Goal: Contribute content: Contribute content

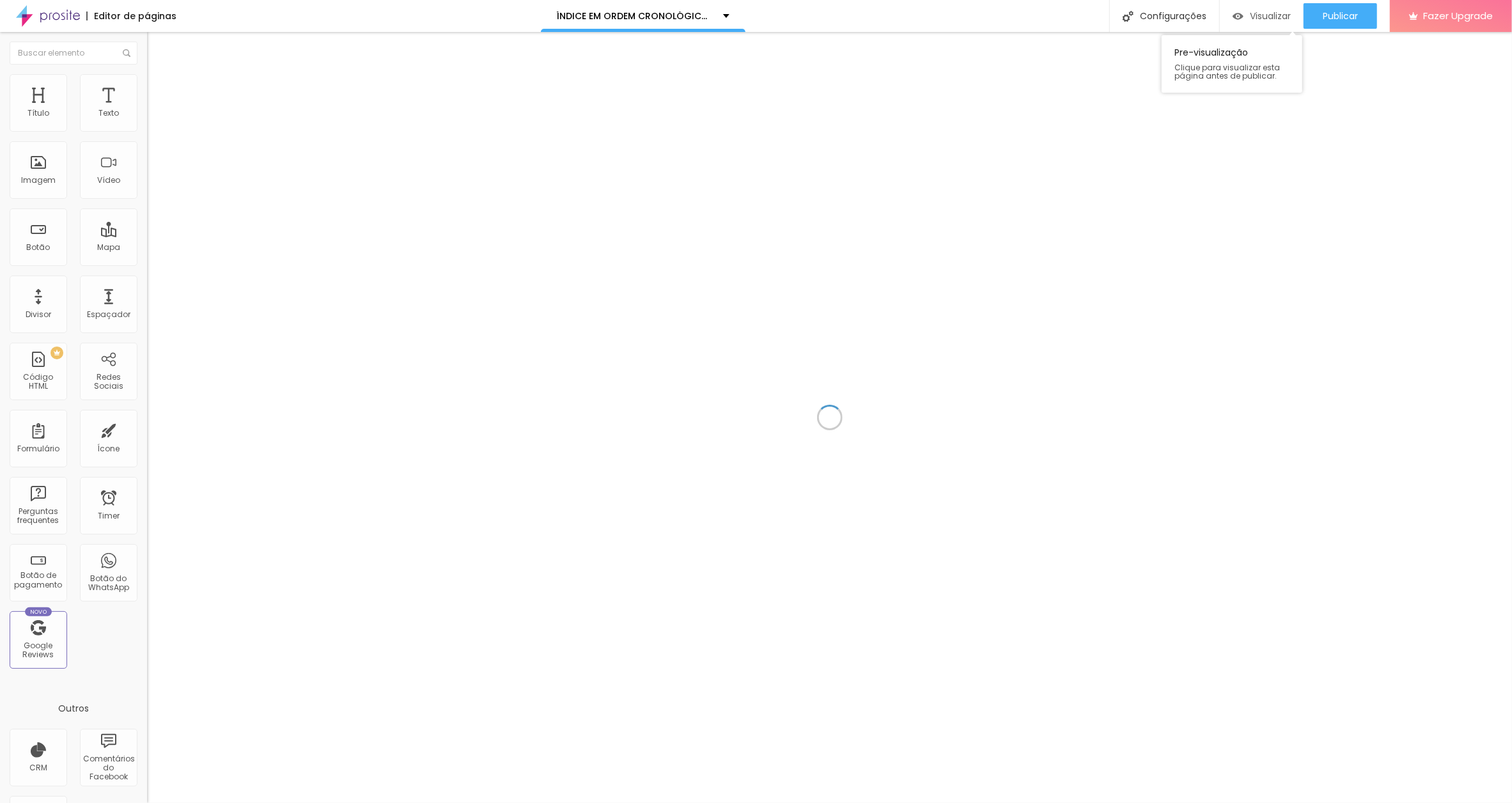
click at [1263, 16] on span "Visualizar" at bounding box center [1269, 16] width 41 height 10
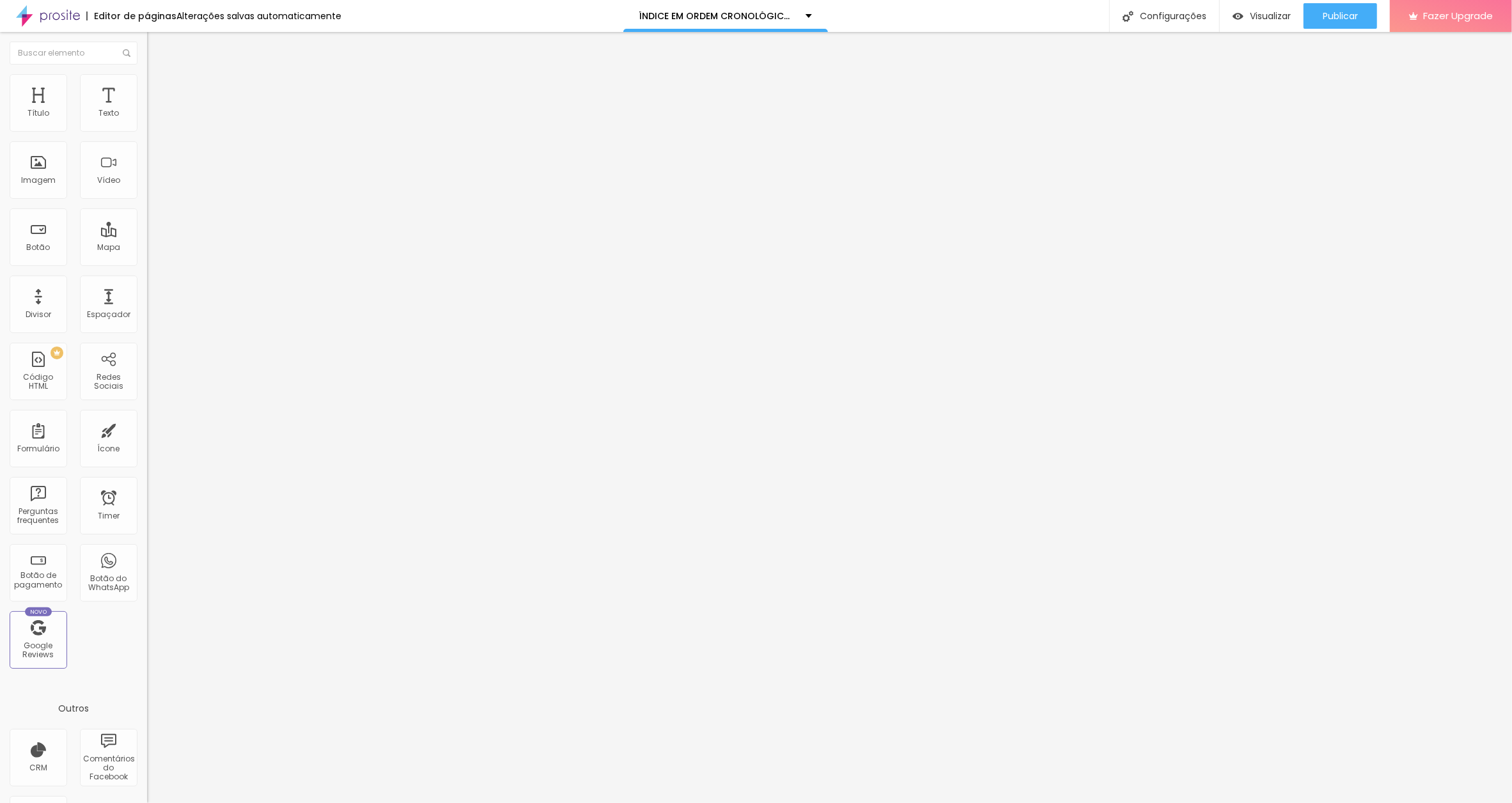
click at [147, 120] on input "A CAIXA DE MÚSICA, GUERRA" at bounding box center [224, 114] width 154 height 13
paste input "[DATE]"
click at [147, 120] on input "A CAIXA DE MÚSICA, GUERRA[DATE]" at bounding box center [224, 114] width 154 height 13
type input "A CAIXA DE MÚSICA, GUERRA [DATE]"
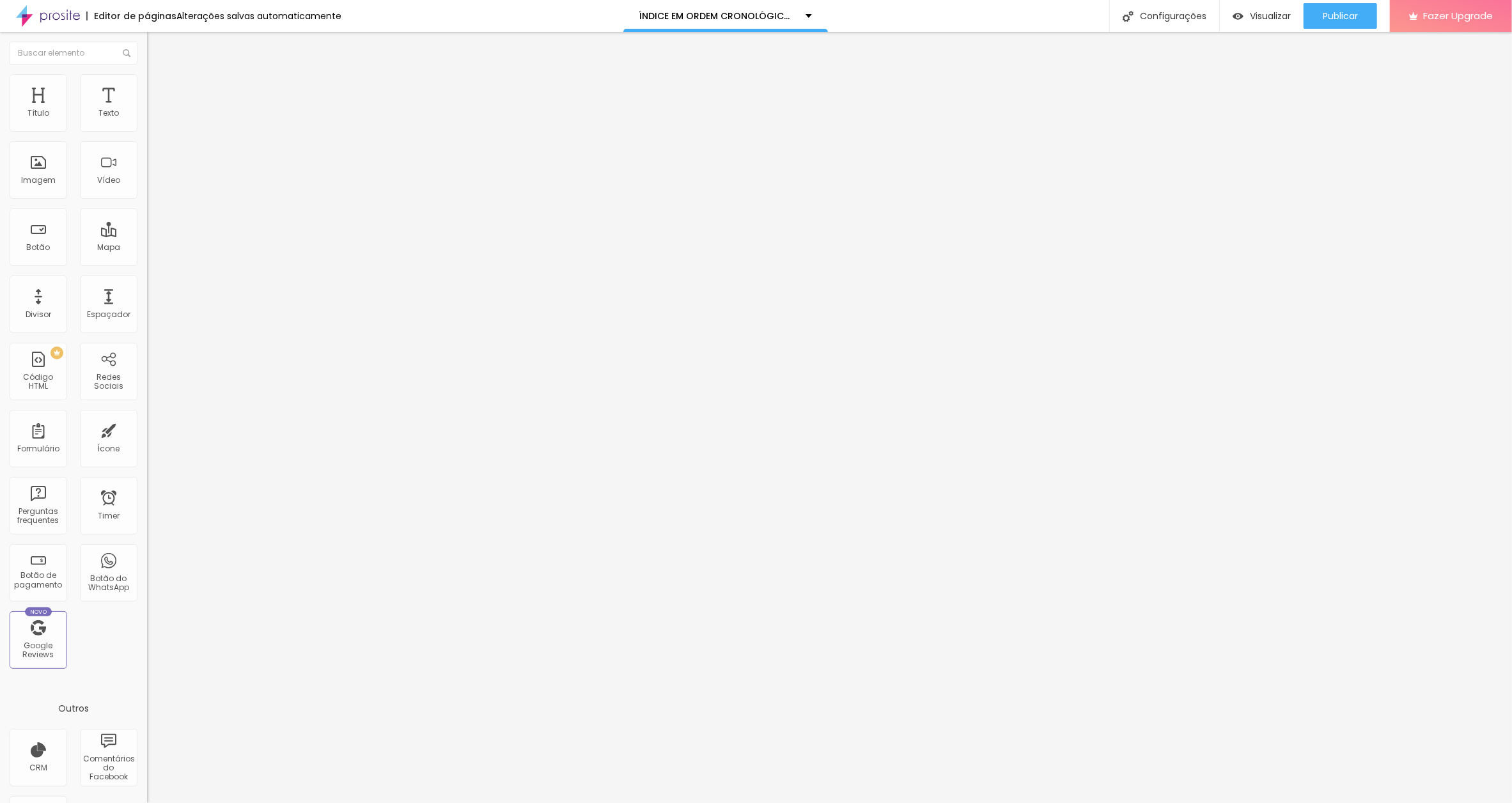
drag, startPoint x: 115, startPoint y: 141, endPoint x: 146, endPoint y: 140, distance: 31.0
click at [147, 120] on input "MINHA VIDA POR ACABADA" at bounding box center [224, 114] width 154 height 13
paste input "[DATE]"
click at [147, 120] on input "MINHA VIDA POR ACABADA[DATE]" at bounding box center [224, 114] width 154 height 13
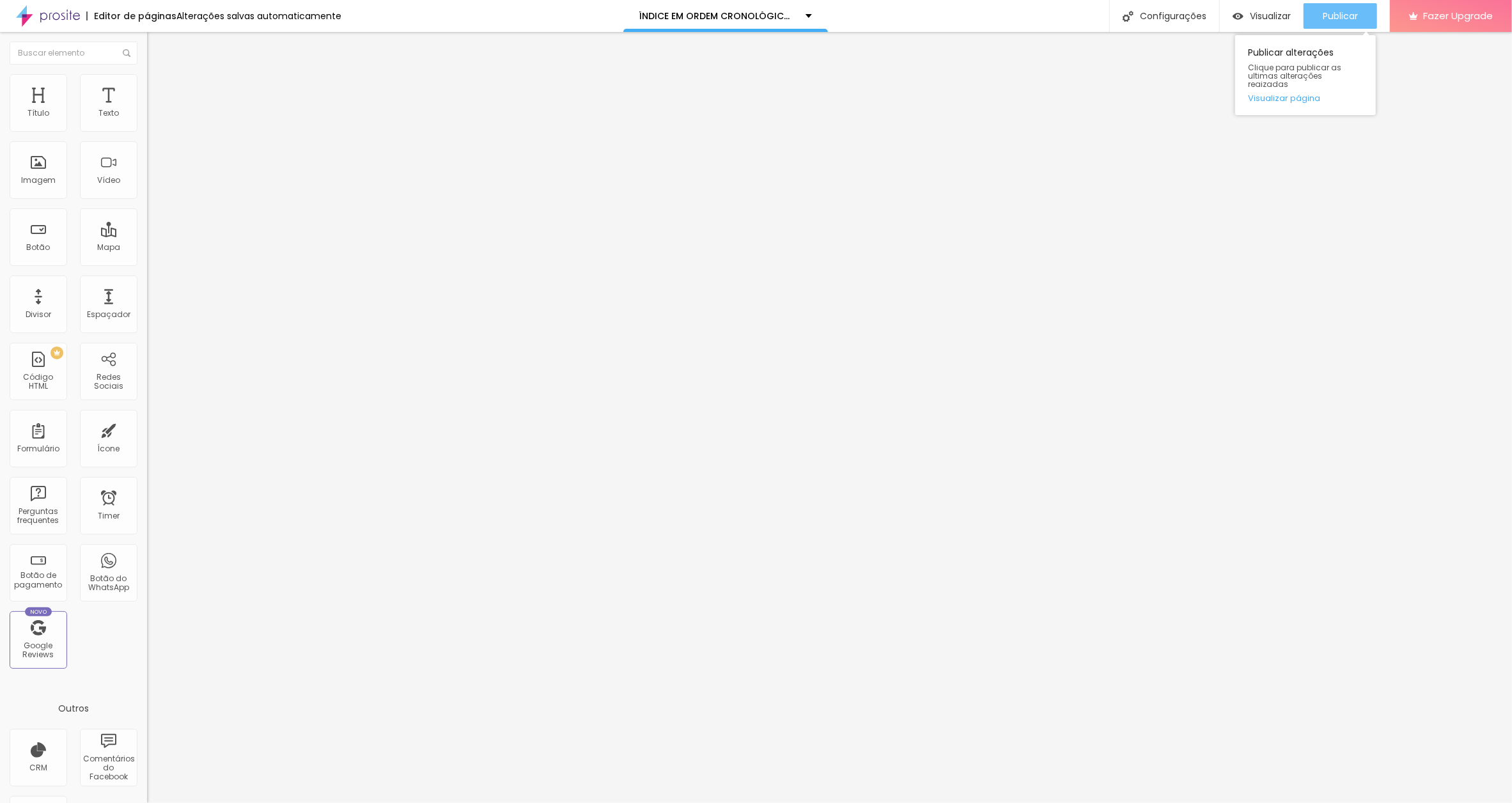
type input "MINHA VIDA POR ACABADA [DATE]"
click at [1333, 16] on span "Publicar" at bounding box center [1340, 16] width 35 height 10
click at [147, 120] on input "O MOTIVO DA CONTRATAÇÃO" at bounding box center [224, 114] width 154 height 13
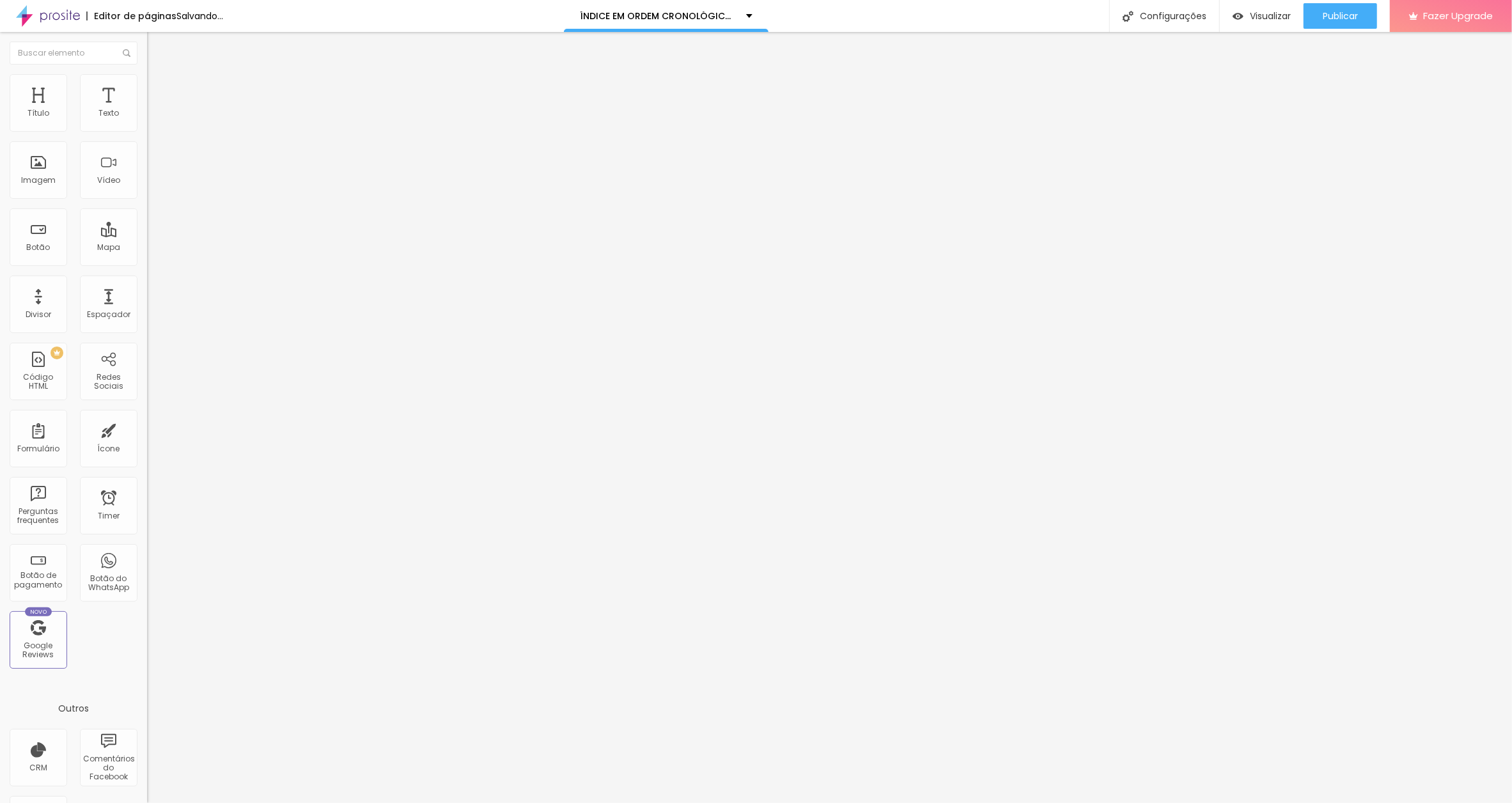
paste input "[DATE]"
click at [147, 120] on input "O MOTIVO DA CONTRATAÇÃO[DATE]" at bounding box center [224, 114] width 154 height 13
type input "O MOTIVO DA CONTRATAÇÃO [DATE]"
click at [1329, 13] on span "Publicar" at bounding box center [1340, 16] width 35 height 10
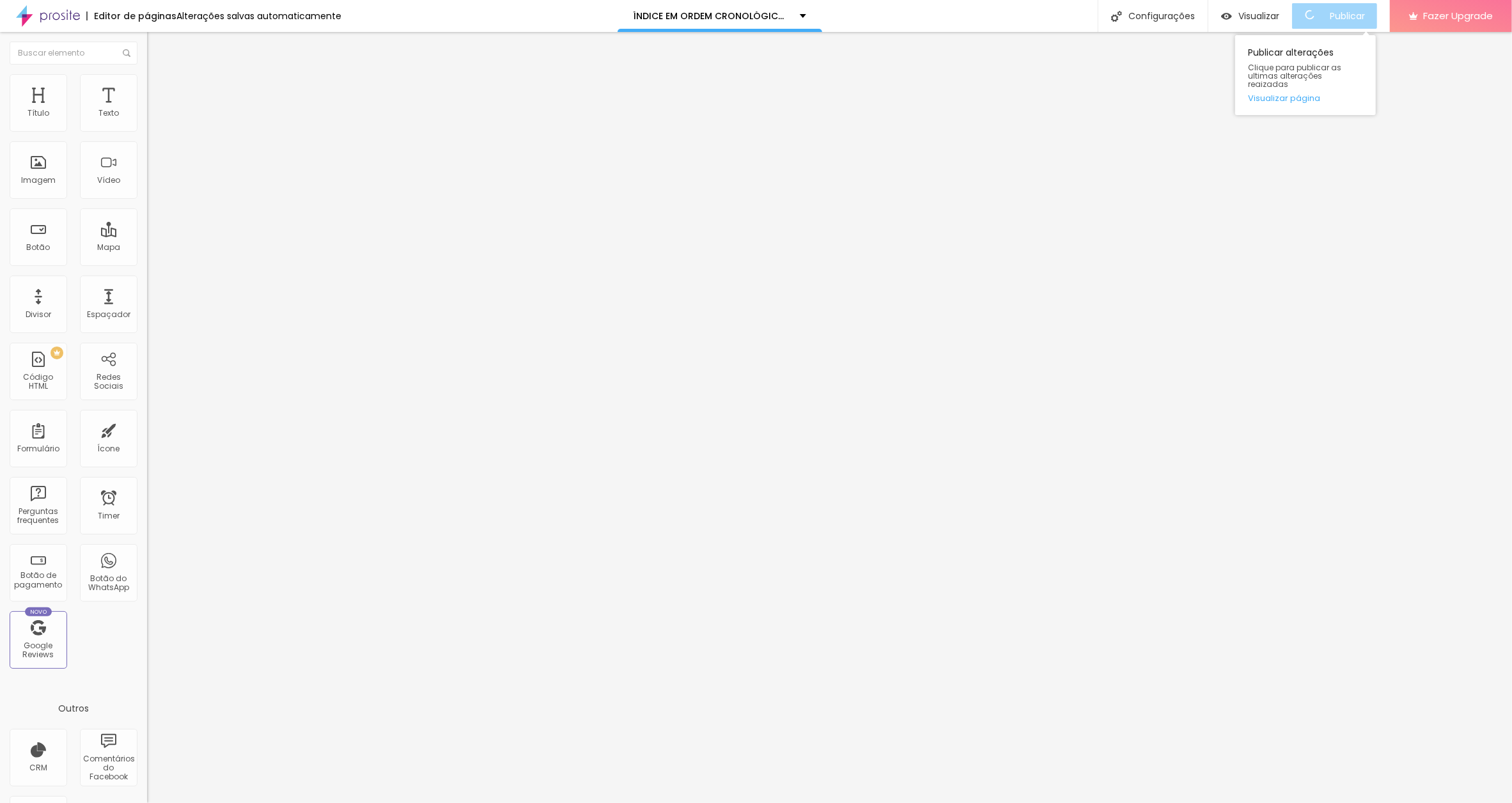
scroll to position [0, 0]
click at [147, 120] on input "O FIO DA VIDA" at bounding box center [224, 114] width 154 height 13
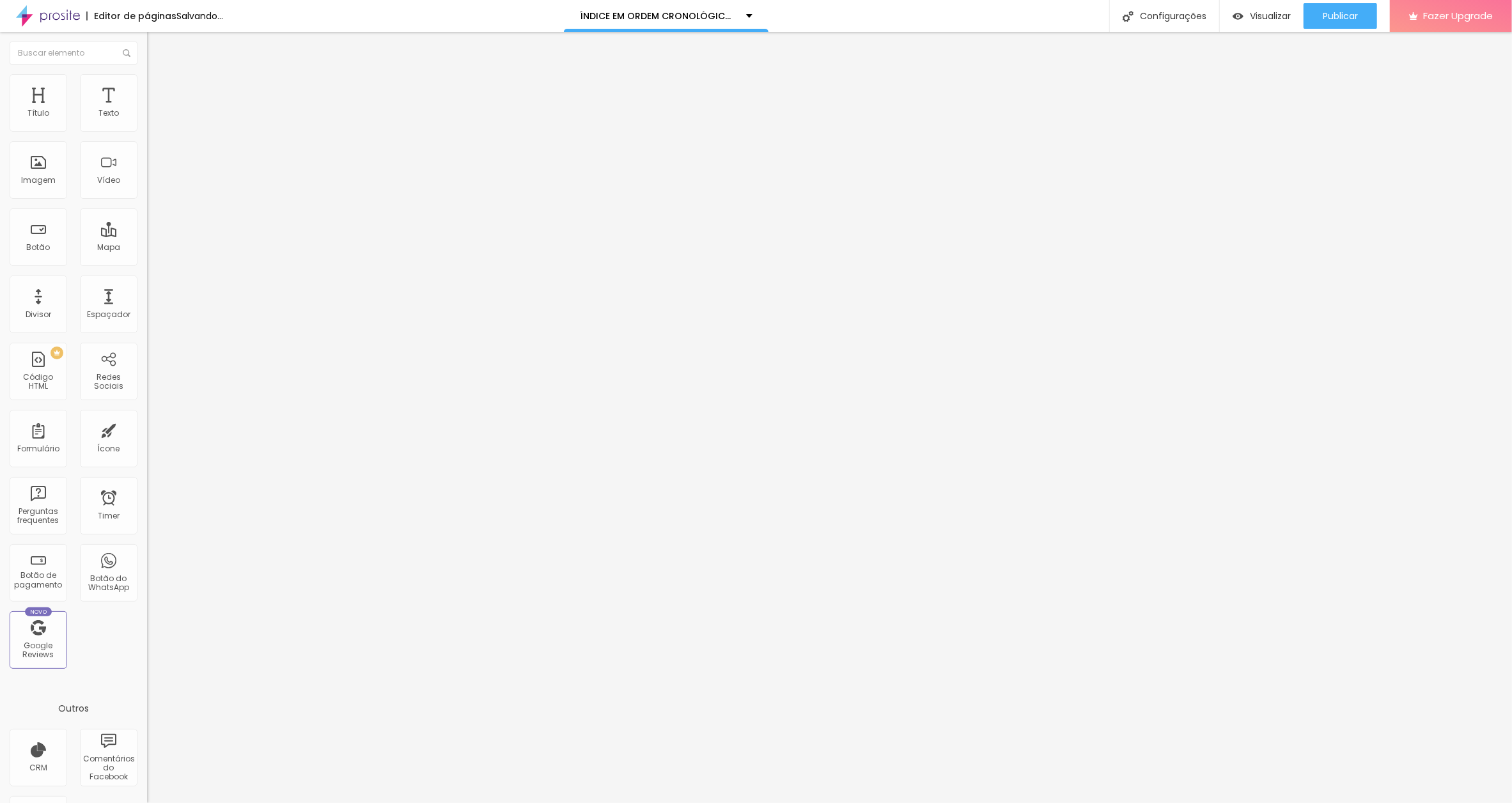
paste input "[DATE]"
click at [147, 120] on input "O FIO DA VIDA[DATE]" at bounding box center [224, 114] width 154 height 13
type input "O FIO DA VIDA [DATE]"
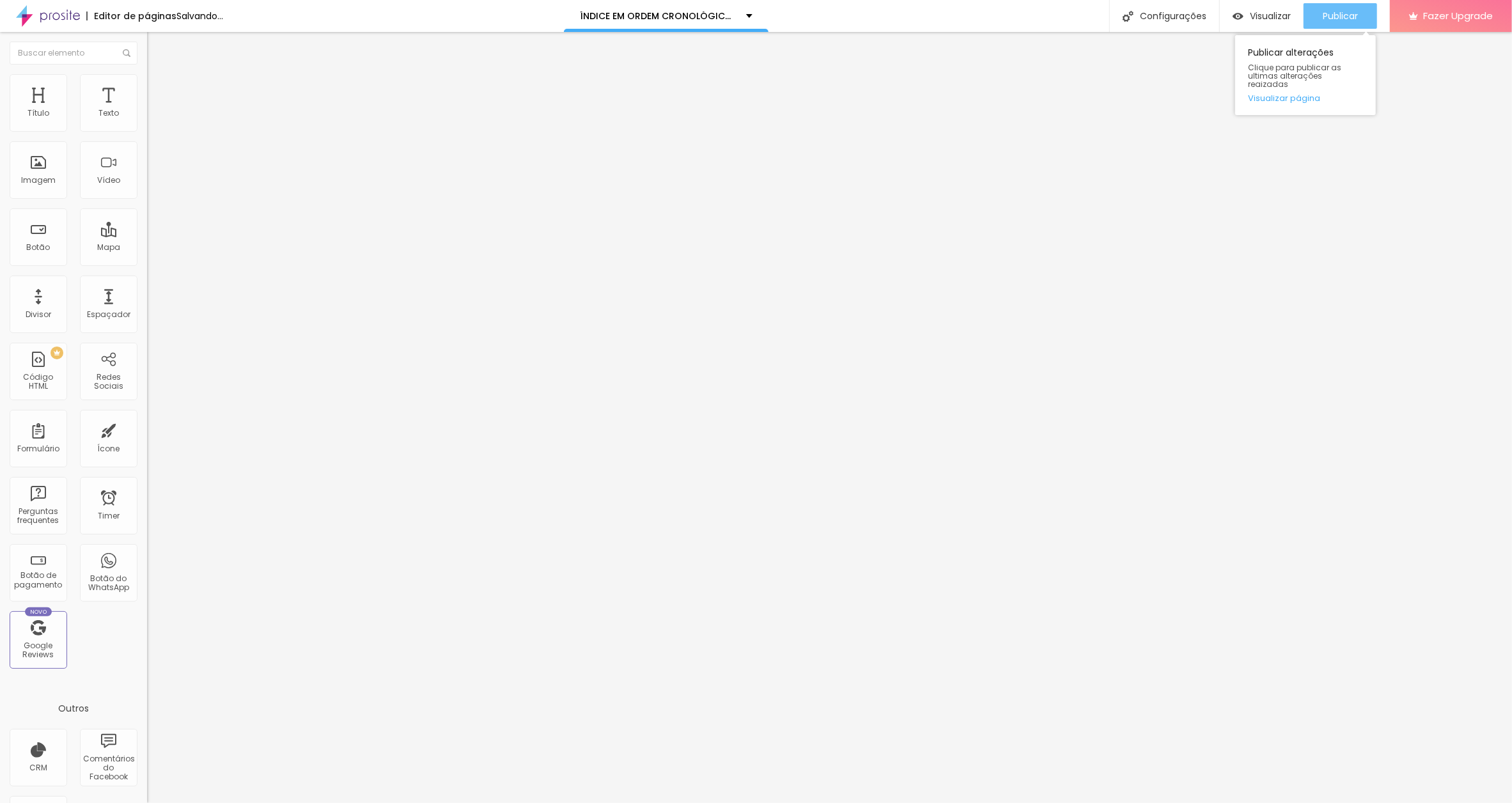
click at [1351, 11] on span "Publicar" at bounding box center [1340, 16] width 35 height 10
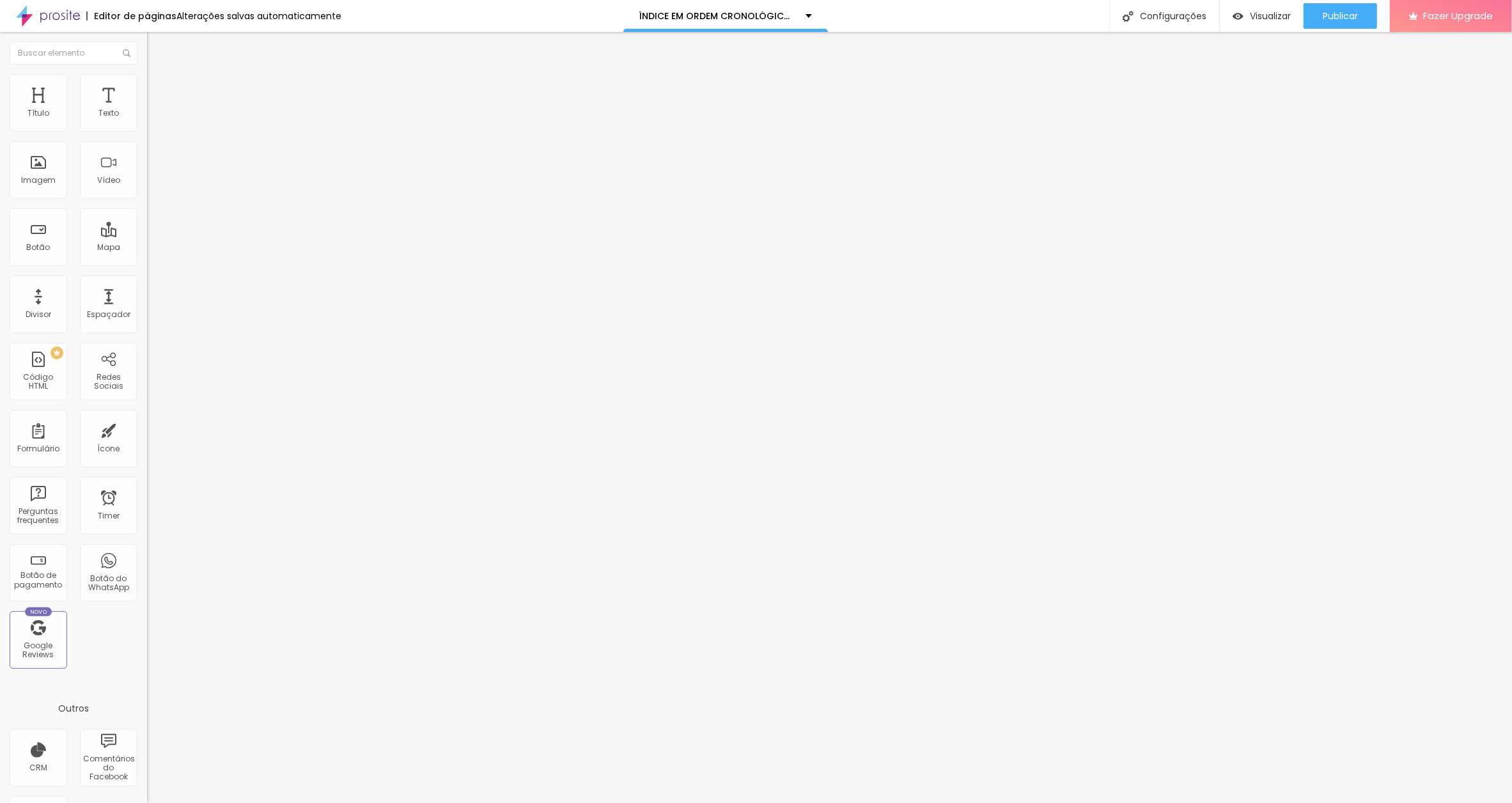
click at [147, 120] on input "A MANEIRA DE TER ELA COMIGO" at bounding box center [224, 114] width 154 height 13
paste input "[DATE]"
click at [147, 120] on input "A MANEIRA DE TER ELA COMIGO[DATE]" at bounding box center [224, 114] width 154 height 13
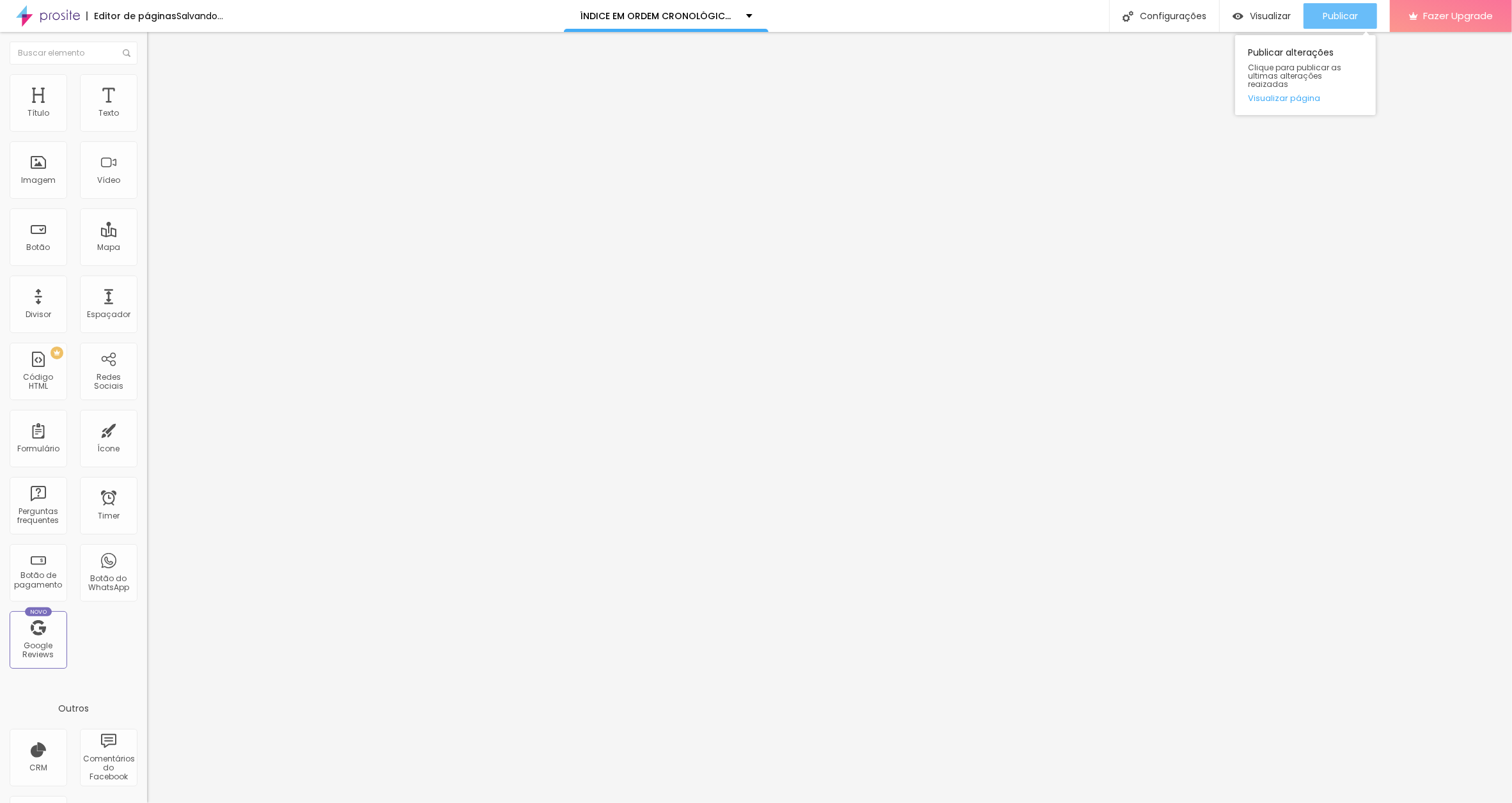
type input "A MANEIRA DE TER ELA COMIGO [DATE]"
click at [1323, 21] on span "Publicar" at bounding box center [1340, 16] width 35 height 10
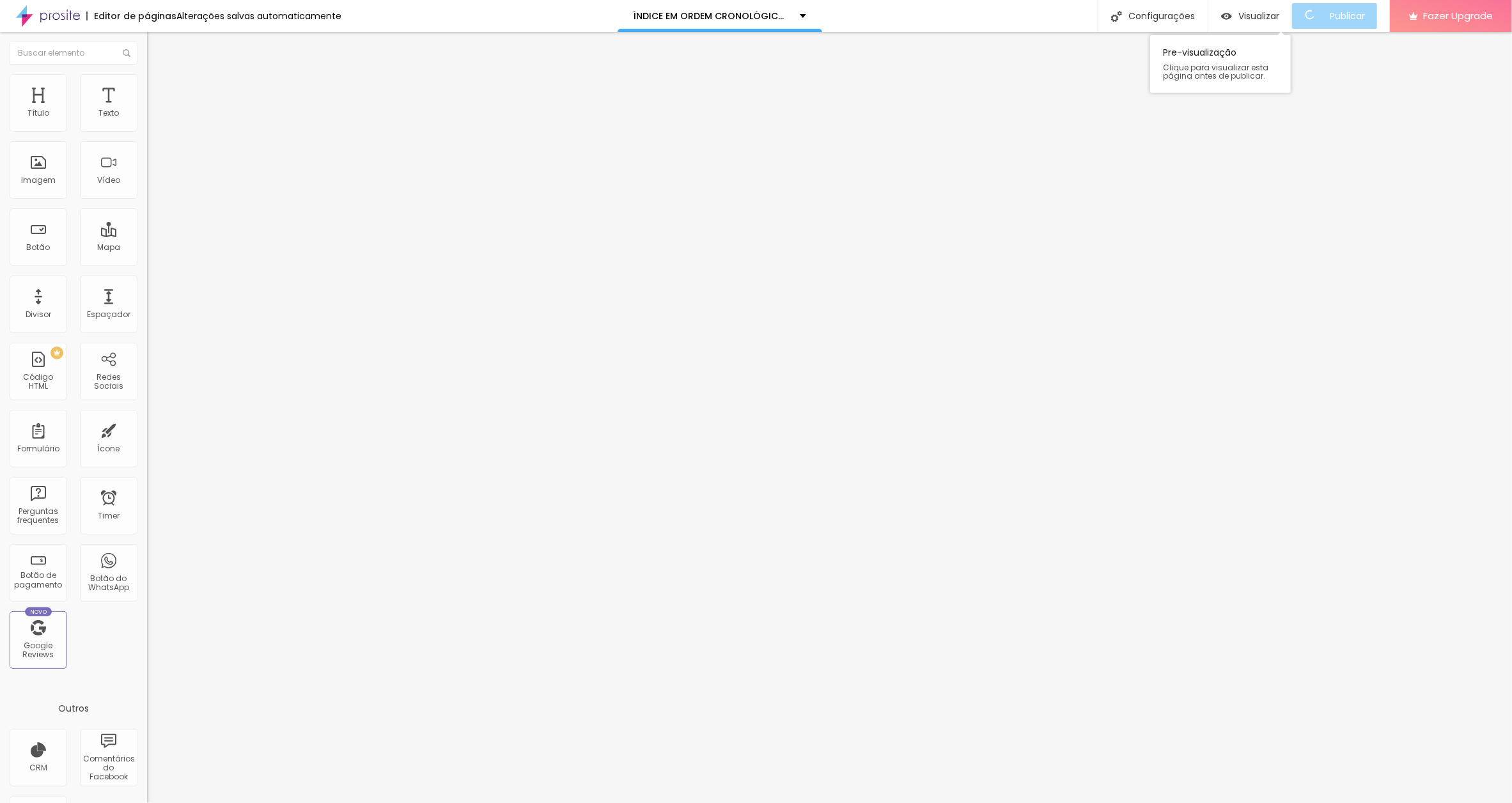
scroll to position [0, 46]
click at [147, 120] on input "O CLUBE" at bounding box center [224, 114] width 154 height 13
paste input "[DATE]"
click at [147, 120] on input "O CLUBE[DATE]" at bounding box center [224, 114] width 154 height 13
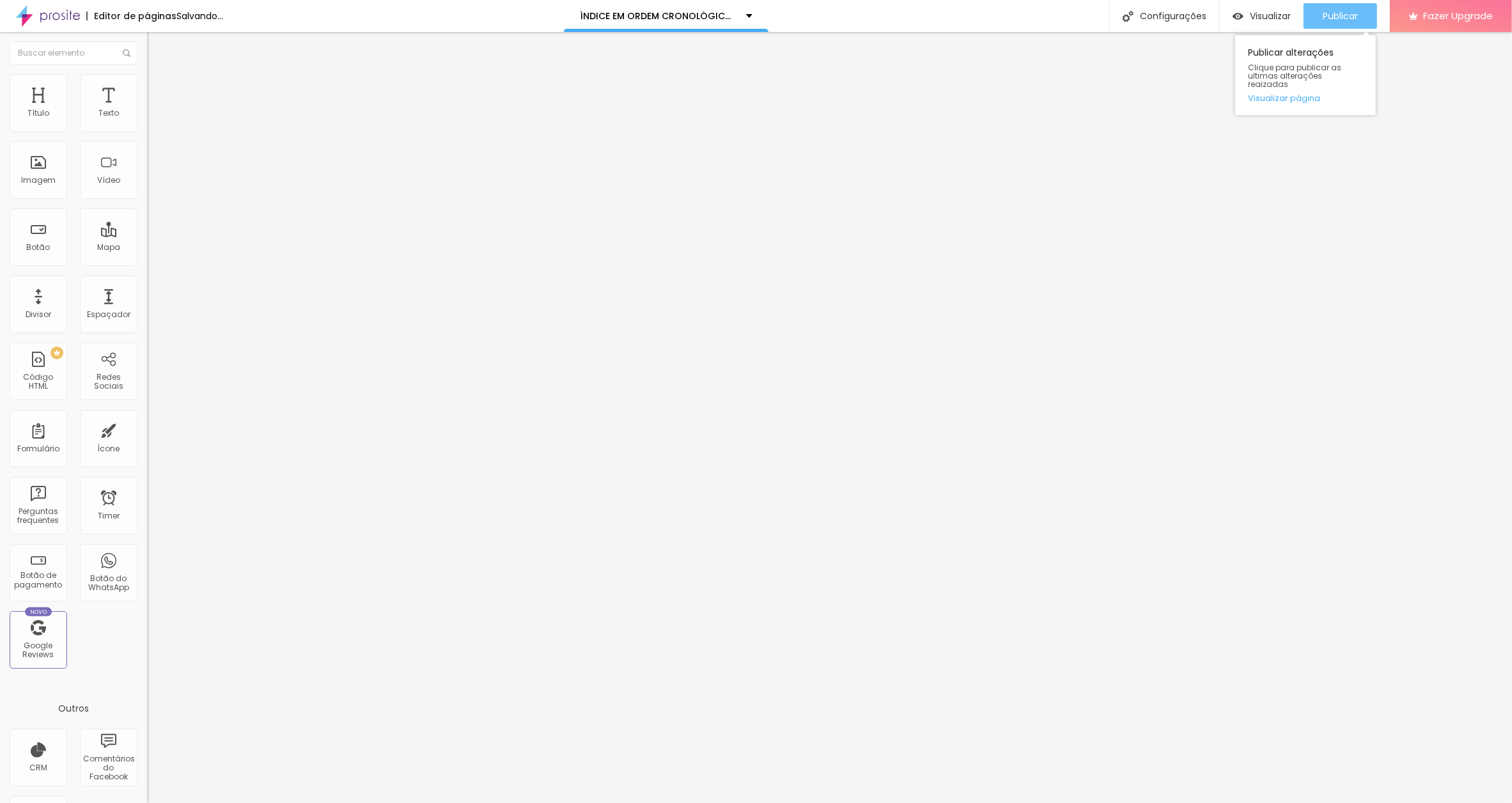
type input "O CLUBE [DATE]"
click at [1318, 12] on button "Publicar" at bounding box center [1340, 16] width 73 height 26
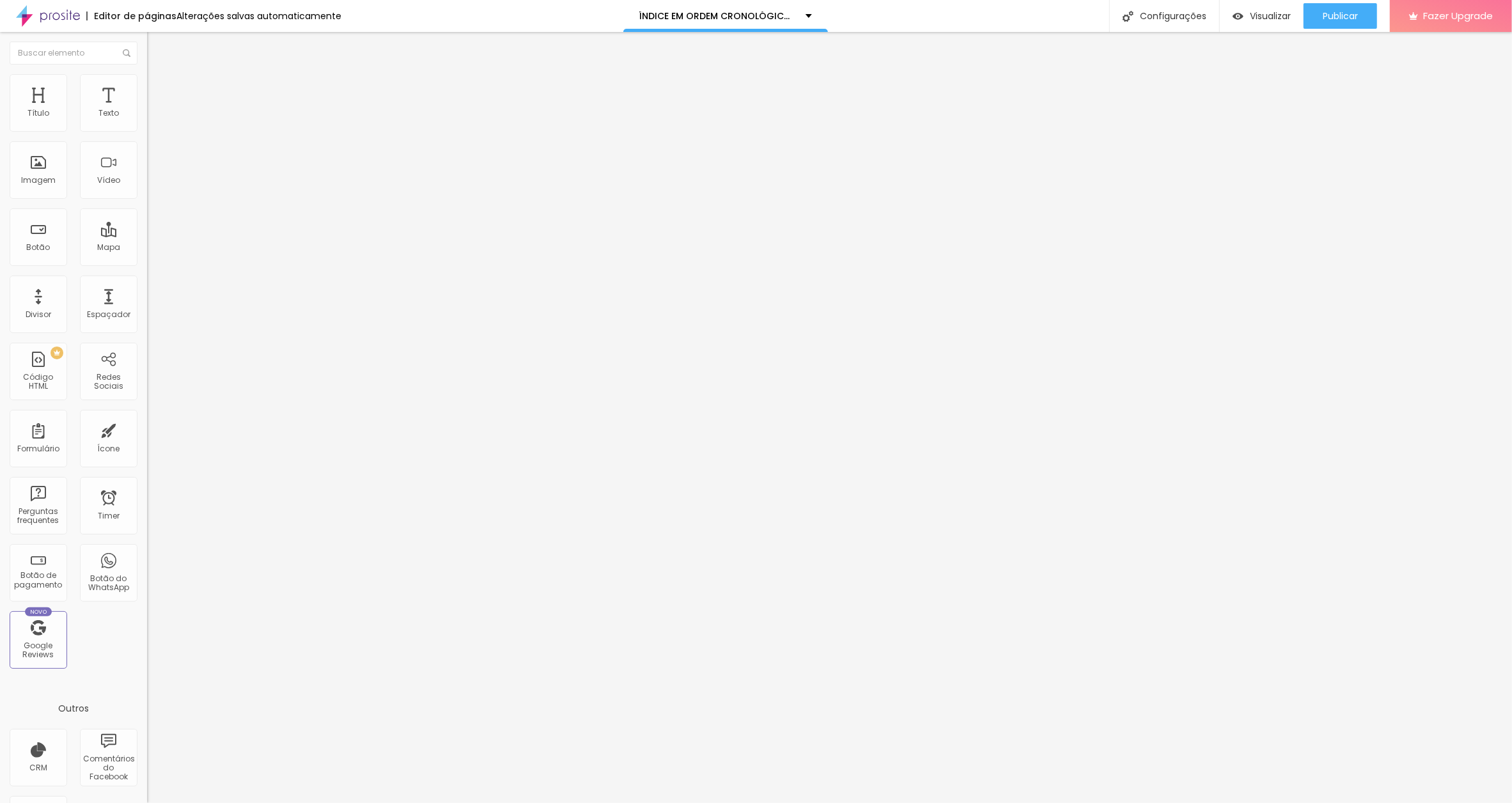
click at [147, 120] on input "OS ESCRITOS DA MINHA AVÓ" at bounding box center [224, 114] width 154 height 13
paste input "0 de janeiro de 2024"
click at [147, 120] on input "OS ESCRITOS DA MINHA AVÓ0 de janeiro de 2024" at bounding box center [224, 114] width 154 height 13
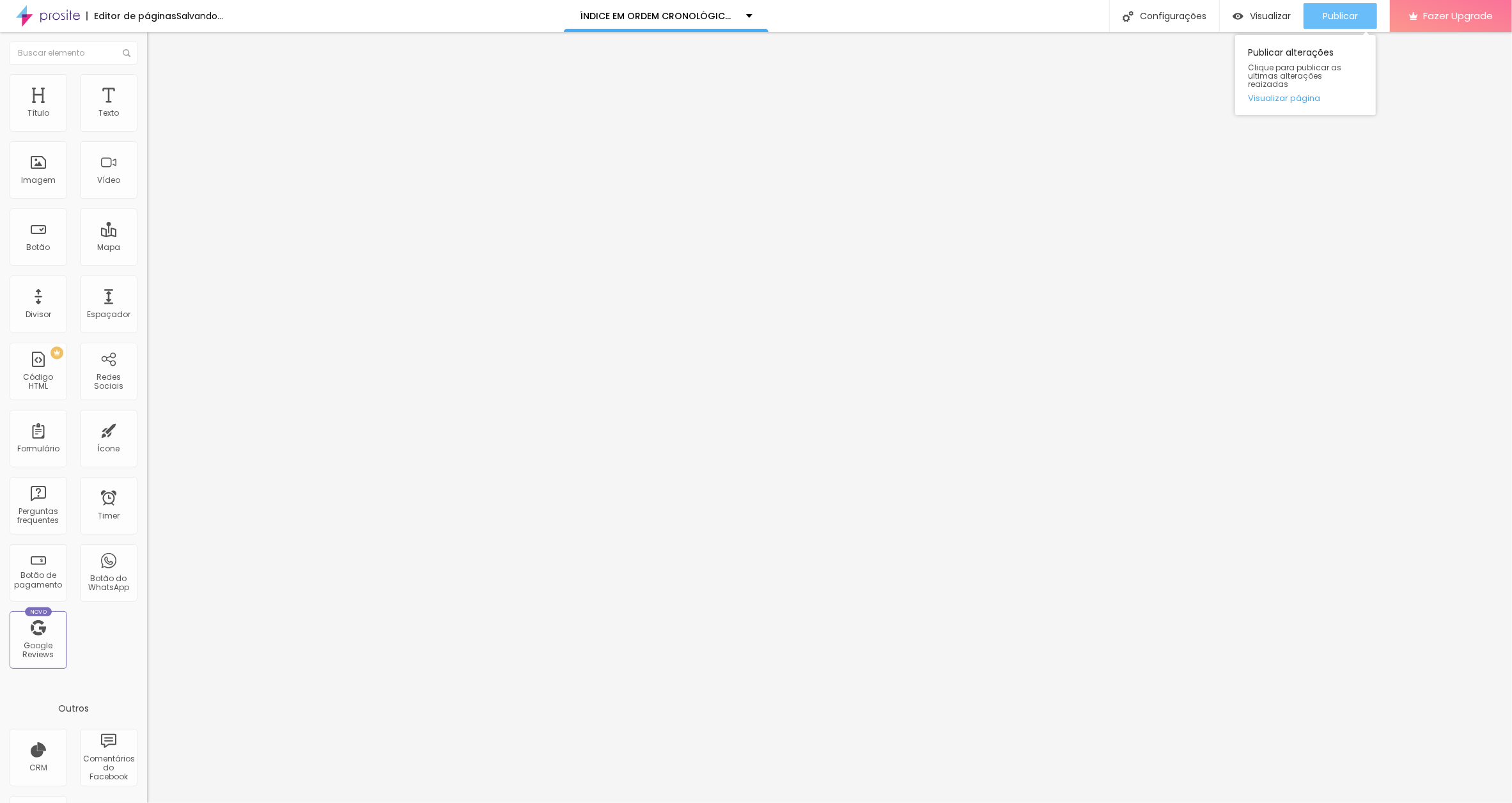
type input "OS ESCRITOS DA MINHA AVÓ [DATE]"
click at [1361, 9] on button "Publicar" at bounding box center [1340, 16] width 73 height 26
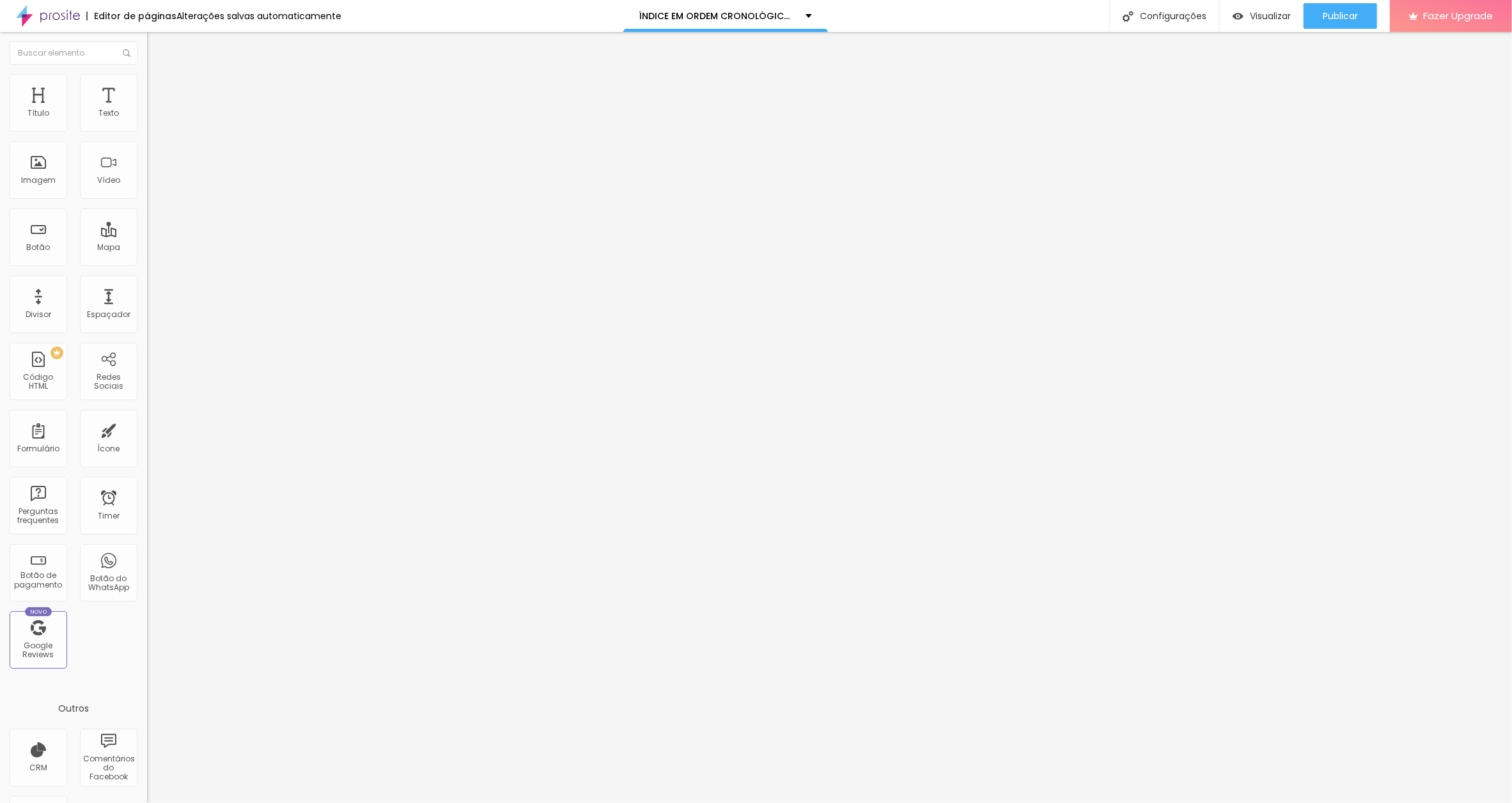
drag, startPoint x: 110, startPoint y: 143, endPoint x: 130, endPoint y: 145, distance: 20.1
click at [147, 120] on input "A VIAGEM PARA A [GEOGRAPHIC_DATA]" at bounding box center [224, 114] width 154 height 13
paste input "[DATE]"
click at [147, 120] on input "A VIAGEM PARA A [GEOGRAPHIC_DATA][DATE]" at bounding box center [224, 114] width 154 height 13
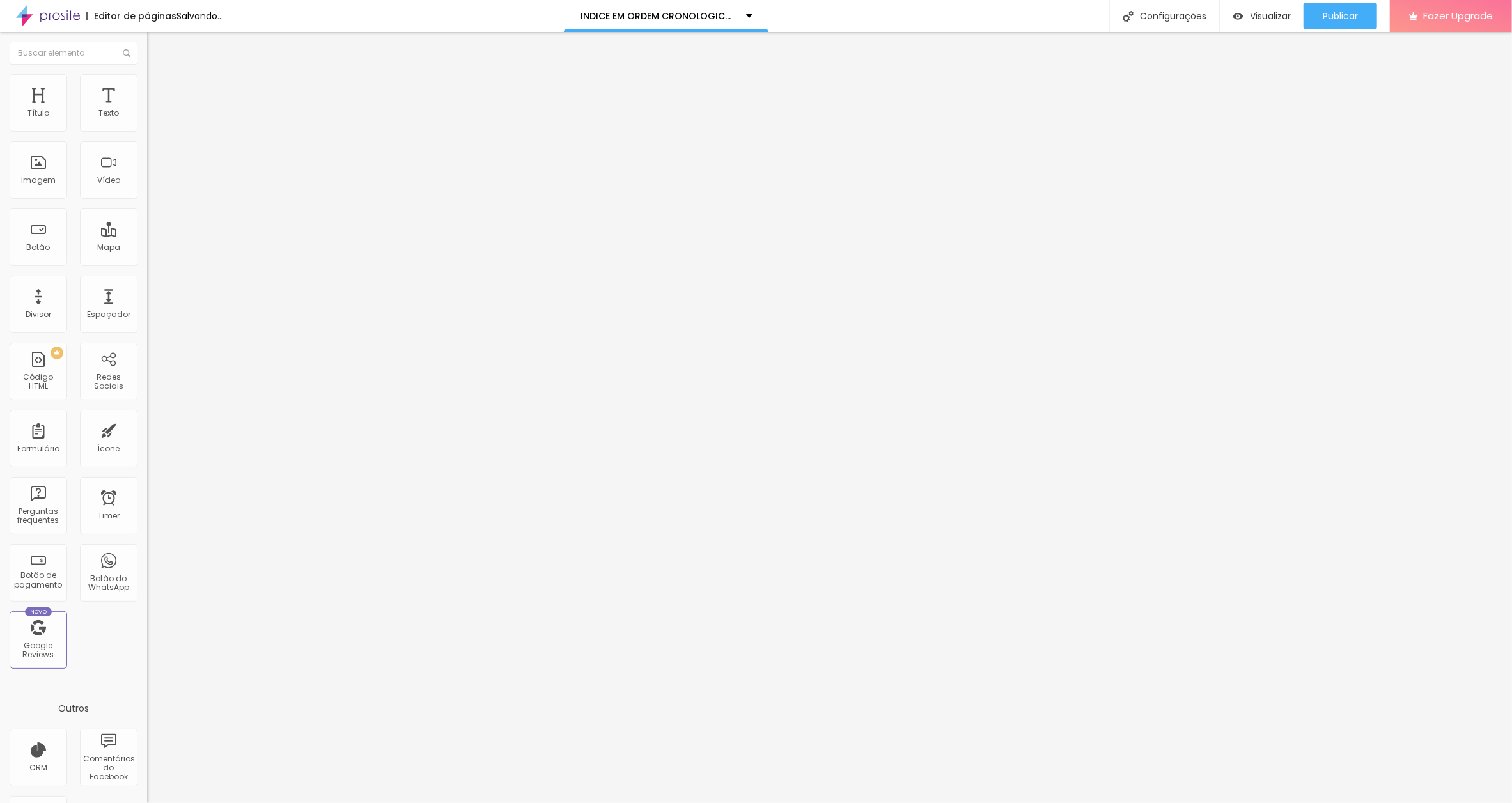
click at [147, 120] on input "A VIAGEM PARA A [GEOGRAPHIC_DATA][DATE]" at bounding box center [224, 114] width 154 height 13
type input "A VIAGEM PARA A [GEOGRAPHIC_DATA] [DATE]"
drag, startPoint x: 1337, startPoint y: 11, endPoint x: 1325, endPoint y: 9, distance: 12.2
click at [1335, 11] on span "Publicar" at bounding box center [1340, 16] width 35 height 10
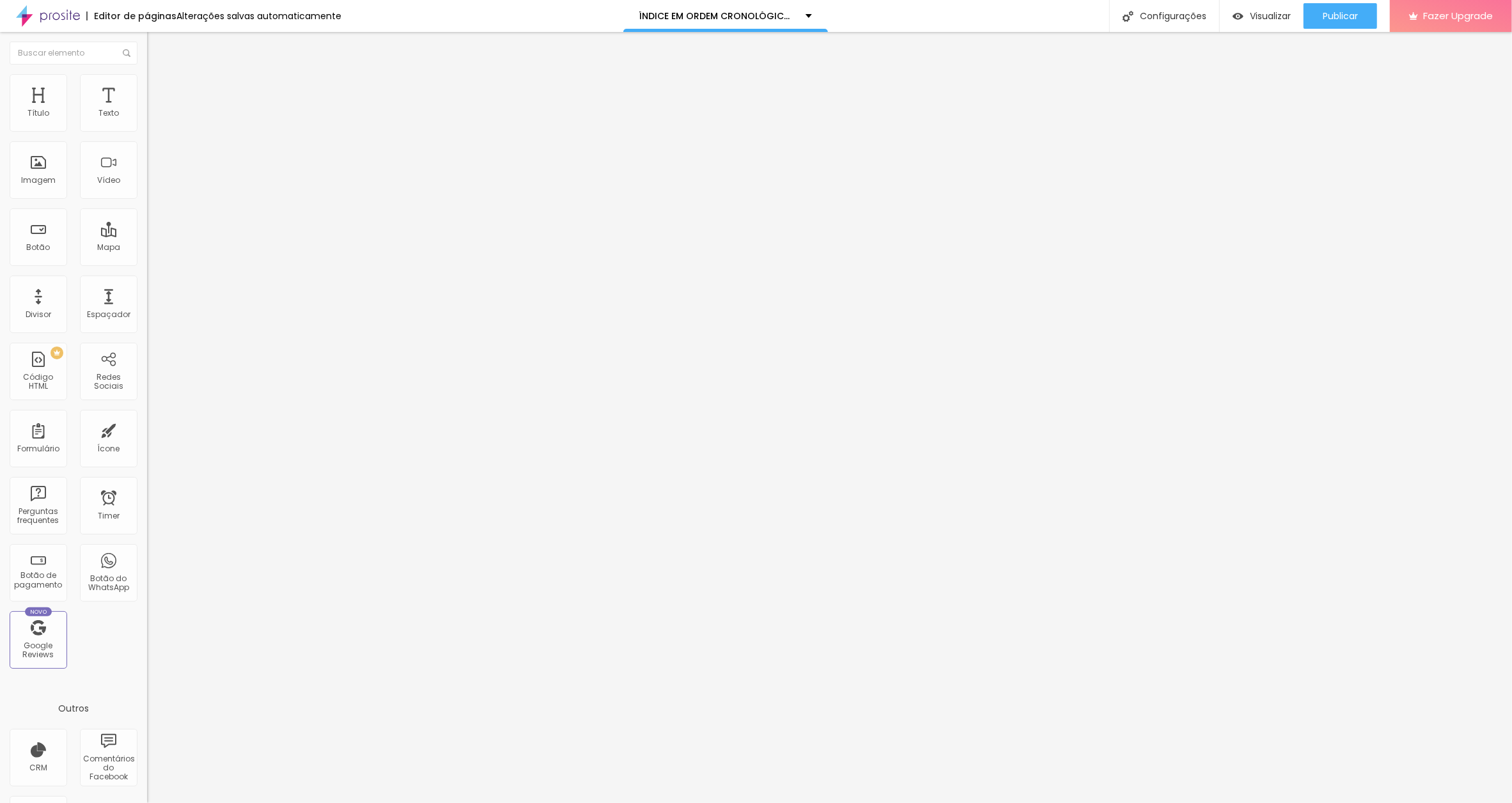
click at [147, 120] on input "A CAMA DECOBRAS" at bounding box center [224, 114] width 154 height 13
click at [147, 424] on div "Editar Botão Conteúdo Estilo Avançado Texto A CAMA DE COBRAS Alinhamento Tamanh…" at bounding box center [221, 417] width 147 height 771
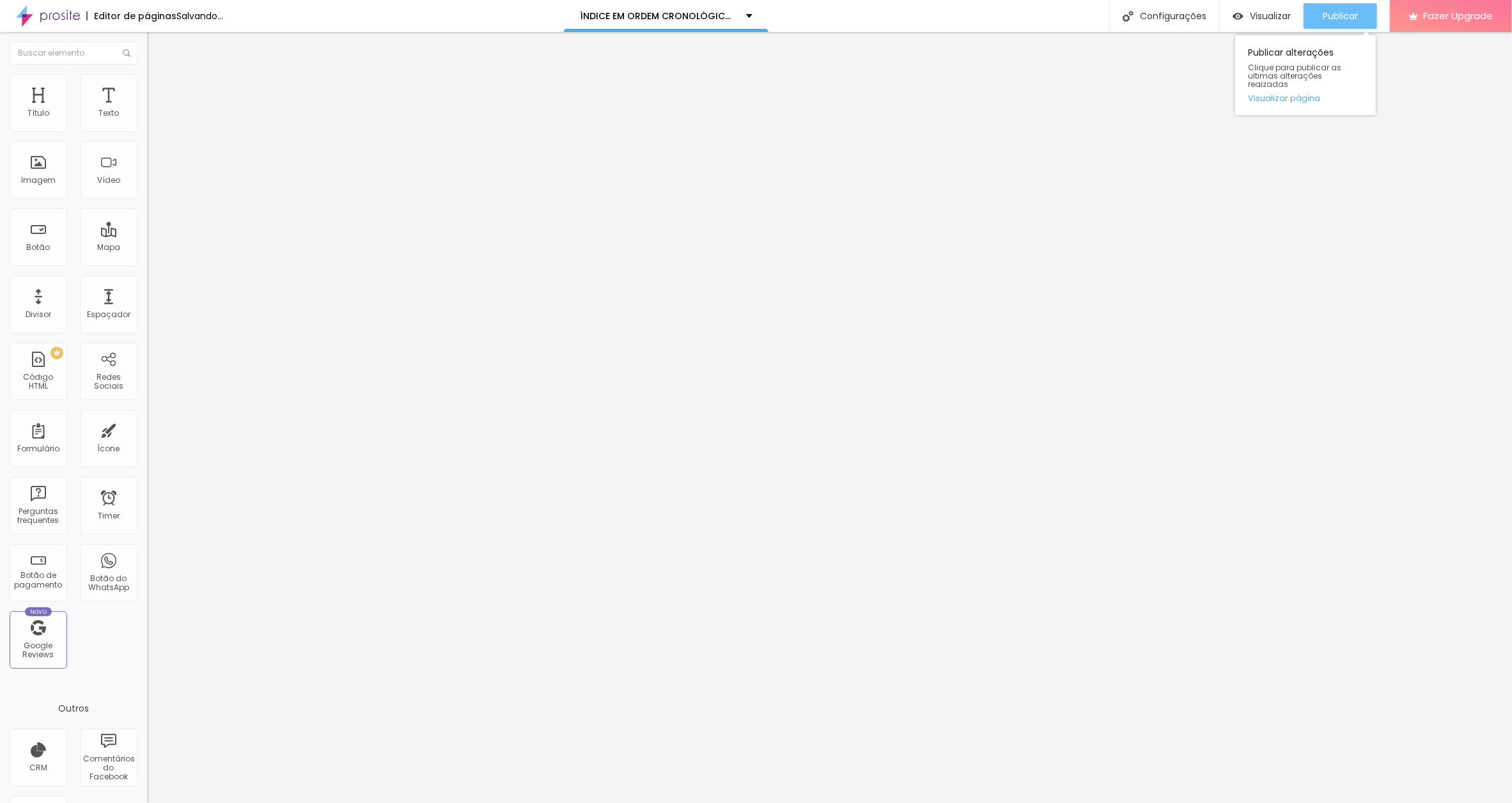
click at [1331, 14] on span "Publicar" at bounding box center [1340, 16] width 35 height 10
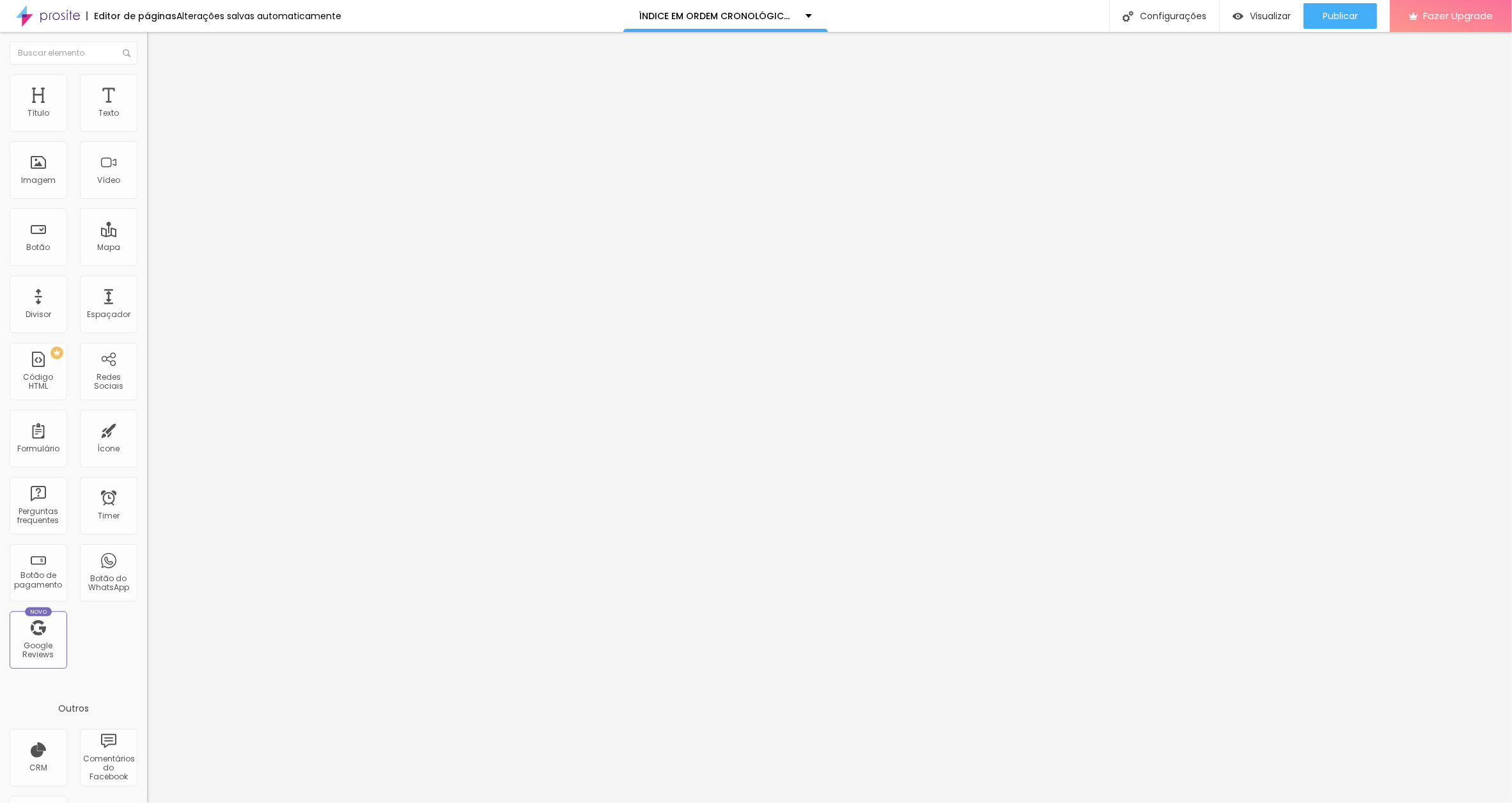
click at [147, 120] on input "A CAMA DE COBRAS" at bounding box center [224, 114] width 154 height 13
paste input "[DATE]"
click at [147, 120] on input "A CAMA DE COBRAS[DATE]" at bounding box center [224, 114] width 154 height 13
type input "A CAMA DE COBRAS [DATE]"
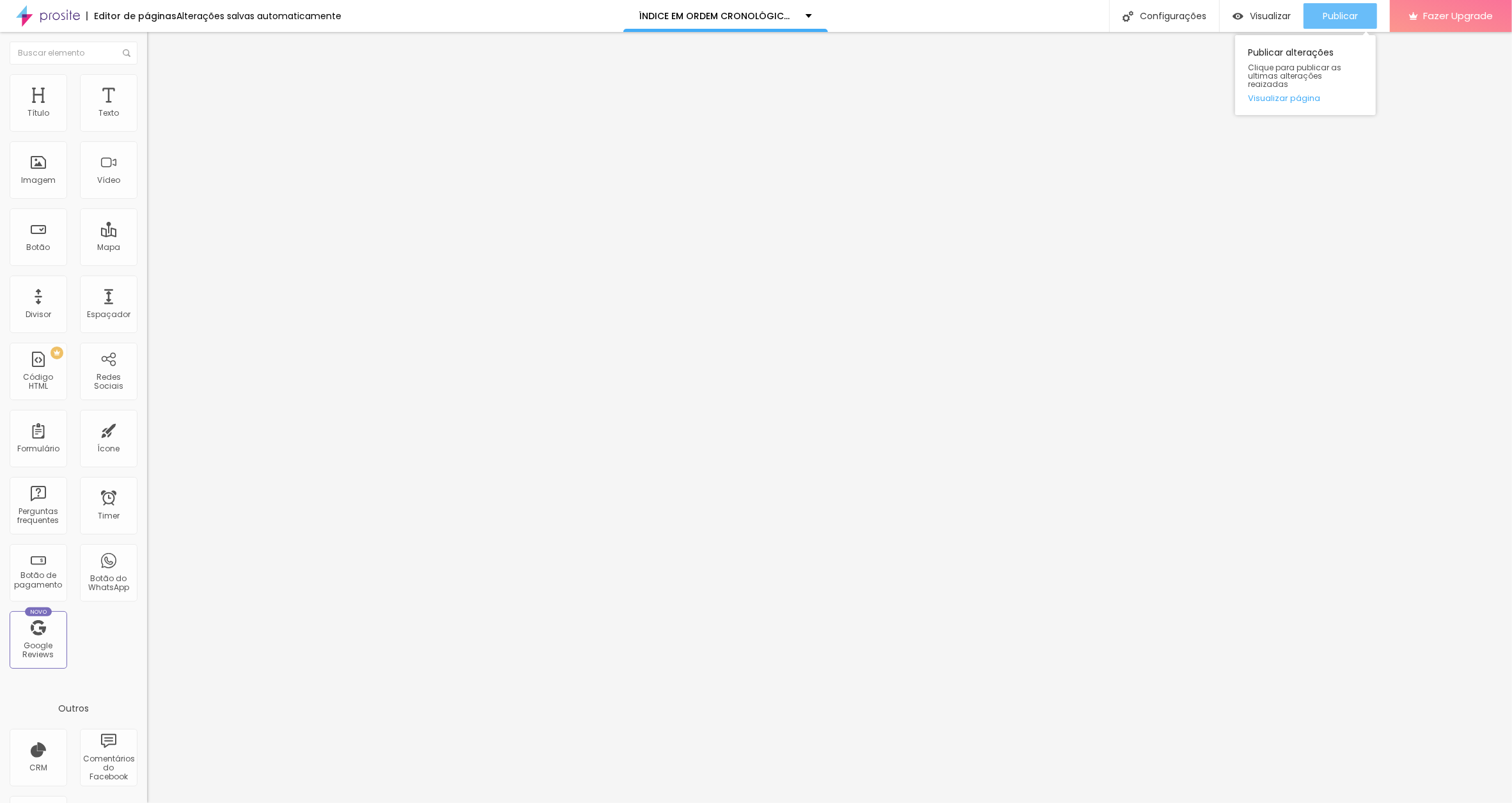
scroll to position [0, 0]
click at [1323, 16] on span "Publicar" at bounding box center [1340, 16] width 35 height 10
click at [147, 120] on input "O HOMEM NO ALTO" at bounding box center [224, 114] width 154 height 13
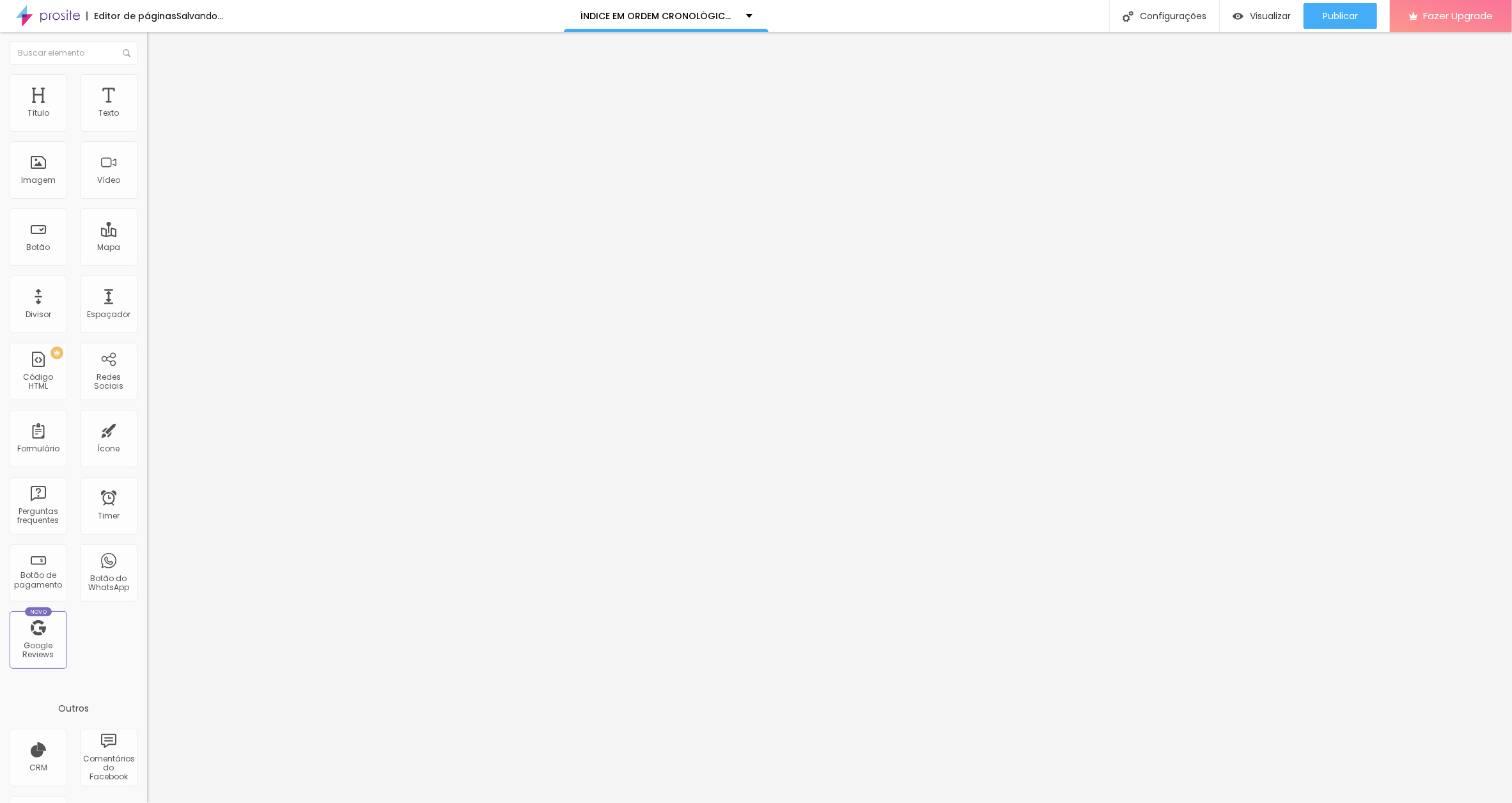
paste input "[DATE]"
click at [147, 120] on input "O HOMEM NO ALTO[DATE]" at bounding box center [224, 114] width 154 height 13
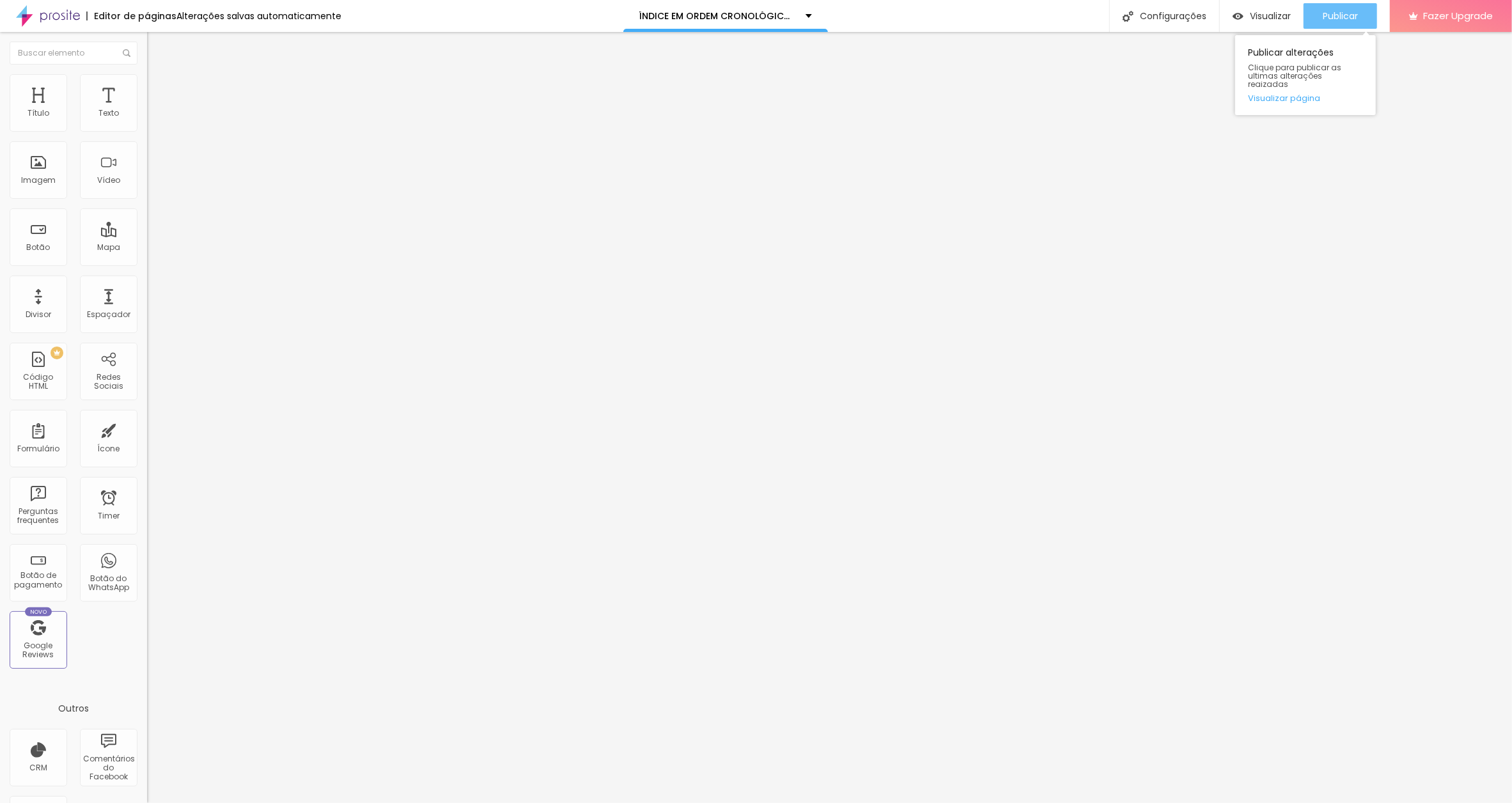
type input "O HOMEM NO ALTO [DATE]"
click at [1318, 17] on button "Publicar" at bounding box center [1340, 16] width 73 height 26
drag, startPoint x: 53, startPoint y: 144, endPoint x: 93, endPoint y: 137, distance: 40.6
click at [147, 120] on input "O QUE EU REALNEBTE QUERO" at bounding box center [224, 114] width 154 height 13
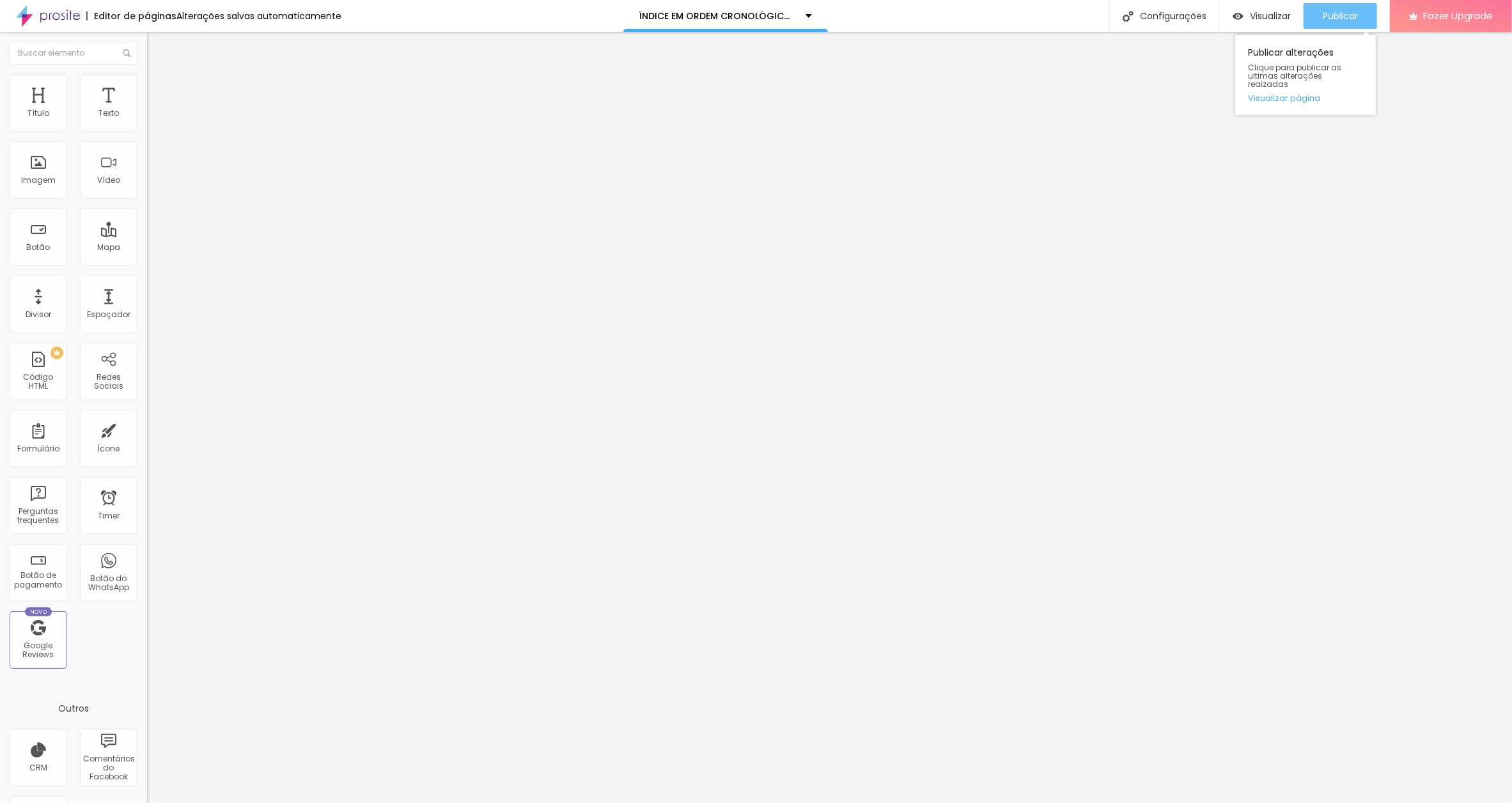
click at [1324, 9] on div "Publicar" at bounding box center [1340, 16] width 35 height 26
click at [147, 120] on input "O QUE EU REALMENTE QUERO" at bounding box center [224, 114] width 154 height 13
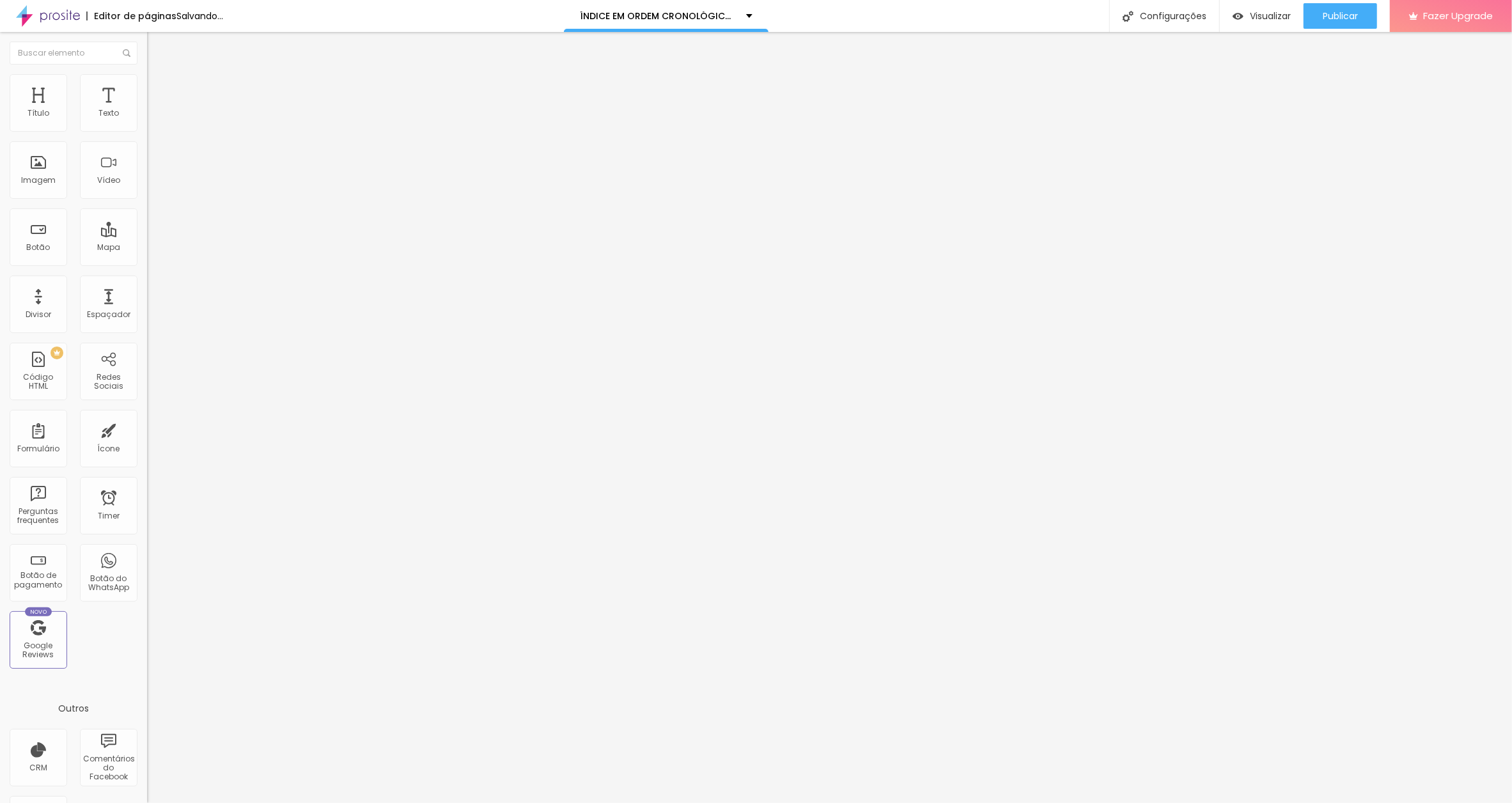
paste input "[DATE]"
click at [147, 120] on input "O QUE EU REALMENTE QUERO[DATE]" at bounding box center [224, 114] width 154 height 13
type input "O QUE EU REALMENTE QUERO [DATE]"
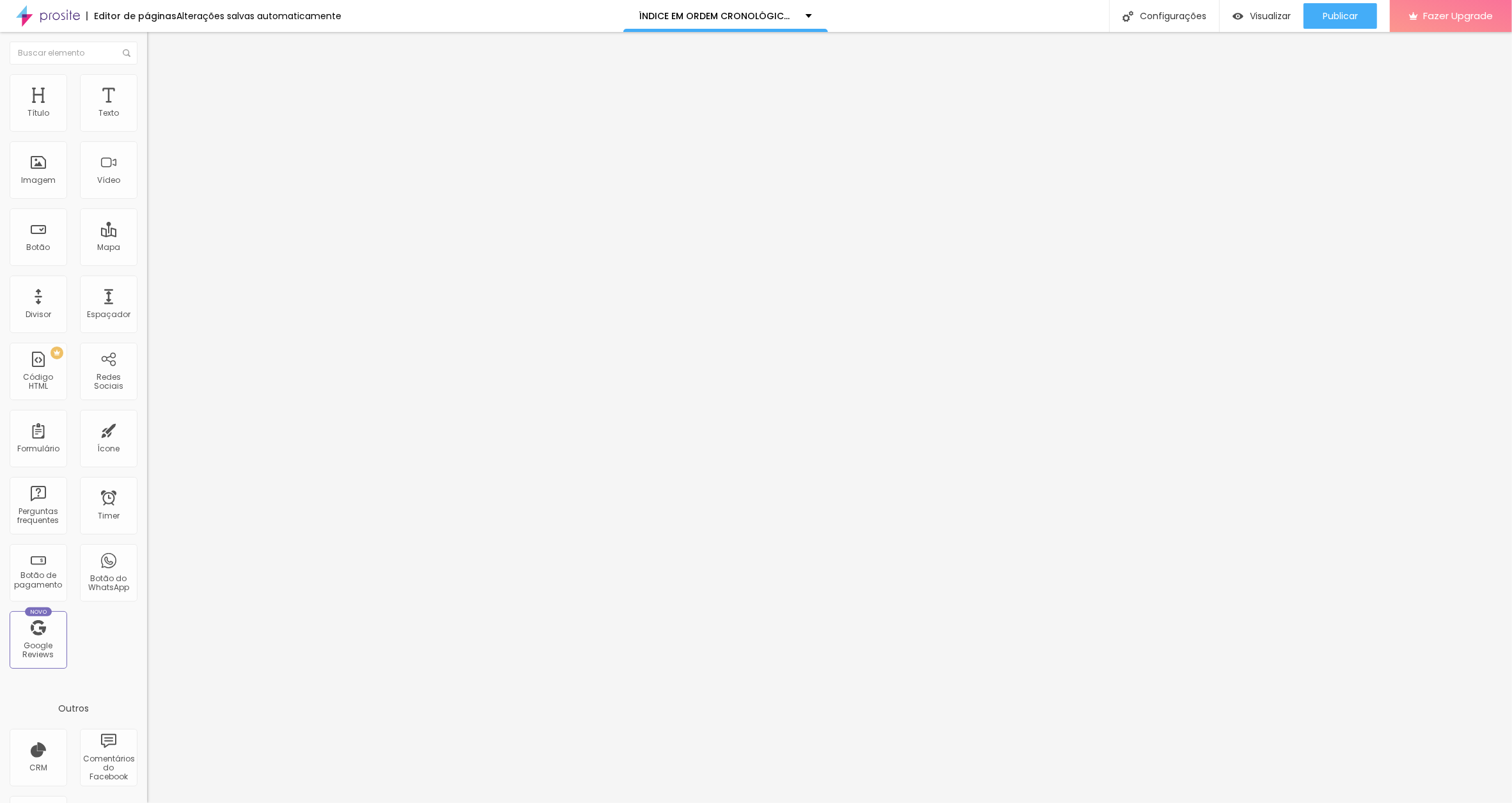
click at [147, 120] on input "BEWARE! OBEY!" at bounding box center [224, 114] width 154 height 13
paste input "[DATE]"
click at [147, 120] on input "BEWARE! OBEY![DATE]" at bounding box center [224, 114] width 154 height 13
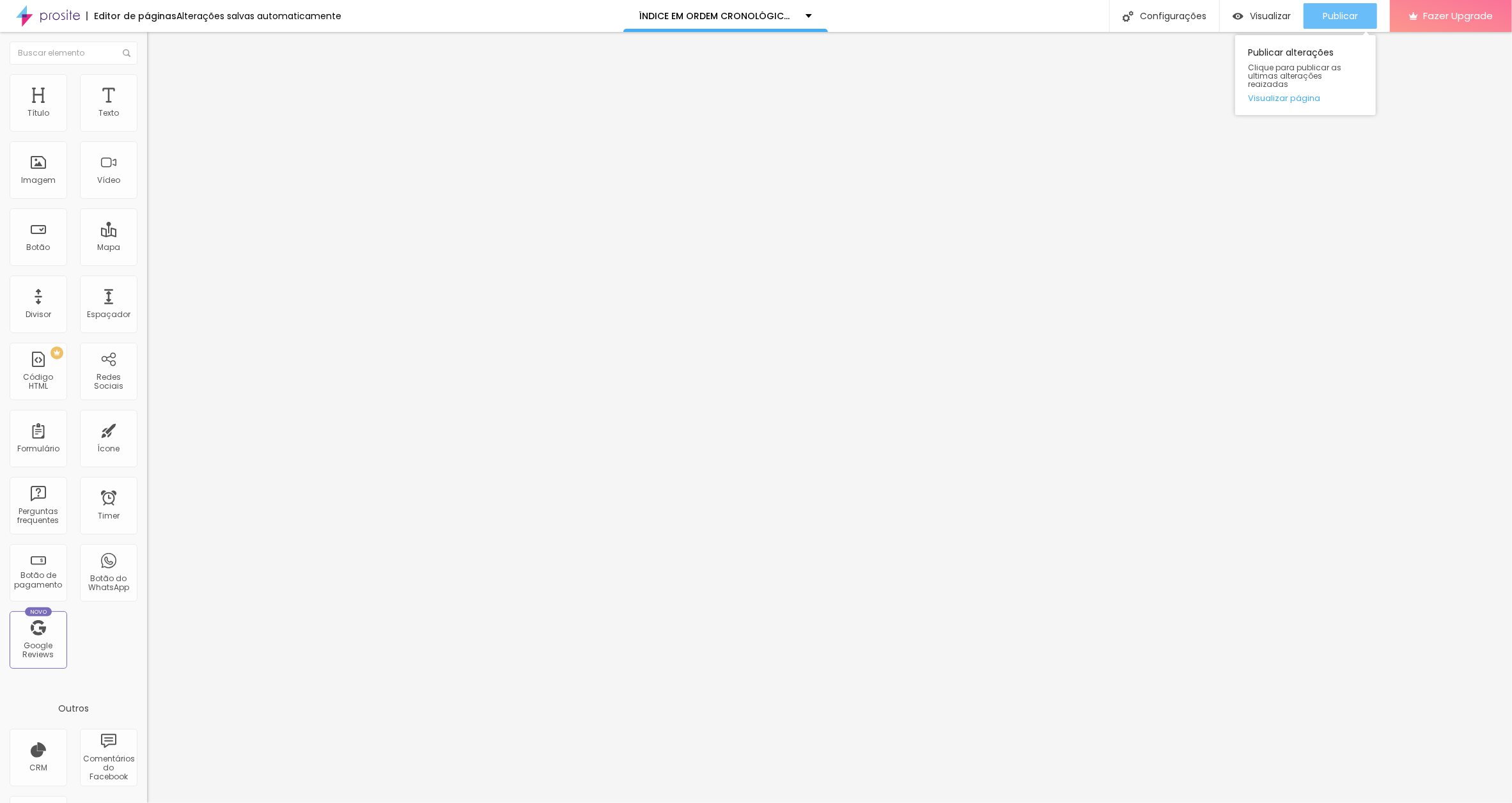
type input "BEWARE! OBEY! [DATE]"
click at [1352, 13] on span "Publicar" at bounding box center [1340, 16] width 35 height 10
click at [147, 120] on input "A FLOR DE OURO" at bounding box center [224, 114] width 154 height 13
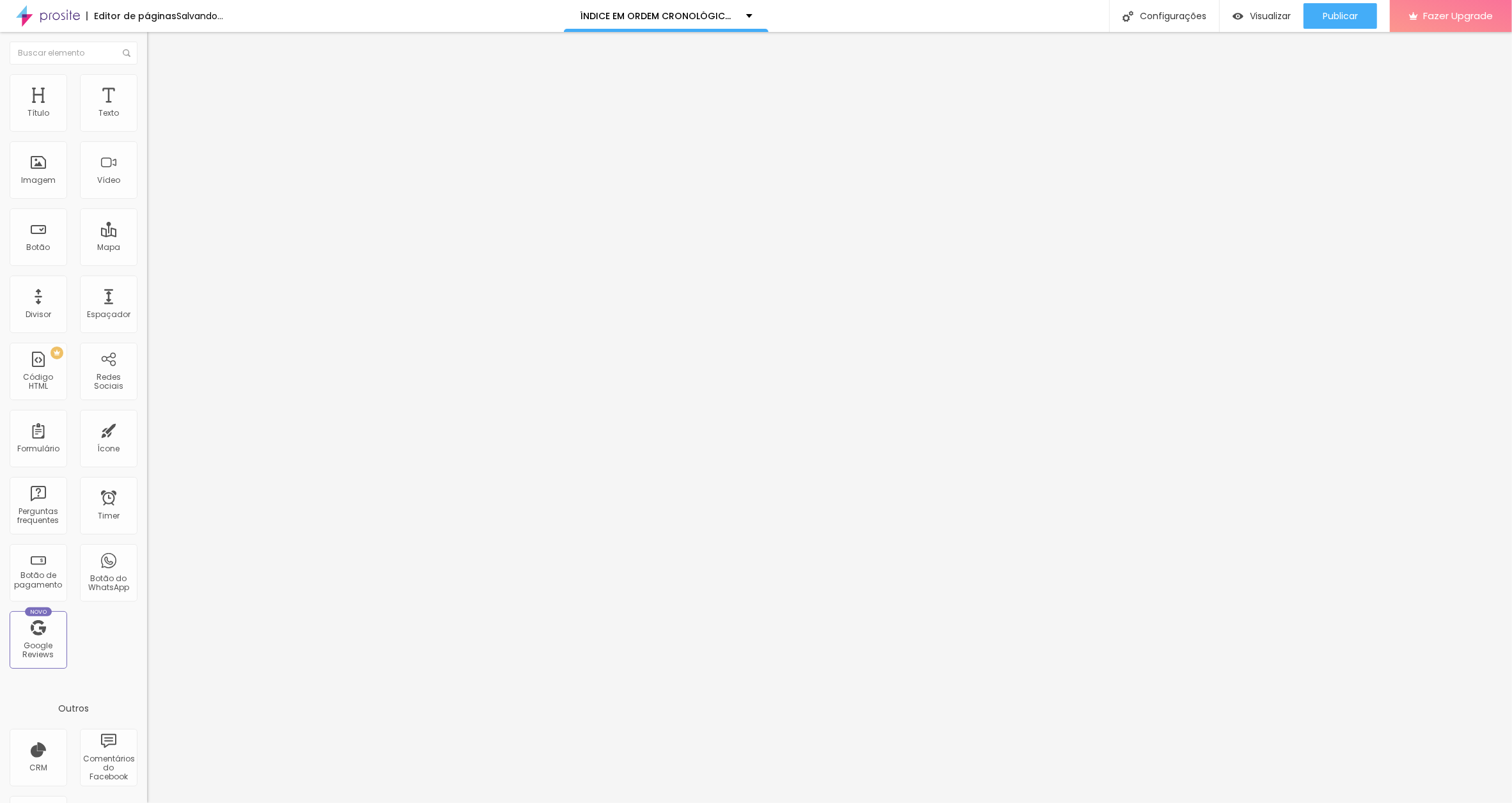
paste input "[DATE]"
click at [147, 120] on input "A FLOR DE OURO[DATE]" at bounding box center [224, 114] width 154 height 13
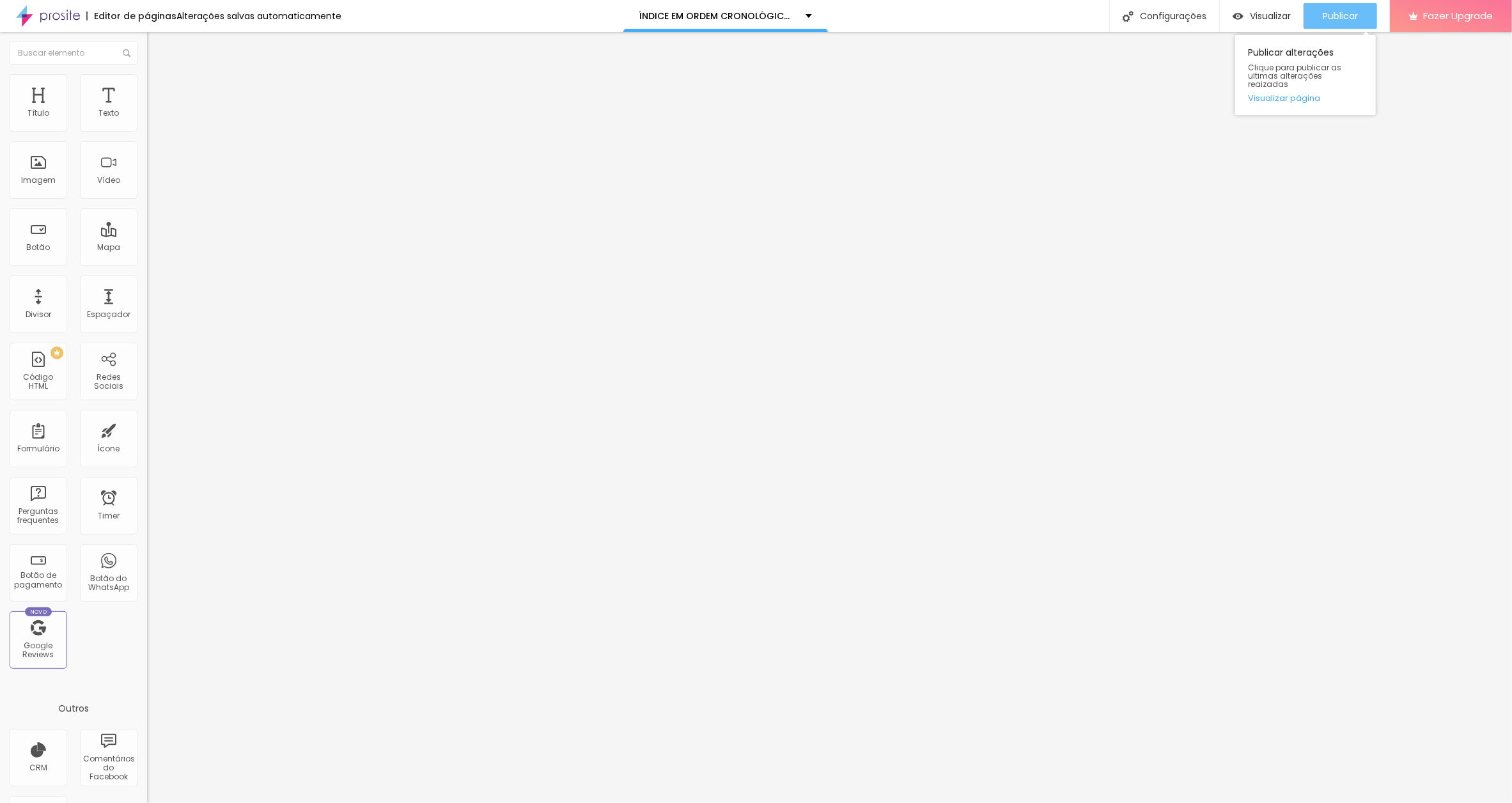
type input "A FLOR DE OURO [DATE]"
click at [1333, 15] on span "Publicar" at bounding box center [1340, 16] width 35 height 10
click at [147, 120] on input "O PAVÃO" at bounding box center [224, 114] width 154 height 13
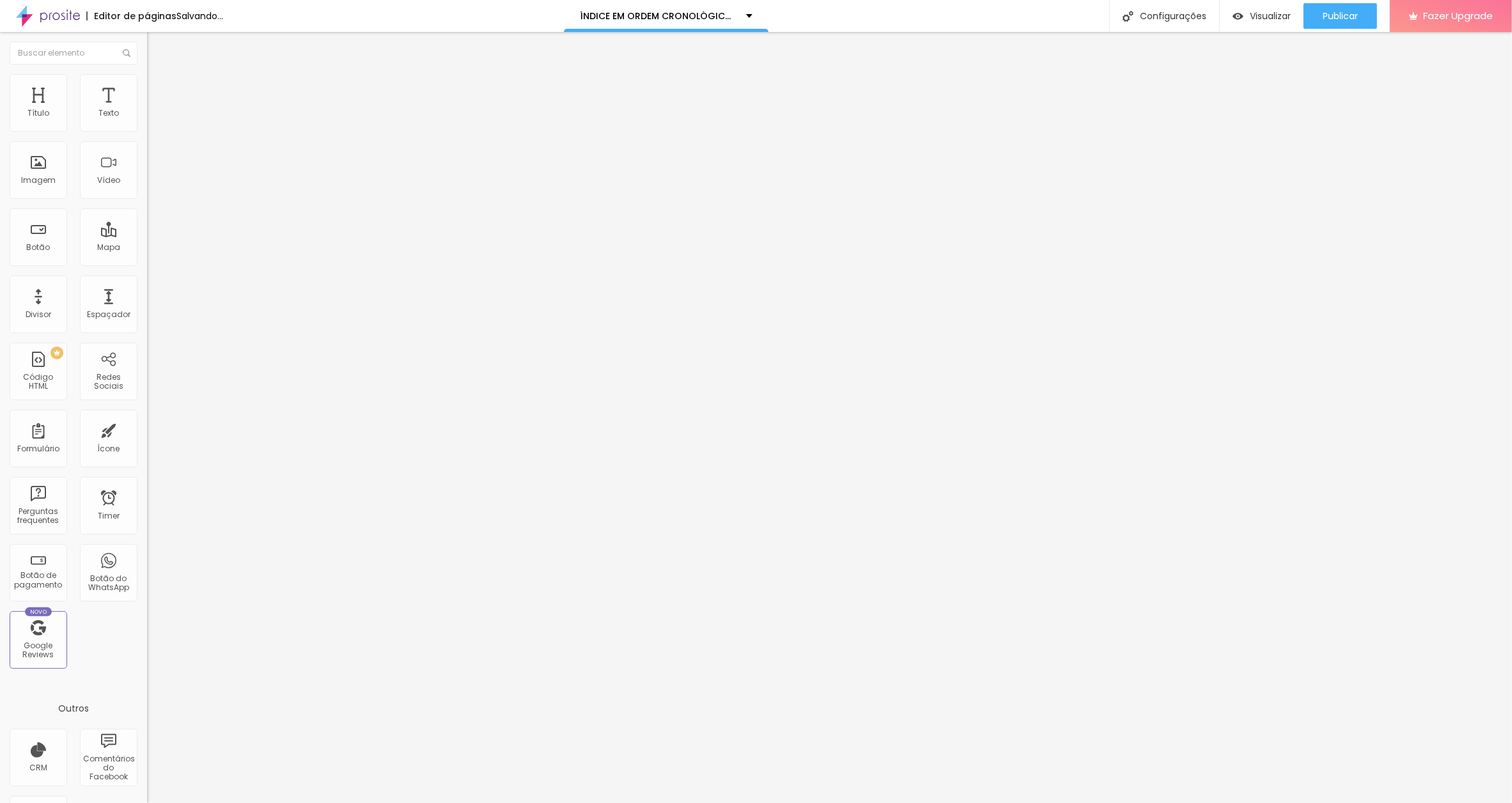
paste input "[DATE]"
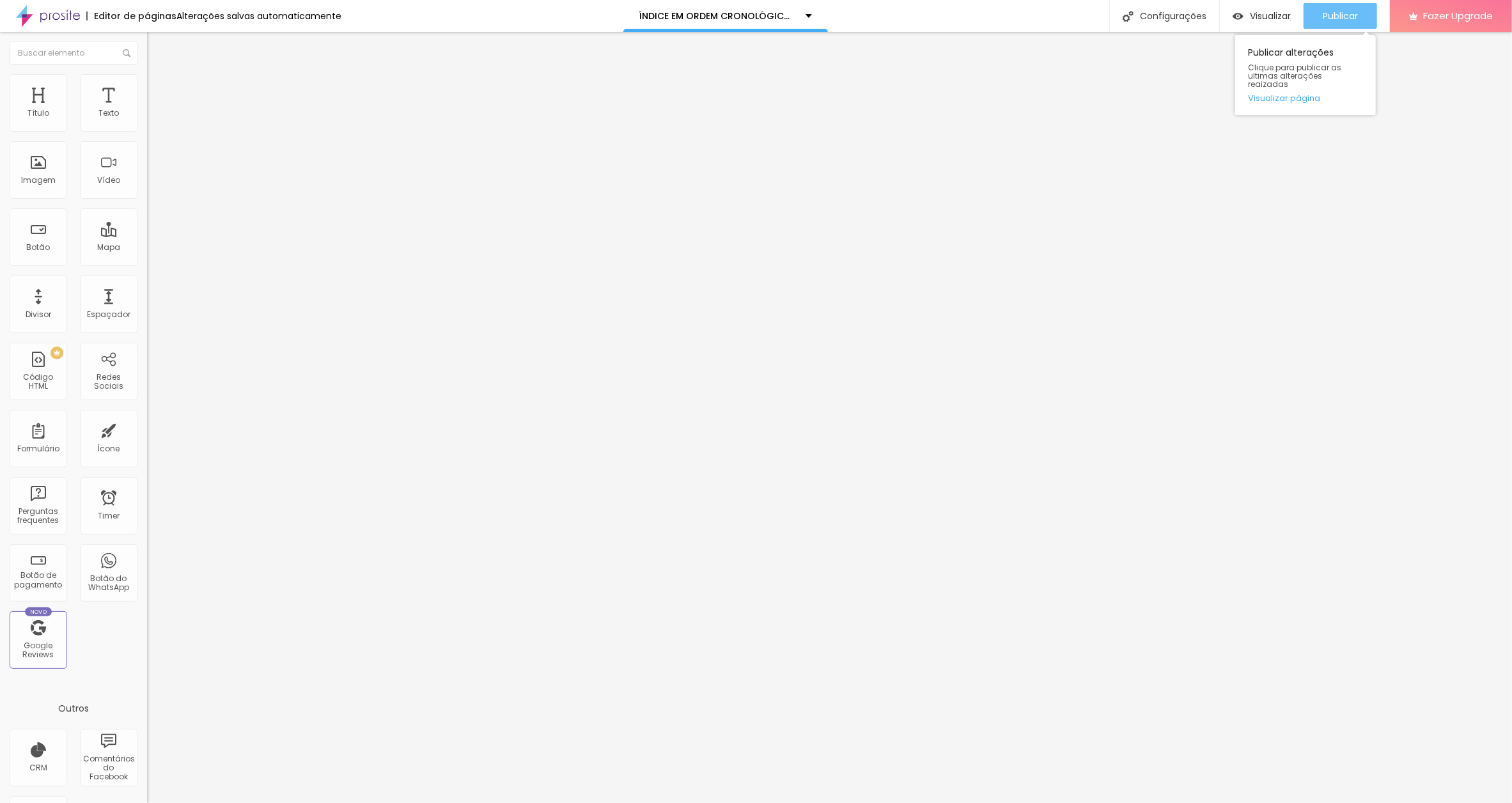
type input "O PAVÃO.[DATE]"
click at [1338, 11] on span "Publicar" at bounding box center [1340, 16] width 35 height 10
click at [147, 120] on input "I AM DRAGON" at bounding box center [224, 114] width 154 height 13
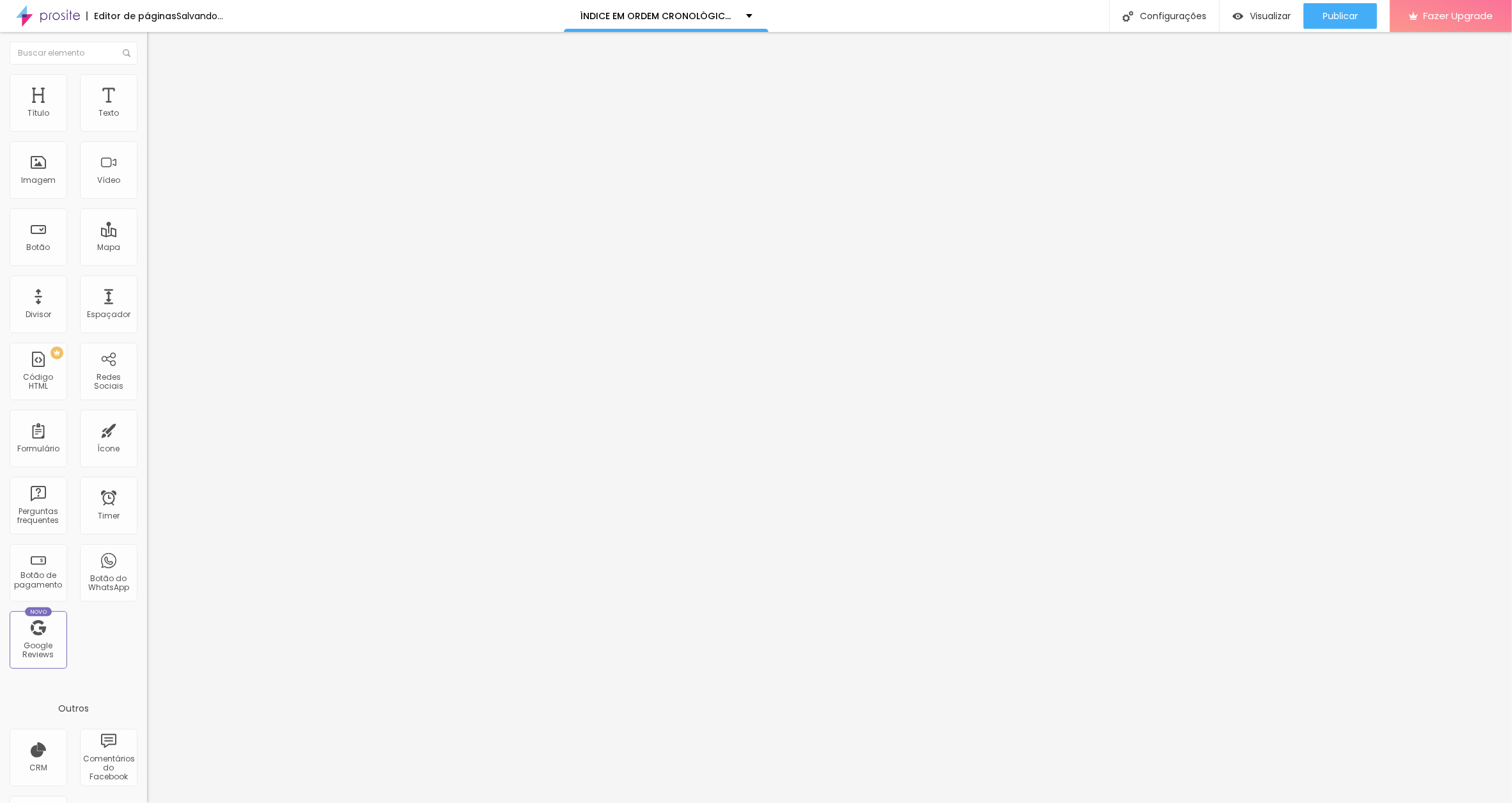
paste input "[DATE]"
type input "I AM DRAGON.[DATE]"
click at [1330, 13] on span "Publicar" at bounding box center [1340, 16] width 35 height 10
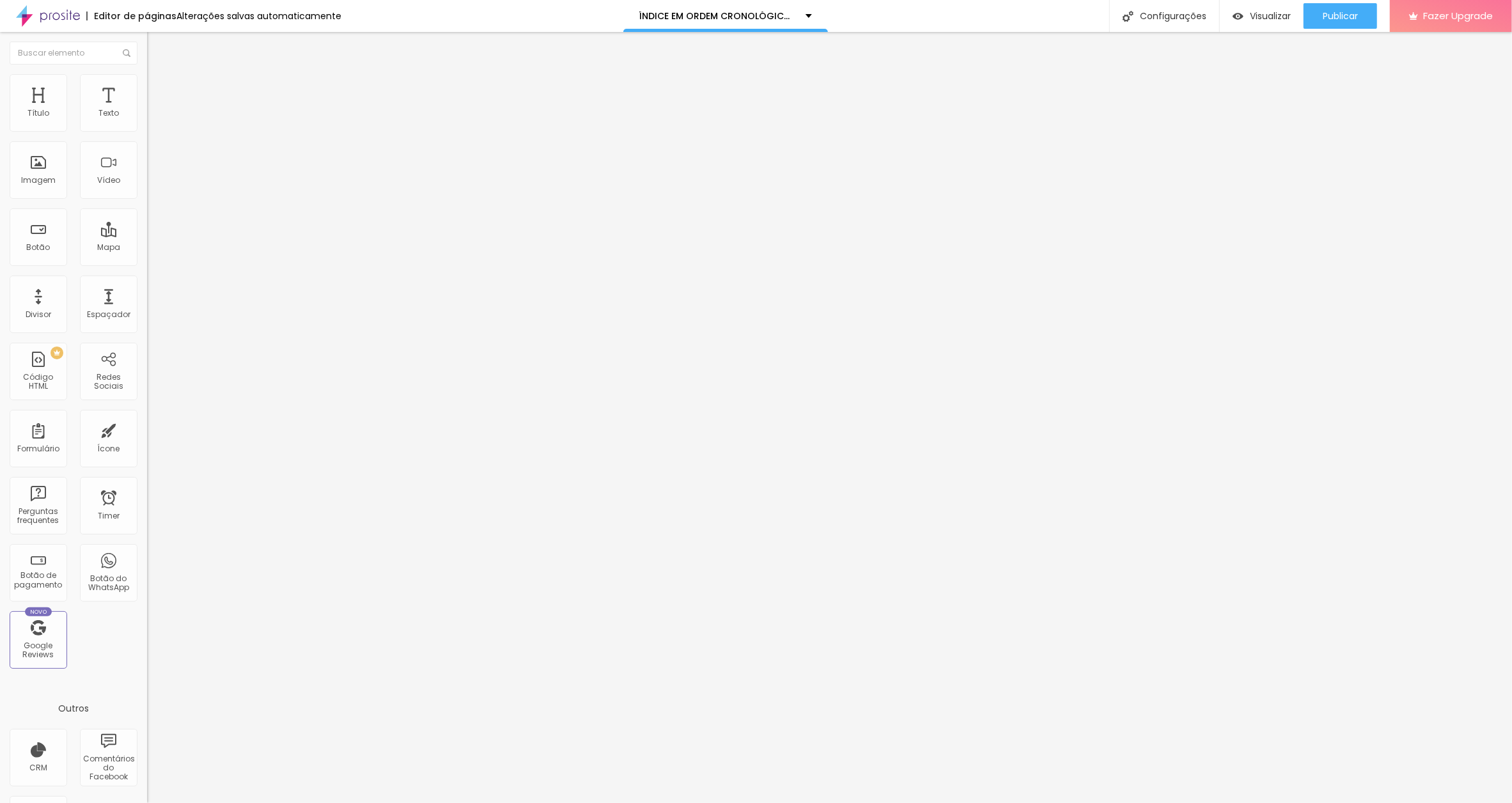
click at [147, 120] on input "LIMPANDO AS PRATAS DOS OUTROS" at bounding box center [224, 114] width 154 height 13
paste input "[DATE]"
type input "LIMPANDO AS PRATAS DOS OUTROS.[DATE]"
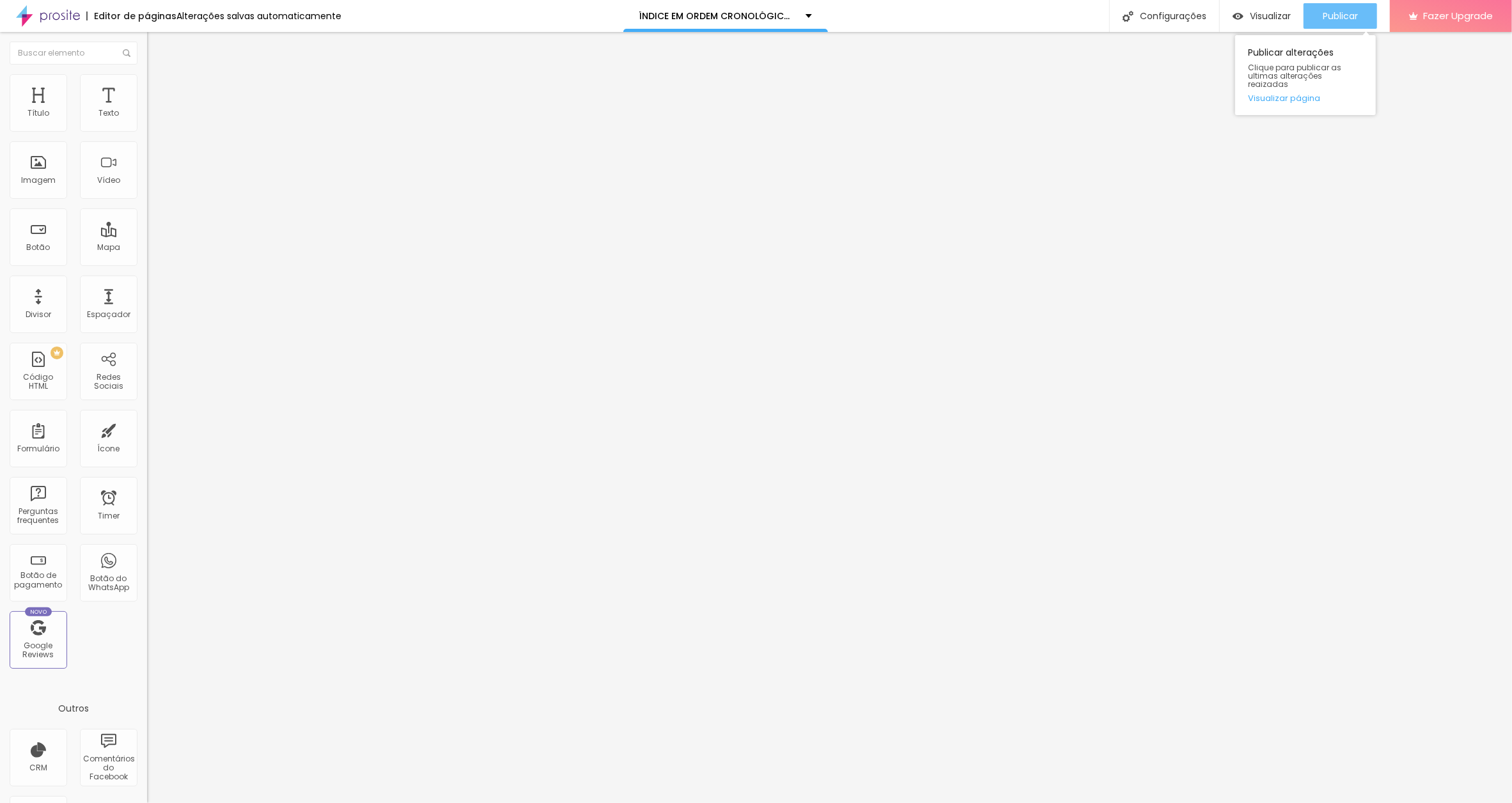
click at [1343, 15] on span "Publicar" at bounding box center [1340, 16] width 35 height 10
click at [147, 120] on input "ELA NÃO É A MÃE [PERSON_NAME]" at bounding box center [224, 114] width 154 height 13
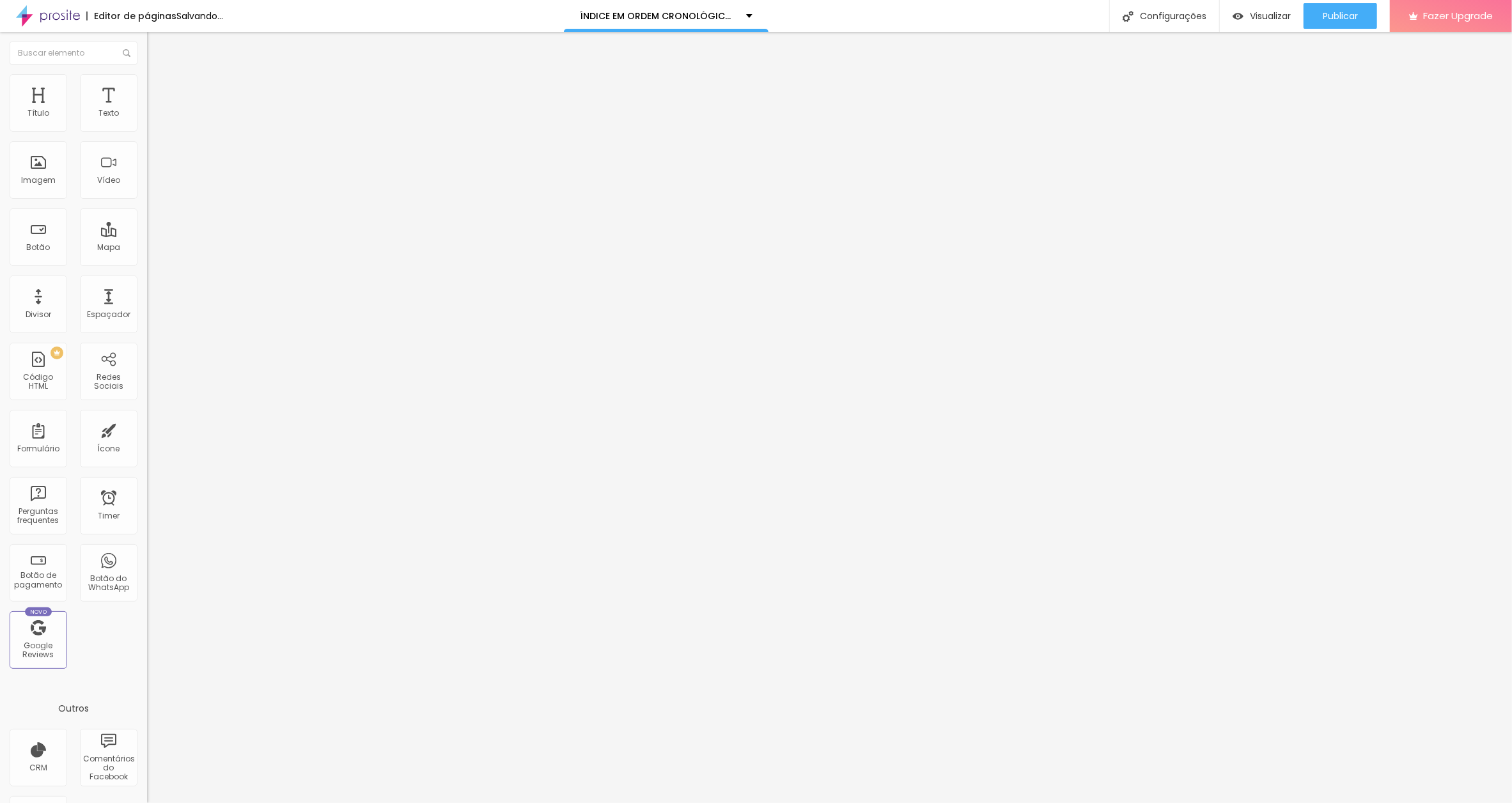
paste input "[DATE]"
type input "ELA NÃO É A MÃE [PERSON_NAME].[DATE]"
click at [1337, 13] on span "Publicar" at bounding box center [1340, 16] width 35 height 10
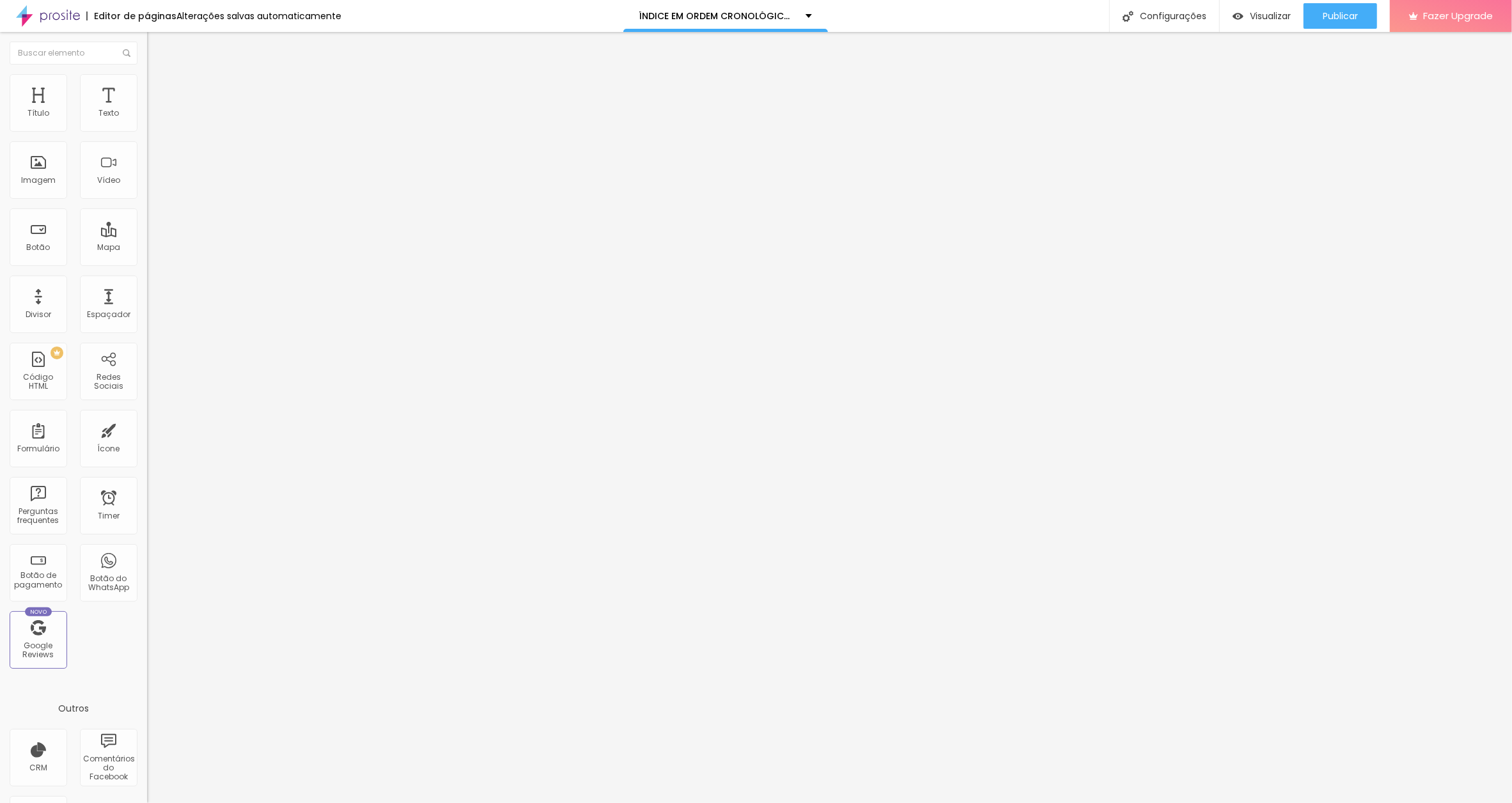
scroll to position [0, 26]
drag, startPoint x: 127, startPoint y: 142, endPoint x: 141, endPoint y: 142, distance: 14.0
click at [147, 120] on input "VOCÊ VAI RECEBER DUAS MENSAGENS." at bounding box center [224, 114] width 154 height 13
paste input "[DATE]"
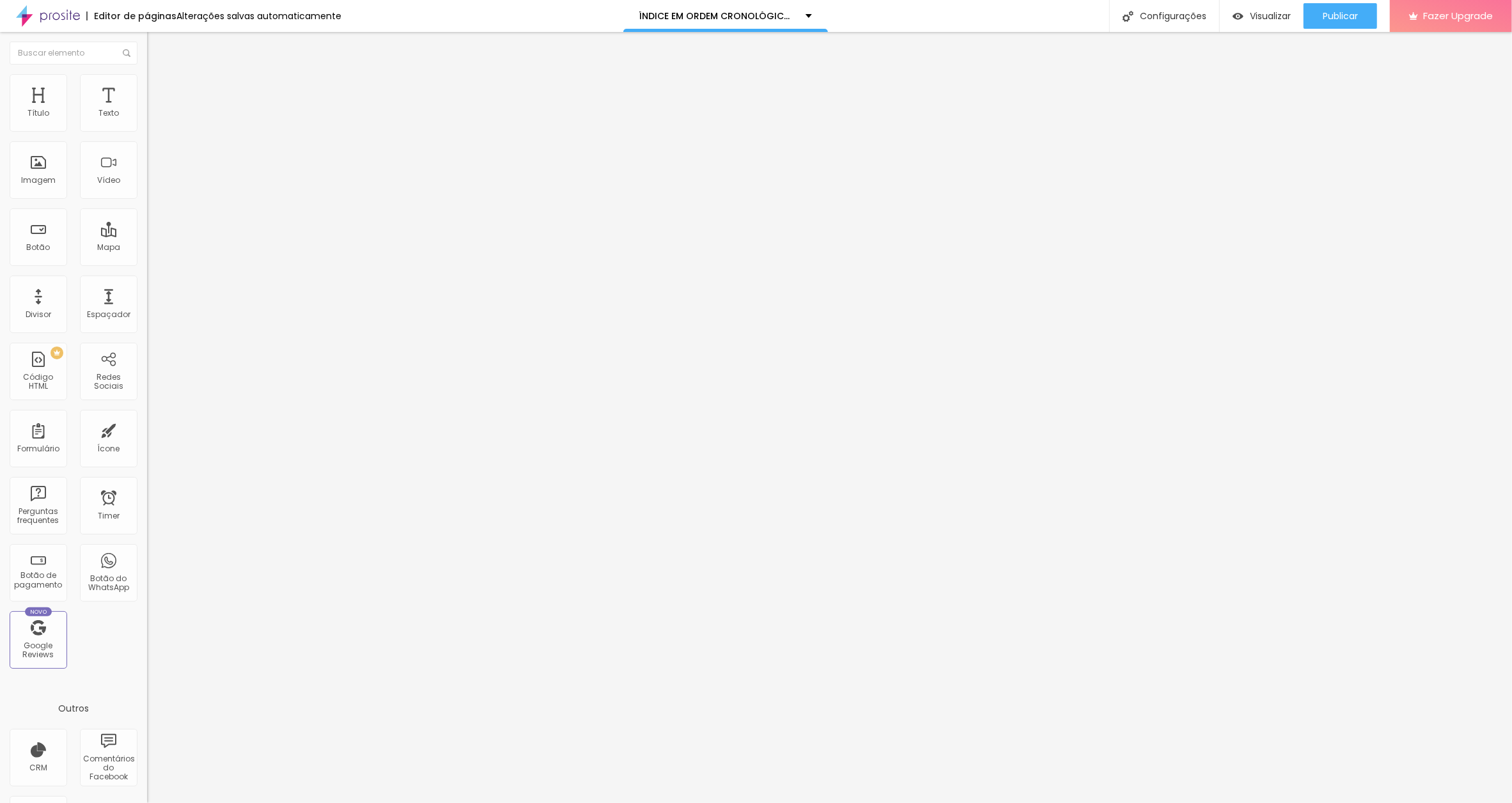
scroll to position [0, 109]
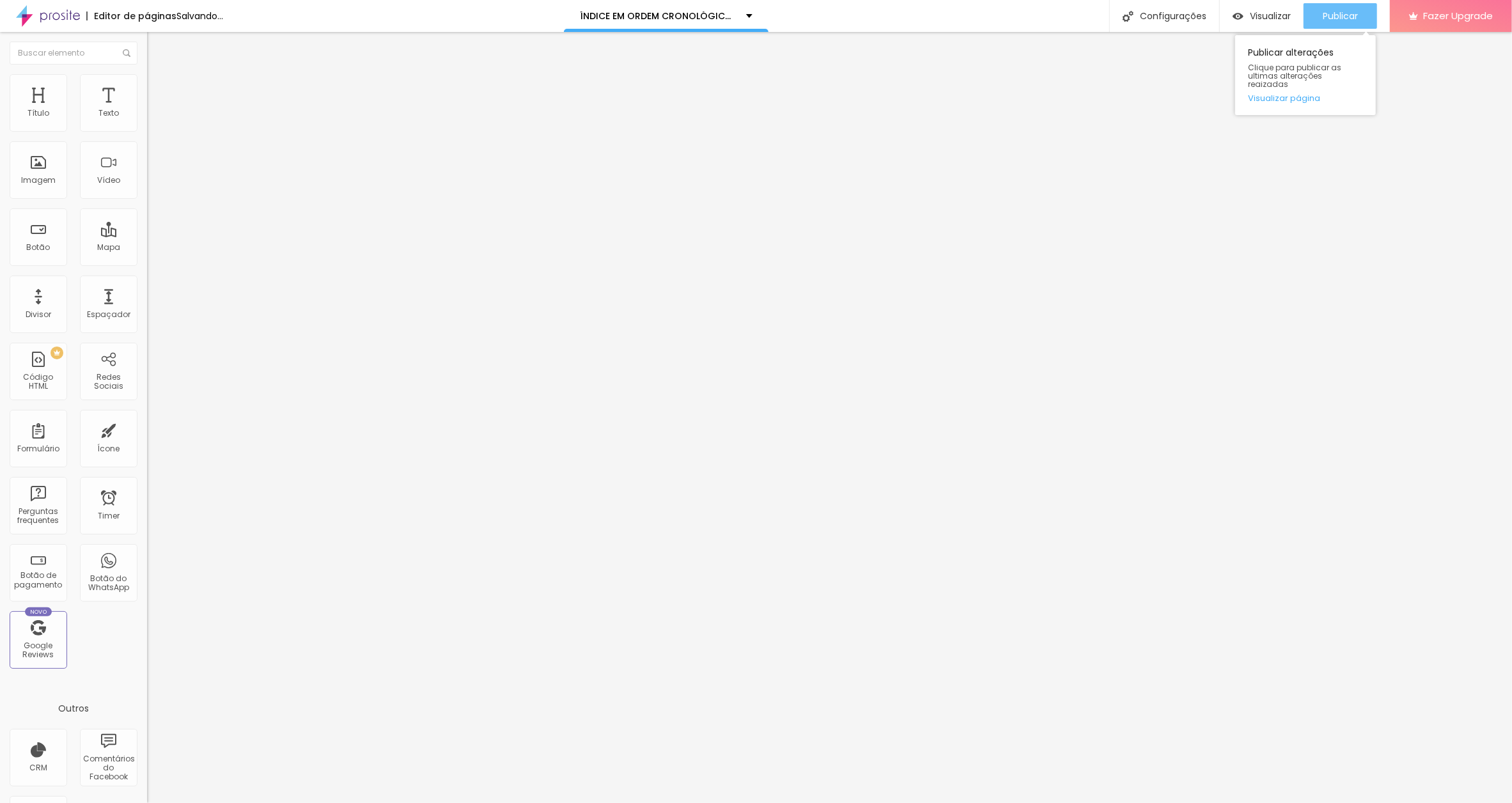
type input "VOCÊ VAI RECEBER DUAS MENSAGENS. [DATE]"
click at [1333, 8] on div "Publicar" at bounding box center [1340, 16] width 35 height 26
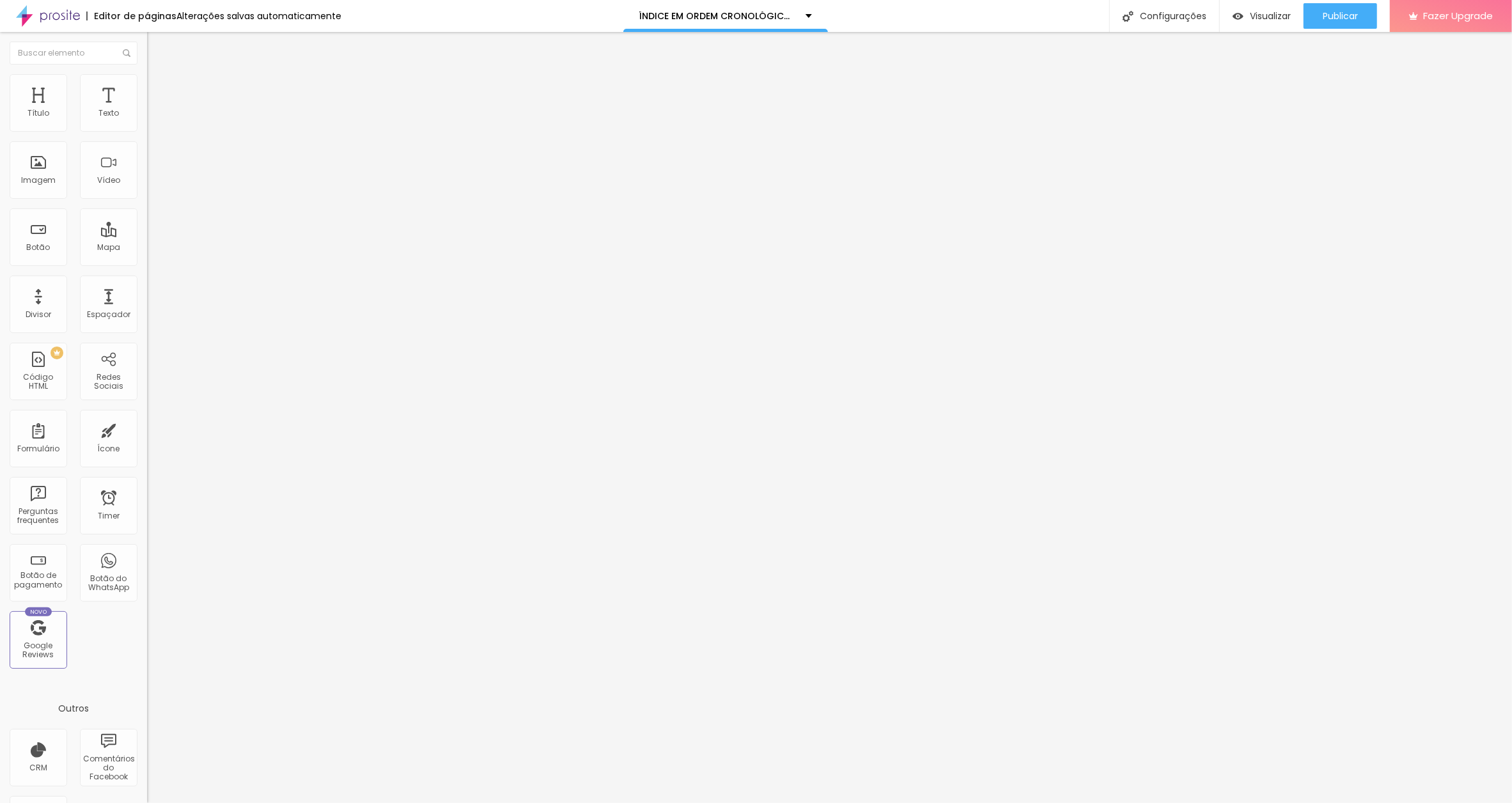
scroll to position [0, 53]
click at [147, 120] on input "POR ALGO ASSIM QUE EU ESTAVA ESPERANDO" at bounding box center [224, 114] width 154 height 13
paste input "[DATE]"
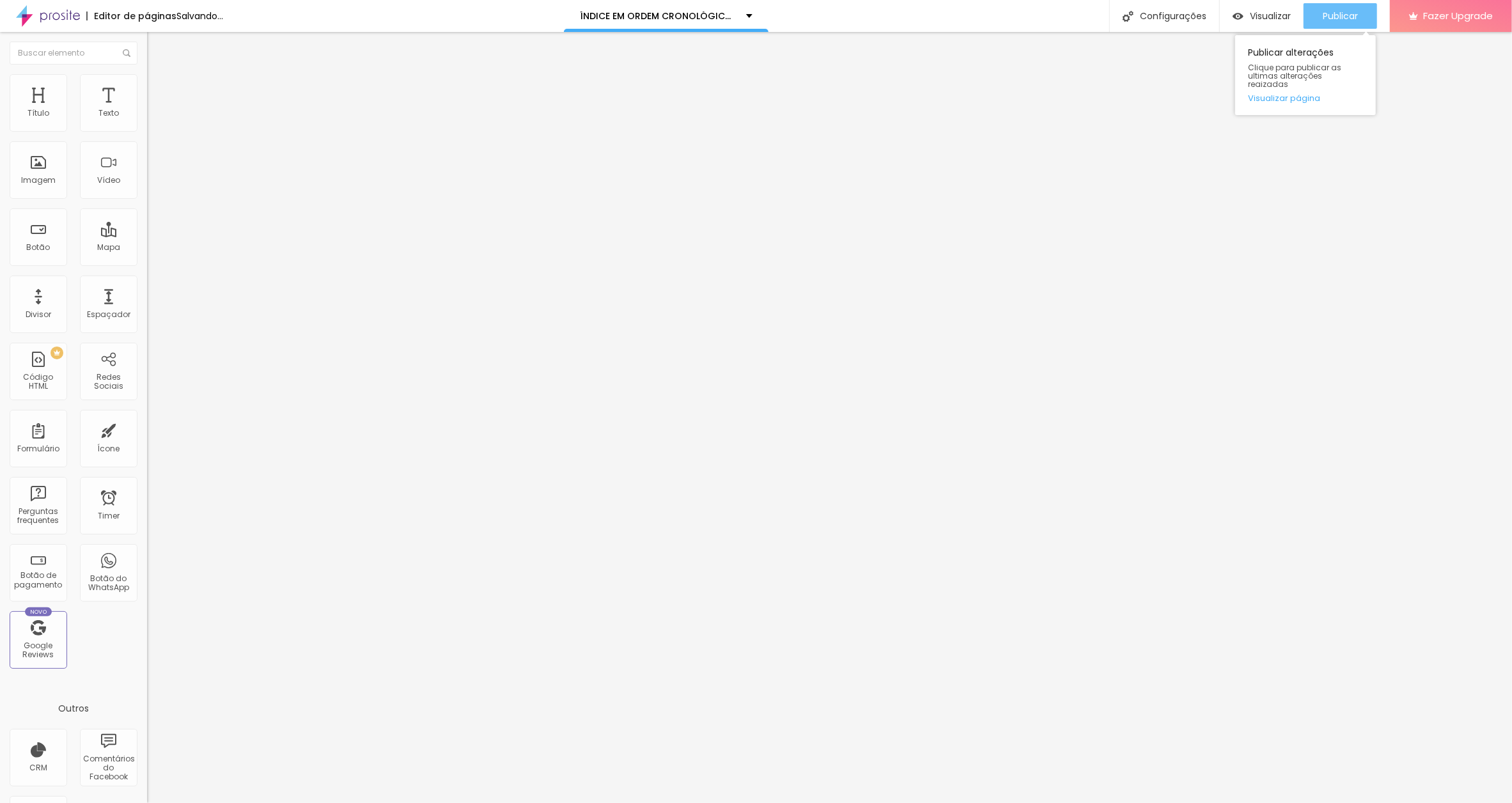
type input "POR ALGO ASSIM QUE EU ESTAVA ESPERANDO[DATE]"
click at [1336, 15] on span "Publicar" at bounding box center [1340, 16] width 35 height 10
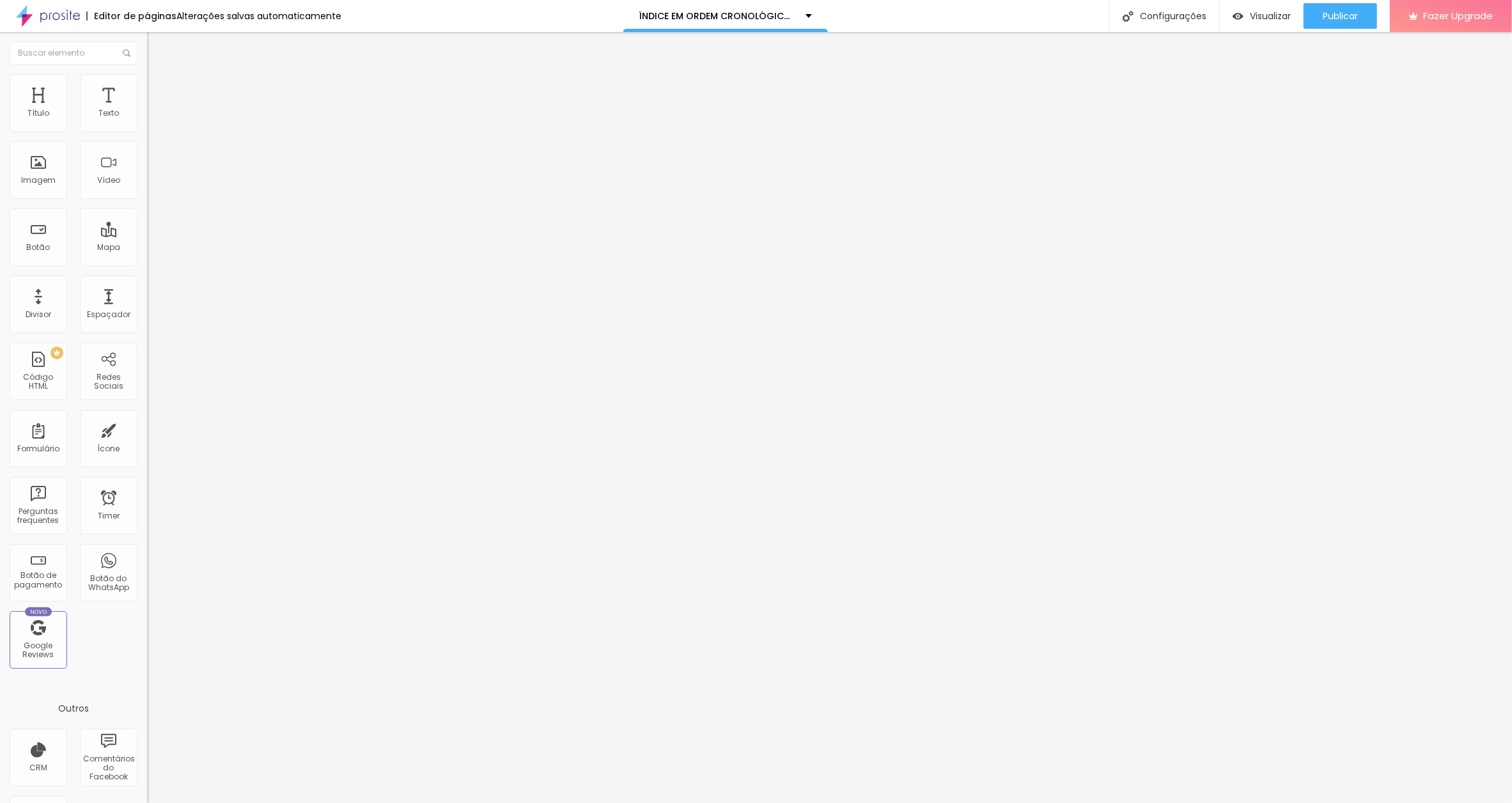
drag, startPoint x: 90, startPoint y: 142, endPoint x: 130, endPoint y: 147, distance: 40.3
click at [147, 120] on input "10 CM MAIS FORTE" at bounding box center [224, 114] width 154 height 13
paste input "[DATE]"
type input "10 CM MAIS FORTE.[DATE]"
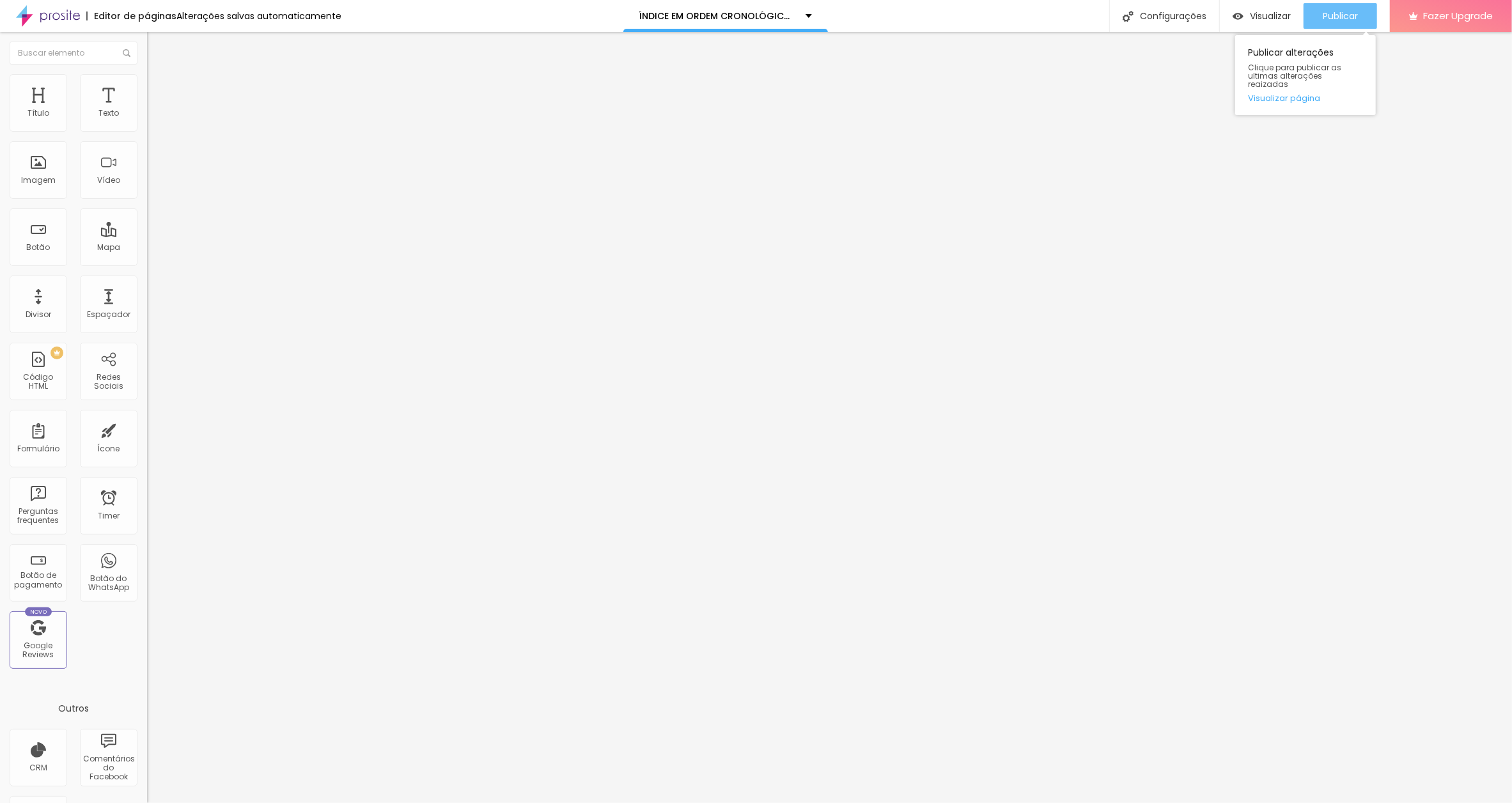
scroll to position [0, 0]
click at [1338, 8] on div "Publicar" at bounding box center [1340, 16] width 35 height 26
click at [147, 120] on input "OS APLAUSOS" at bounding box center [224, 114] width 154 height 13
paste input "[DATE]"
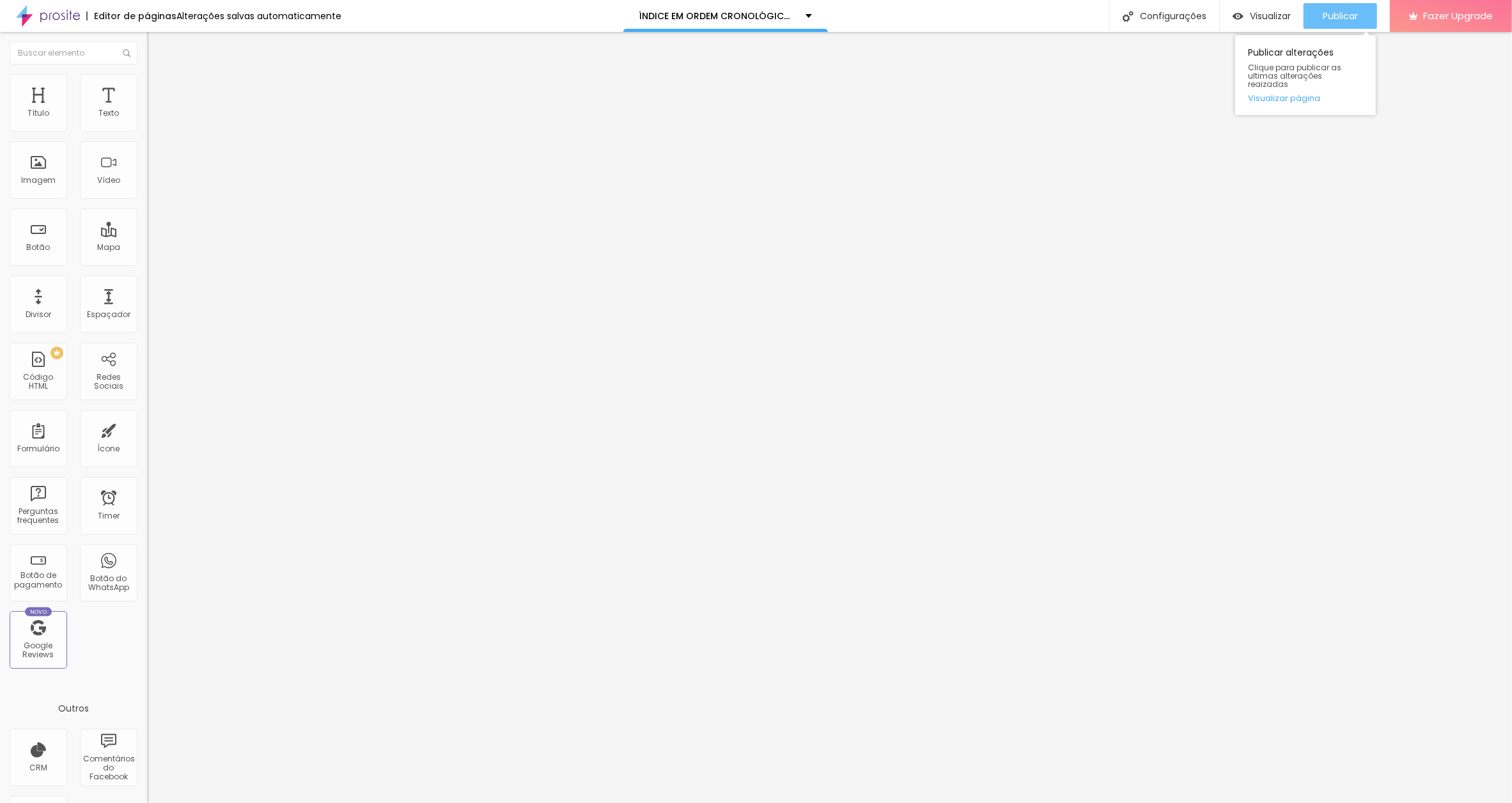
type input "OS APLAUSOS.[DATE]"
click at [1323, 11] on span "Publicar" at bounding box center [1340, 16] width 35 height 10
click at [147, 120] on input "O RIO E A MOCHILA" at bounding box center [224, 114] width 154 height 13
paste input "[DATE]"
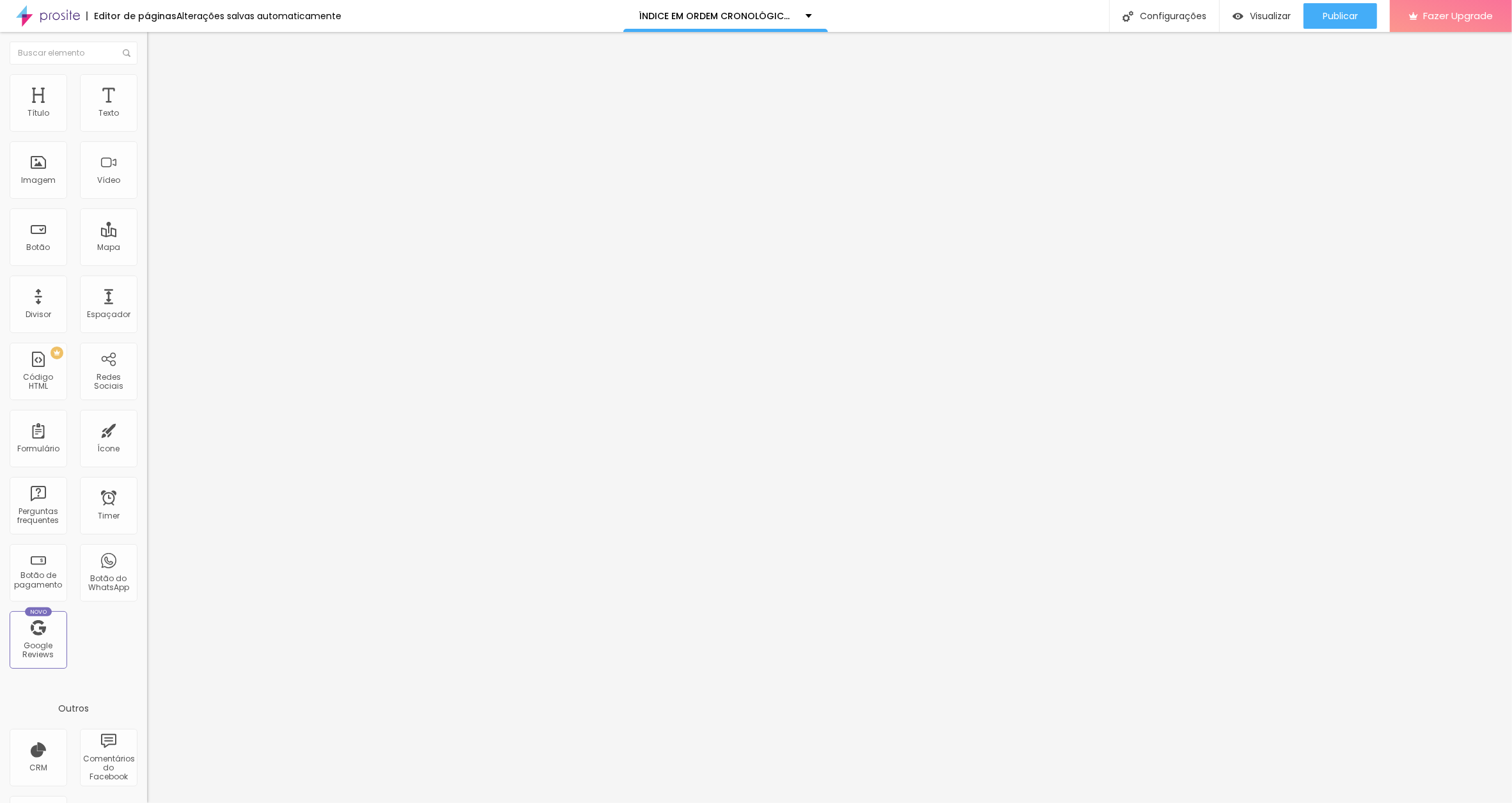
scroll to position [0, 45]
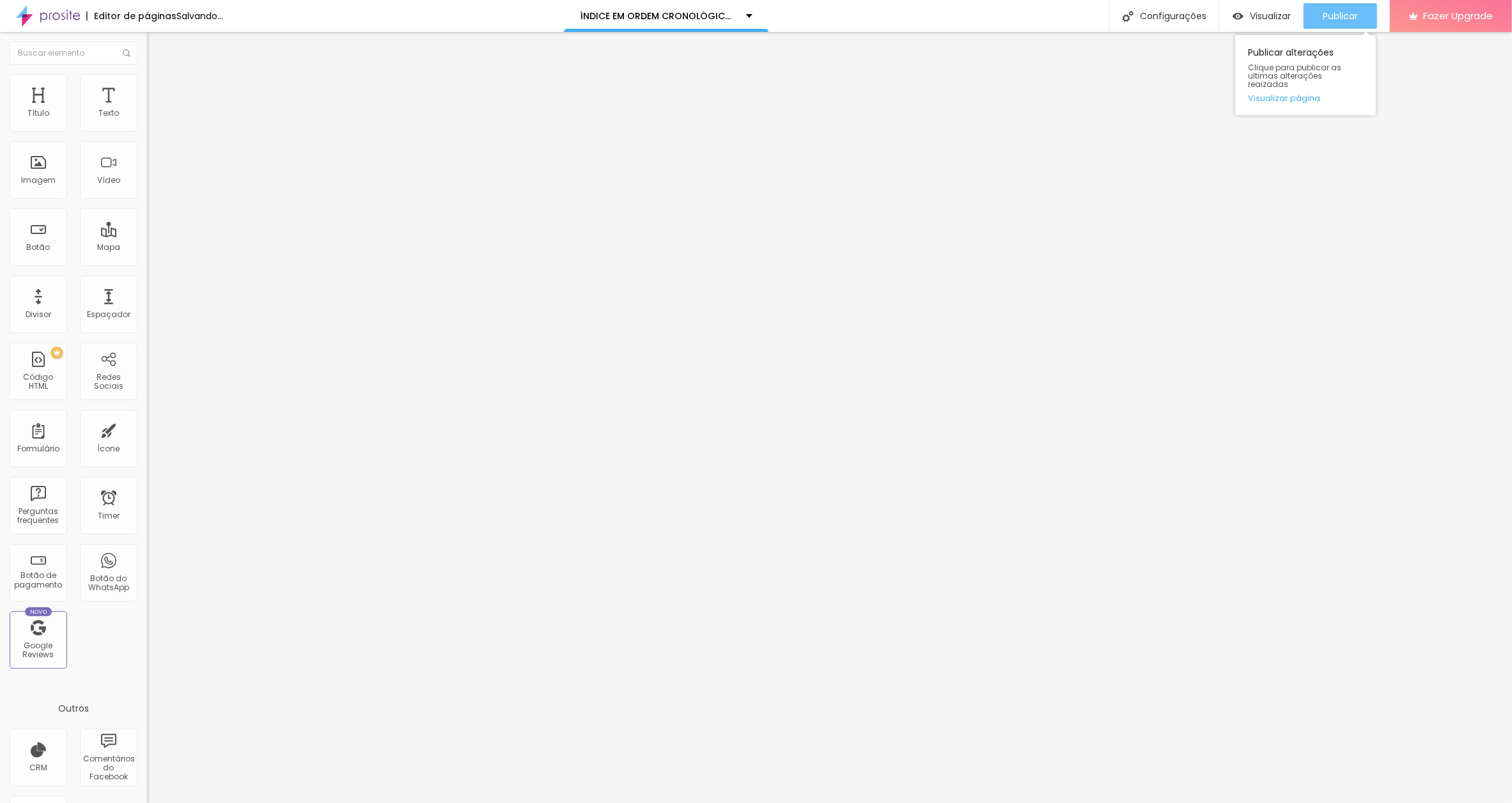
type input "O RIO E A MOCHILA.[DATE]"
click at [1337, 4] on div "Publicar" at bounding box center [1340, 16] width 35 height 26
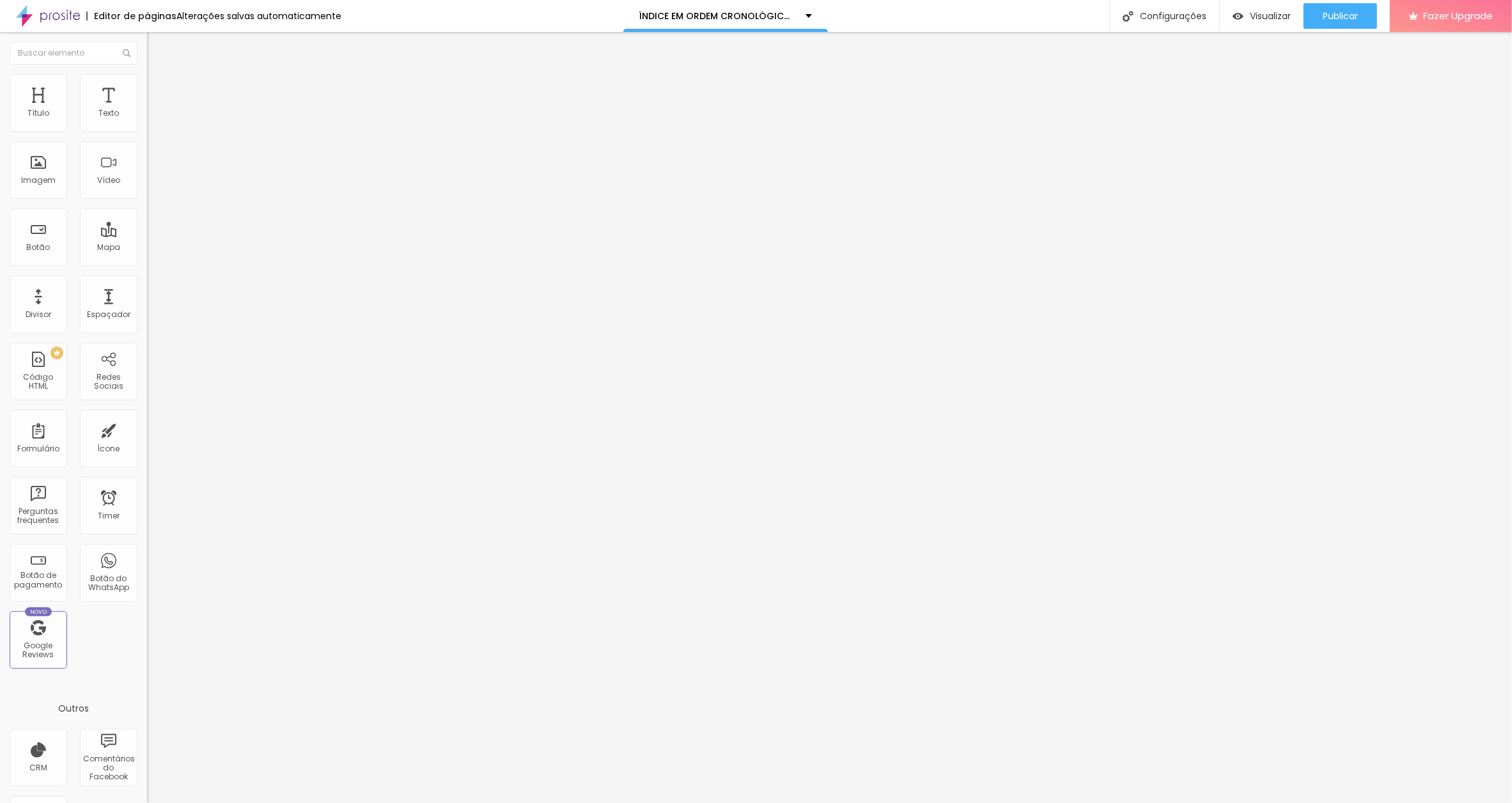
scroll to position [0, 23]
click at [147, 120] on input "AS FLORES PODEM FAZER ACONTECER" at bounding box center [224, 114] width 154 height 13
paste input "[DATE]"
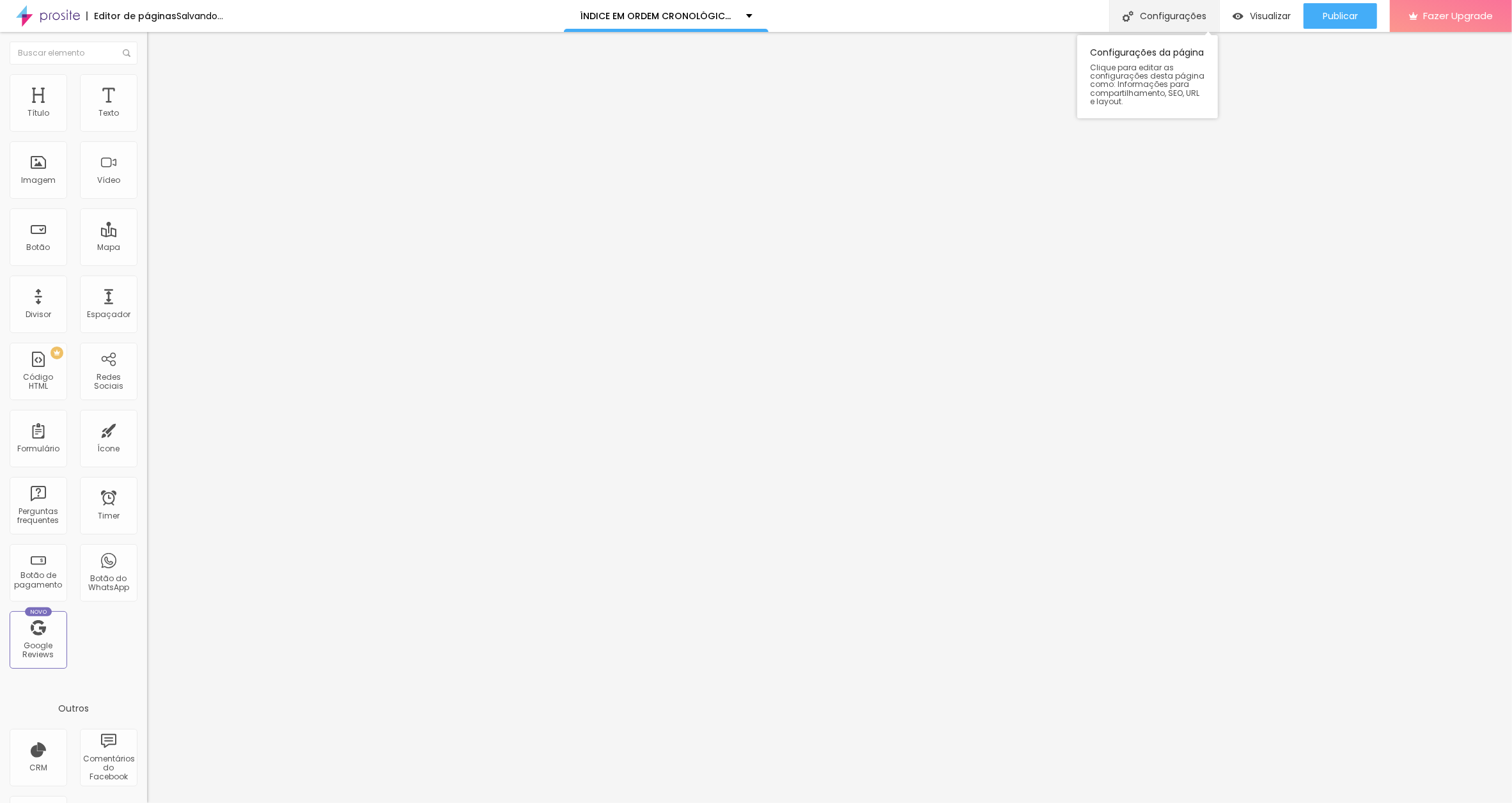
scroll to position [0, 113]
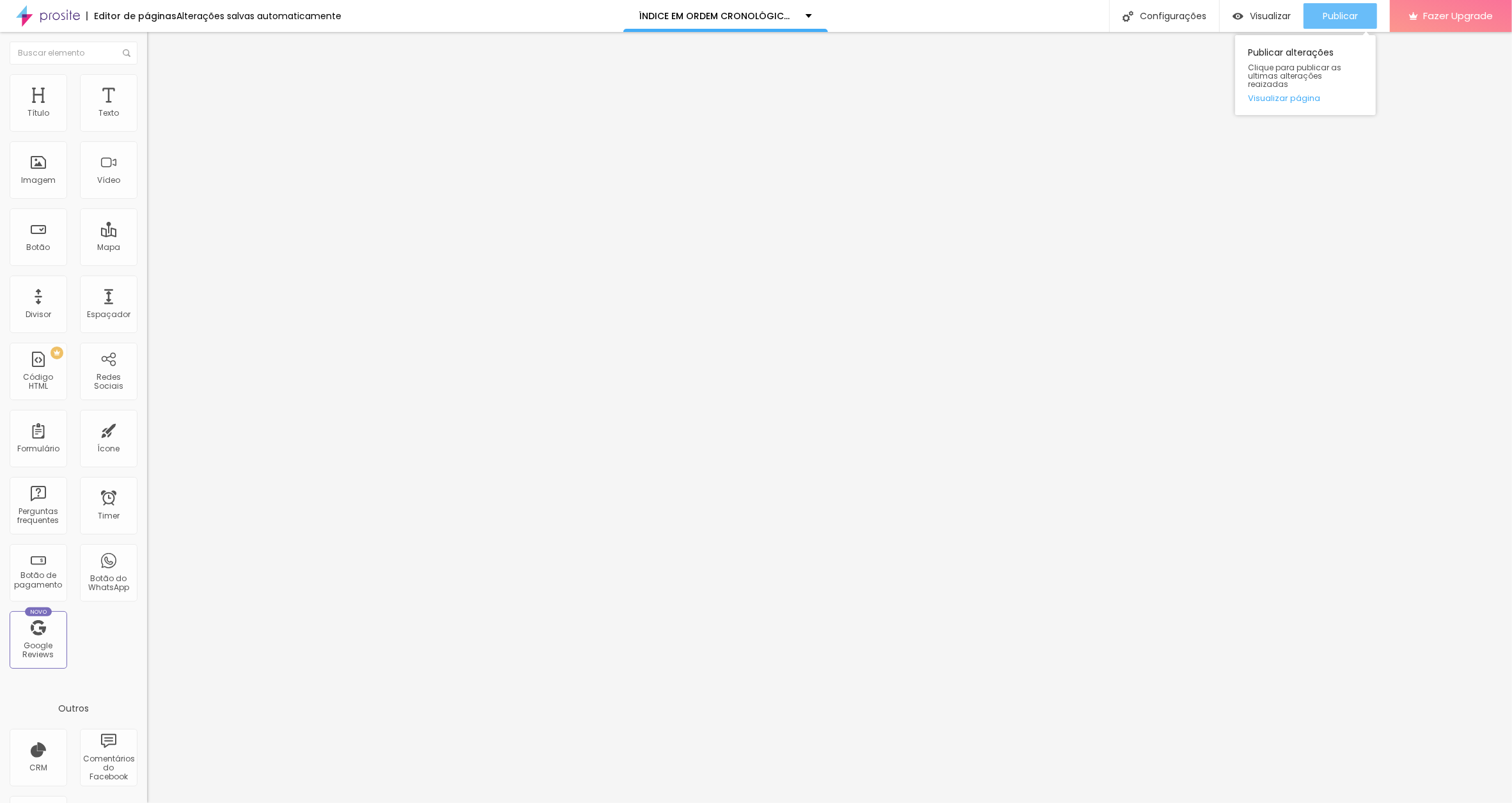
type input "AS FLORES PODEM FAZER ACONTECER.[DATE]"
click at [1316, 11] on button "Publicar" at bounding box center [1340, 16] width 73 height 26
click at [147, 120] on input "ARREBENTA ISSO AÍ E SAI" at bounding box center [224, 114] width 154 height 13
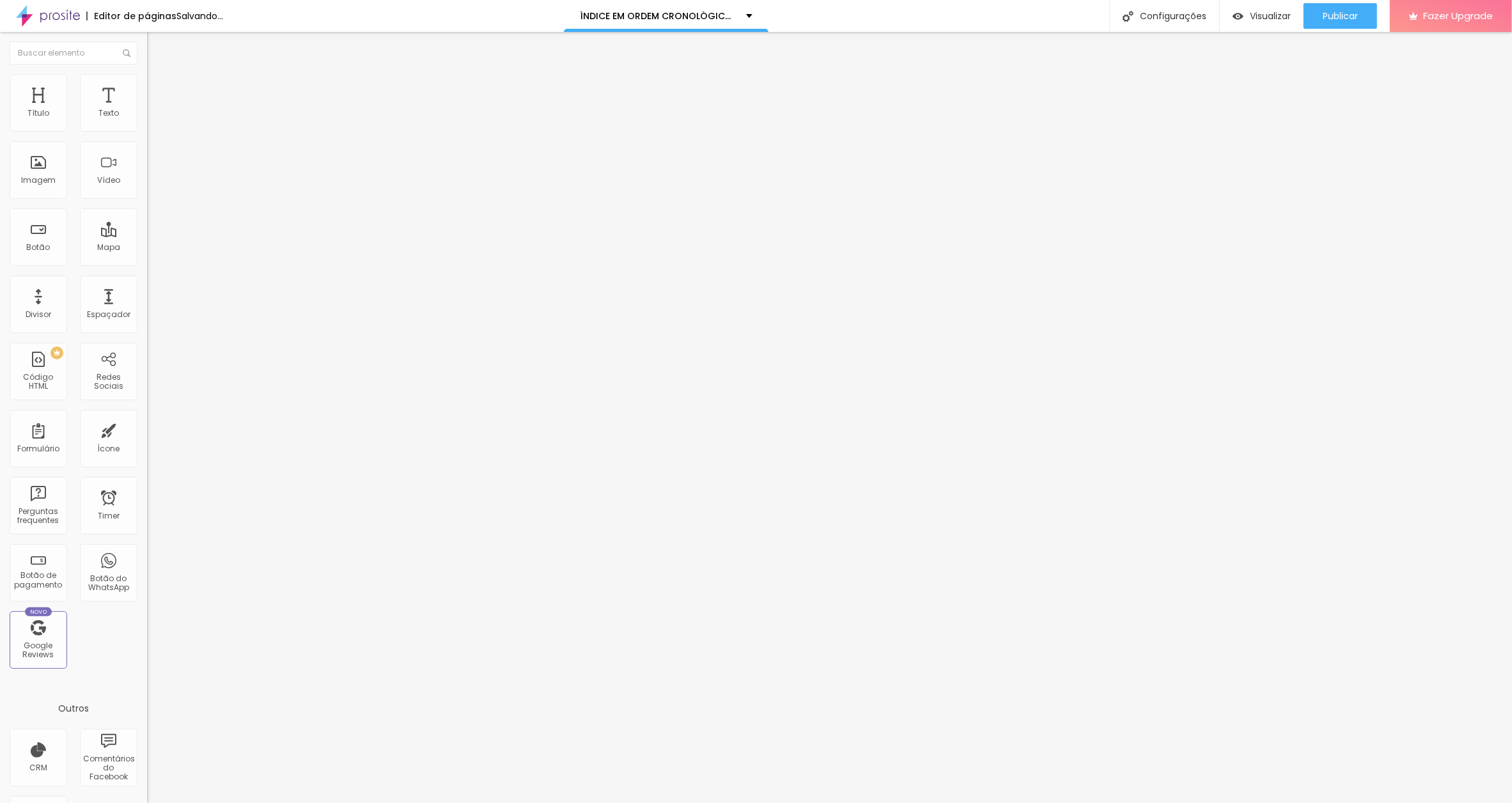
paste input "[DATE]"
type input "ARREBENTA ISSO AÍ E SAI.[DATE]"
click at [1349, 16] on span "Publicar" at bounding box center [1340, 16] width 35 height 10
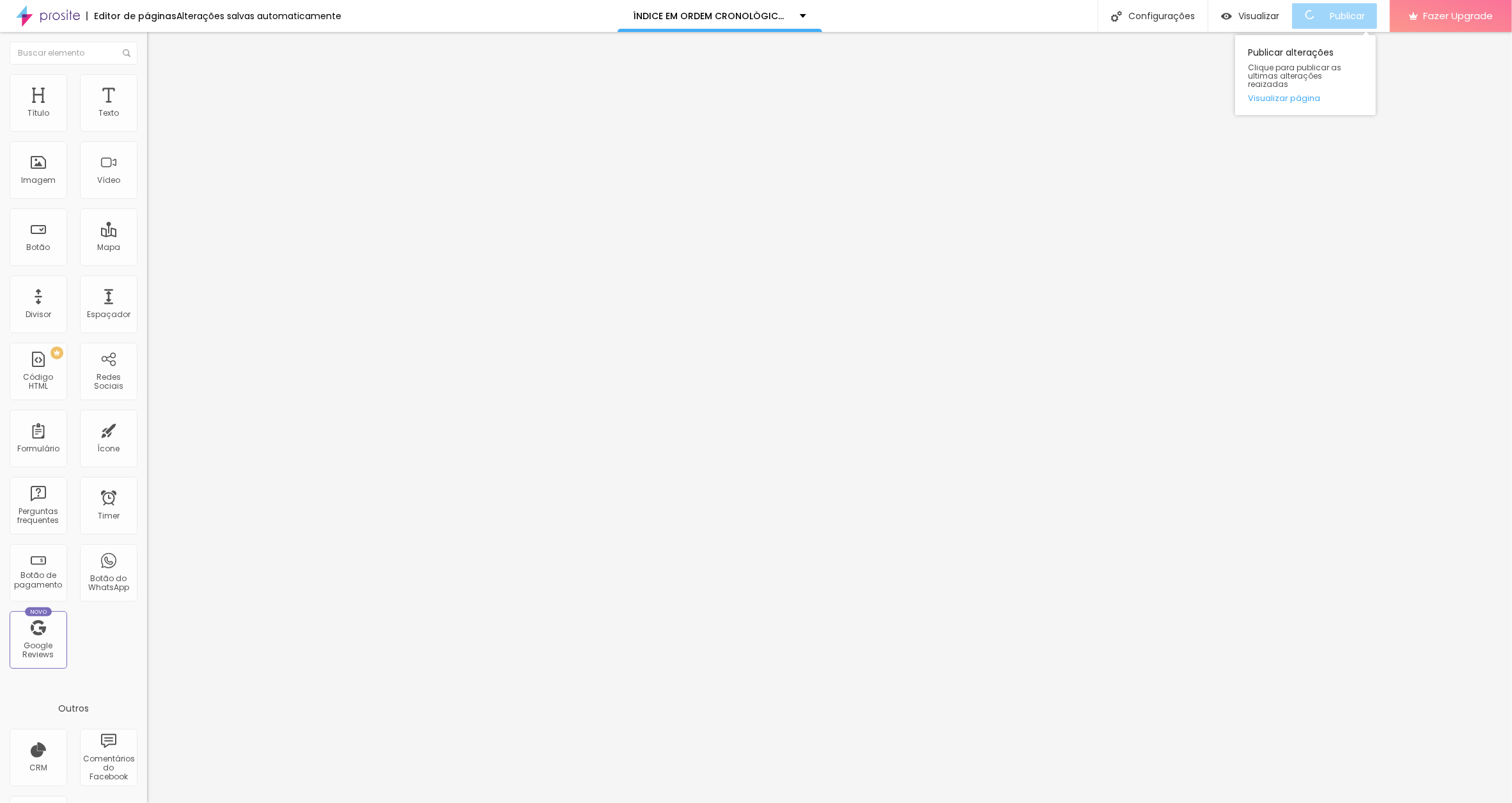
scroll to position [0, 0]
click at [147, 120] on input "[PERSON_NAME]" at bounding box center [224, 114] width 154 height 13
paste input "[DATE]"
type input "[PERSON_NAME].[DATE]"
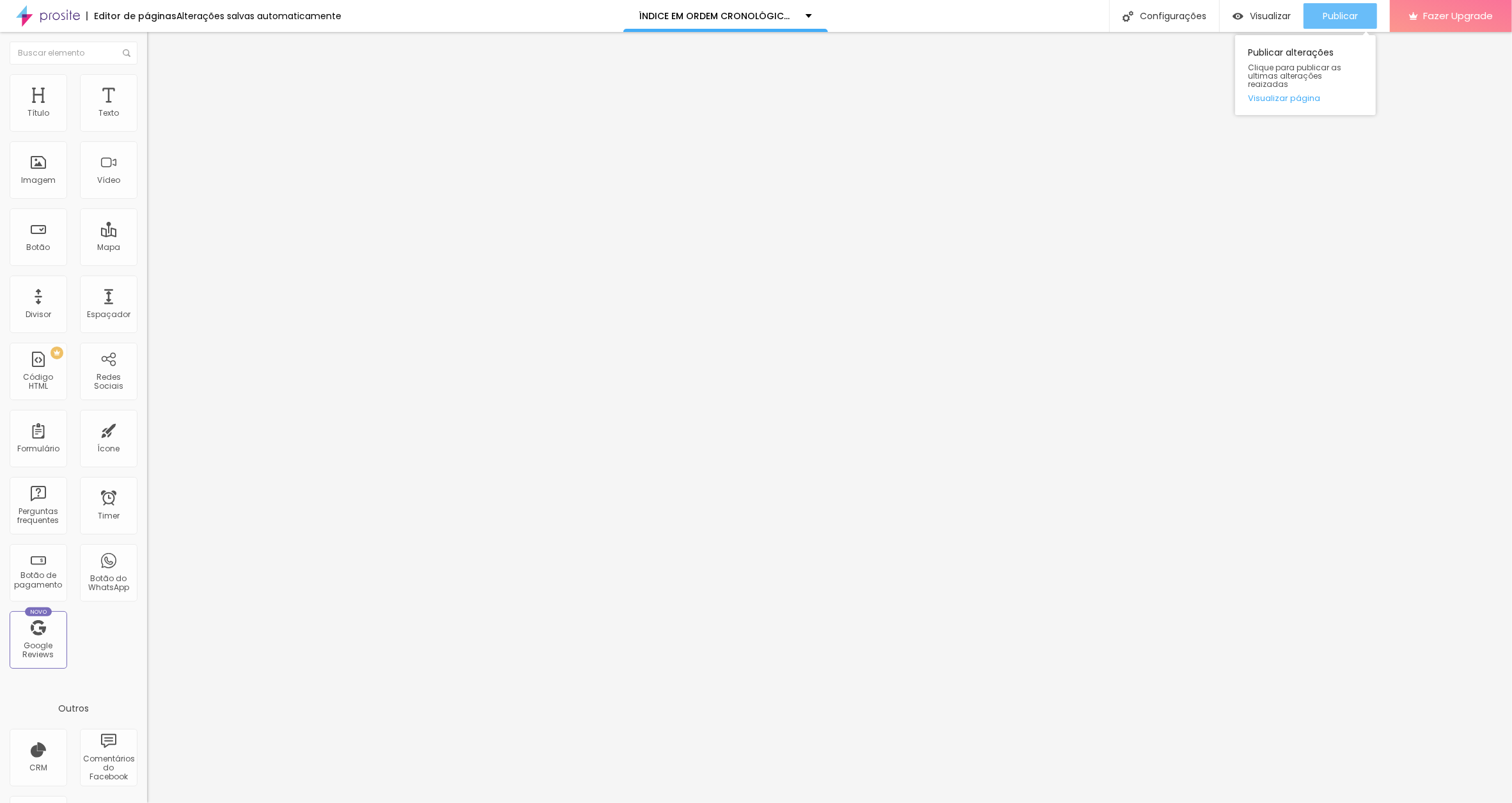
click at [1339, 14] on span "Publicar" at bounding box center [1340, 16] width 35 height 10
click at [147, 120] on input "HOTEL SUMIÇO" at bounding box center [224, 114] width 154 height 13
paste input "[DATE]"
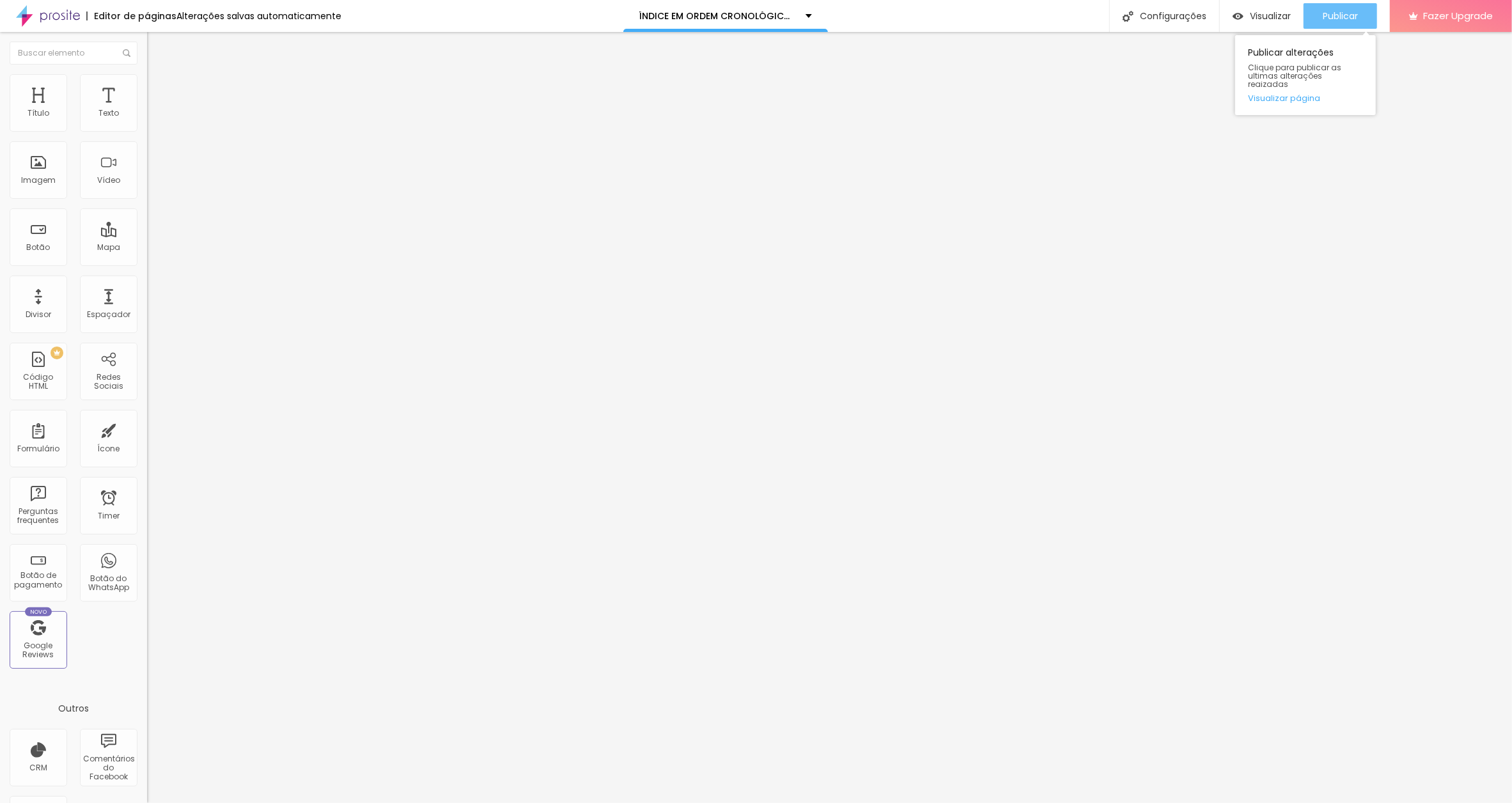
type input "HOTEL SUMIÇO.[DATE]"
click at [1346, 9] on div "Publicar" at bounding box center [1340, 16] width 35 height 26
click at [147, 120] on input "SETE DE OUROS" at bounding box center [224, 114] width 154 height 13
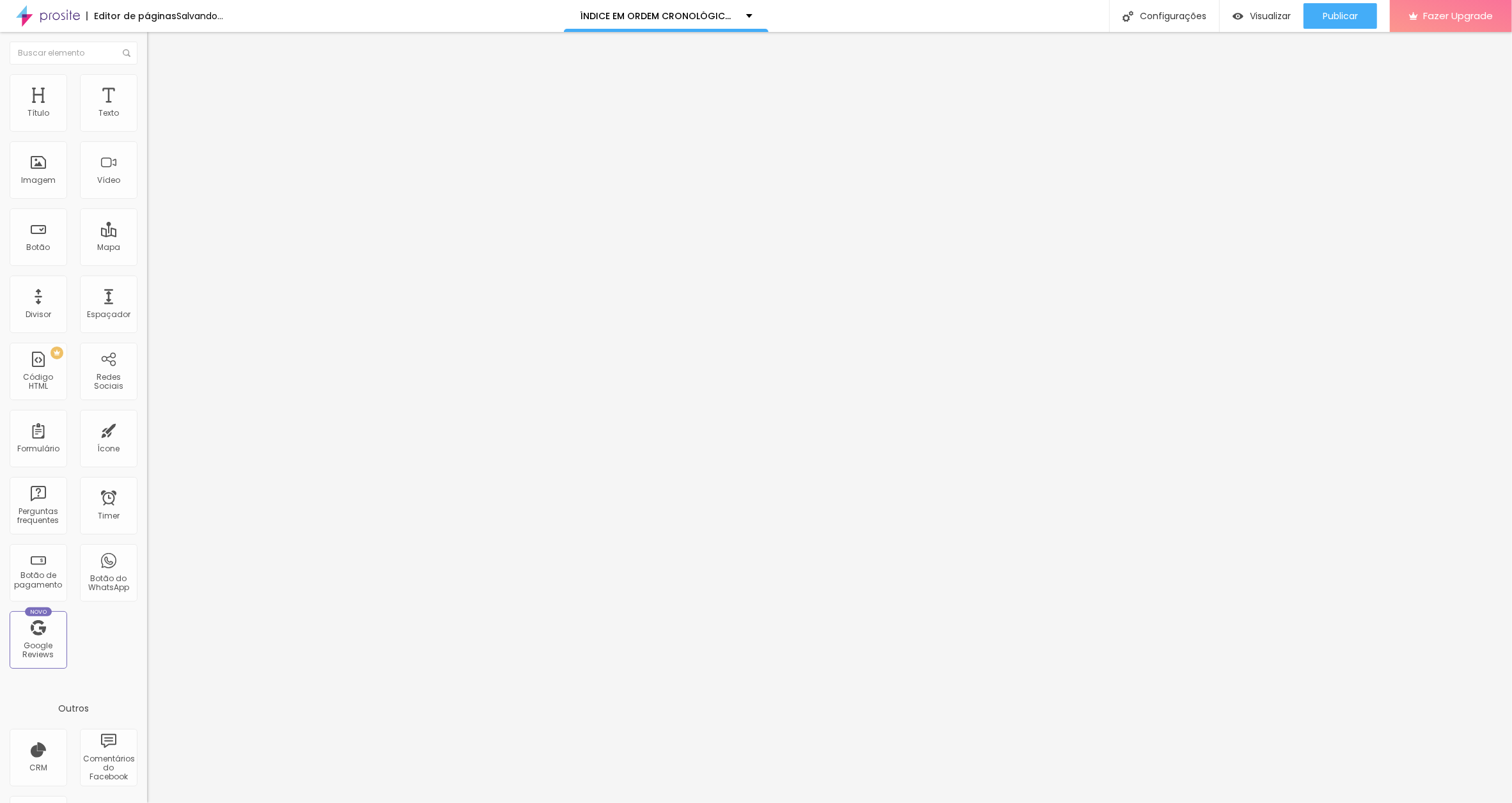
paste input "[DATE]"
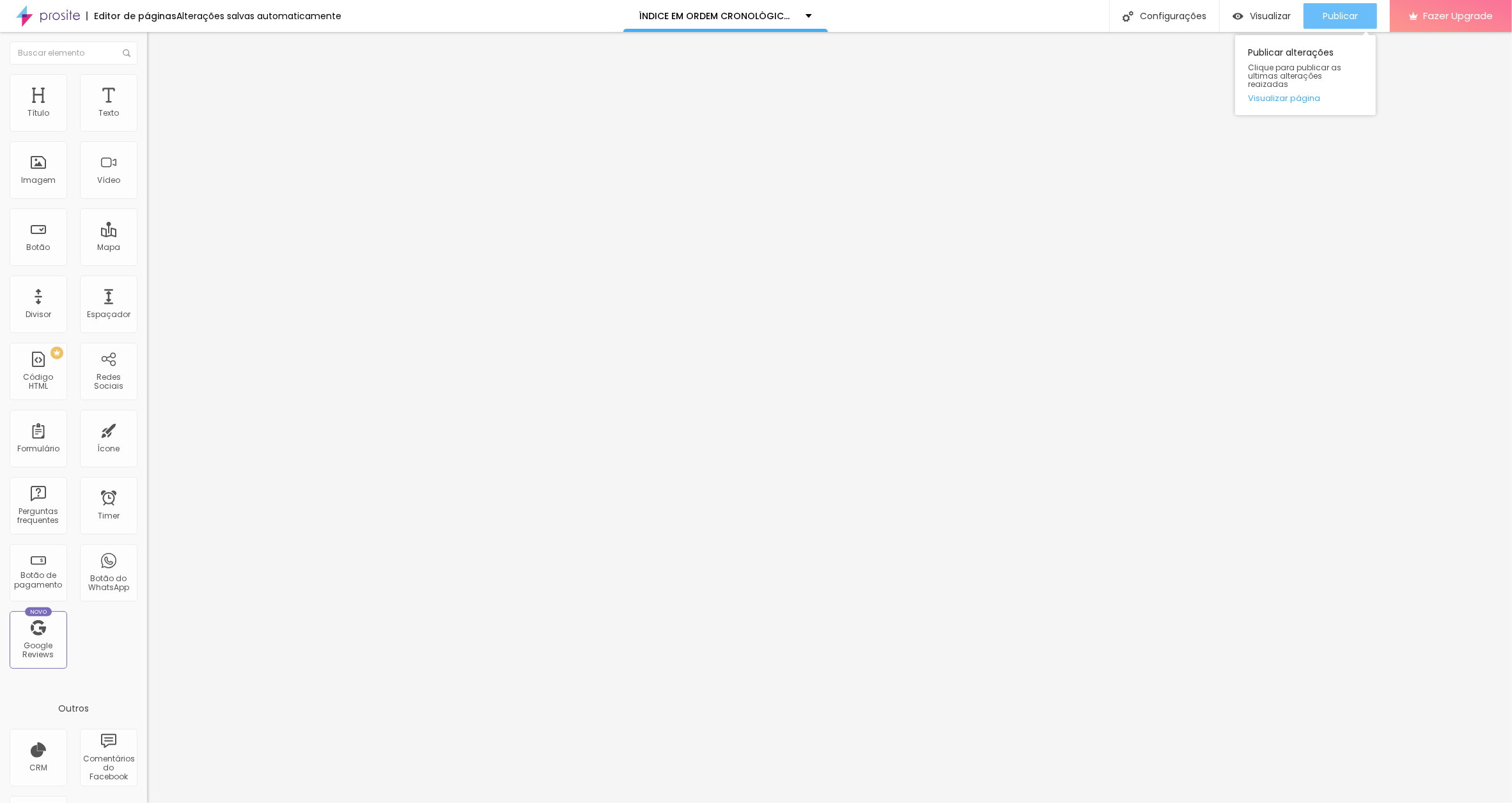
type input "SETE DE OUROS.[DATE]"
click at [1335, 13] on span "Publicar" at bounding box center [1340, 16] width 35 height 10
click at [1268, 12] on span "Visualizar" at bounding box center [1269, 16] width 41 height 10
click at [147, 120] on input "O PAVÃO.[DATE]" at bounding box center [224, 114] width 154 height 13
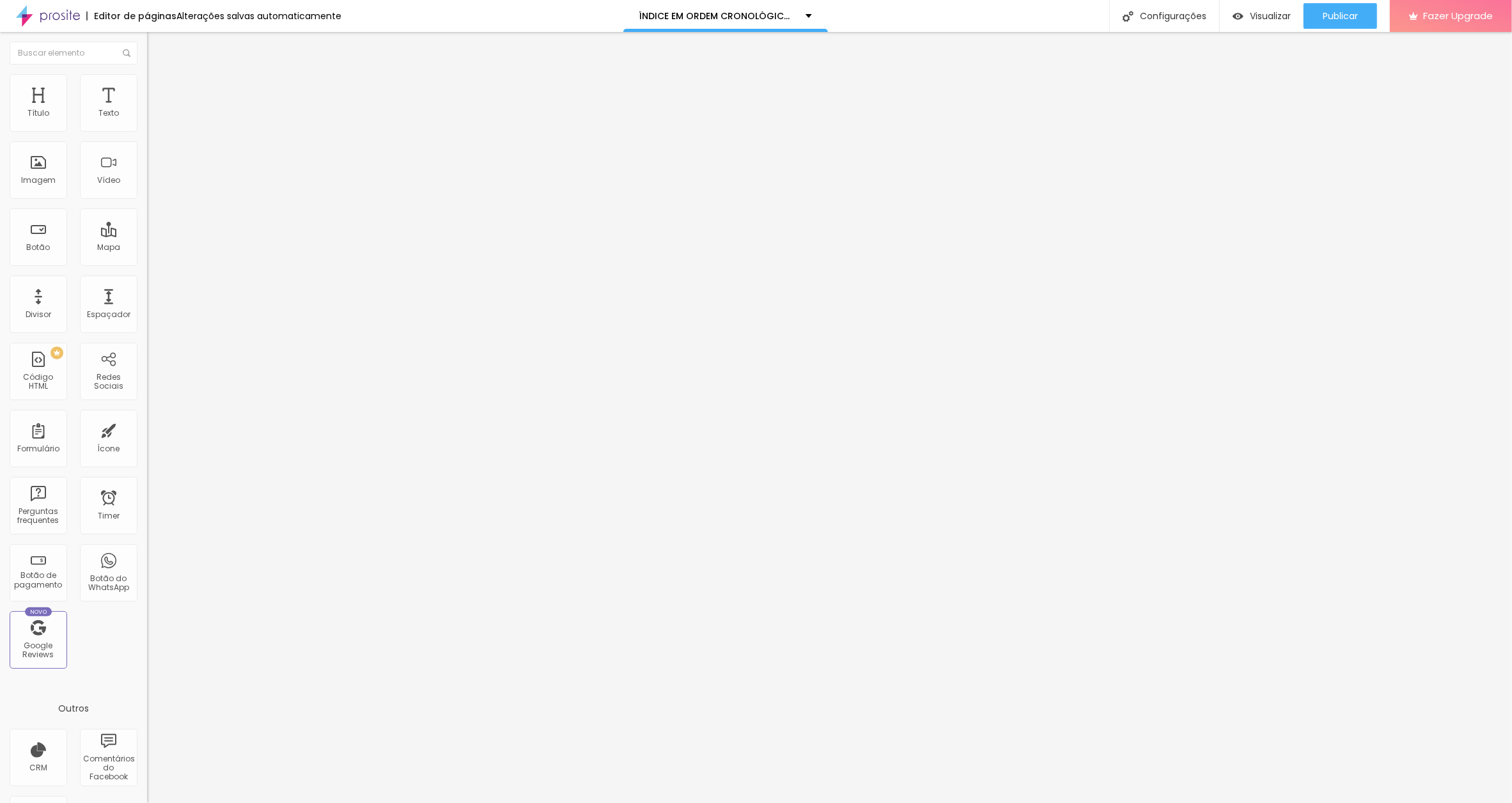
type input "O PAVÃO [DATE]"
click at [147, 120] on input "I AM DRAGON.[DATE]" at bounding box center [224, 114] width 154 height 13
type input "I AM DRAGON [DATE]"
click at [147, 120] on input "LIMPANDO AS PRATAS DOS OUTROS.[DATE]" at bounding box center [224, 114] width 154 height 13
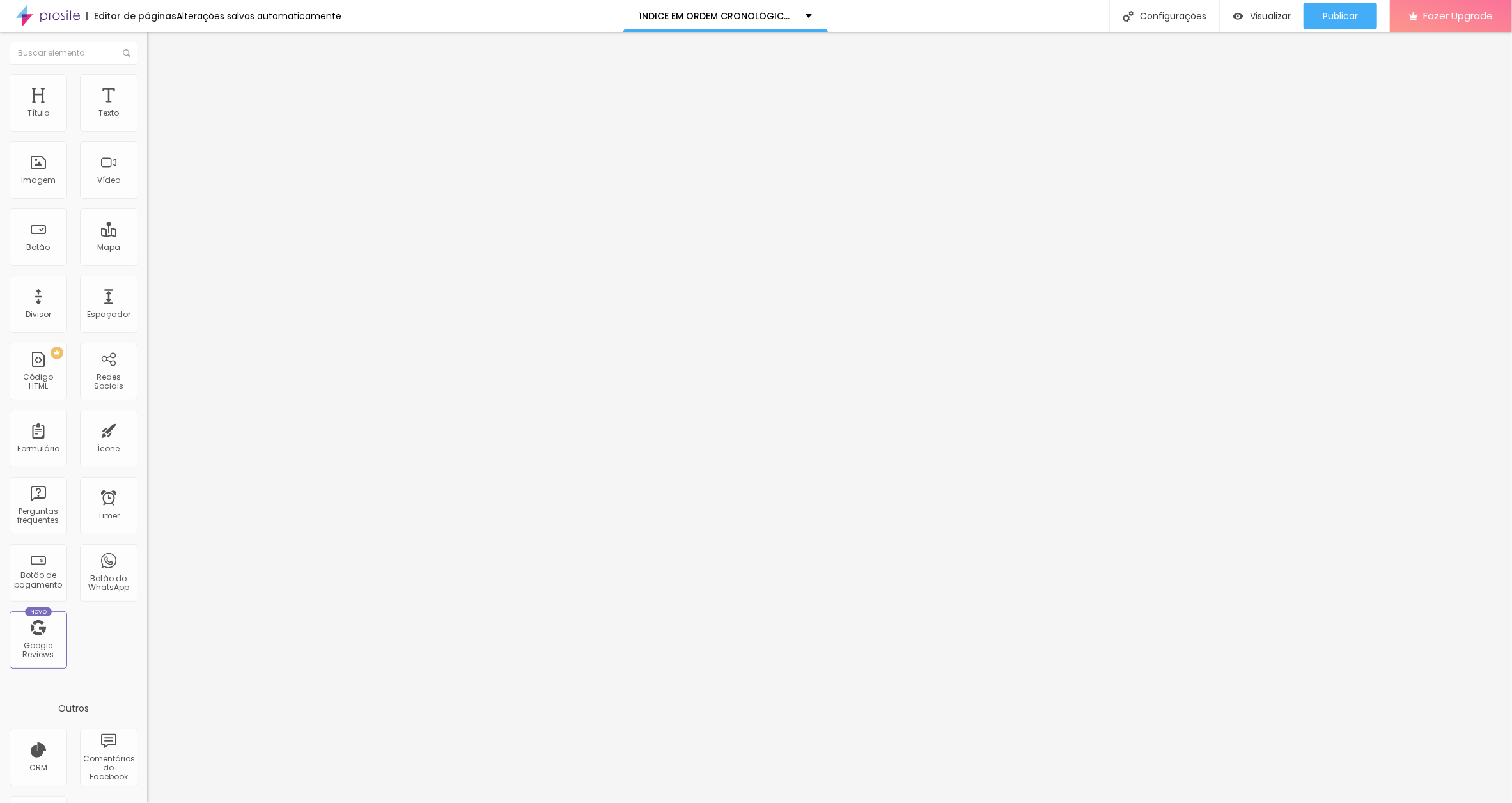
scroll to position [0, 99]
type input "LIMPANDO AS PRATAS DOS OUTROS [DATE]"
click at [147, 120] on input "ELA NÃO É A MÃE [PERSON_NAME].[DATE]" at bounding box center [224, 114] width 154 height 13
drag, startPoint x: 100, startPoint y: 140, endPoint x: 141, endPoint y: 135, distance: 41.3
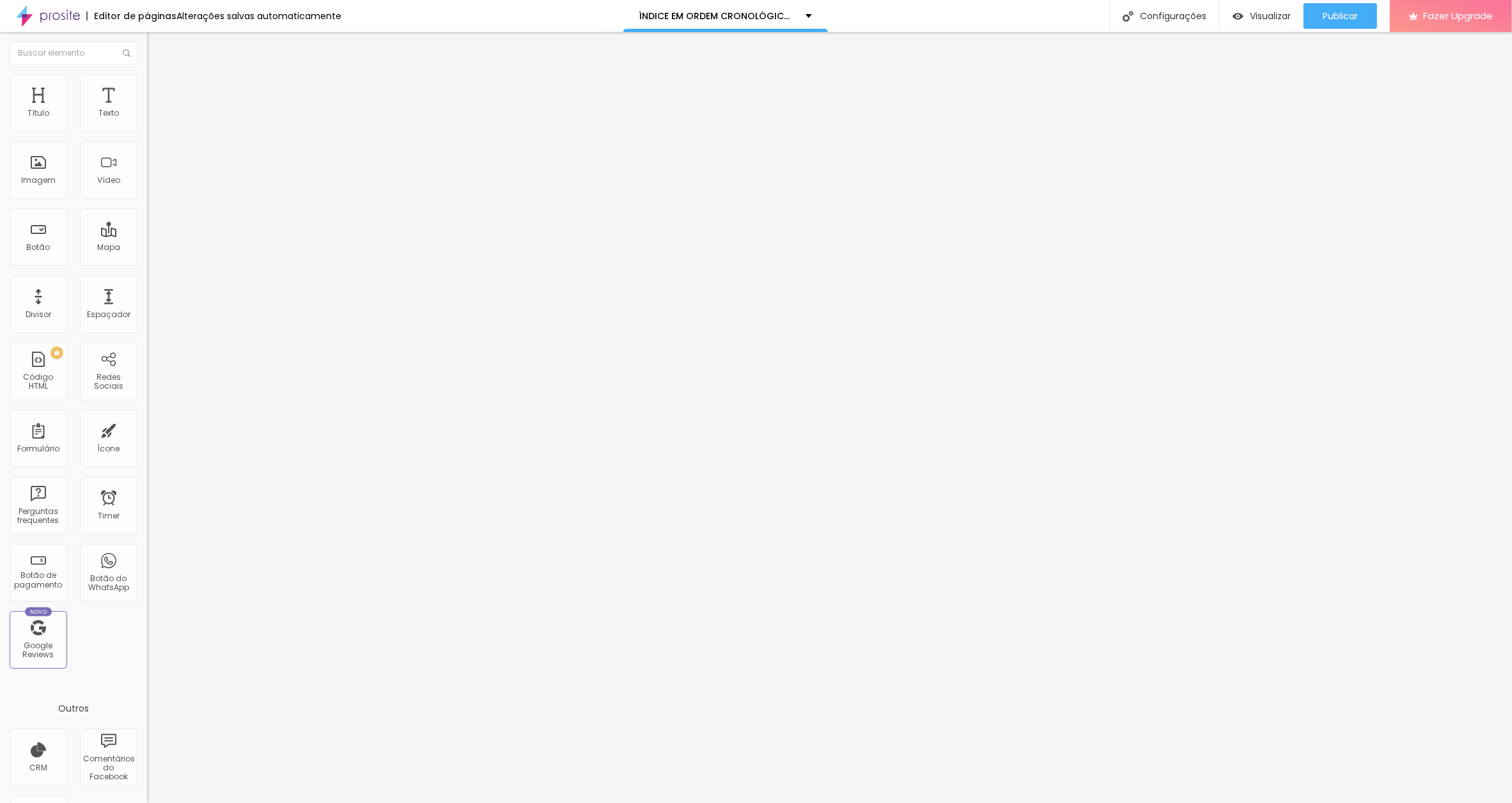
click at [147, 120] on input "ELA NÃO É A MÃE [PERSON_NAME].[DATE]" at bounding box center [224, 114] width 154 height 13
type input "ELA NÃO É A MÃE DELA [DATE]"
click at [1333, 13] on span "Publicar" at bounding box center [1340, 16] width 35 height 10
click at [147, 120] on input "VOCÊ VAI RECEBER DUAS MENSAGENS. [DATE]" at bounding box center [224, 114] width 154 height 13
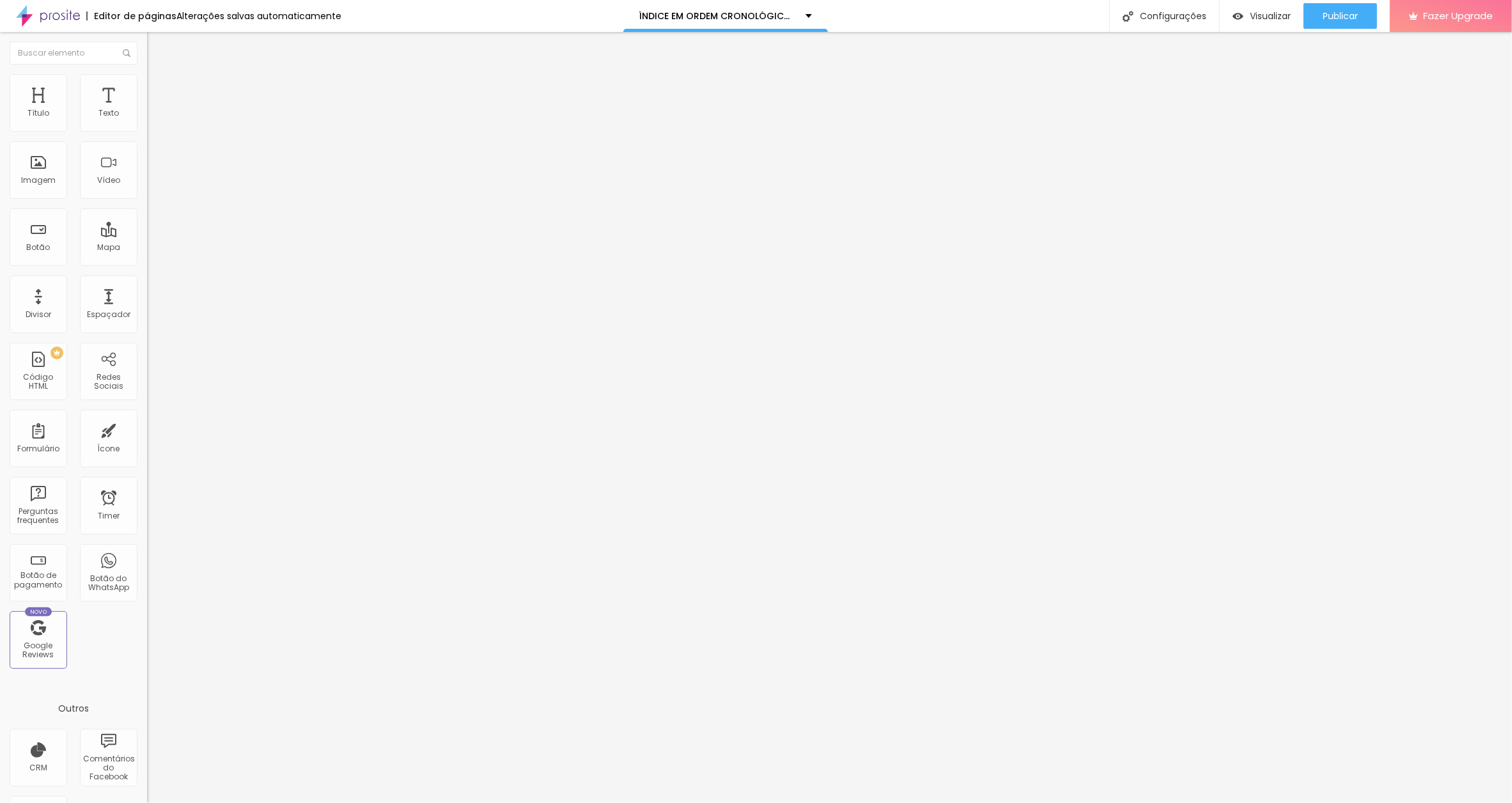
scroll to position [0, 107]
type input "VOCÊ VAI RECEBER DUAS MENSAGENS [DATE]"
click at [1360, 13] on button "Publicar" at bounding box center [1340, 16] width 73 height 26
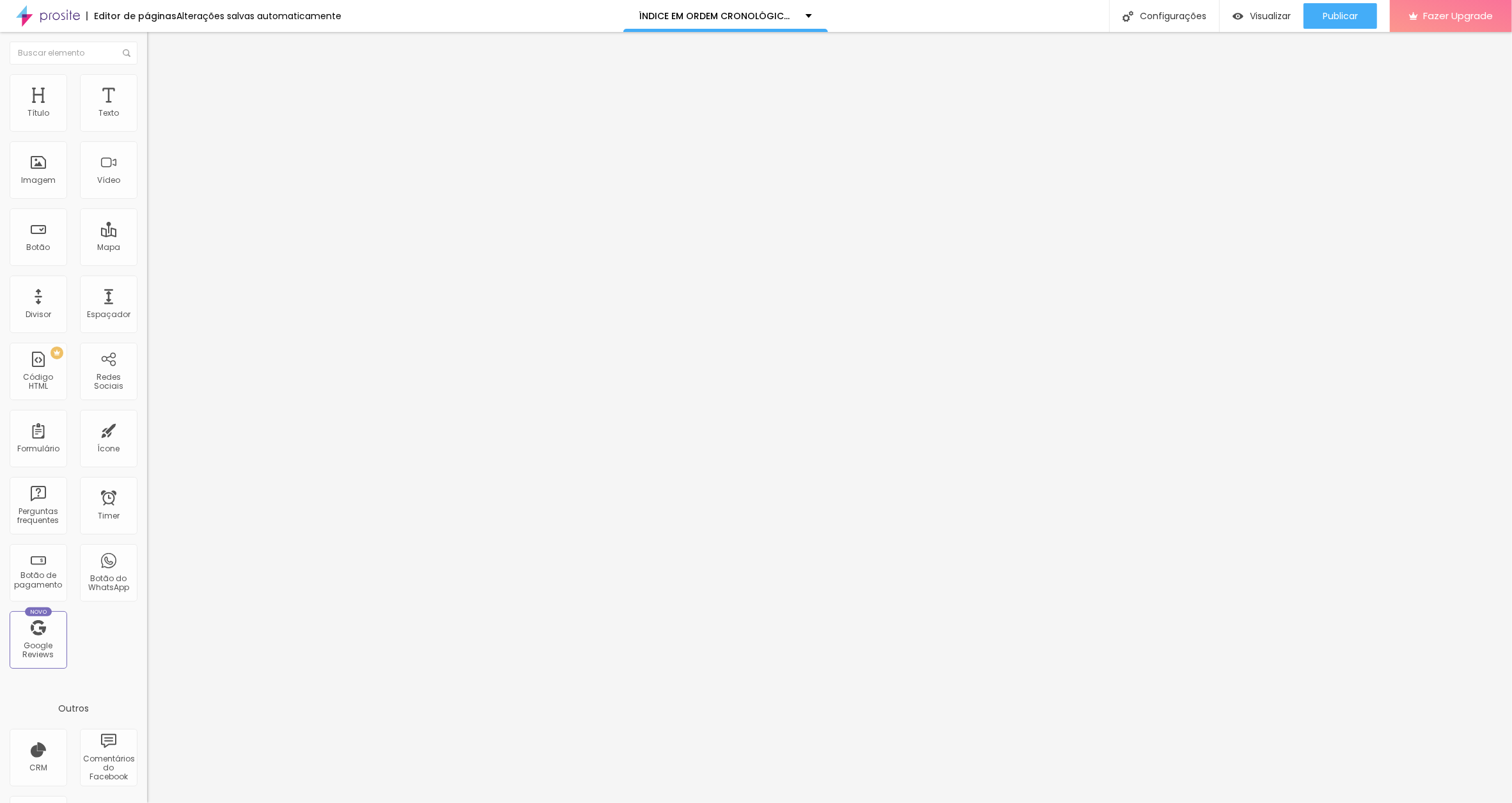
click at [147, 120] on input "POR ALGO ASSIM QUE EU ESTAVA ESPERANDO[DATE]" at bounding box center [224, 114] width 154 height 13
type input "POR ALGO ASSIM QUE EU ESTAVA ESPERANDO [DATE]"
click at [147, 120] on input "10 CM MAIS FORTE.[DATE]" at bounding box center [224, 114] width 154 height 13
type input "10 CM MAIS FORTE [DATE]"
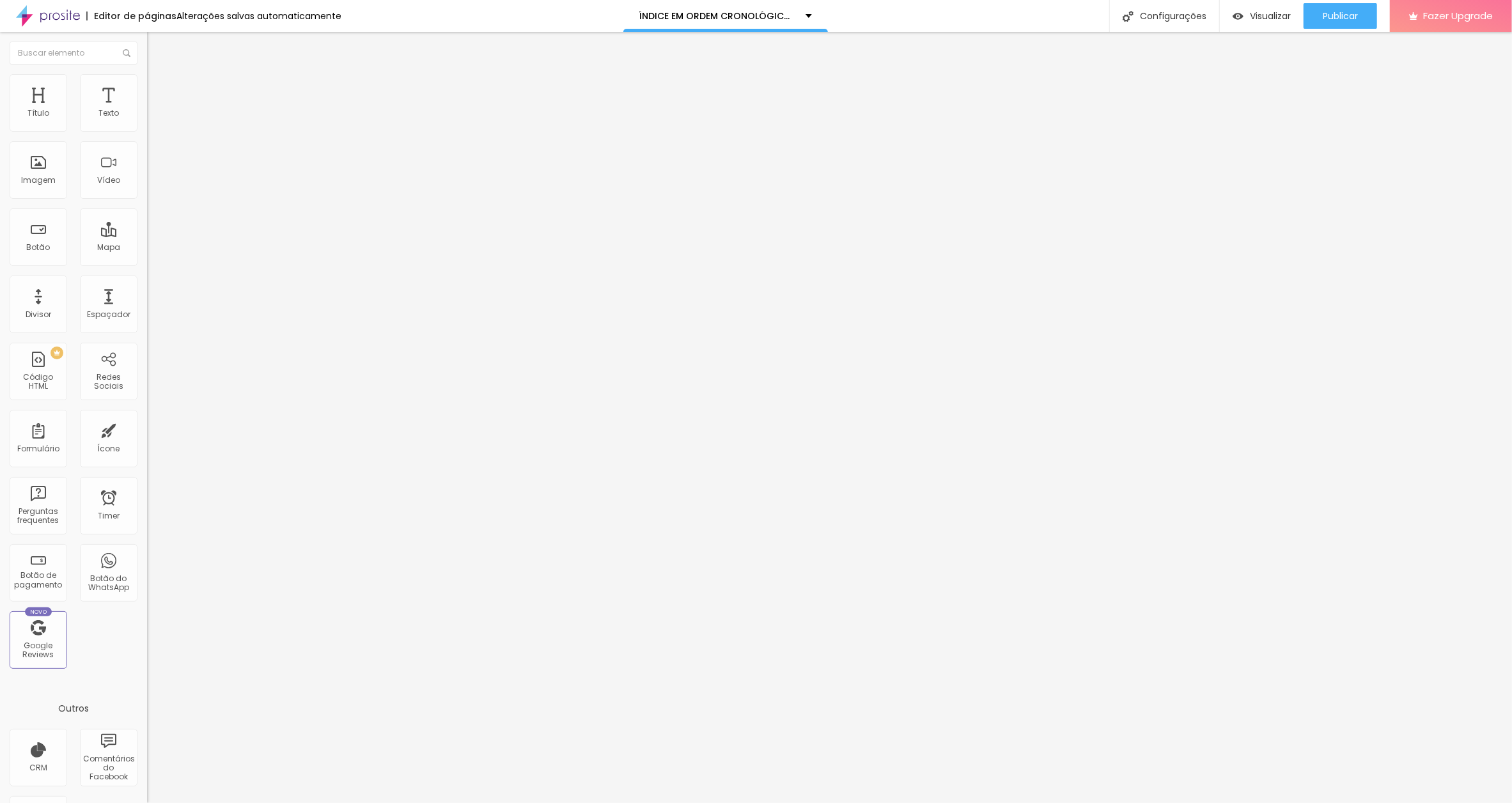
click at [147, 120] on input "OS APLAUSOS.[DATE]" at bounding box center [224, 114] width 154 height 13
type input "OS APLAUSOS [DATE]"
click at [147, 120] on input "O RIO E A MOCHILA.[DATE]" at bounding box center [224, 114] width 154 height 13
type input "O RIO E A MOCHILA [DATE]"
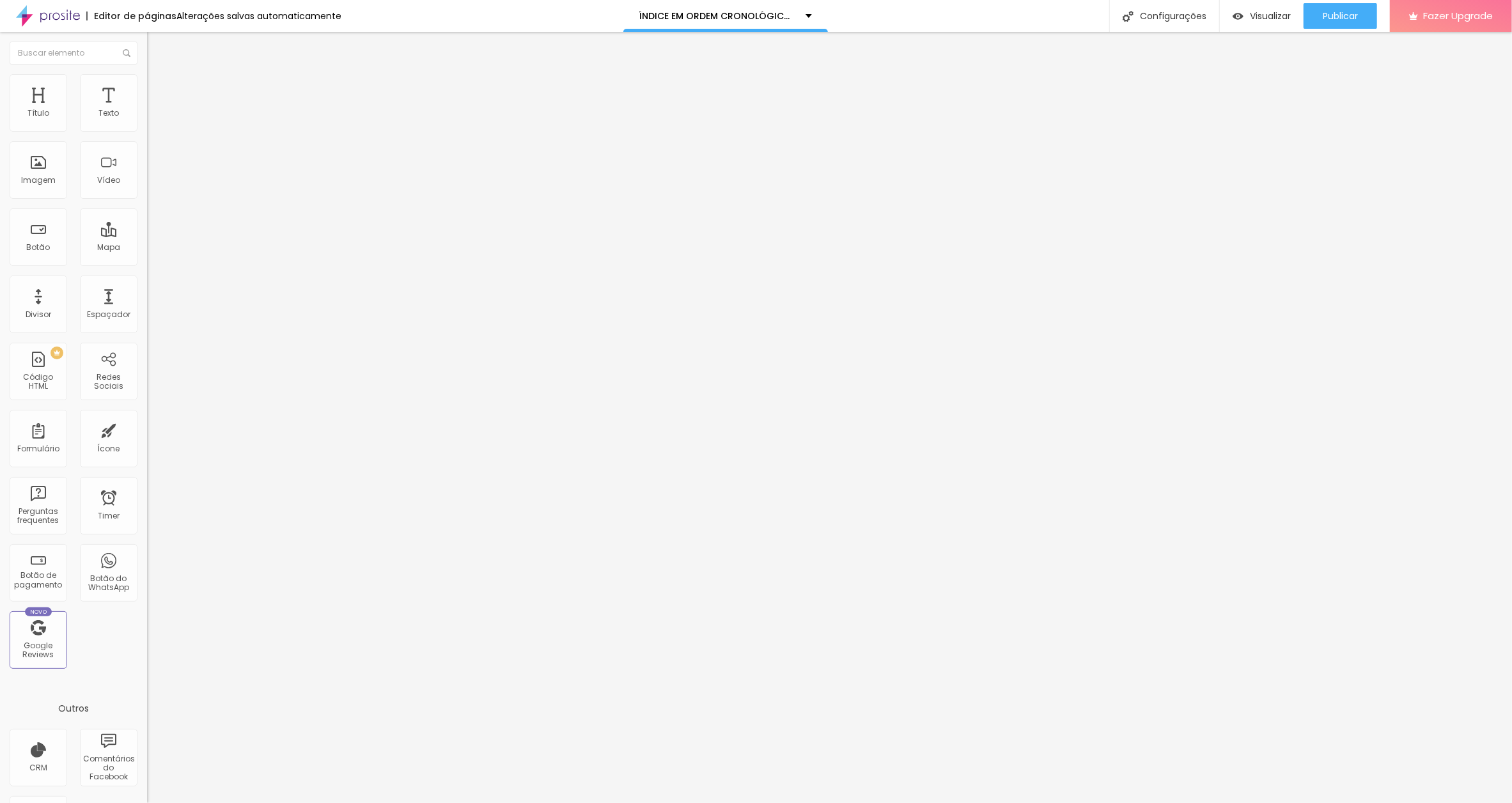
click at [147, 120] on input "AS FLORES PODEM FAZER ACONTECER.[DATE]" at bounding box center [224, 114] width 154 height 13
type input "AS FLORES PODEM FAZER ACONTECER [DATE]"
drag, startPoint x: 107, startPoint y: 140, endPoint x: 147, endPoint y: 138, distance: 40.0
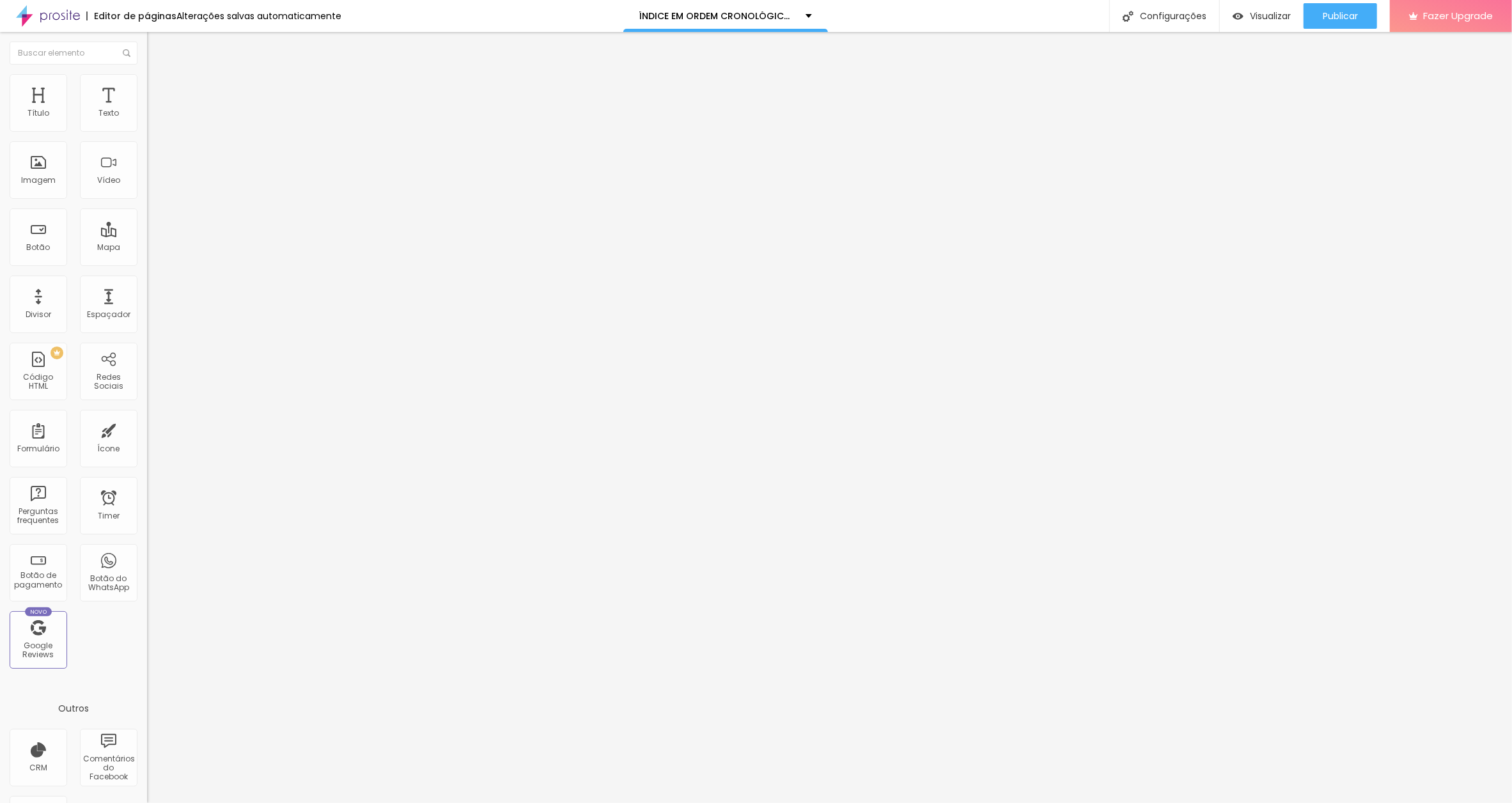
click at [147, 120] on input "ARREBENTA ISSO AÍ E SAI.[DATE]" at bounding box center [224, 114] width 154 height 13
type input "ARREBENTA ISSO AÍ E SAI [DATE]"
click at [147, 120] on input "[PERSON_NAME].[DATE]" at bounding box center [224, 114] width 154 height 13
type input "[PERSON_NAME] [DATE]"
click at [147, 120] on input "HOTEL SUMIÇO.[DATE]" at bounding box center [224, 114] width 154 height 13
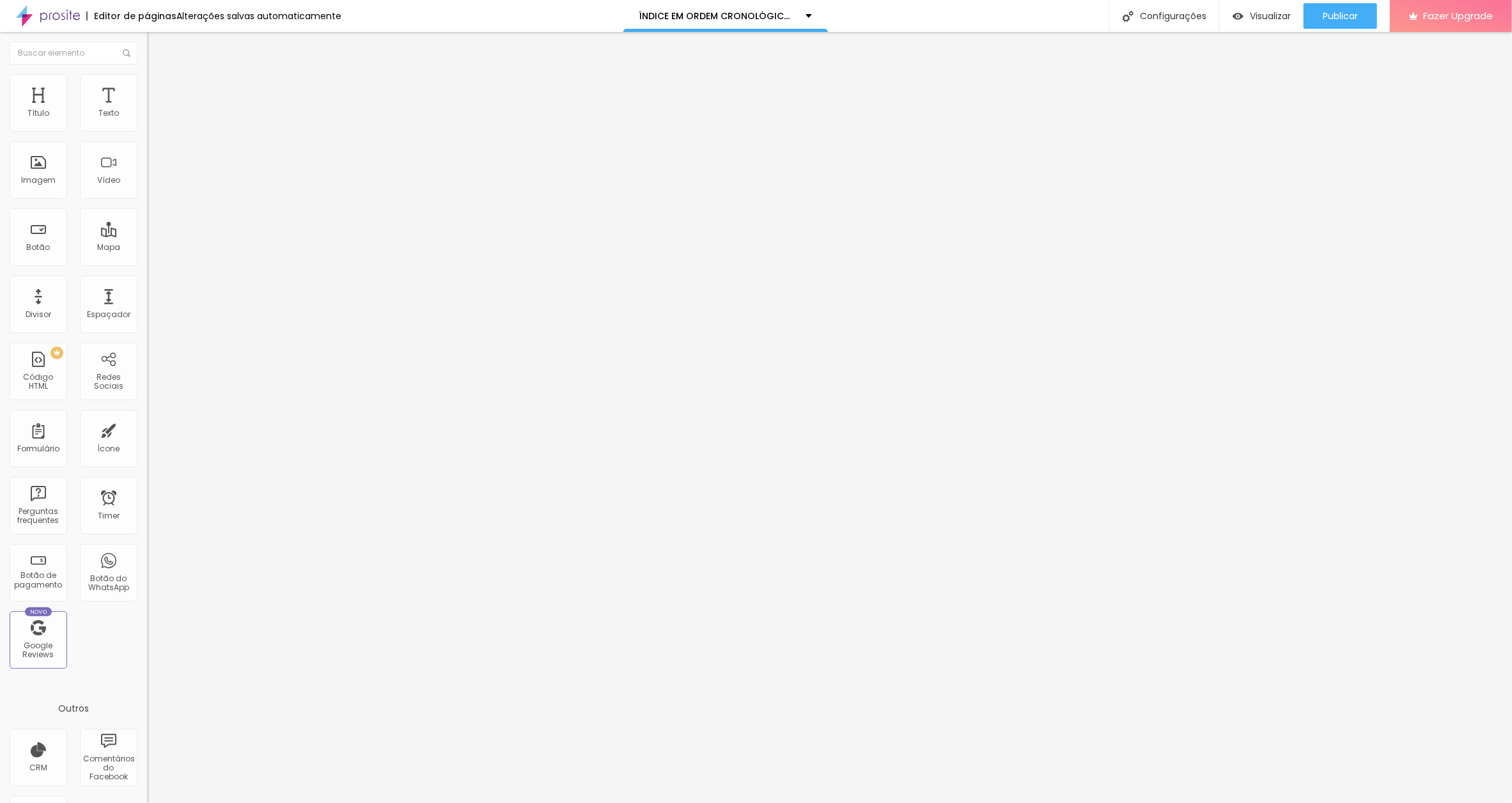
type input "HOTEL [GEOGRAPHIC_DATA] [DATE]"
drag, startPoint x: 72, startPoint y: 145, endPoint x: 99, endPoint y: 145, distance: 27.0
click at [147, 120] on input "SETE DE OUROS.[DATE]" at bounding box center [224, 114] width 154 height 13
click at [147, 120] on input "SETE DE OURO .[DATE]" at bounding box center [224, 114] width 154 height 13
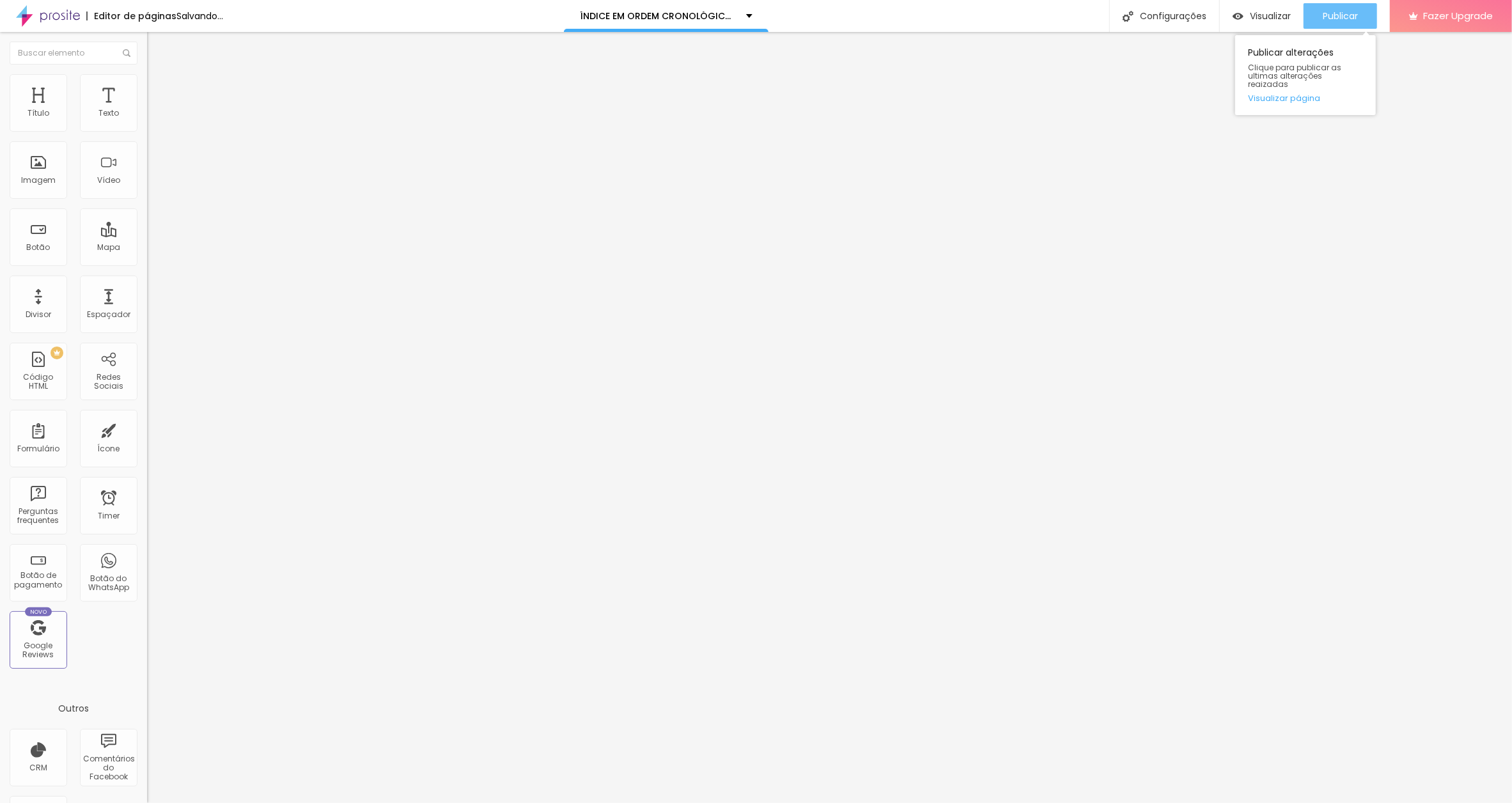
type input "SETE DE OURO [DATE]"
click at [1325, 18] on span "Publicar" at bounding box center [1340, 16] width 35 height 10
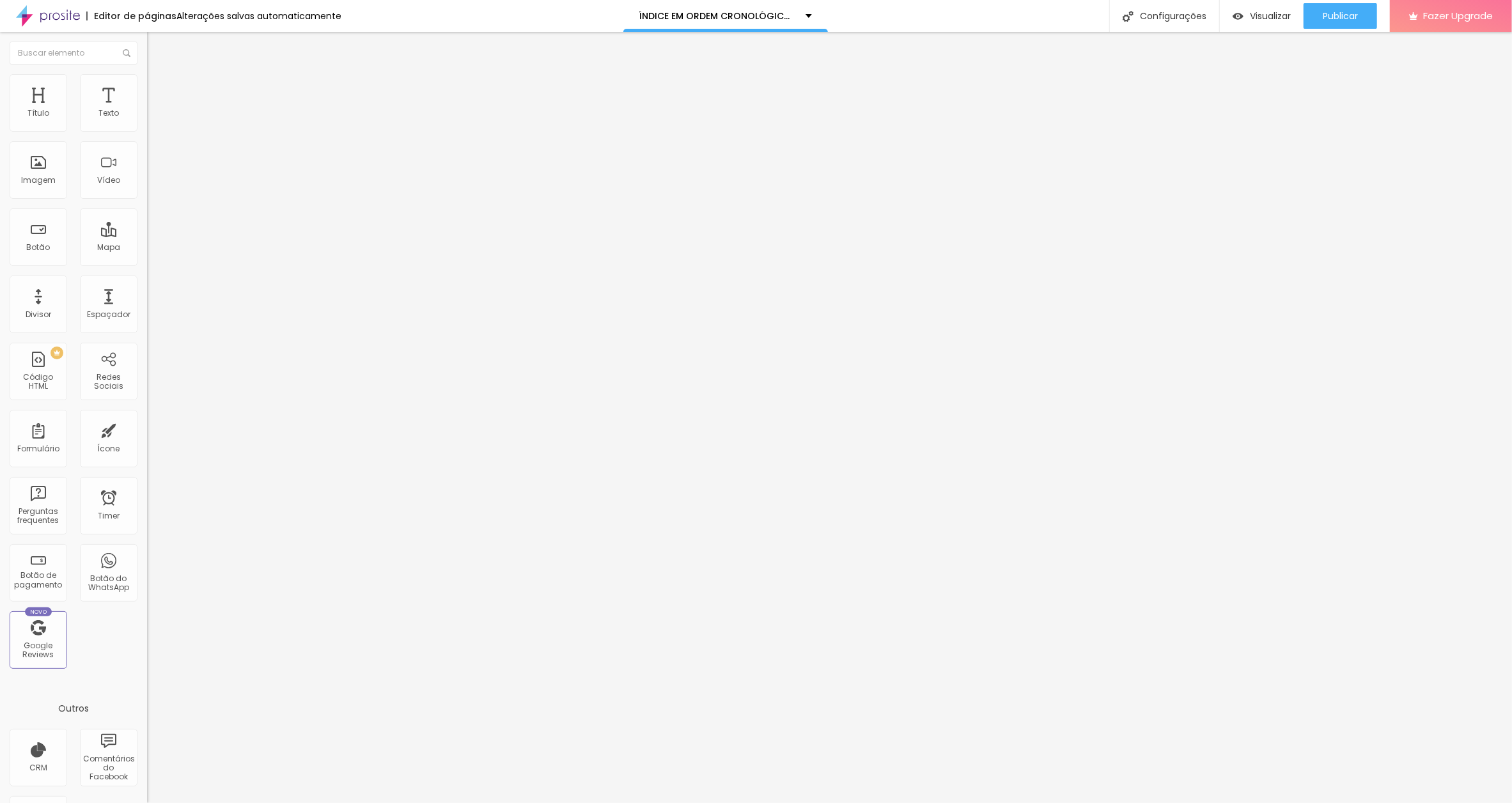
drag, startPoint x: 65, startPoint y: 142, endPoint x: 112, endPoint y: 140, distance: 47.0
click at [147, 120] on input "SETE DE OURO [DATE]" at bounding box center [224, 114] width 154 height 13
paste input "o-livro-em-gra"
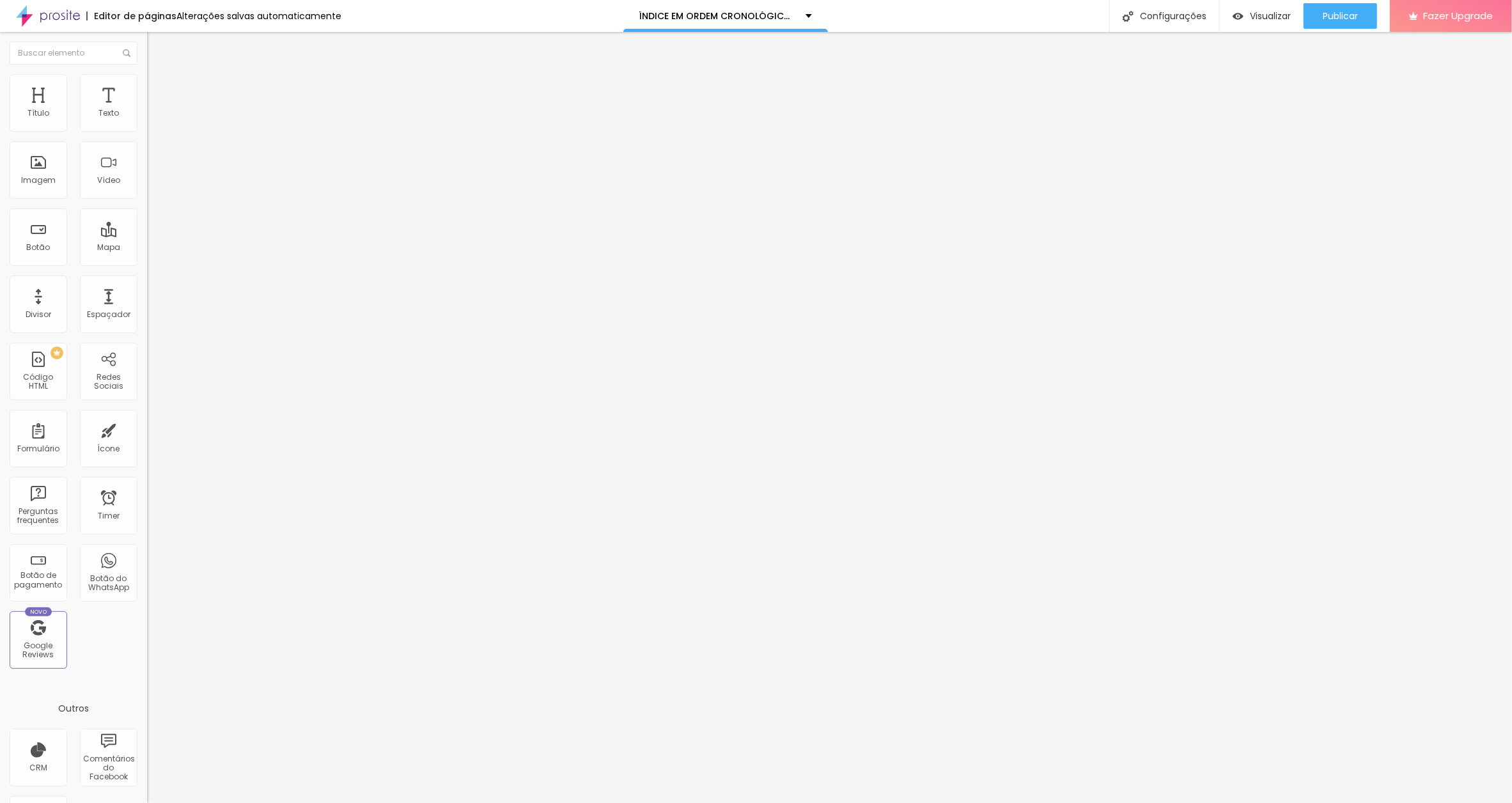
scroll to position [0, 84]
type input "[URL][DOMAIN_NAME]"
drag, startPoint x: 1331, startPoint y: 14, endPoint x: 1303, endPoint y: 9, distance: 28.4
click at [1331, 14] on span "Publicar" at bounding box center [1340, 16] width 35 height 10
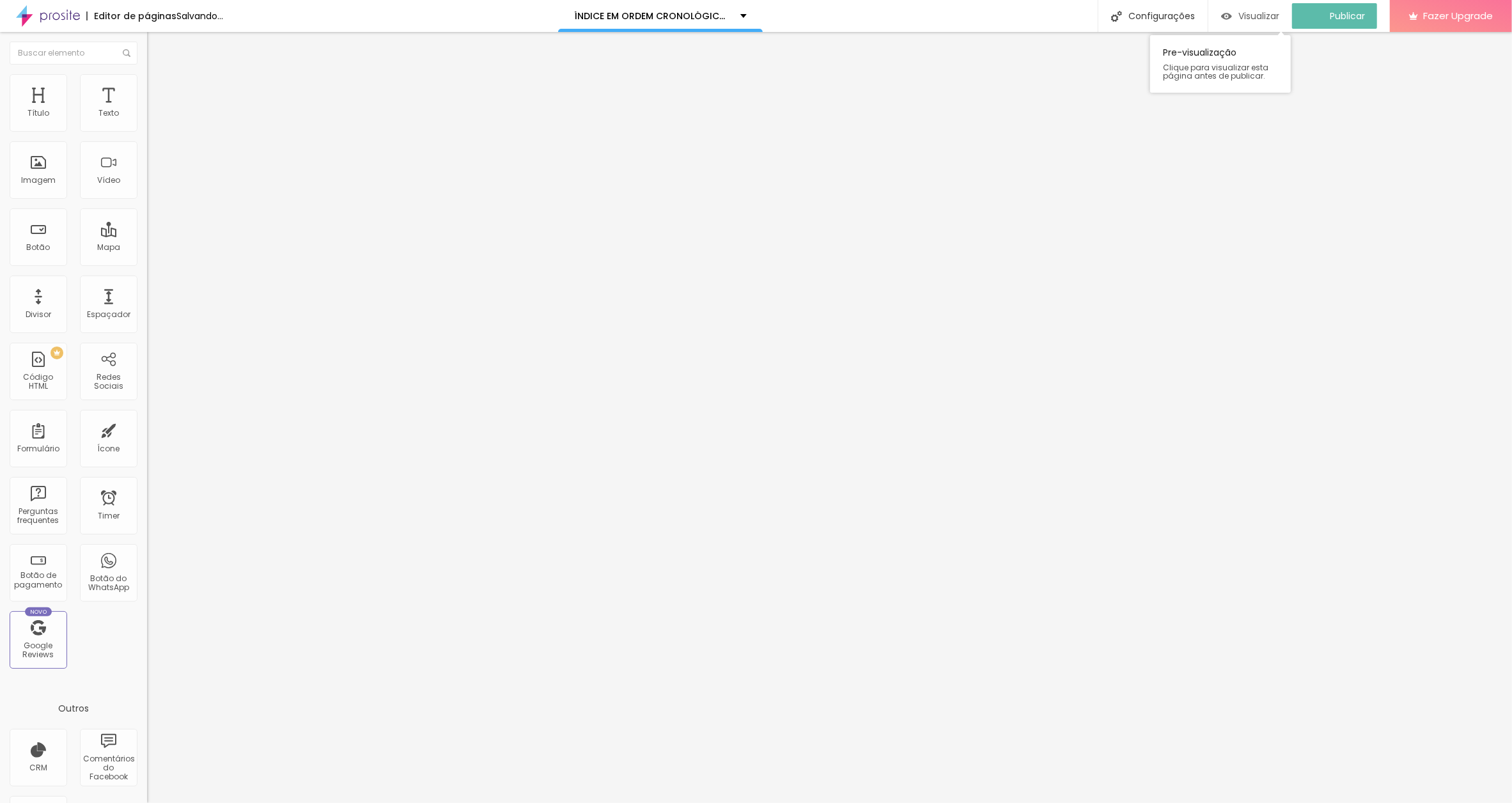
click at [1267, 12] on span "Visualizar" at bounding box center [1258, 16] width 41 height 10
click at [147, 120] on input "EU TENHO UM LIVRO POLICIAL" at bounding box center [224, 114] width 154 height 13
paste input "[DATE]"
click at [147, 120] on input "EU TENHO UM LIVRO POLICIAL[DATE]" at bounding box center [224, 114] width 154 height 13
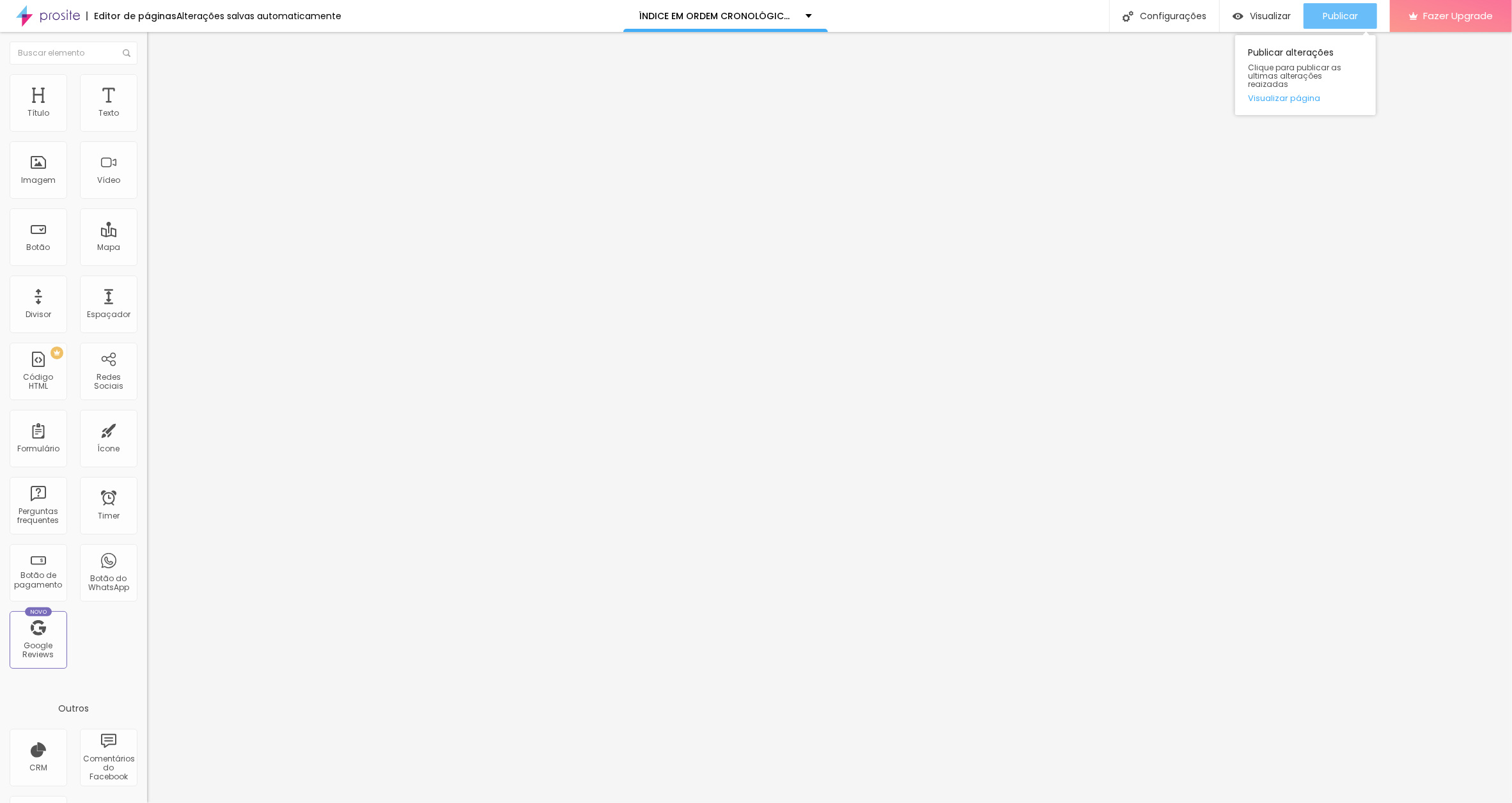
type input "EU TENHO UM LIVRO POLICIAL [DATE]"
click at [1353, 11] on span "Publicar" at bounding box center [1340, 16] width 35 height 10
click at [147, 120] on input "SOZINHA. AMARGA, SOLITÁRIA" at bounding box center [224, 114] width 154 height 13
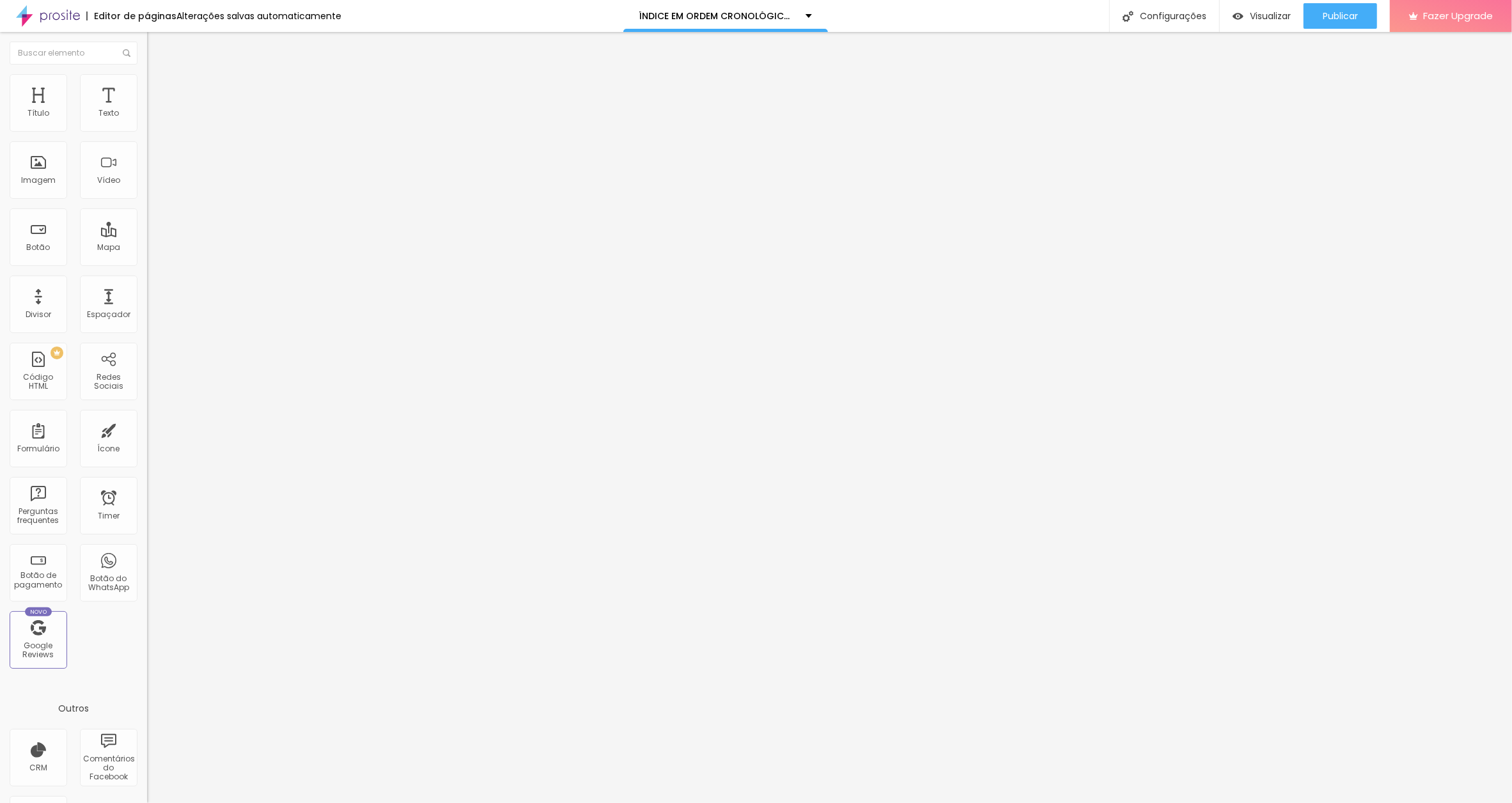
paste input "[DATE]"
click at [147, 120] on input "SOZINHA. AMARGA, SOLITÁRIA[DATE]" at bounding box center [224, 114] width 154 height 13
type input "SOZINHA. AMARGA, SOLITÁRIA [DATE]"
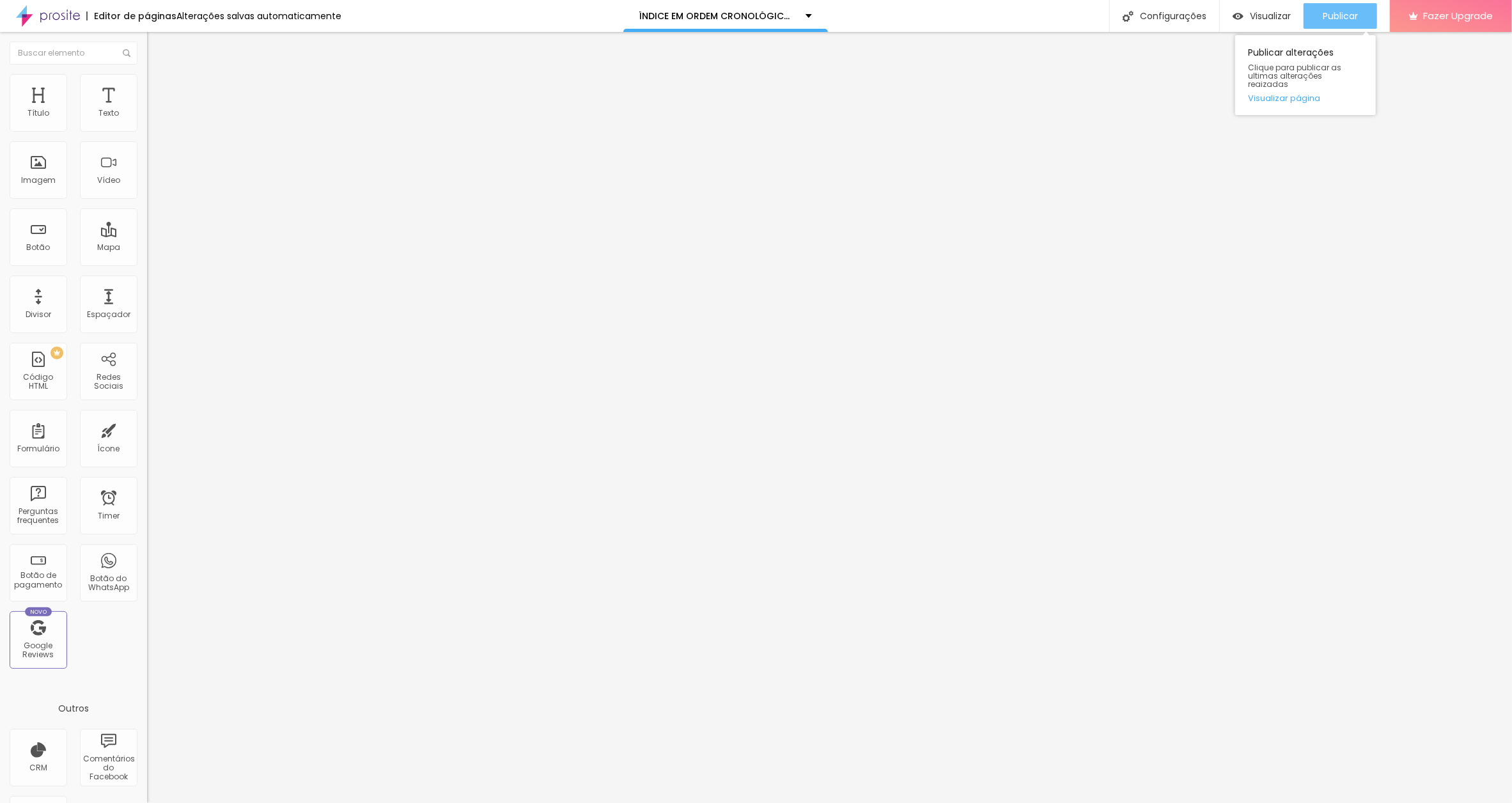
click at [1341, 14] on span "Publicar" at bounding box center [1340, 16] width 35 height 10
click at [147, 120] on input "O PEDIDO DA [PERSON_NAME]" at bounding box center [224, 114] width 154 height 13
paste input "[DATE]"
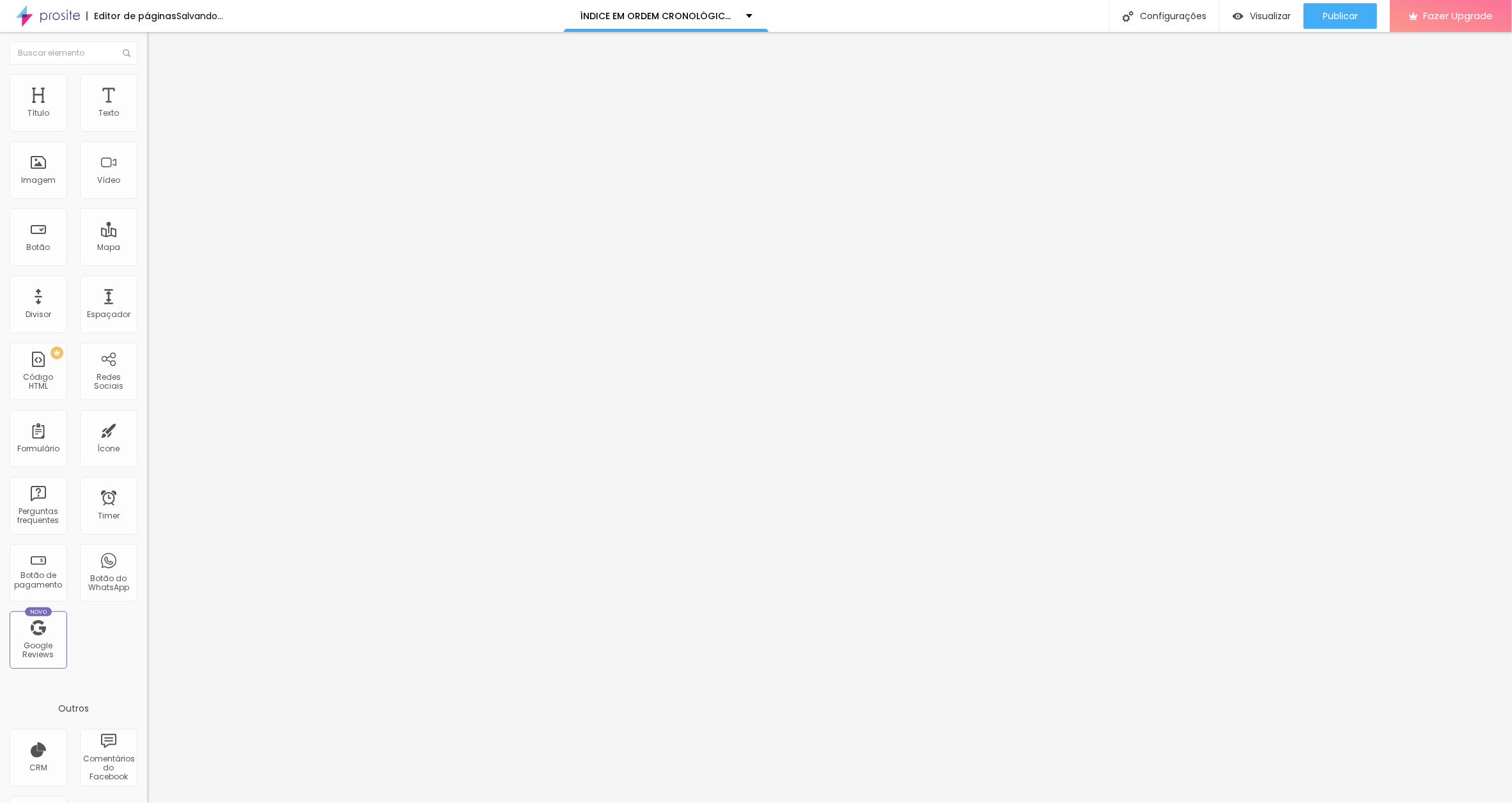
scroll to position [0, 63]
click at [147, 120] on input "O PEDIDO DA ANGELINA JOLIE[DATE]" at bounding box center [224, 114] width 154 height 13
type input "O PEDIDO DA [PERSON_NAME] [DATE]"
click at [147, 120] on input "APENAS POR ELE SER FAMOSO" at bounding box center [224, 114] width 154 height 13
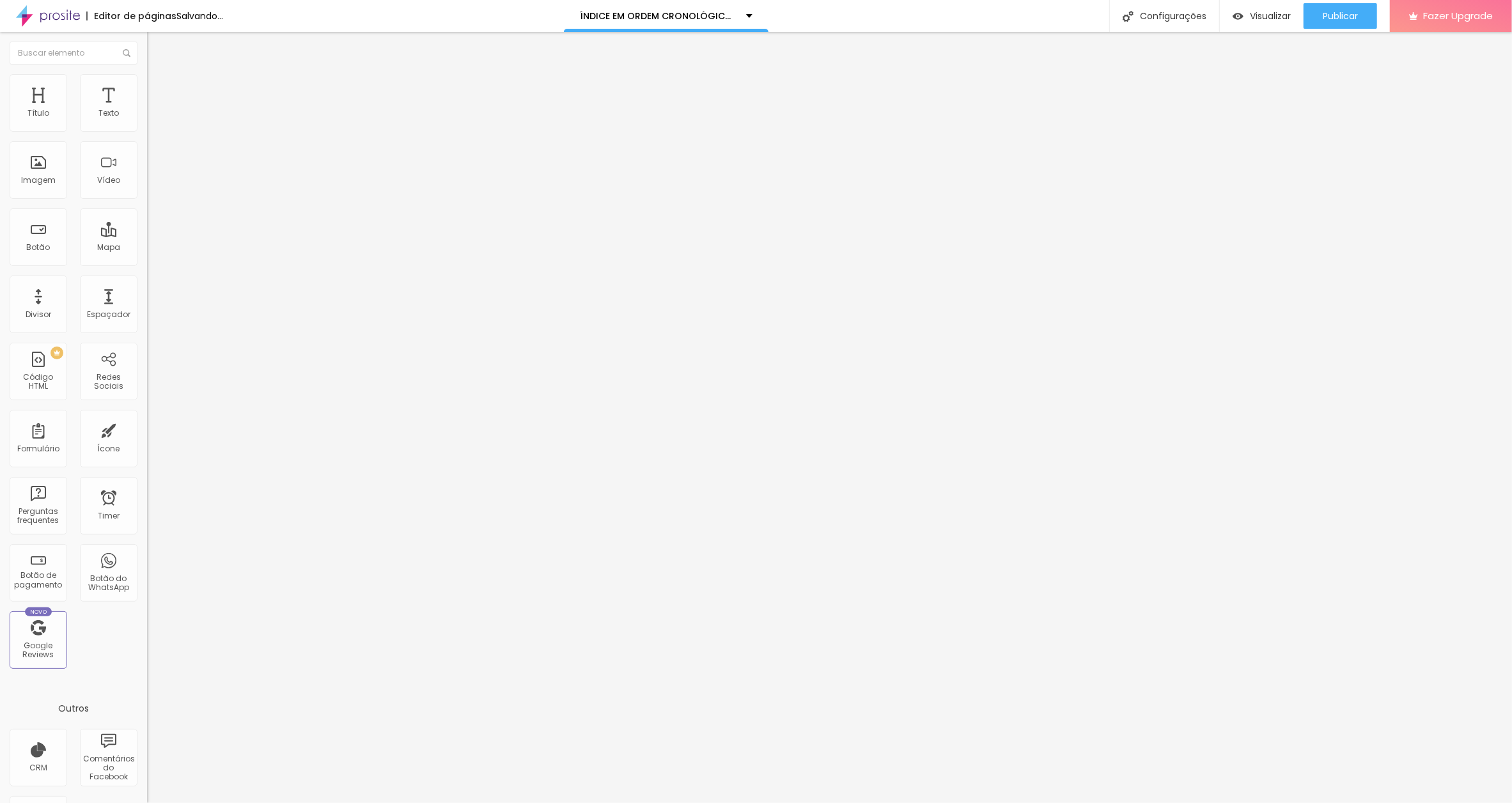
paste input "[DATE]"
click at [147, 120] on input "APENAS POR ELE SER FAMOSO[DATE]" at bounding box center [224, 114] width 154 height 13
type input "APENAS POR ELE SER FAMOSO [DATE]"
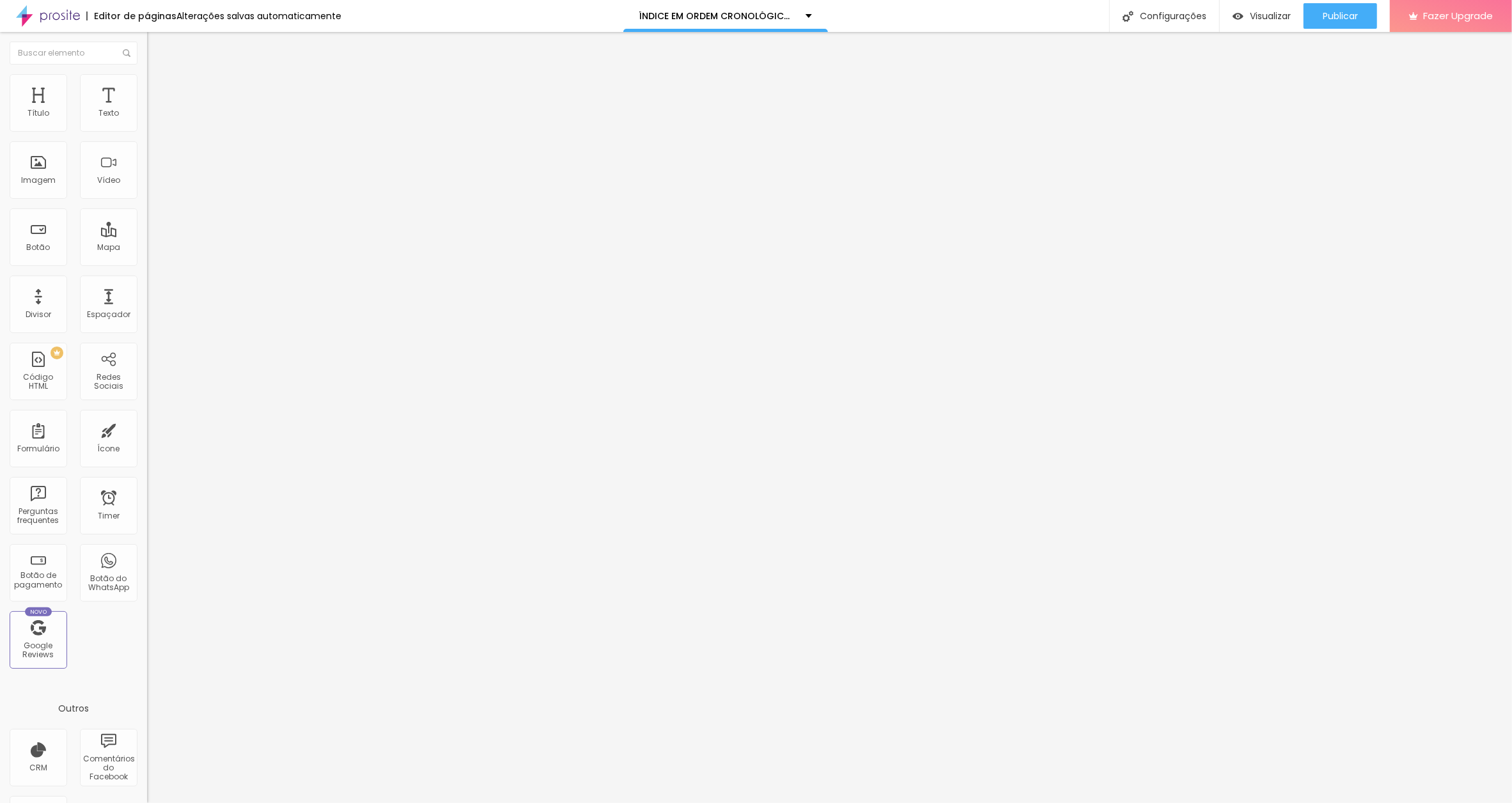
click at [147, 120] on input "O CARRO LOTADO" at bounding box center [224, 114] width 154 height 13
paste input "[DATE]"
click at [147, 120] on input "O CARRO LOTADO[DATE]" at bounding box center [224, 114] width 154 height 13
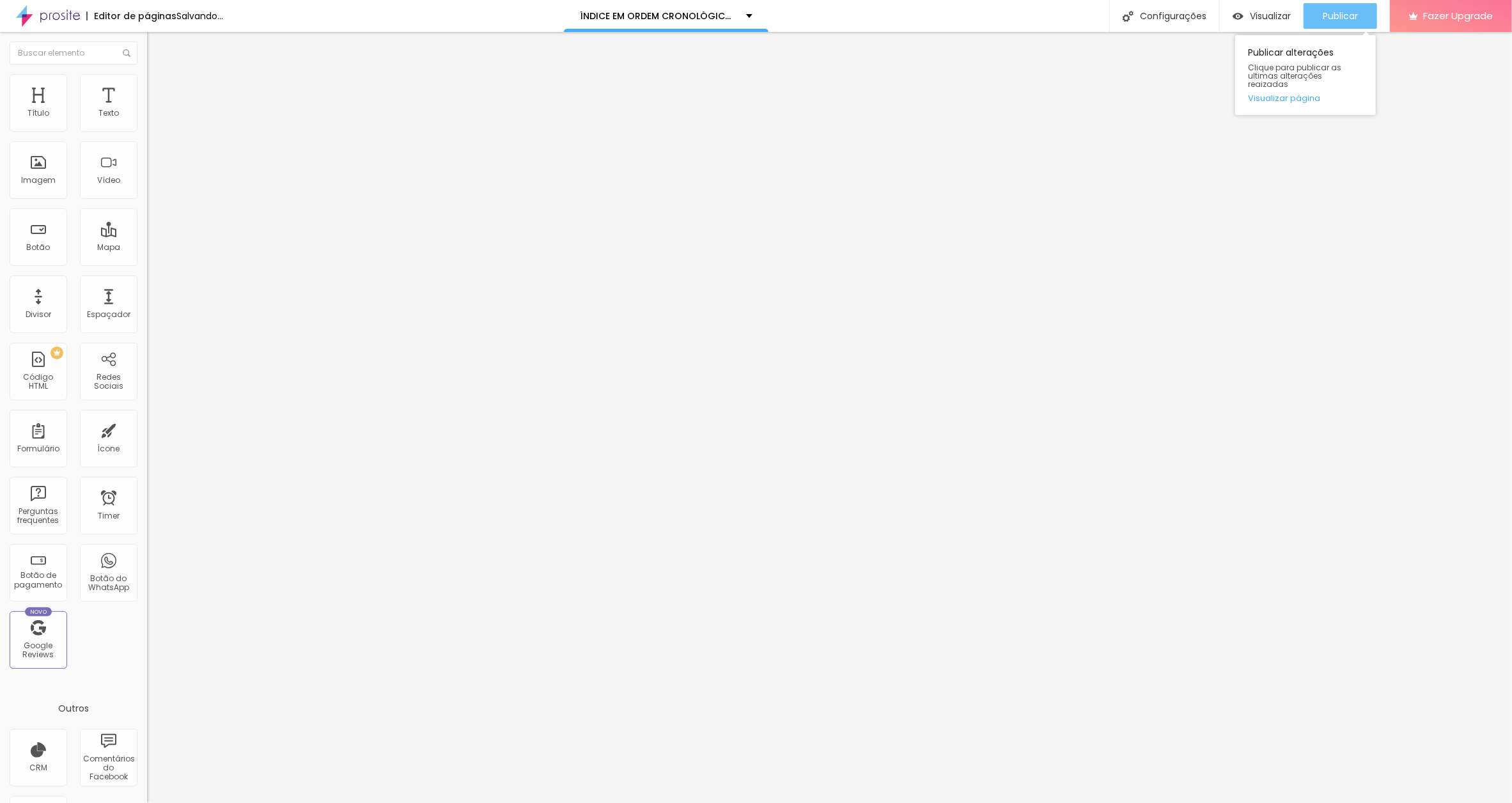
type input "O CARRO LOTADO [DATE]"
click at [1325, 11] on span "Publicar" at bounding box center [1340, 16] width 35 height 10
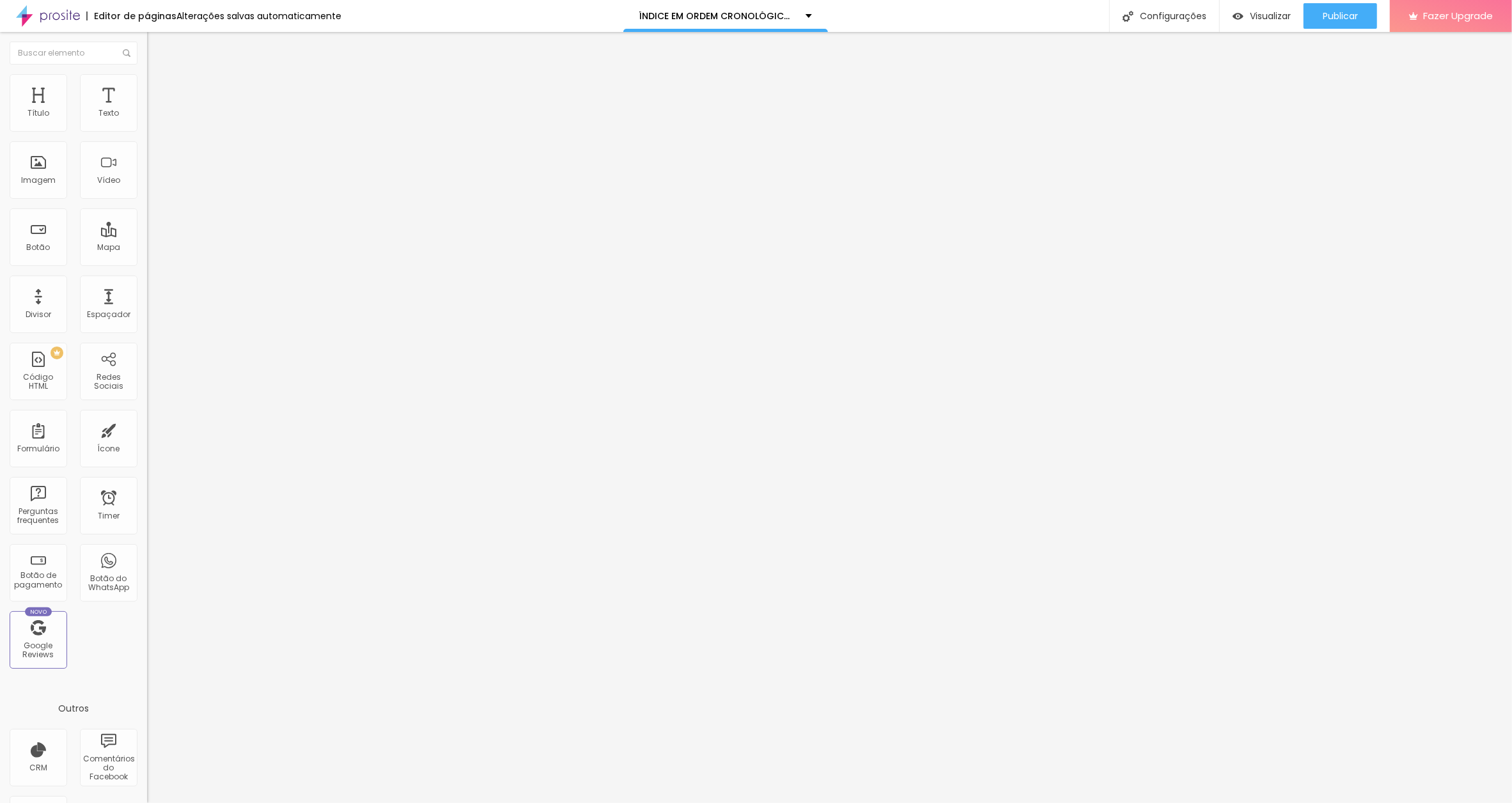
click at [147, 120] on input "O CONTADO" at bounding box center [224, 114] width 154 height 13
paste input "[DATE]"
click at [147, 120] on input "O CONTADO[DATE]" at bounding box center [224, 114] width 154 height 13
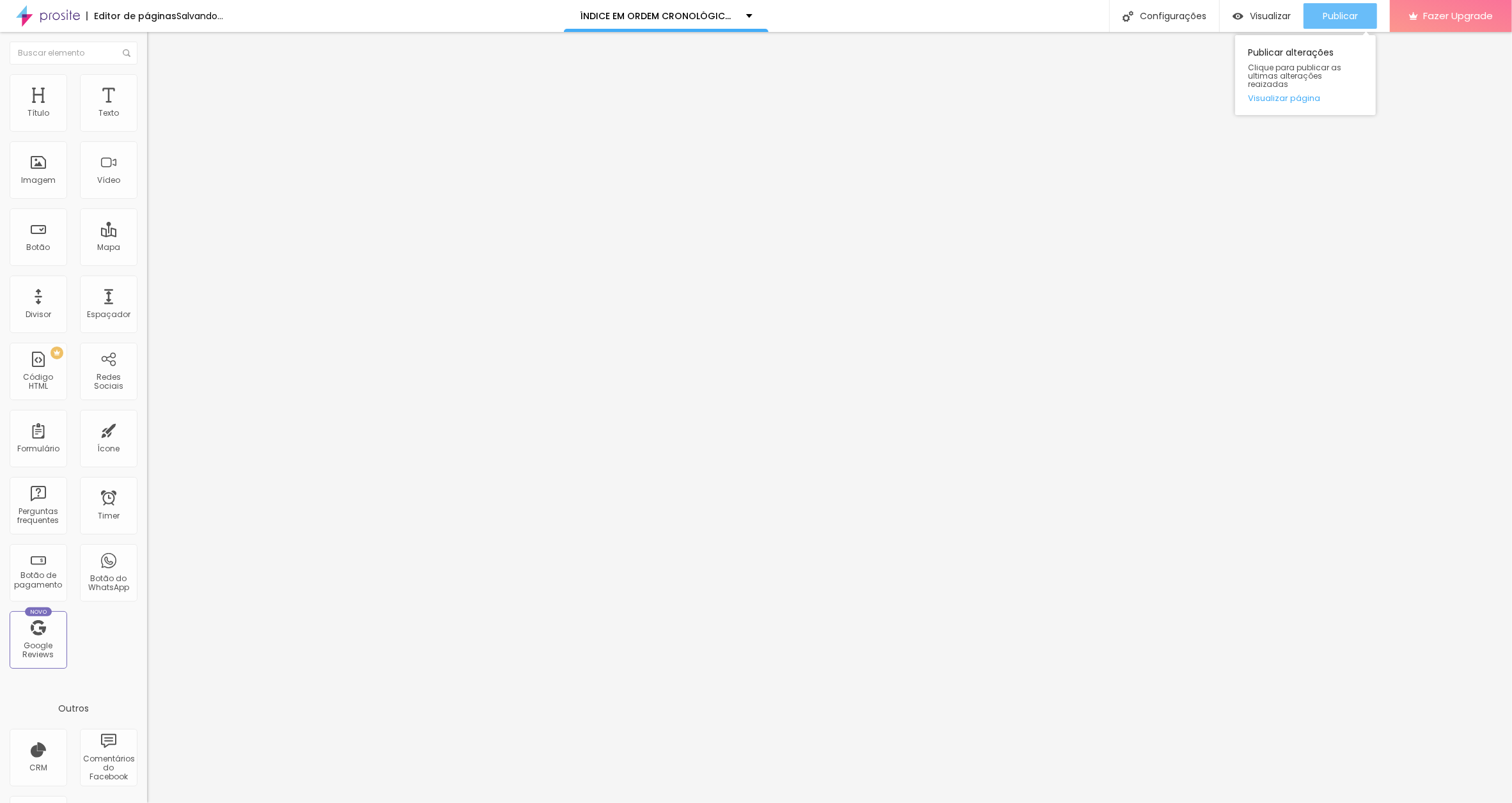
type input "O CONTADO [DATE]"
drag, startPoint x: 1329, startPoint y: 16, endPoint x: 1318, endPoint y: 19, distance: 11.4
click at [1328, 16] on span "Publicar" at bounding box center [1340, 16] width 35 height 10
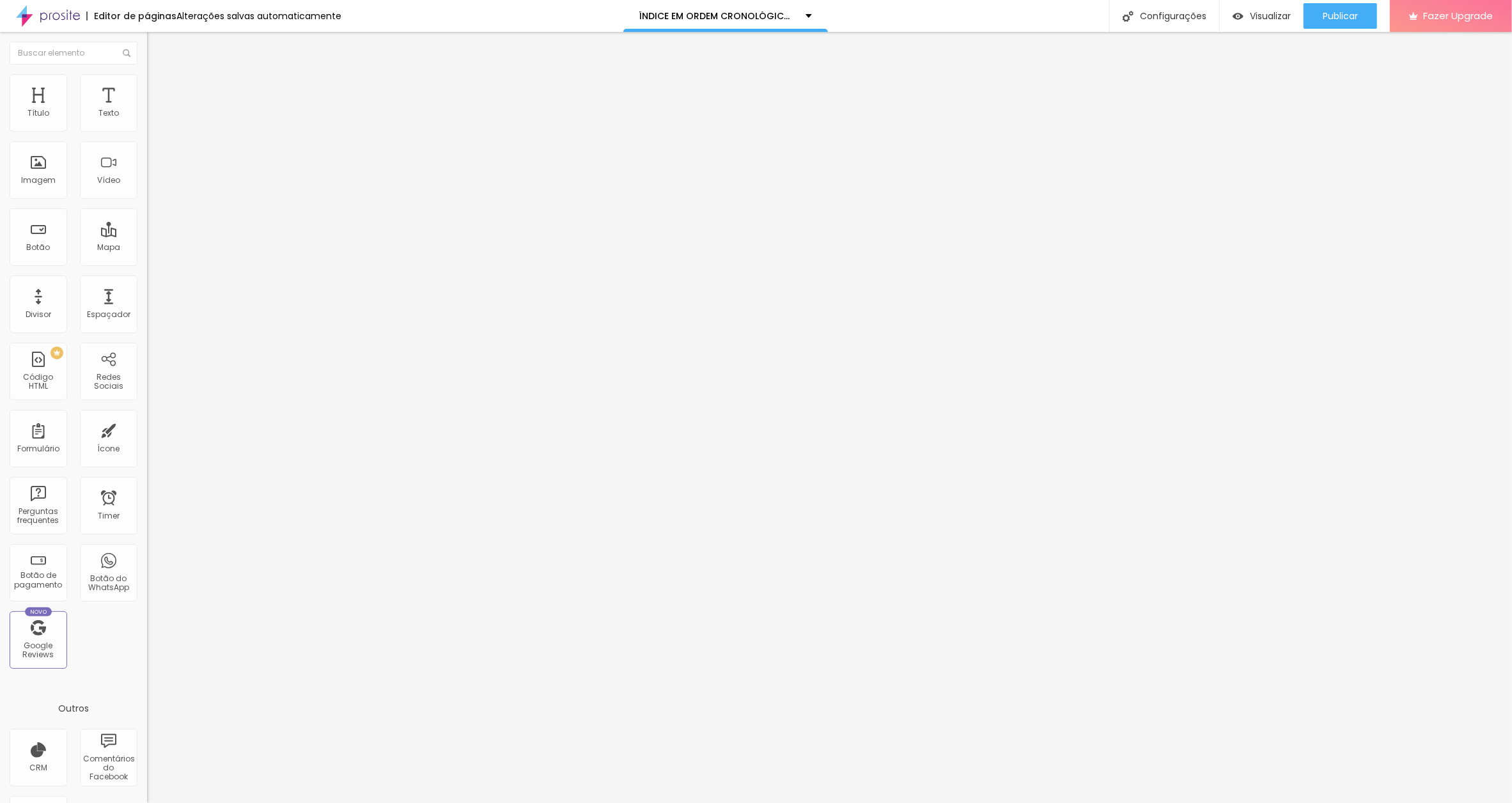
drag, startPoint x: 106, startPoint y: 139, endPoint x: 119, endPoint y: 147, distance: 15.3
click at [147, 120] on input "APROVEITE O MOMENTO" at bounding box center [224, 114] width 154 height 13
paste input "[DATE]"
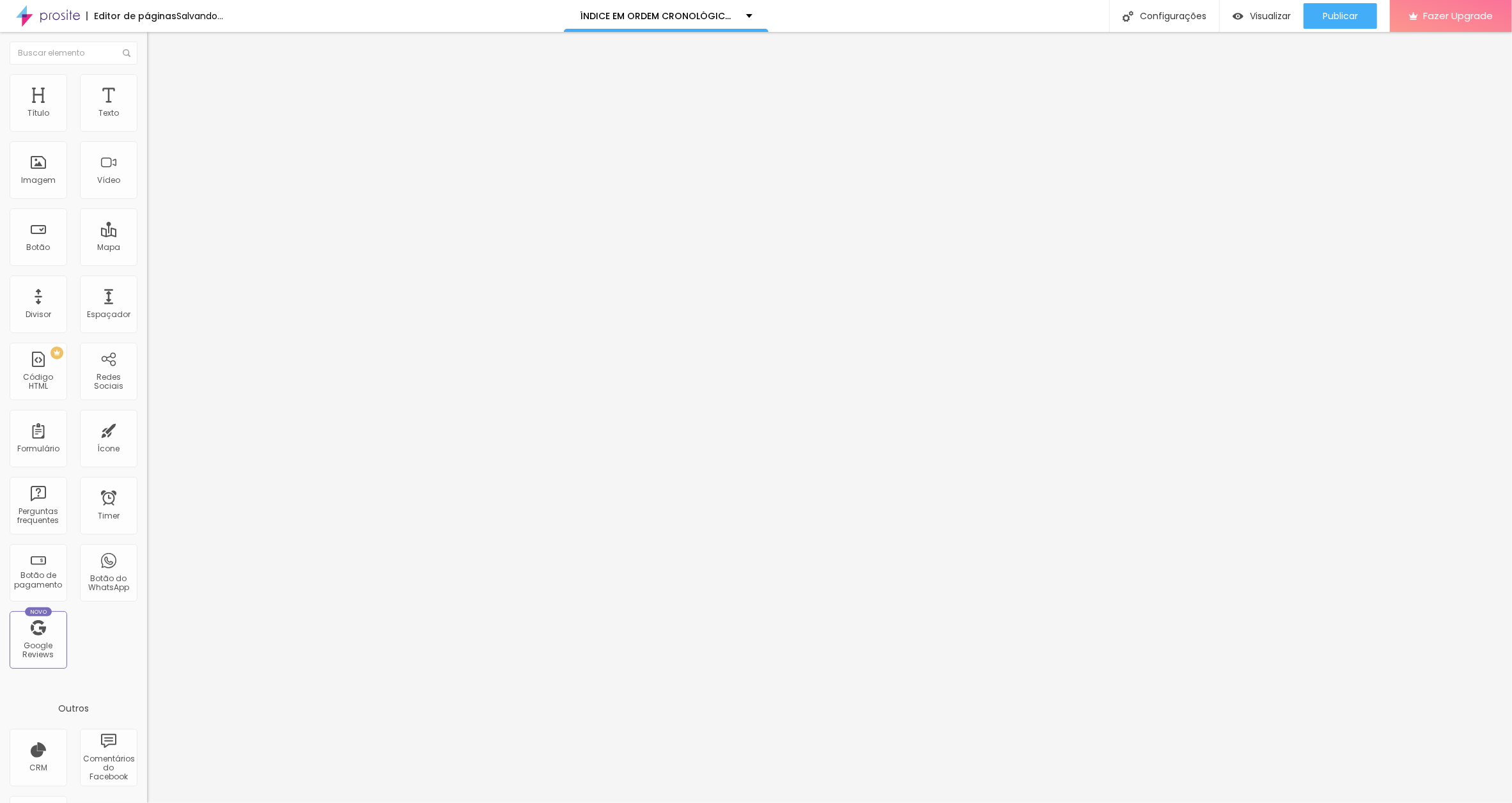
drag, startPoint x: 37, startPoint y: 142, endPoint x: 53, endPoint y: 142, distance: 16.0
click at [147, 120] on input "APROVEITE O MOMENTO[DATE]" at bounding box center [224, 114] width 154 height 13
type input "APROVEITE O MOMENTO [DATE]"
click at [1337, 11] on span "Publicar" at bounding box center [1340, 16] width 35 height 10
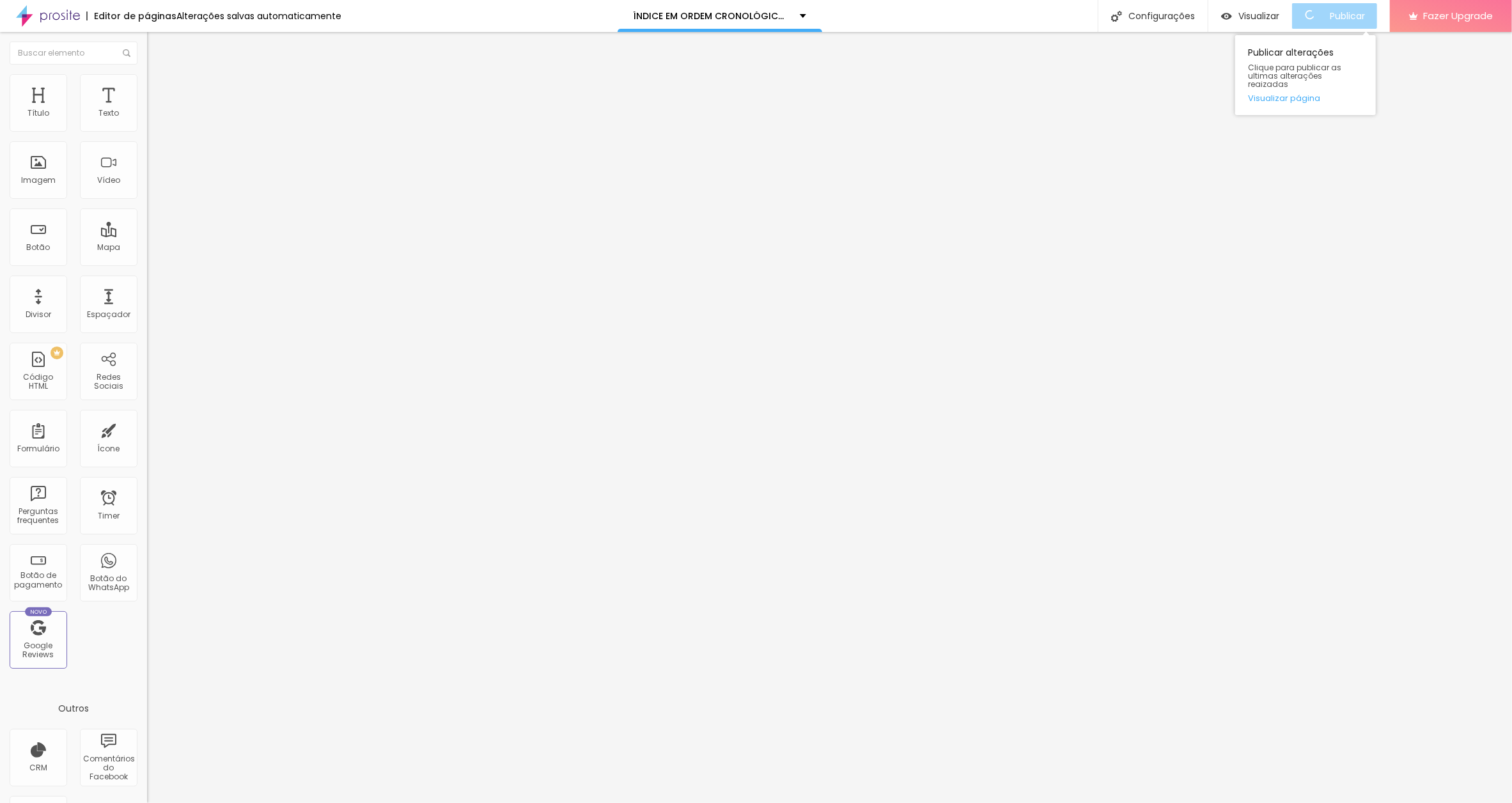
scroll to position [0, 0]
click at [147, 120] on input "VOCÊ QUER FALAR COMIGO?" at bounding box center [224, 114] width 154 height 13
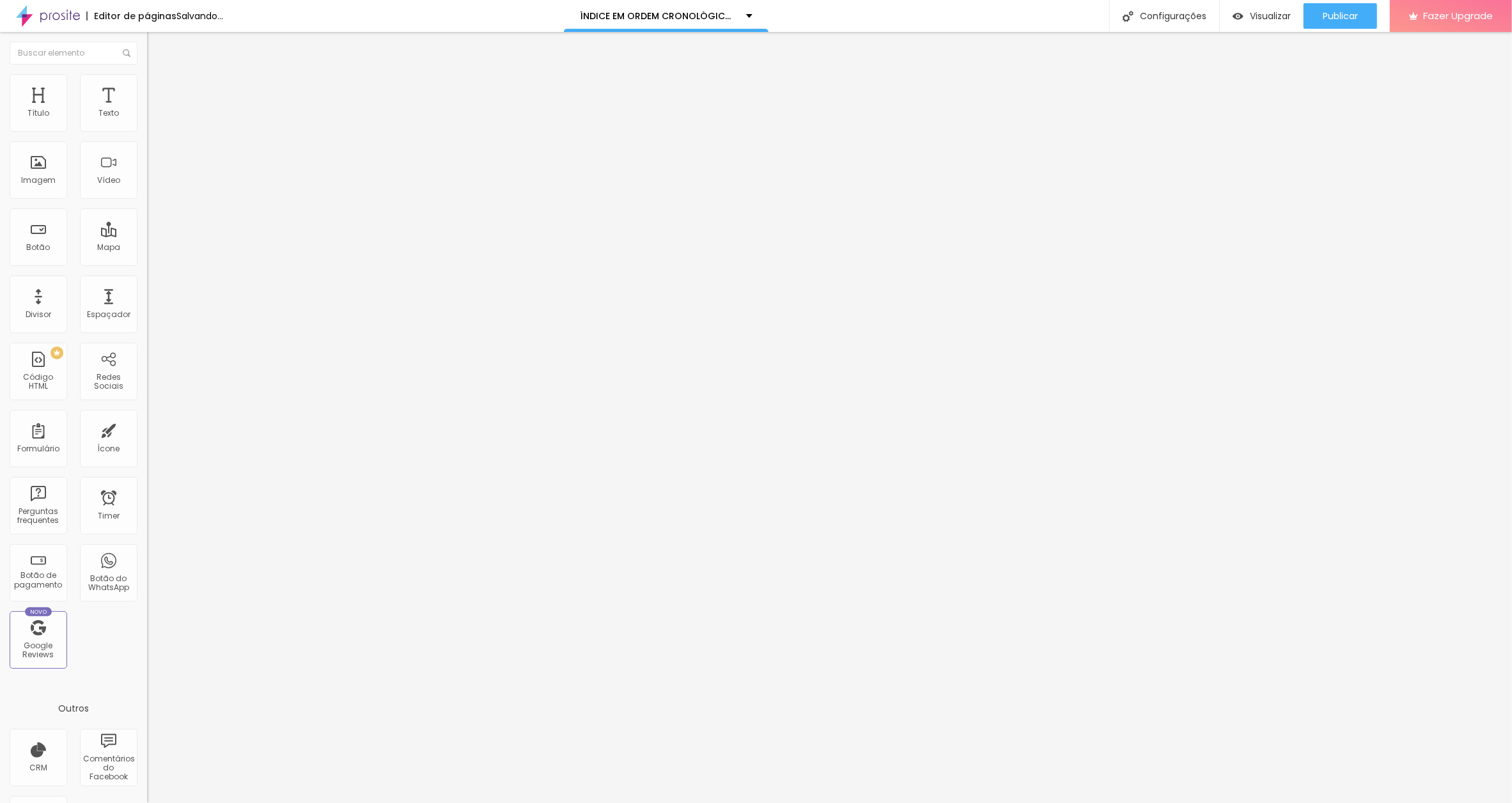
paste input "[DATE]"
click at [147, 120] on input "VOCÊ QUER FALAR COMIGO?[DATE]" at bounding box center [224, 114] width 154 height 13
type input "VOCÊ QUER FALAR COMIGO? [DATE]"
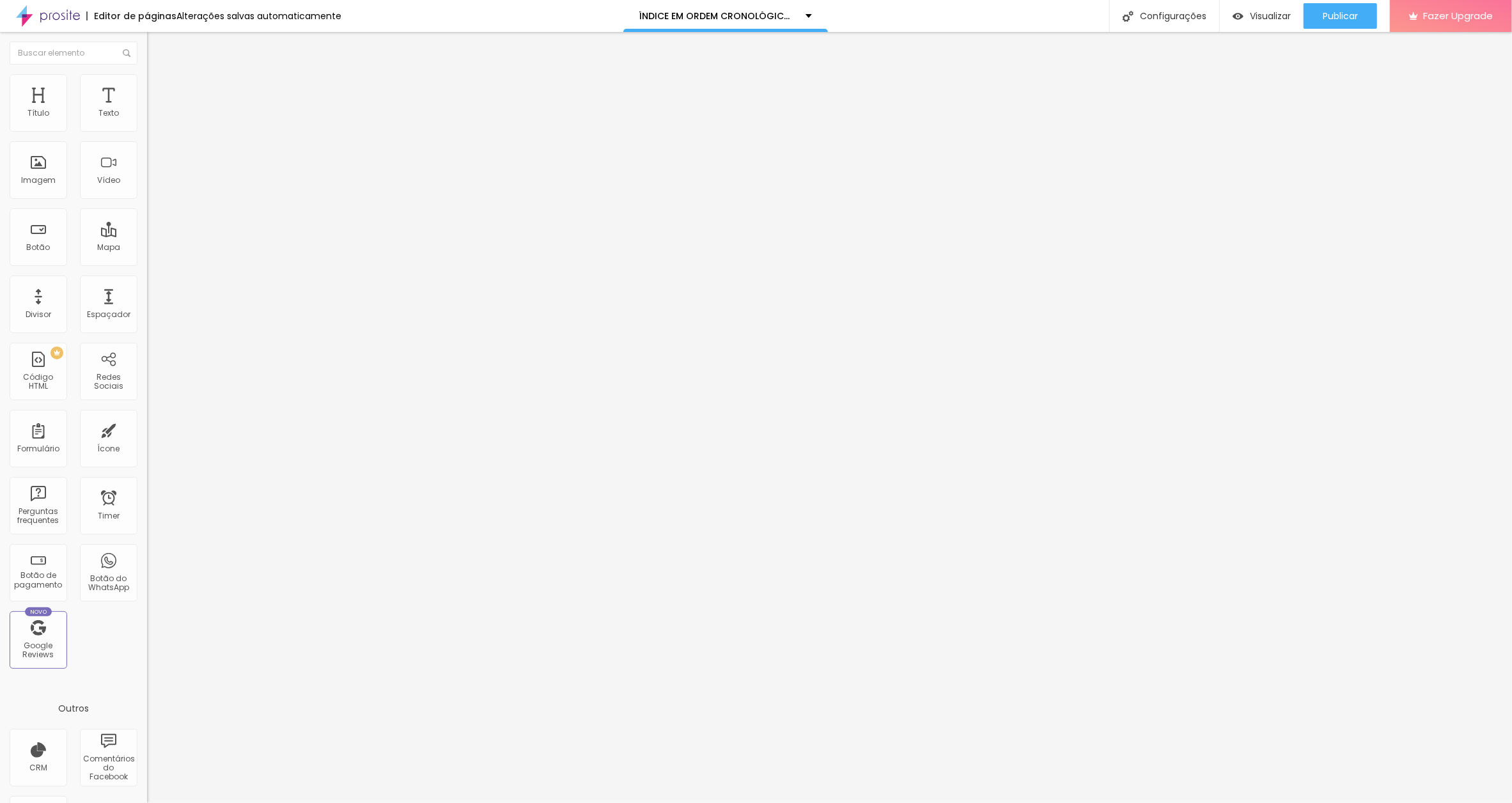
click at [147, 120] on input "O CACHORRO DA AURORA" at bounding box center [224, 114] width 154 height 13
paste input "[DATE]"
click at [147, 120] on input "O CACHORRO DA AURORA[DATE]" at bounding box center [224, 114] width 154 height 13
type input "O CACHORRO DA AURORA [DATE]"
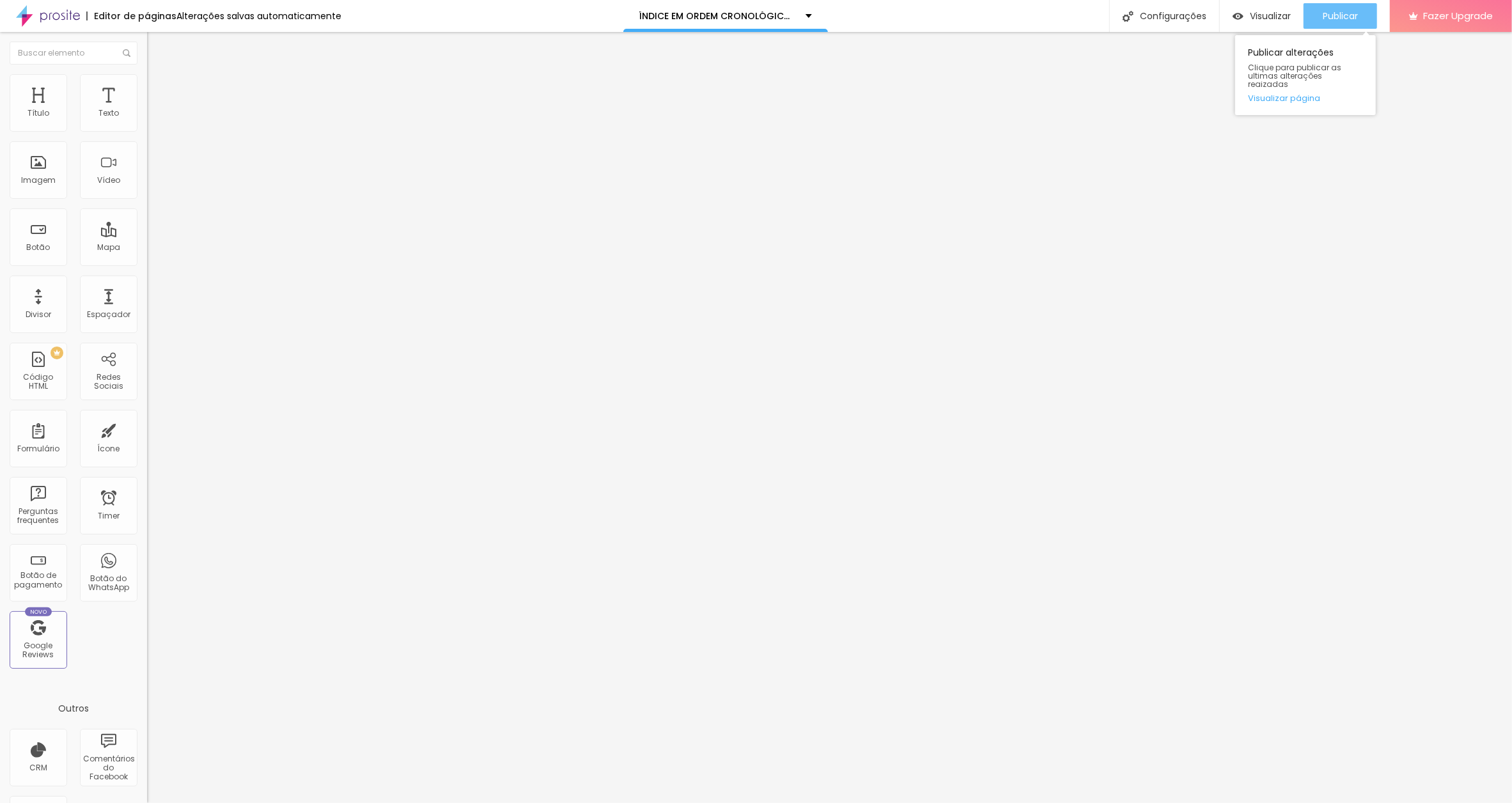
scroll to position [0, 0]
click at [1333, 11] on span "Publicar" at bounding box center [1340, 16] width 35 height 10
click at [147, 120] on input "O PATINHO [PERSON_NAME]" at bounding box center [224, 114] width 154 height 13
paste input "[DATE]"
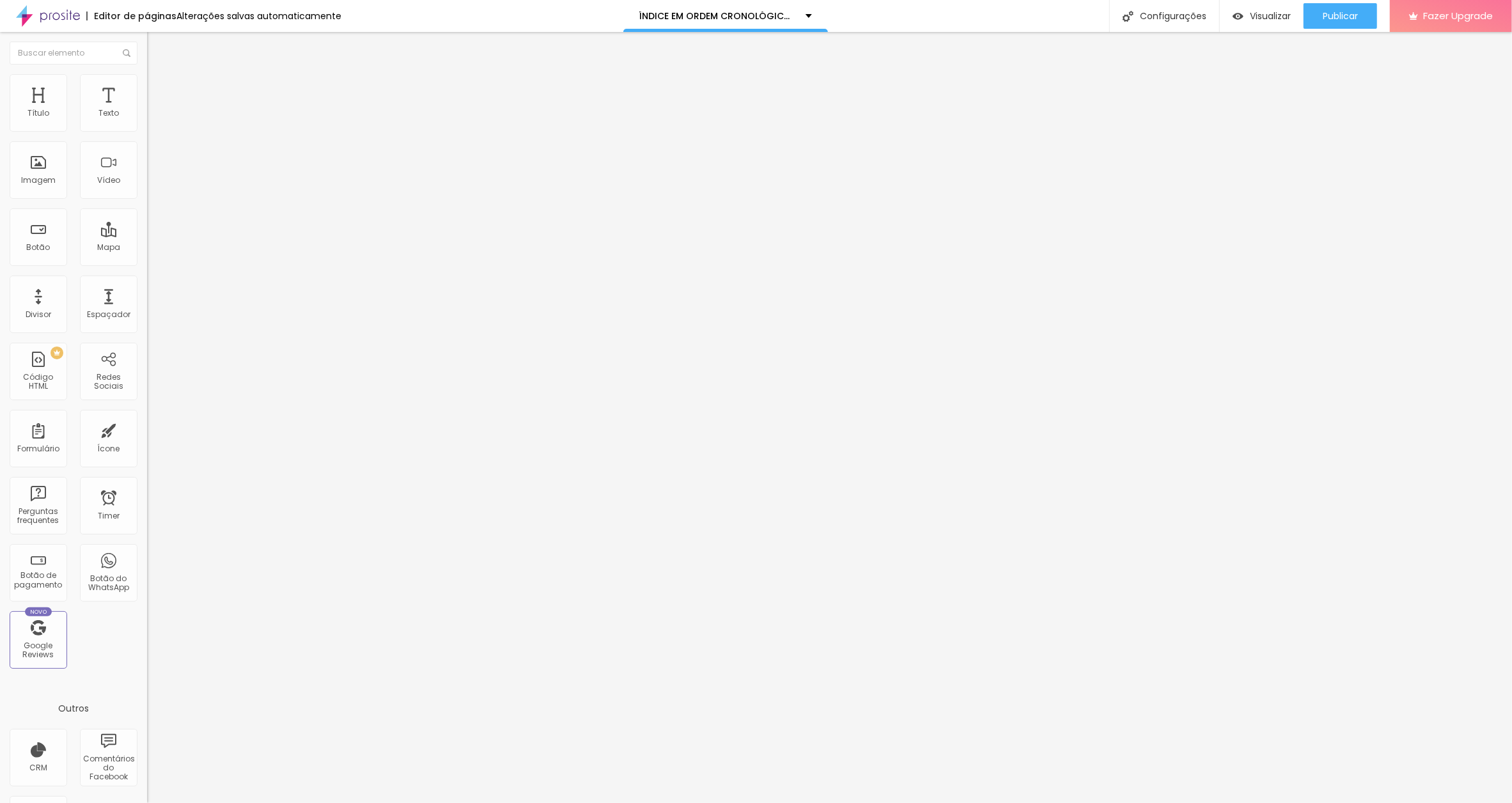
click at [147, 120] on input "O PATINHO TONI[DATE]" at bounding box center [224, 114] width 154 height 13
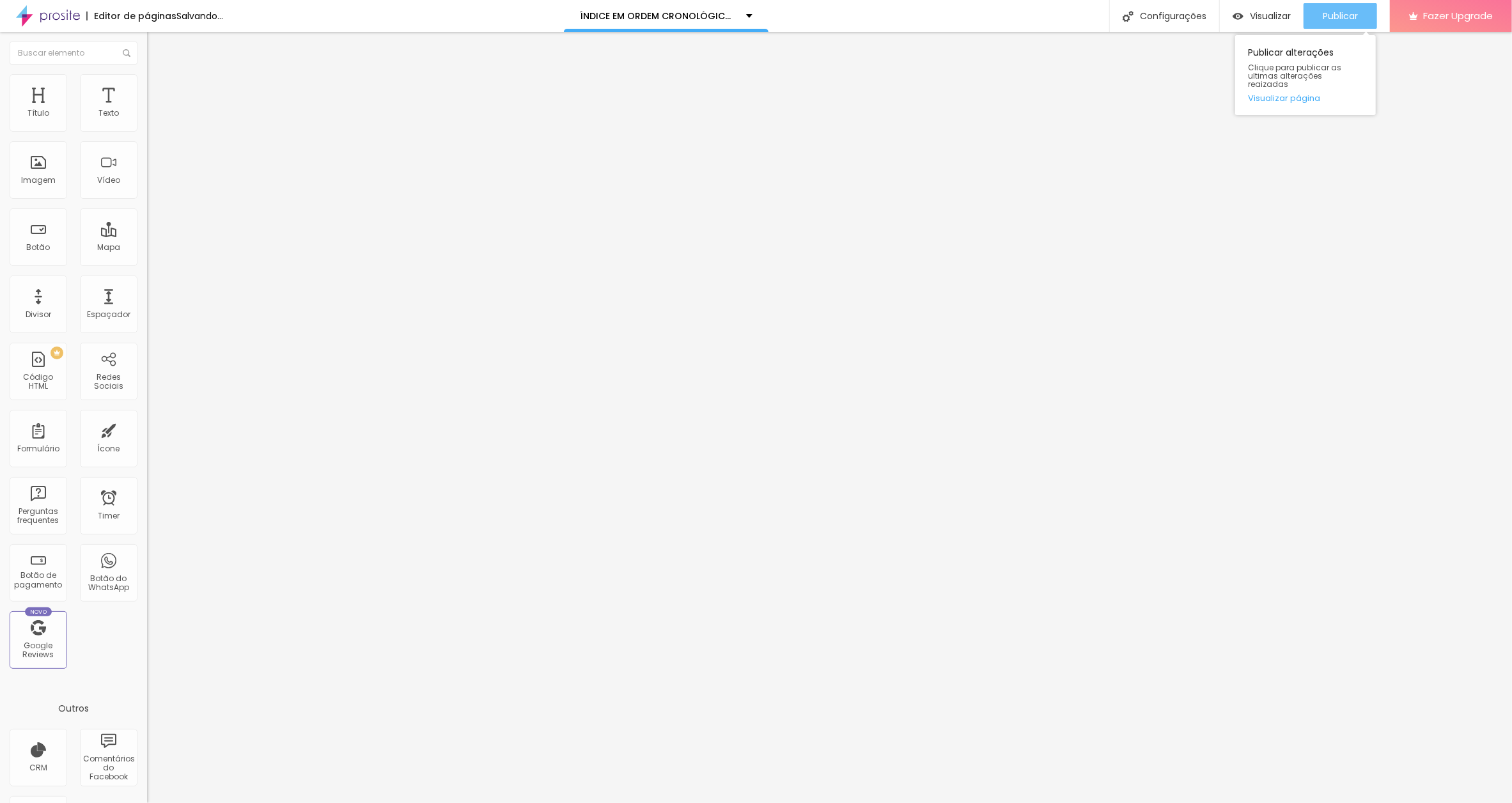
type input "O PATINHO TONI [DATE]"
click at [1333, 14] on span "Publicar" at bounding box center [1340, 16] width 35 height 10
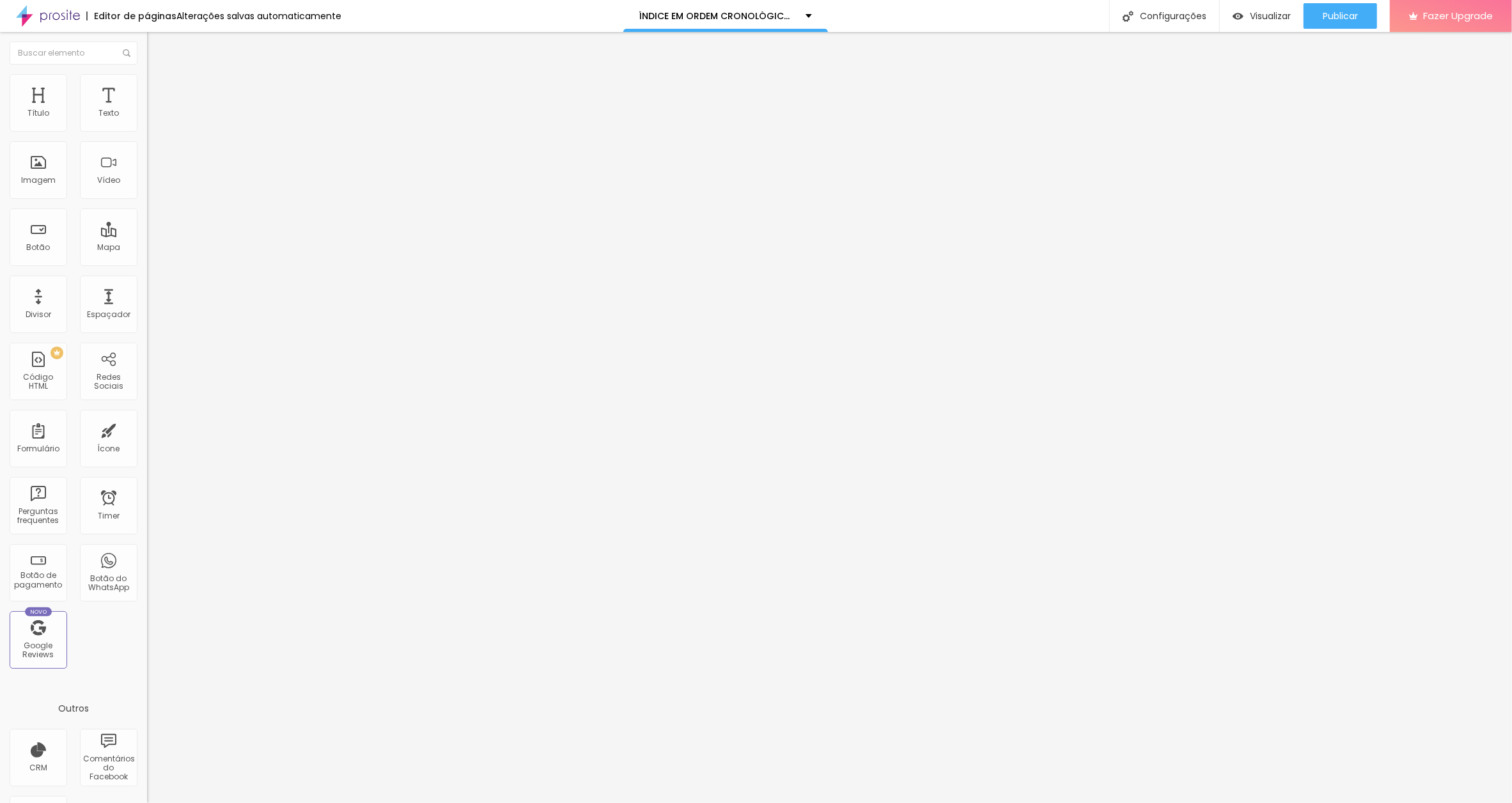
drag, startPoint x: 92, startPoint y: 139, endPoint x: -26, endPoint y: 135, distance: 118.1
click at [0, 135] on html "Editor de páginas Alterações salvas automaticamente ÍNDICE EM ORDEM CRONOLÓGICA…" at bounding box center [756, 402] width 1512 height 803
drag, startPoint x: 38, startPoint y: 141, endPoint x: -40, endPoint y: 141, distance: 78.0
click at [0, 141] on html "Editor de páginas Alterações salvas automaticamente ÍNDICE EM ORDEM CRONOLÓGICA…" at bounding box center [756, 402] width 1512 height 803
type input "E AINDA POSSO NADAR AQUI"
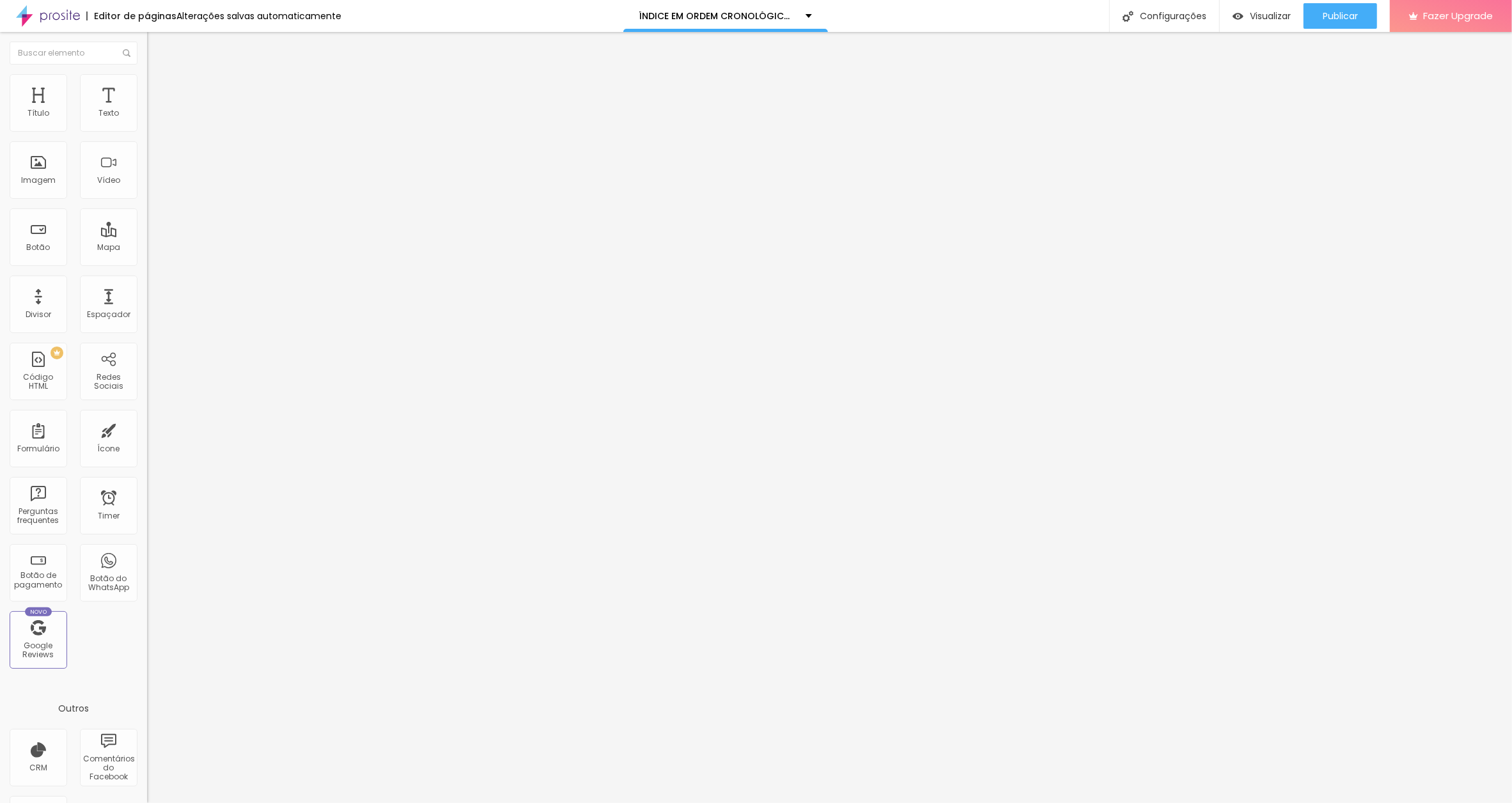
scroll to position [0, 132]
paste input "o-livro-em-gra"
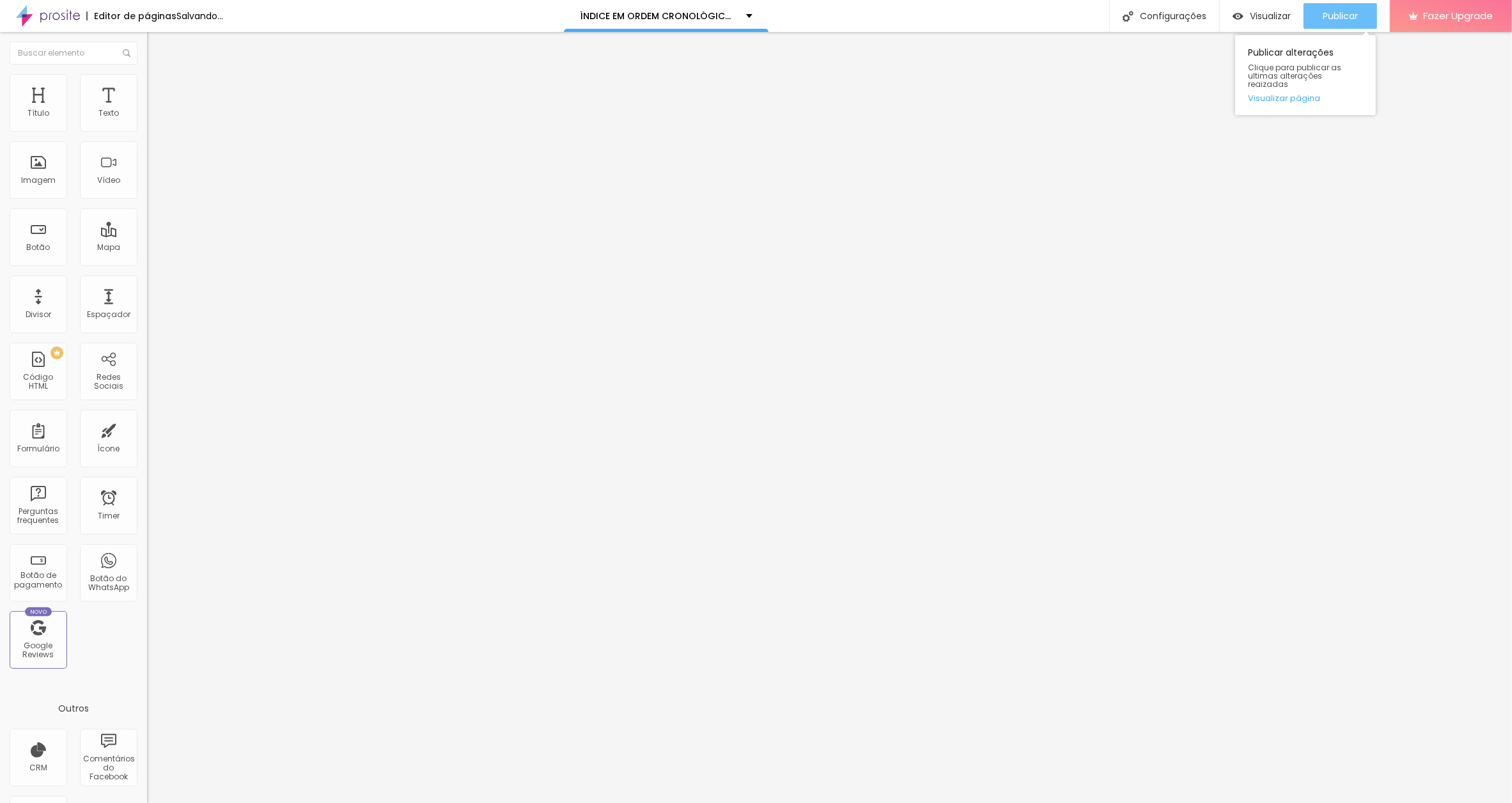
type input "[URL][DOMAIN_NAME]"
drag, startPoint x: 1345, startPoint y: 16, endPoint x: 1172, endPoint y: 8, distance: 173.2
click at [1343, 16] on span "Publicar" at bounding box center [1340, 16] width 35 height 10
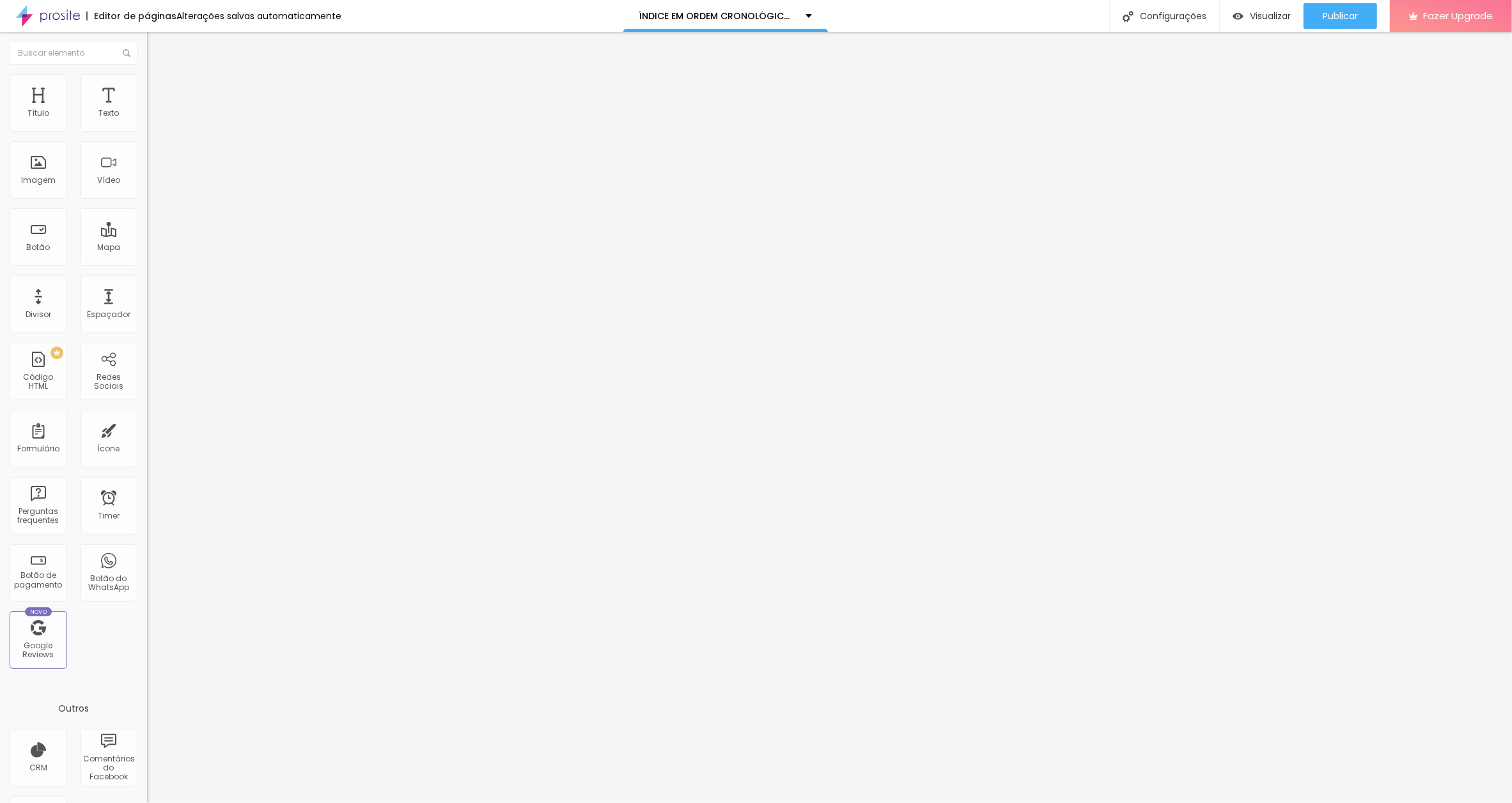
click at [147, 120] on input "E AINDA POSSO NADAR AQUI" at bounding box center [224, 114] width 154 height 13
paste input "[DATE]"
click at [147, 120] on input "E AINDA POSSO NADAR AQUI[DATE]" at bounding box center [224, 114] width 154 height 13
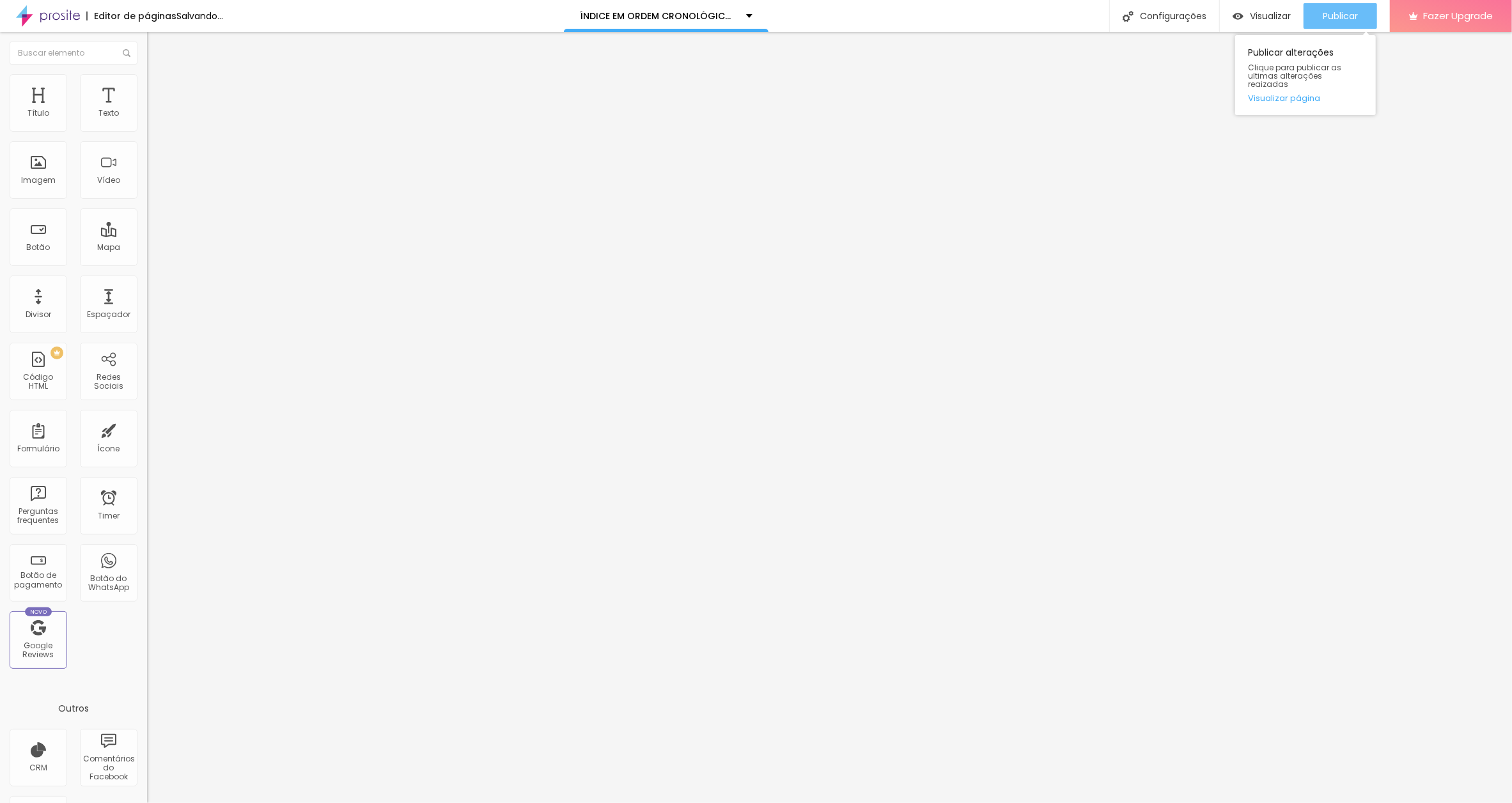
type input "E AINDA POSSO NADAR AQUI [DATE]"
click at [1340, 16] on span "Publicar" at bounding box center [1340, 16] width 35 height 10
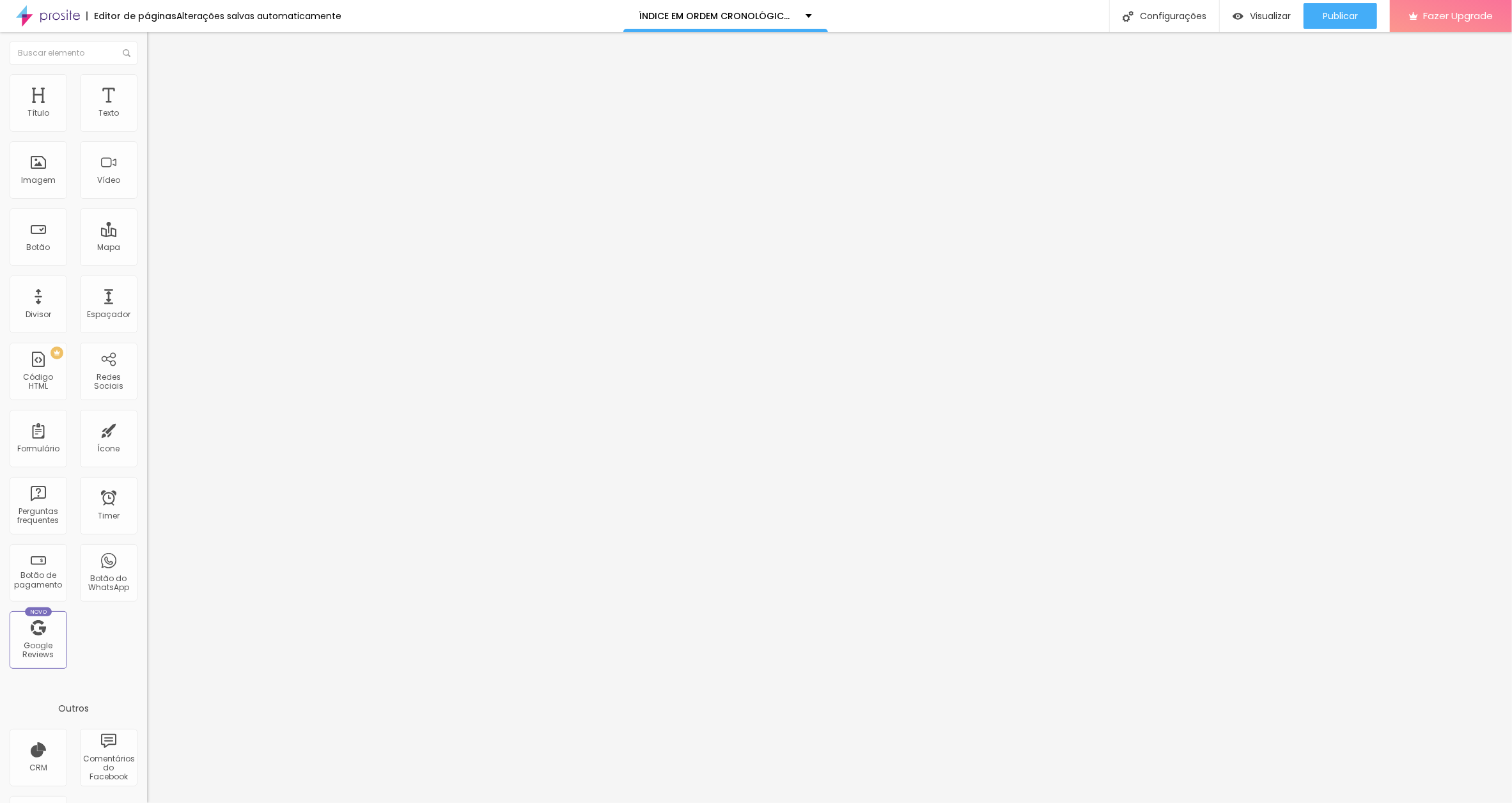
click at [147, 120] on input "AS PALAVRAS AMARELAS" at bounding box center [224, 114] width 154 height 13
paste input "[DATE]"
click at [147, 120] on input "AS PALAVRAS AMARELAS[DATE]" at bounding box center [224, 114] width 154 height 13
type input "AS PALAVRAS AMARELAS [DATE]"
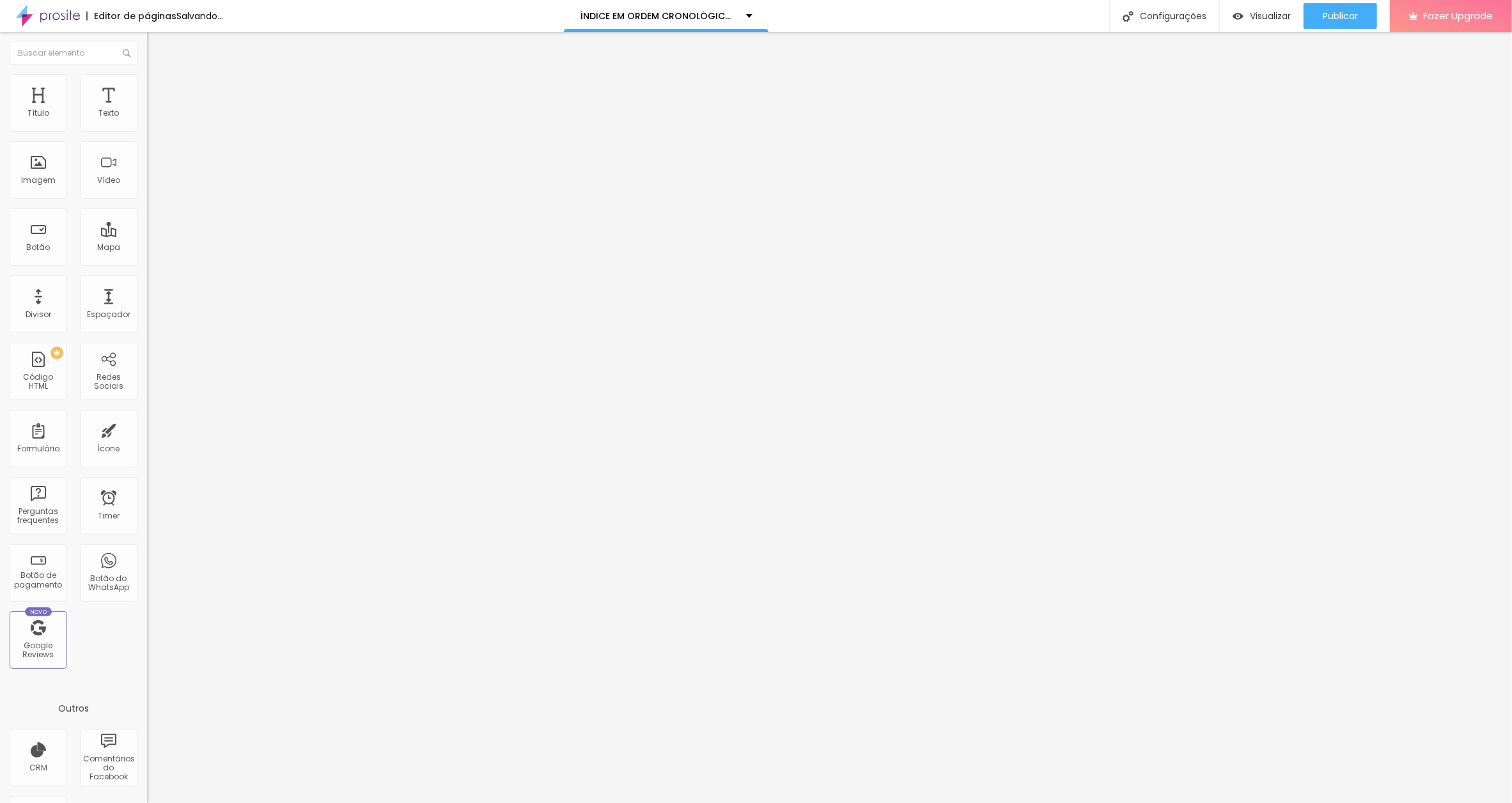
scroll to position [0, 0]
click at [147, 120] on input "UNDEFEATED" at bounding box center [224, 114] width 154 height 13
paste input "[DATE]"
click at [147, 120] on input "UNDEFEATED.[DATE]" at bounding box center [224, 114] width 154 height 13
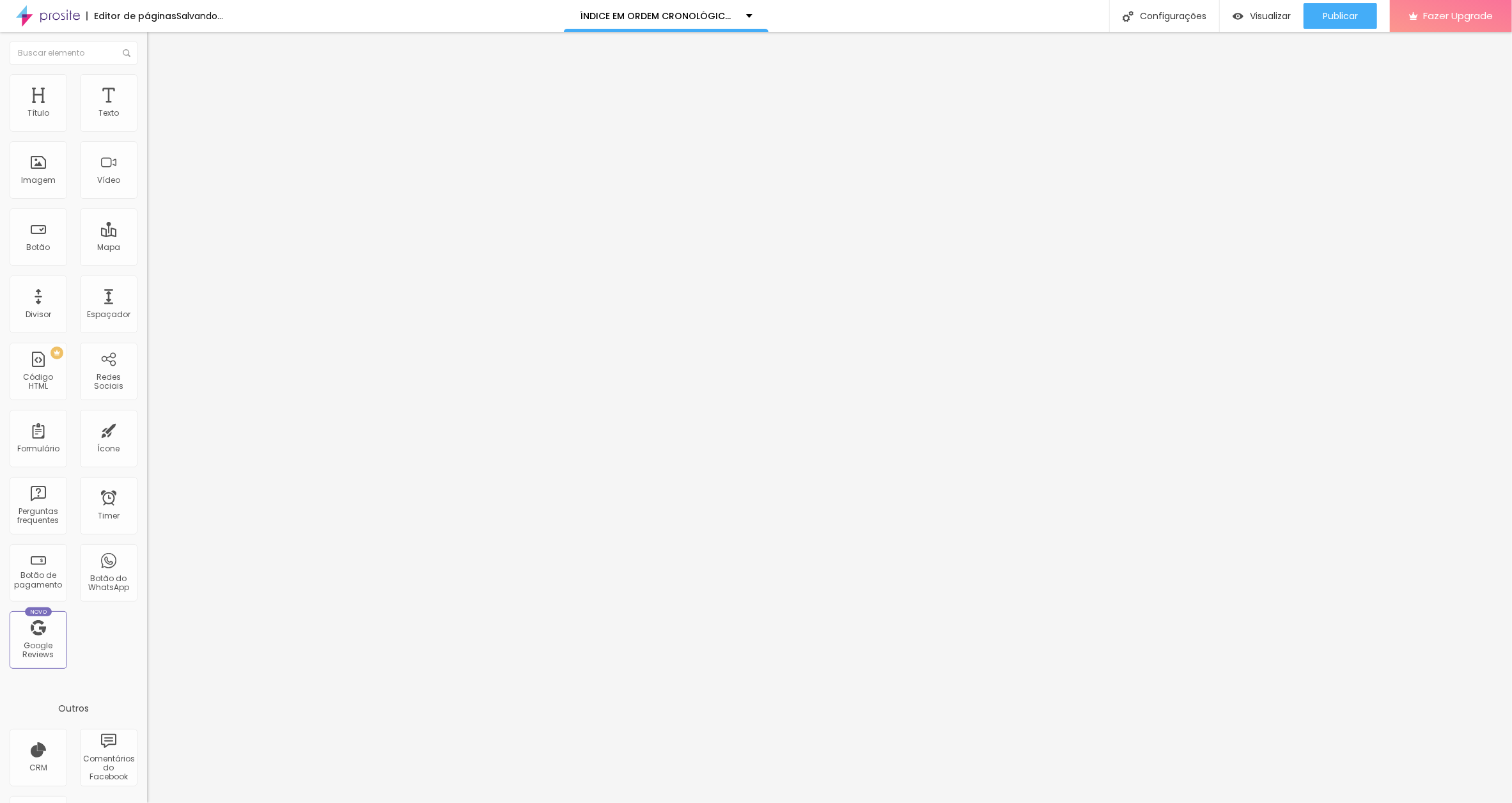
click at [147, 120] on input "UNDEFEATED.[DATE]" at bounding box center [224, 114] width 154 height 13
type input "UNDEFEATE [DATE]"
click at [147, 120] on input "O ALIEN" at bounding box center [224, 114] width 154 height 13
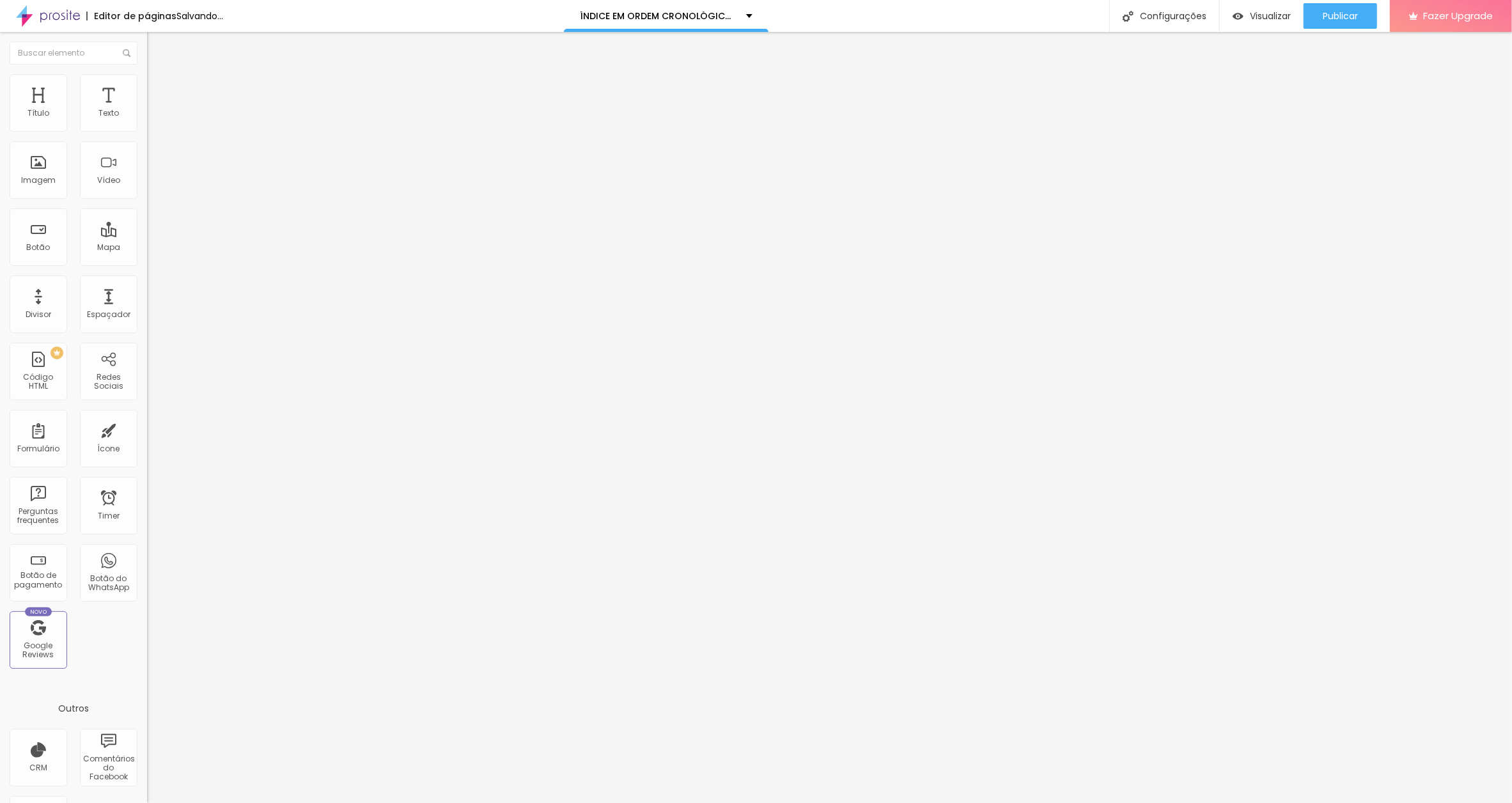
paste input "[DATE]"
click at [147, 120] on input "O ALIEN[DATE]" at bounding box center [224, 114] width 154 height 13
type input "O ALIEN [DATE]"
click at [1334, 22] on div "Publicar" at bounding box center [1340, 16] width 35 height 26
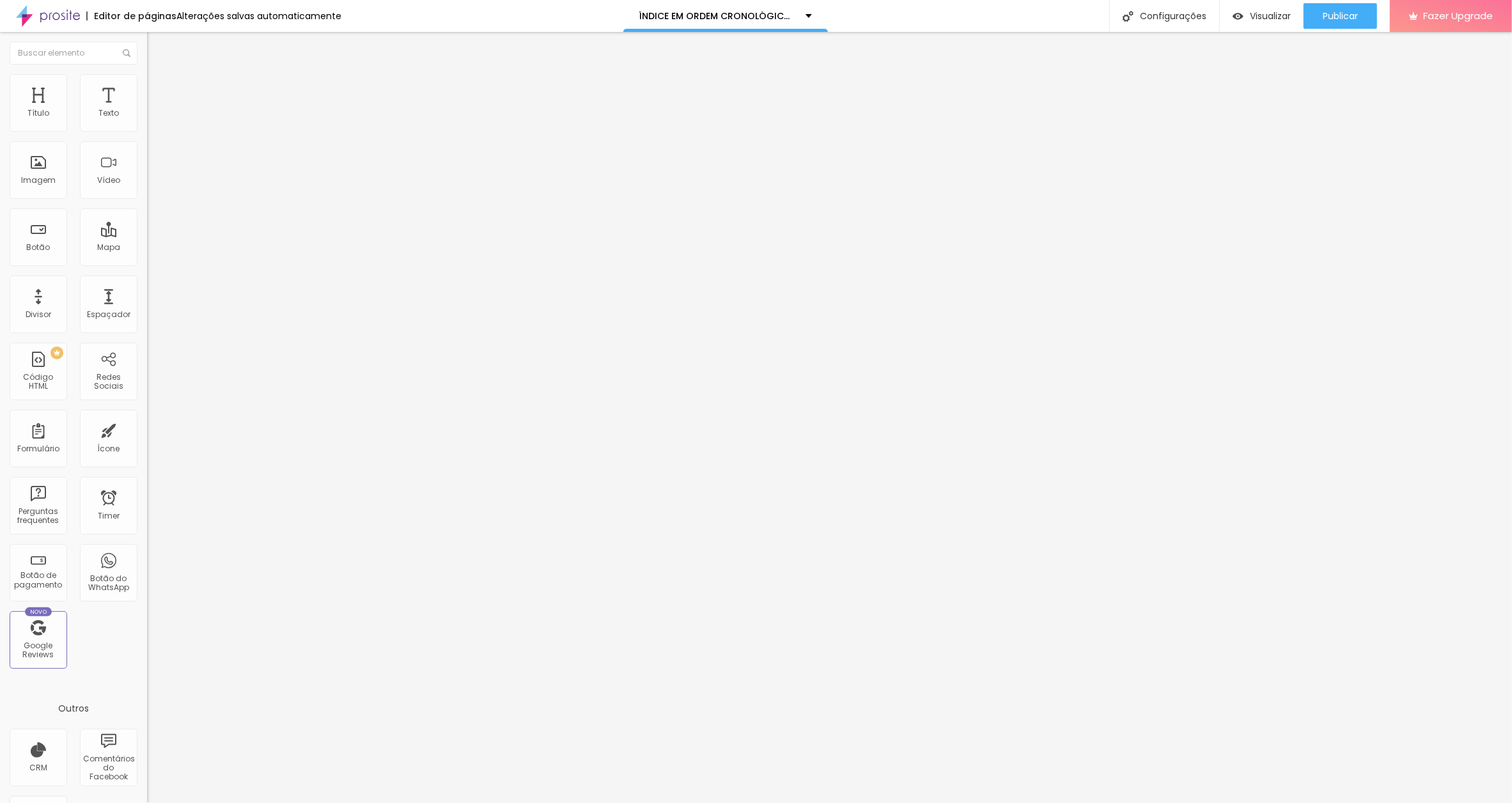
click at [147, 120] on input "O SONHO PERDIDO DA MÃE DA [PERSON_NAME]" at bounding box center [224, 114] width 154 height 13
paste input "[DATE]"
click at [147, 120] on input "O SONHO PERDIDO DA MÃE DA ADRIANA[DATE]" at bounding box center [224, 114] width 154 height 13
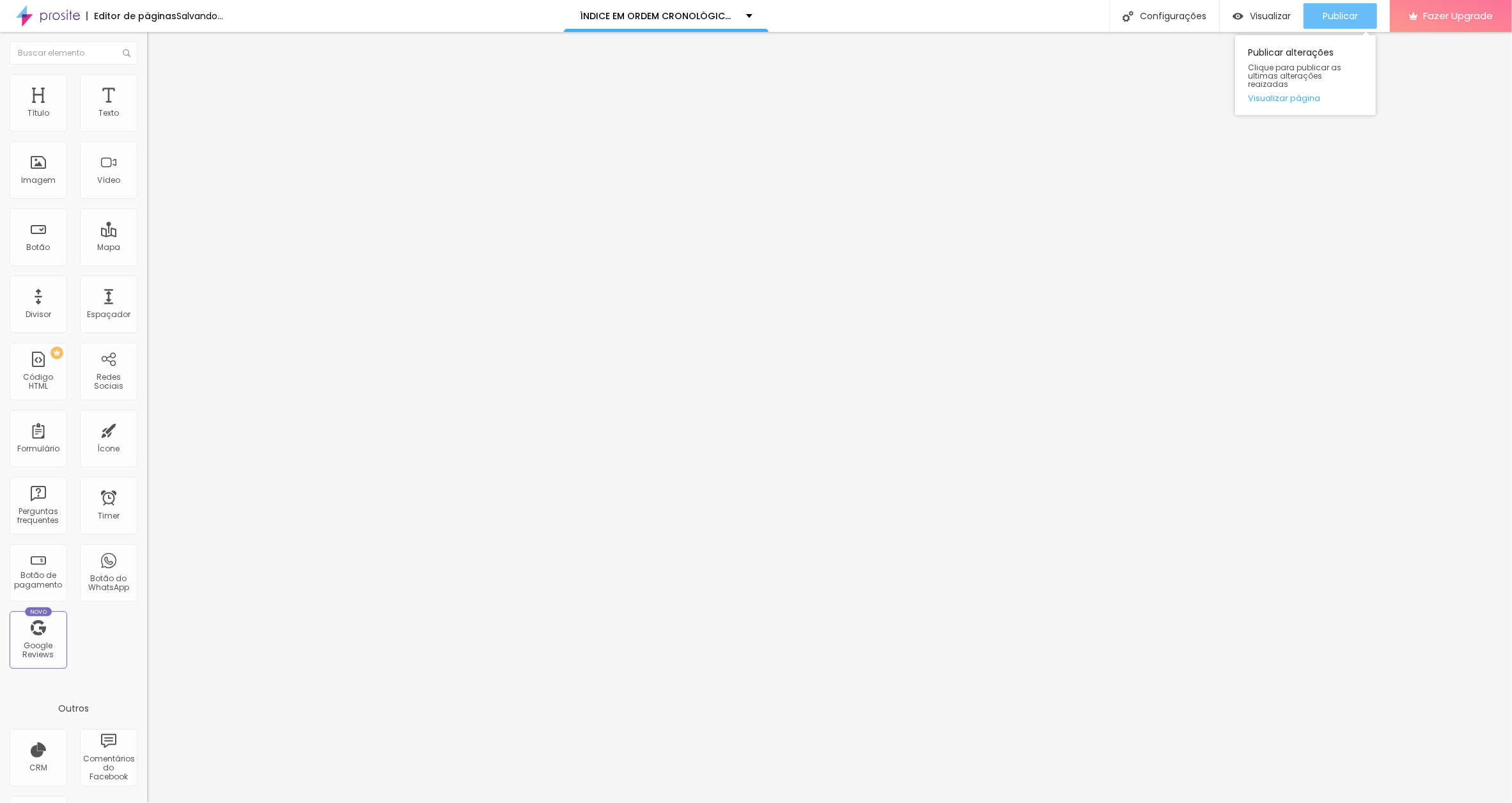
type input "O SONHO PERDIDO DA MÃE DA [PERSON_NAME] [DATE]"
click at [1337, 11] on span "Publicar" at bounding box center [1340, 16] width 35 height 10
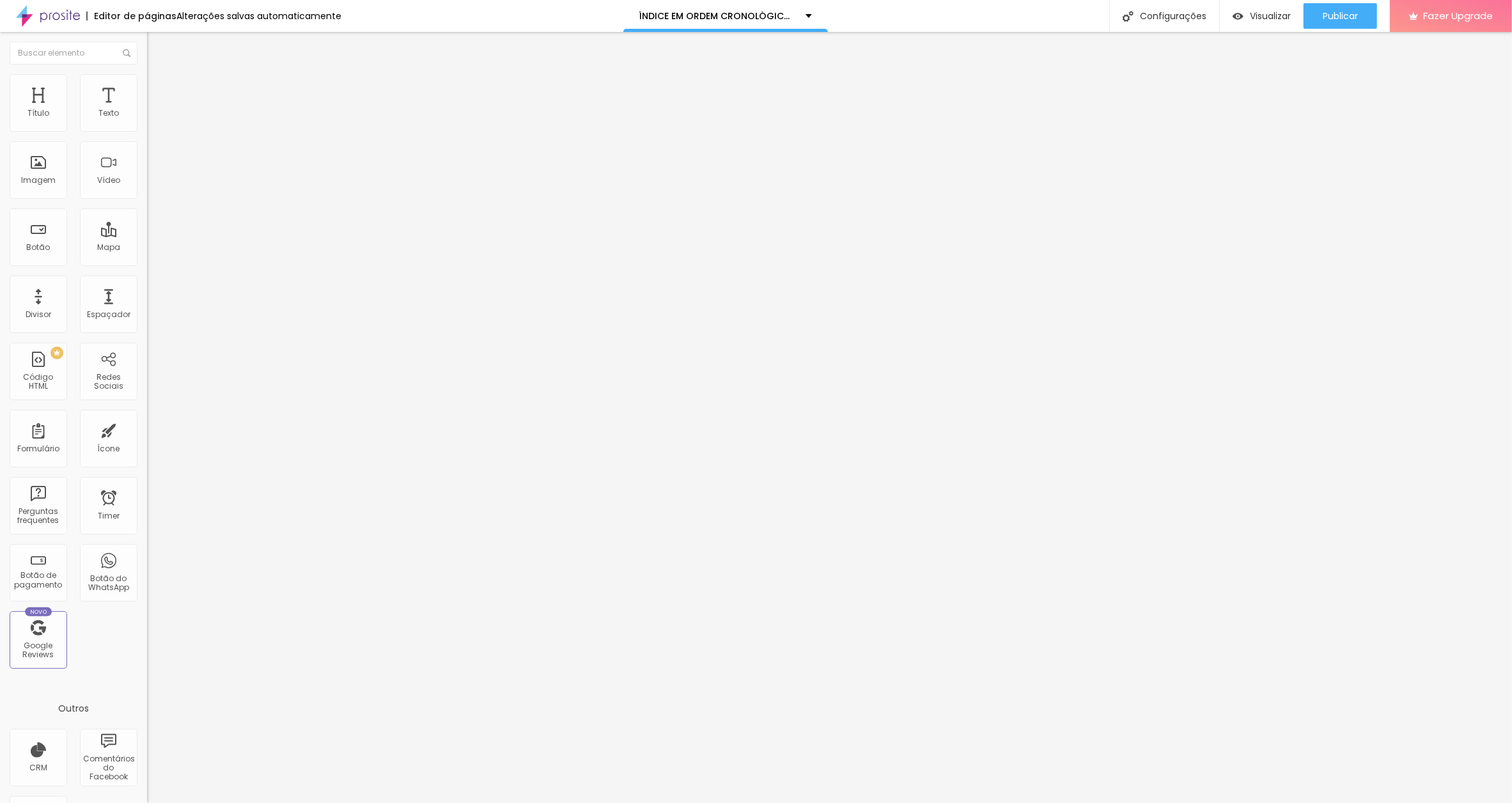
click at [147, 120] on input "O QUE É A VIDA SEM LUZ?" at bounding box center [224, 114] width 154 height 13
paste input "[DATE]"
drag, startPoint x: 46, startPoint y: 141, endPoint x: 142, endPoint y: 142, distance: 96.0
click at [147, 120] on input "O QUE É A VIDA SEM LUZ?[DATE]" at bounding box center [224, 114] width 154 height 13
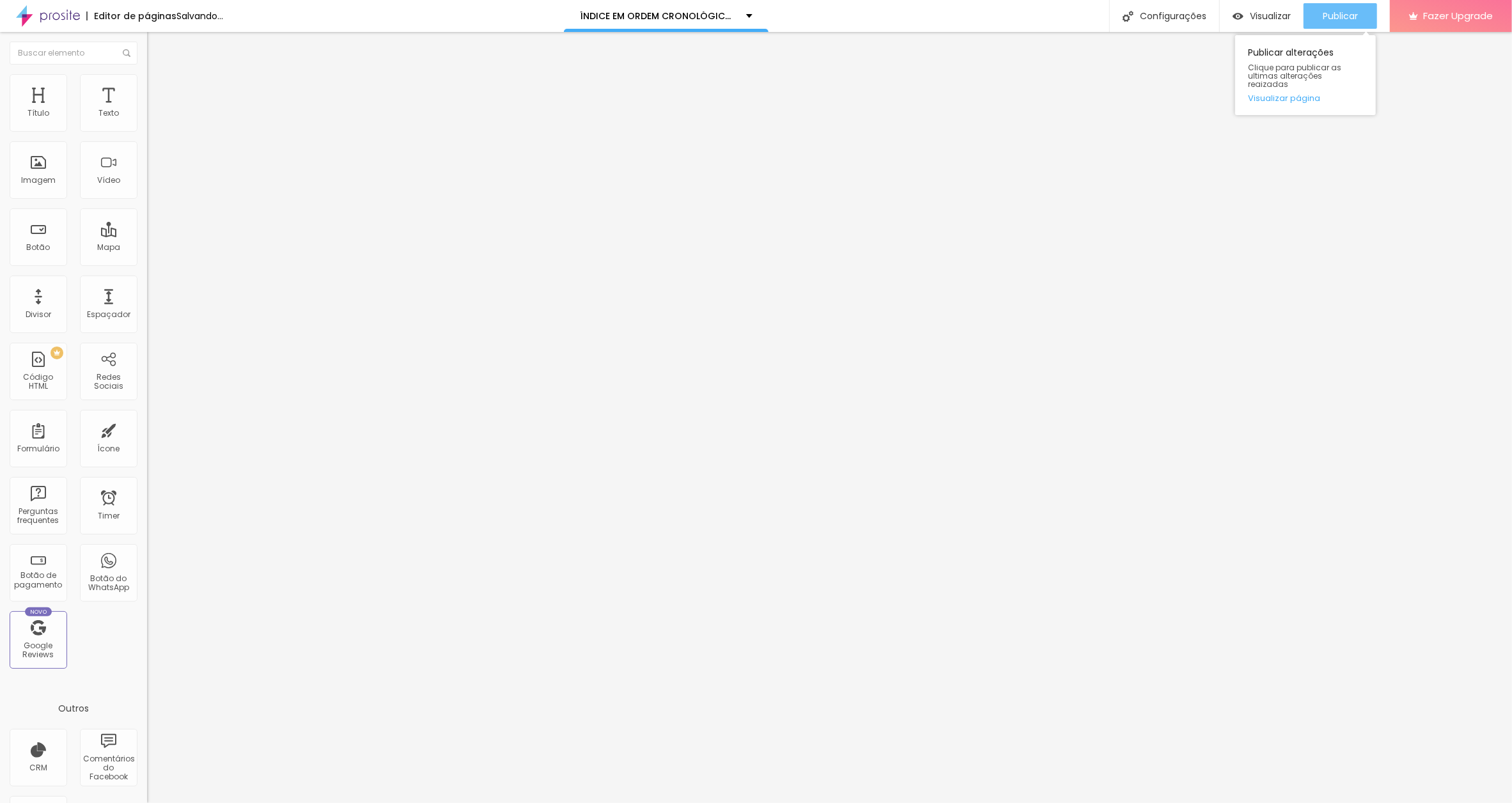
type input "O QUE É A VIDA SEM LUZ? [DATE]"
click at [1330, 11] on span "Publicar" at bounding box center [1340, 16] width 35 height 10
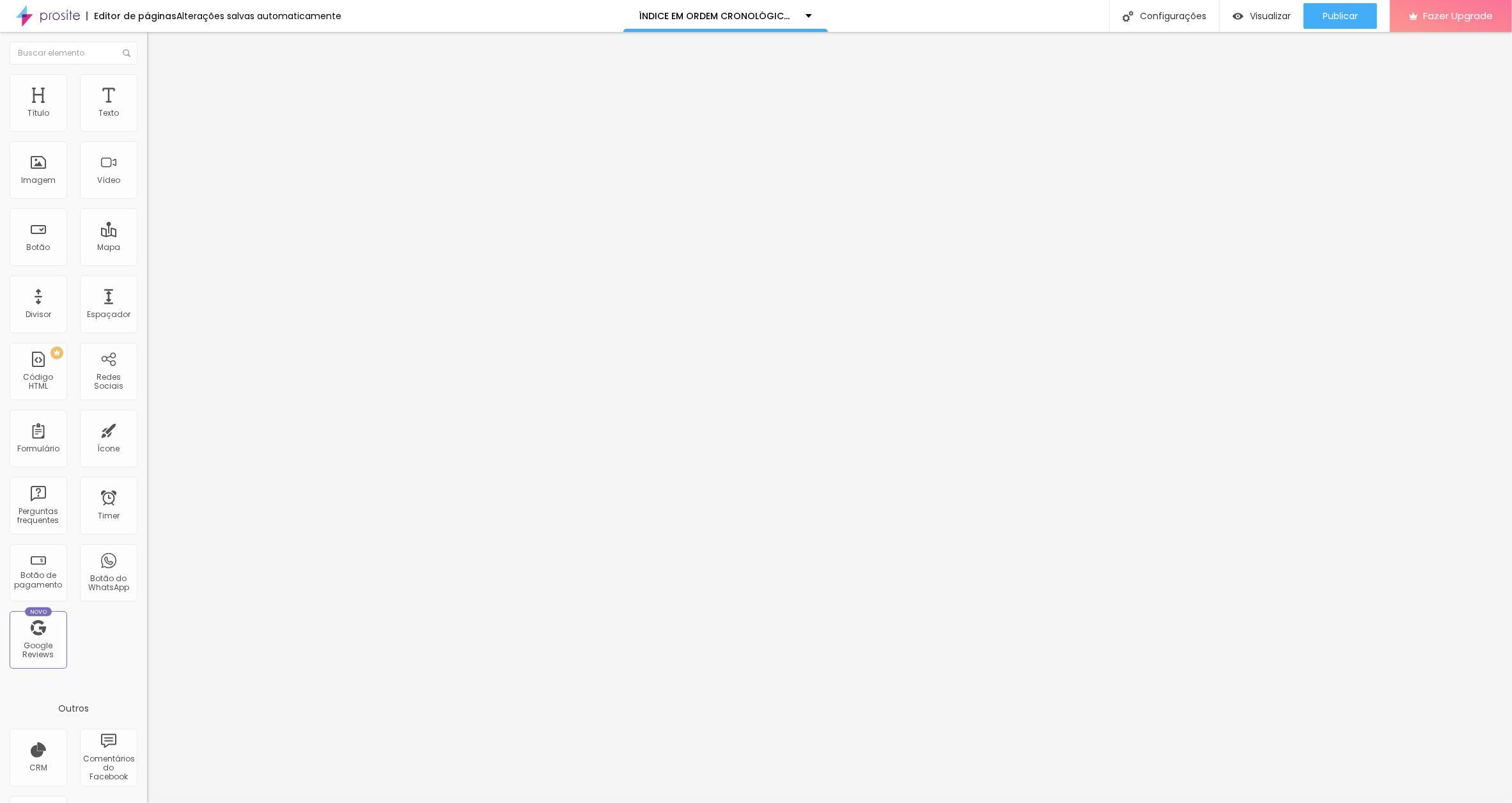
click at [147, 120] on input "O ESCRITÓRIO DE OURO DO MEU PAI" at bounding box center [224, 114] width 154 height 13
paste input "[DATE]"
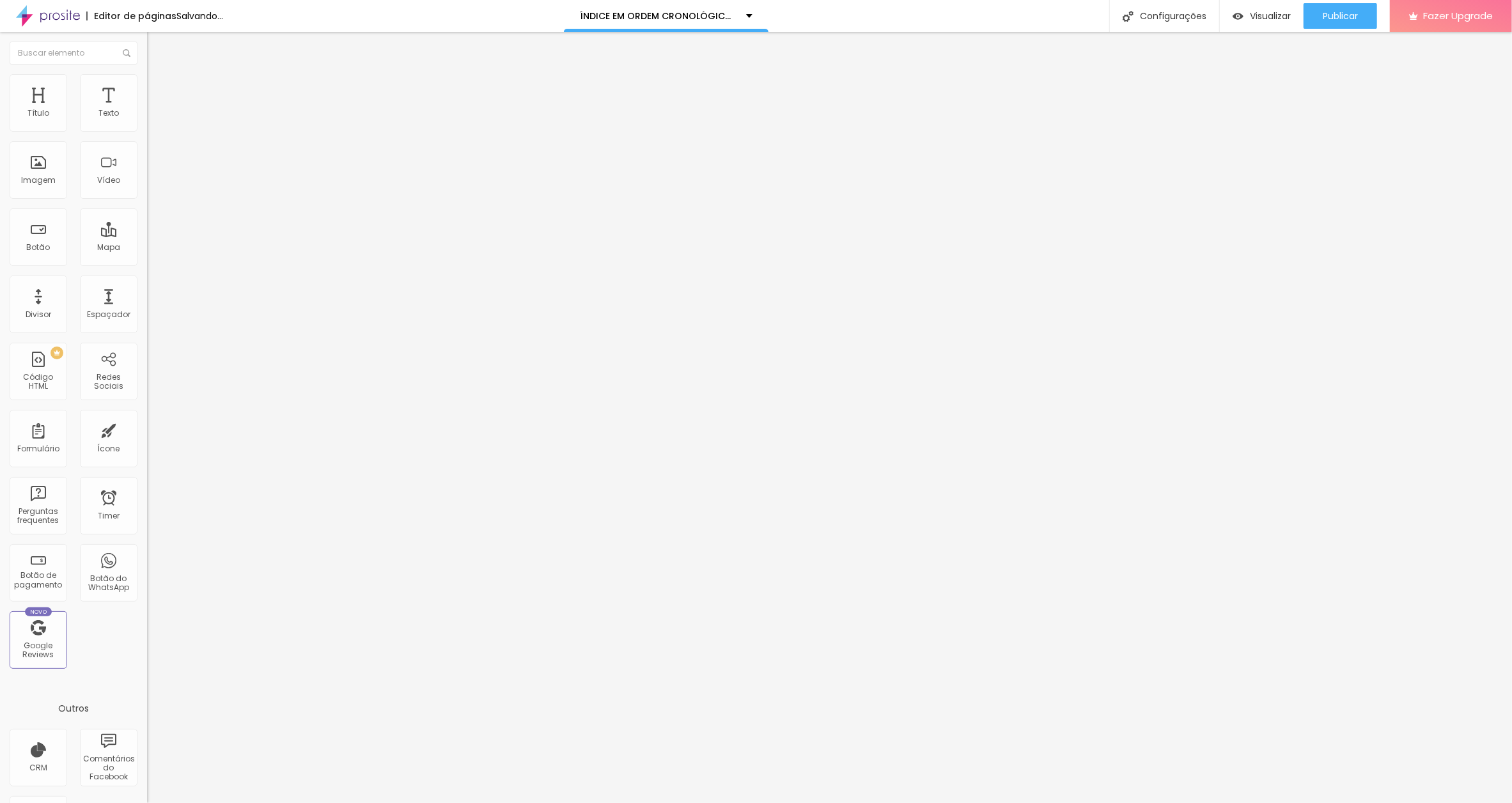
scroll to position [0, 110]
click at [147, 120] on input "O ESCRITÓRIO DE OURO DO MEU PAI[DATE]" at bounding box center [224, 114] width 154 height 13
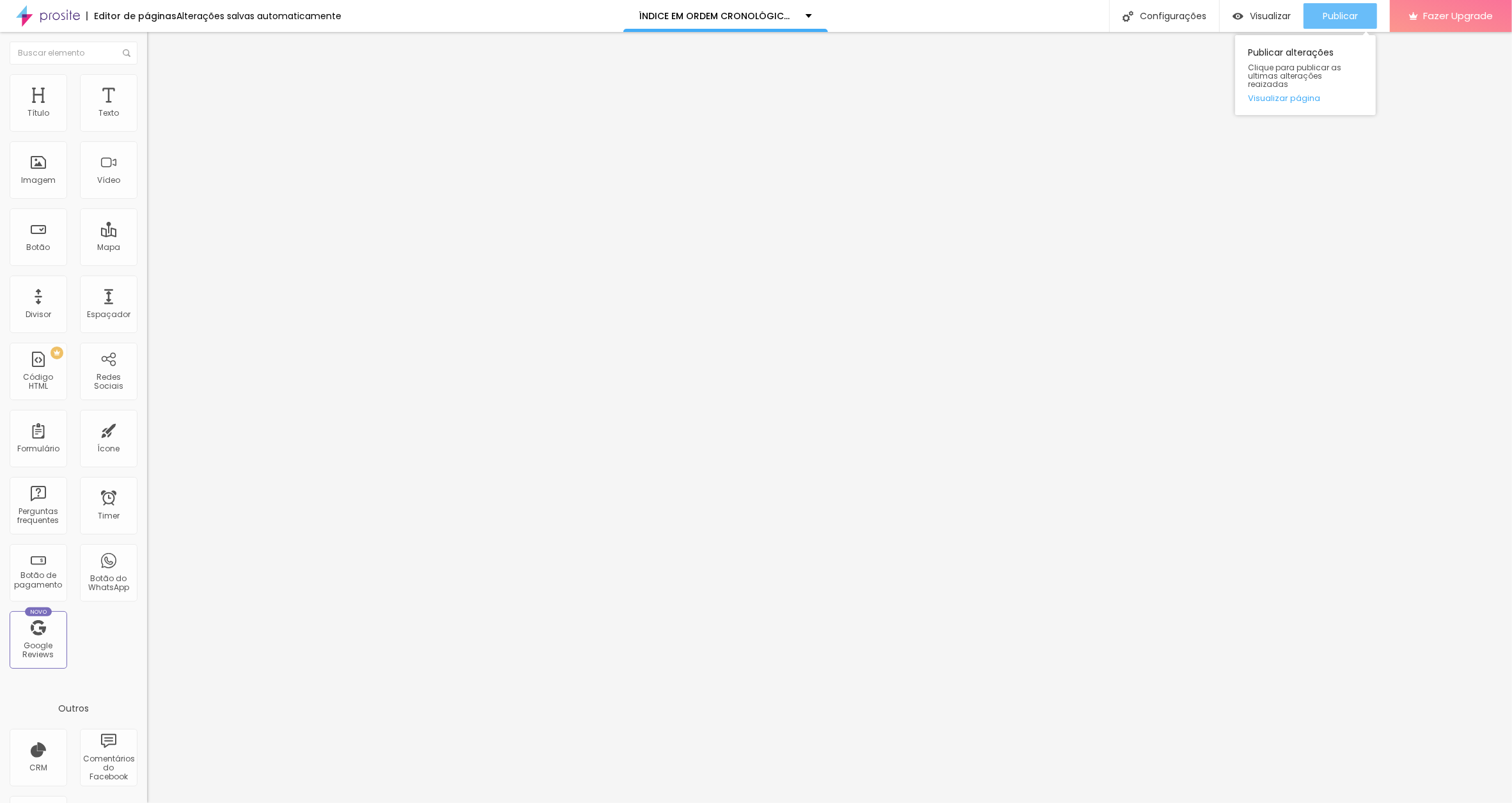
type input "O ESCRITÓRIO DE OURO DO MEU PAI [DATE]"
click at [1345, 11] on span "Publicar" at bounding box center [1340, 16] width 35 height 10
click at [147, 120] on input "TEM QUE SE CONCENTRAR NO" at bounding box center [224, 114] width 154 height 13
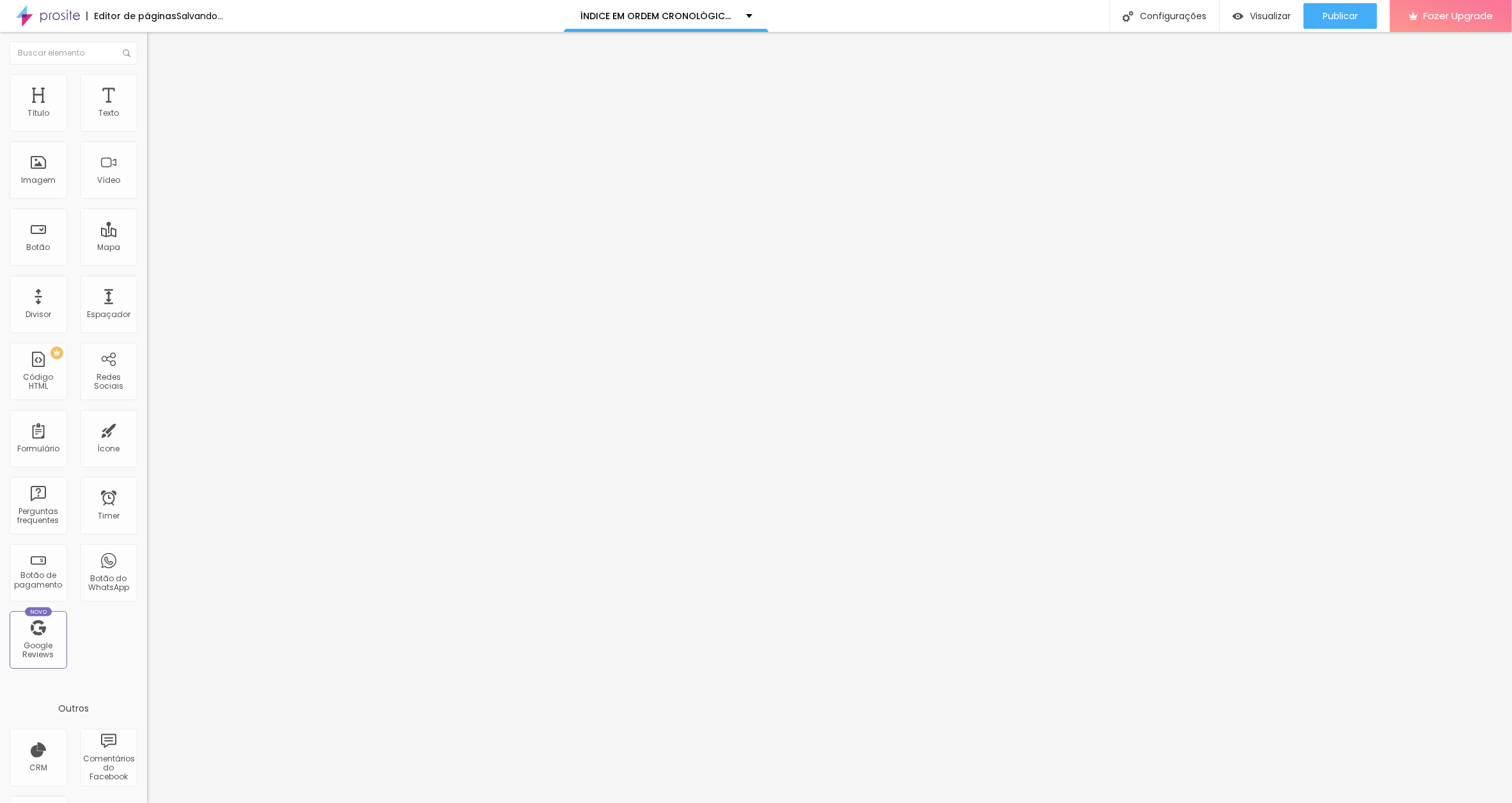
paste input "[DATE]"
click at [147, 120] on input "TEM QUE SE CONCENTRAR NO[DATE]" at bounding box center [224, 114] width 154 height 13
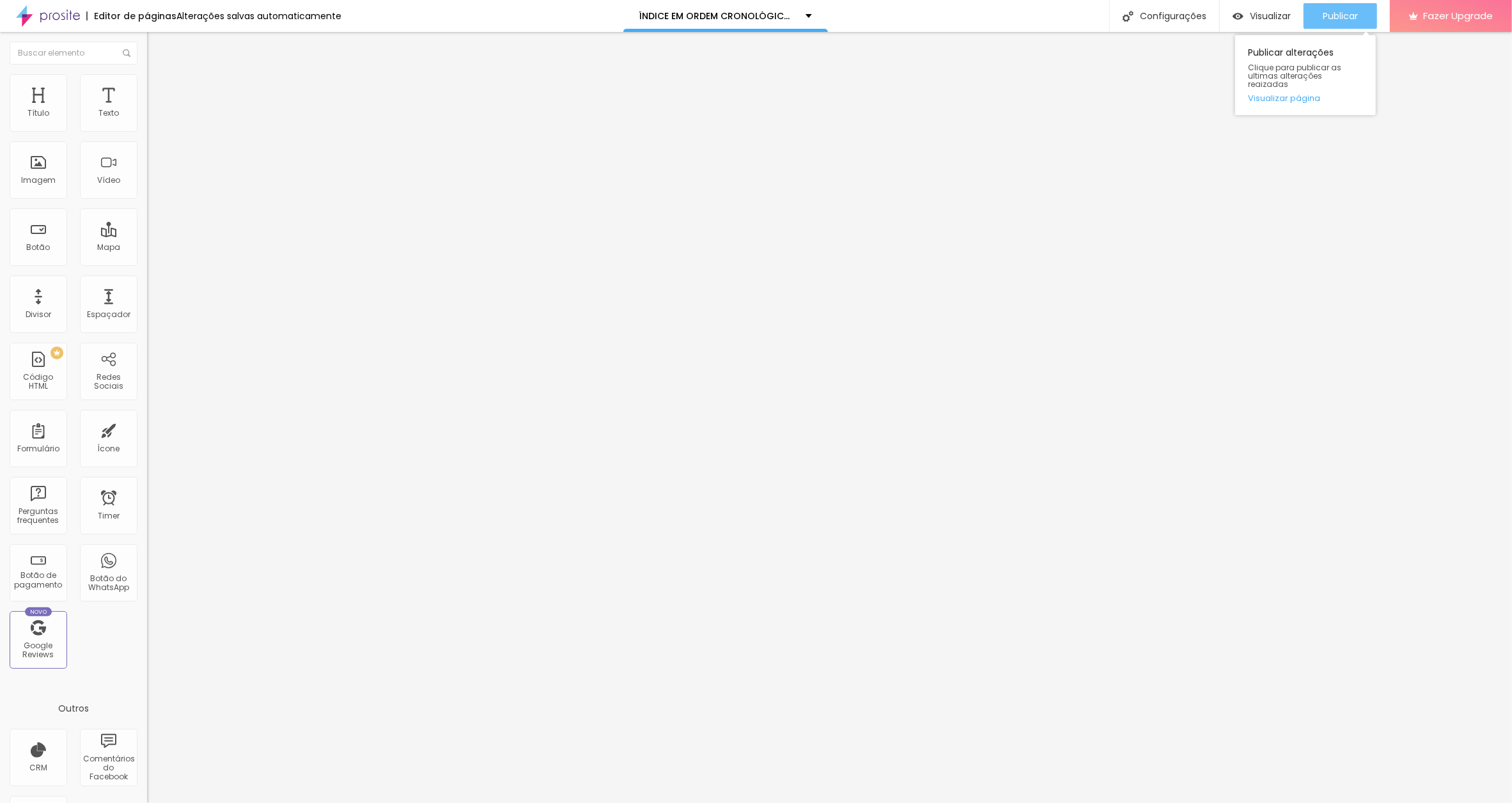
type input "TEM QUE SE CONCENTRAR NO [DATE]"
click at [1337, 9] on div "Publicar" at bounding box center [1340, 16] width 35 height 26
click at [147, 120] on input "O CAVALO SEM SELA E O PADRE DESOBRIGADO" at bounding box center [224, 114] width 154 height 13
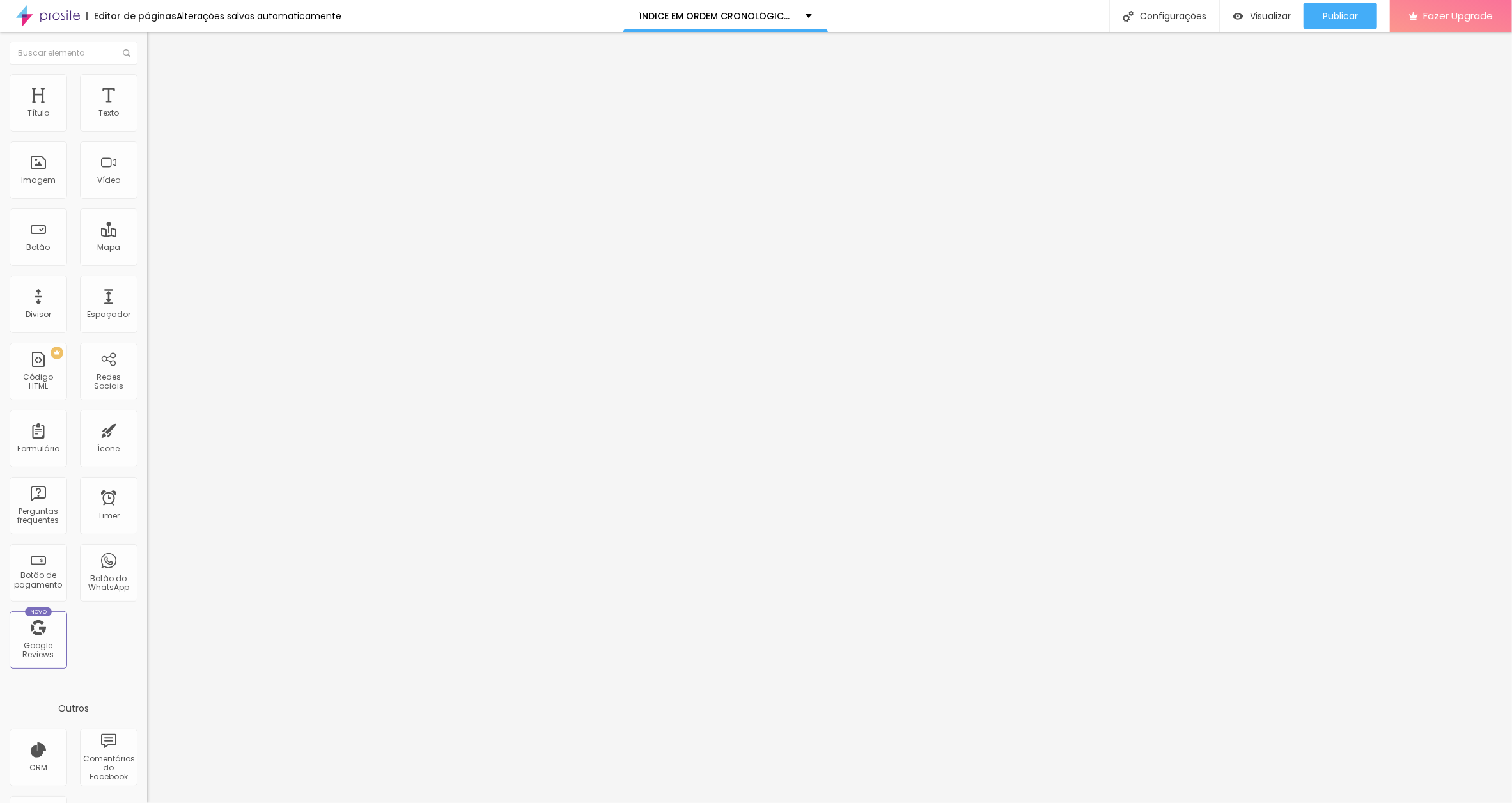
drag, startPoint x: 129, startPoint y: 142, endPoint x: 140, endPoint y: 142, distance: 11.0
click at [147, 120] on input "O CAVALO SEM SELA E O PADRE DESOBRIGADO" at bounding box center [224, 114] width 154 height 13
paste input "[DATE]"
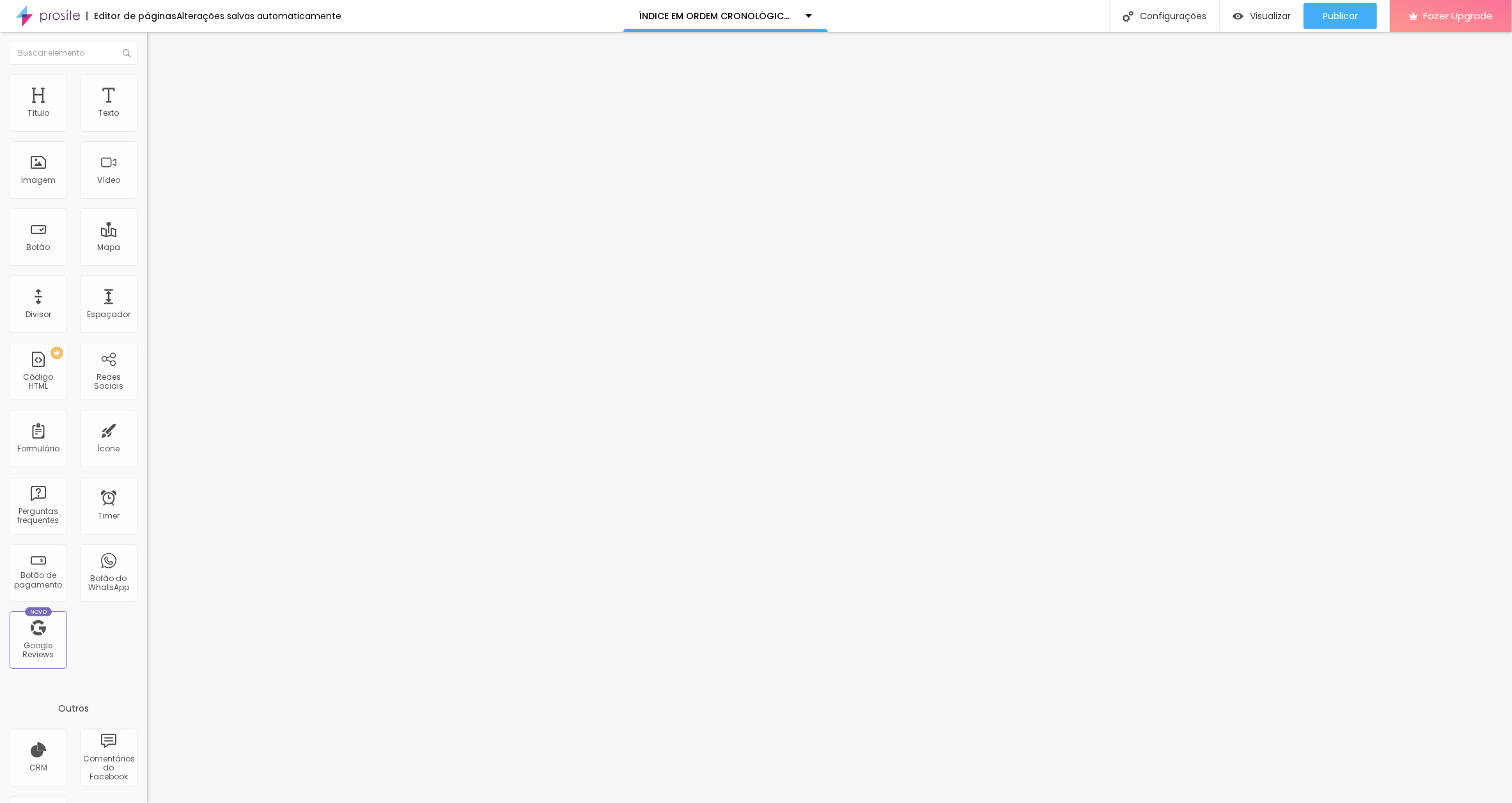
click at [147, 120] on input "O CAVALO SEM SELA E O PADRE DESOBRIGADO[DATE]" at bounding box center [224, 114] width 154 height 13
type input "O CAVALO SEM SELA E O PADRE DESOBRIGADO [DATE]"
click at [1350, 11] on span "Publicar" at bounding box center [1340, 16] width 35 height 10
click at [147, 120] on input "Ó LUZ" at bounding box center [224, 114] width 154 height 13
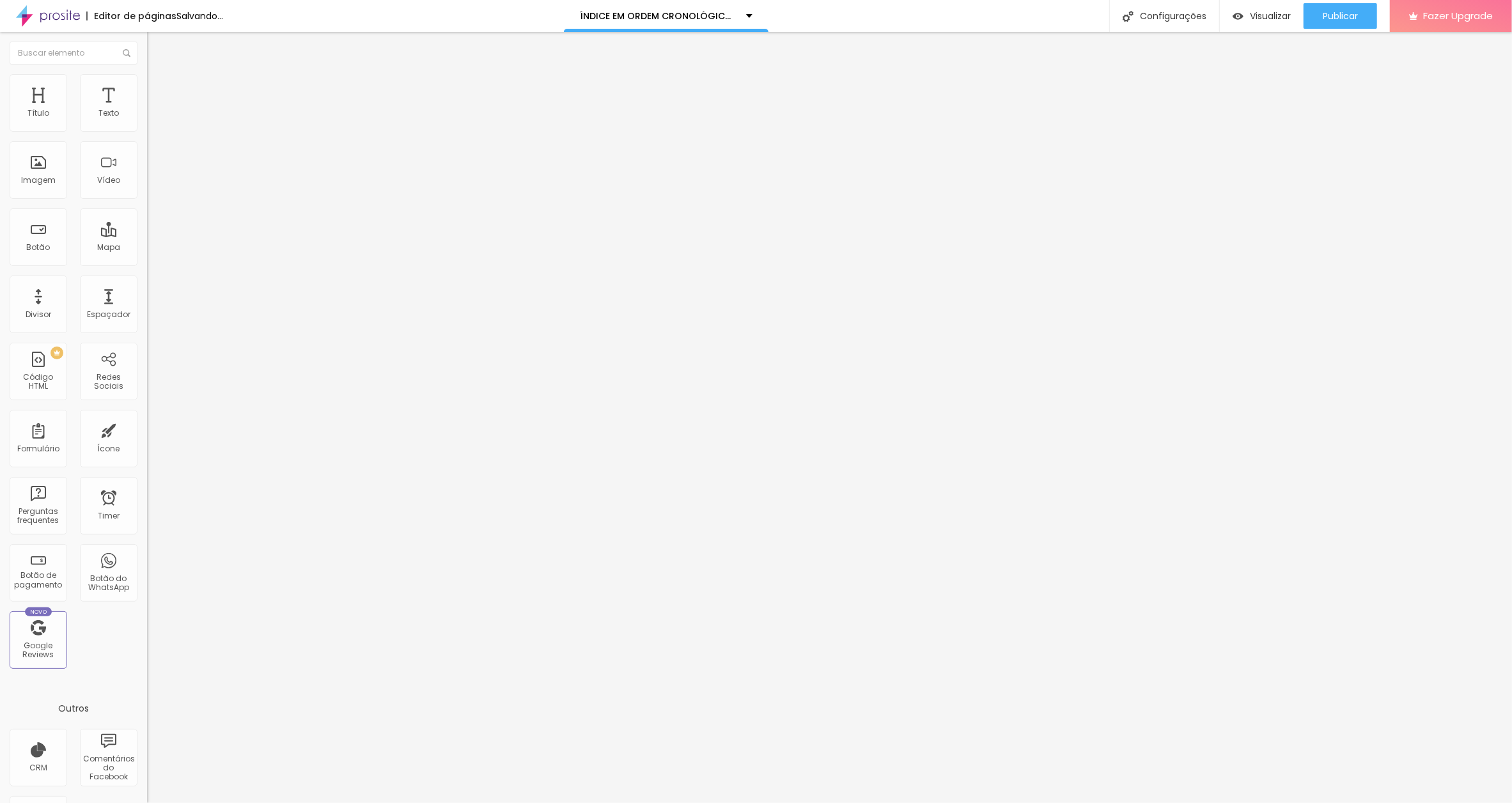
paste input "[DATE]"
click at [147, 120] on input "Ó LUZ[DATE]" at bounding box center [224, 114] width 154 height 13
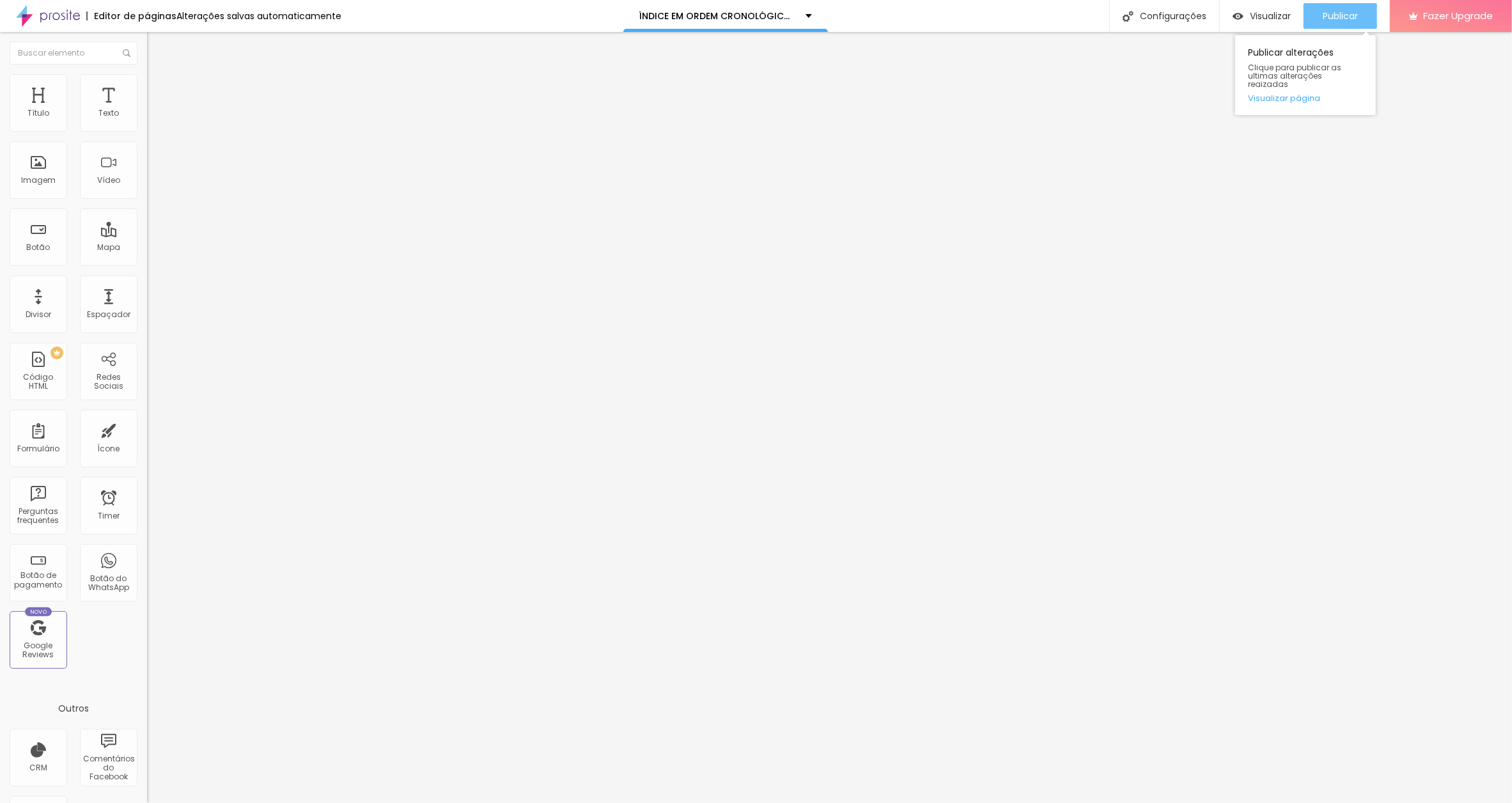
type input "Ó LUZ [DATE]"
click at [1343, 12] on span "Publicar" at bounding box center [1340, 16] width 35 height 10
drag, startPoint x: 130, startPoint y: 141, endPoint x: 137, endPoint y: 141, distance: 7.0
click at [147, 120] on input "O COPO DE UÍSQUE QUEBRADO" at bounding box center [224, 114] width 154 height 13
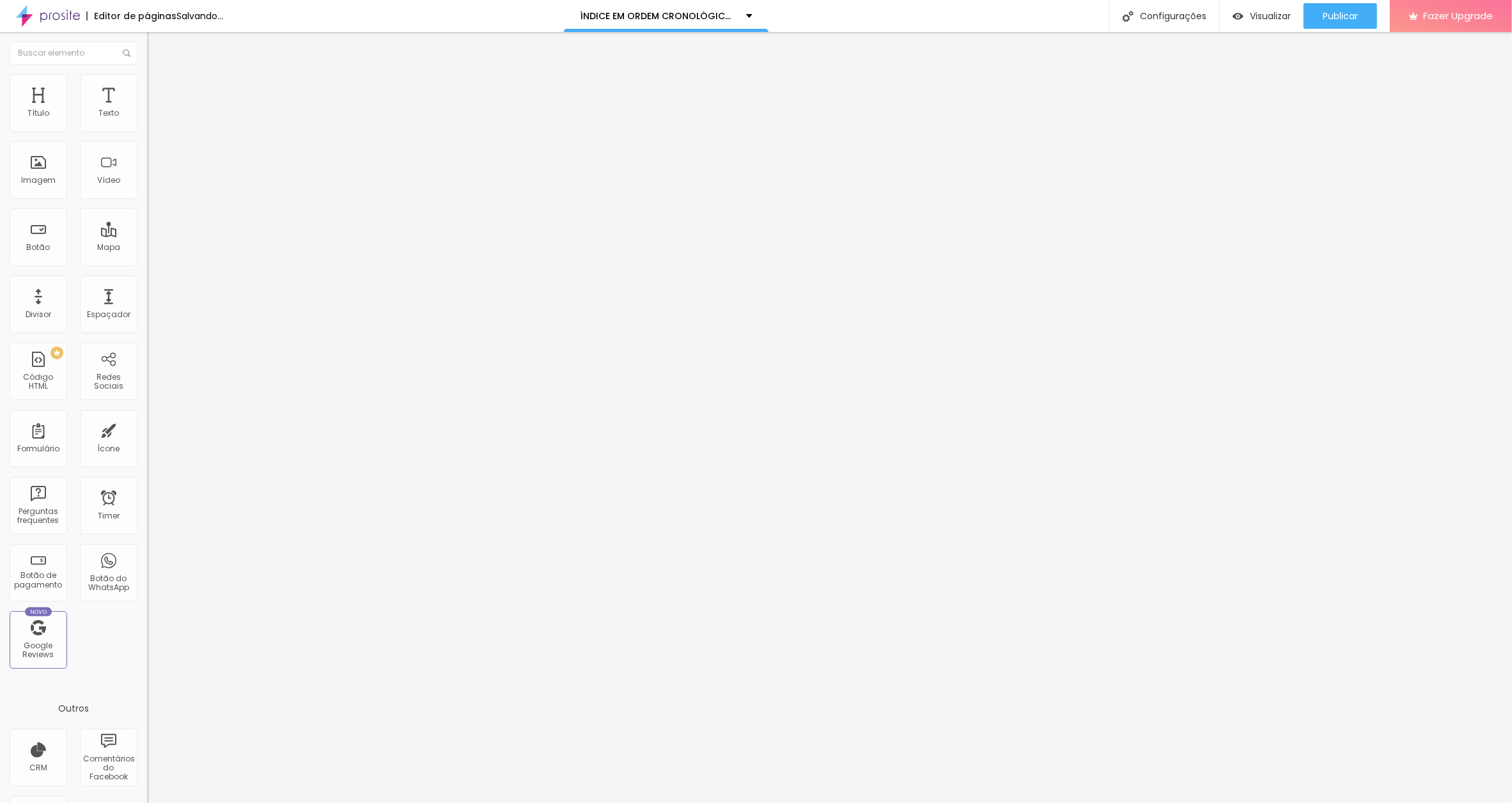
paste input "talvez novembro de 2024"
click at [147, 120] on input "O COPO DE UÍSQUE QUEBRADOtalvez novembro de 2024" at bounding box center [224, 114] width 154 height 13
type input "O COPO DE UÍSQUE QUEBRADO talvez novembro de 2024"
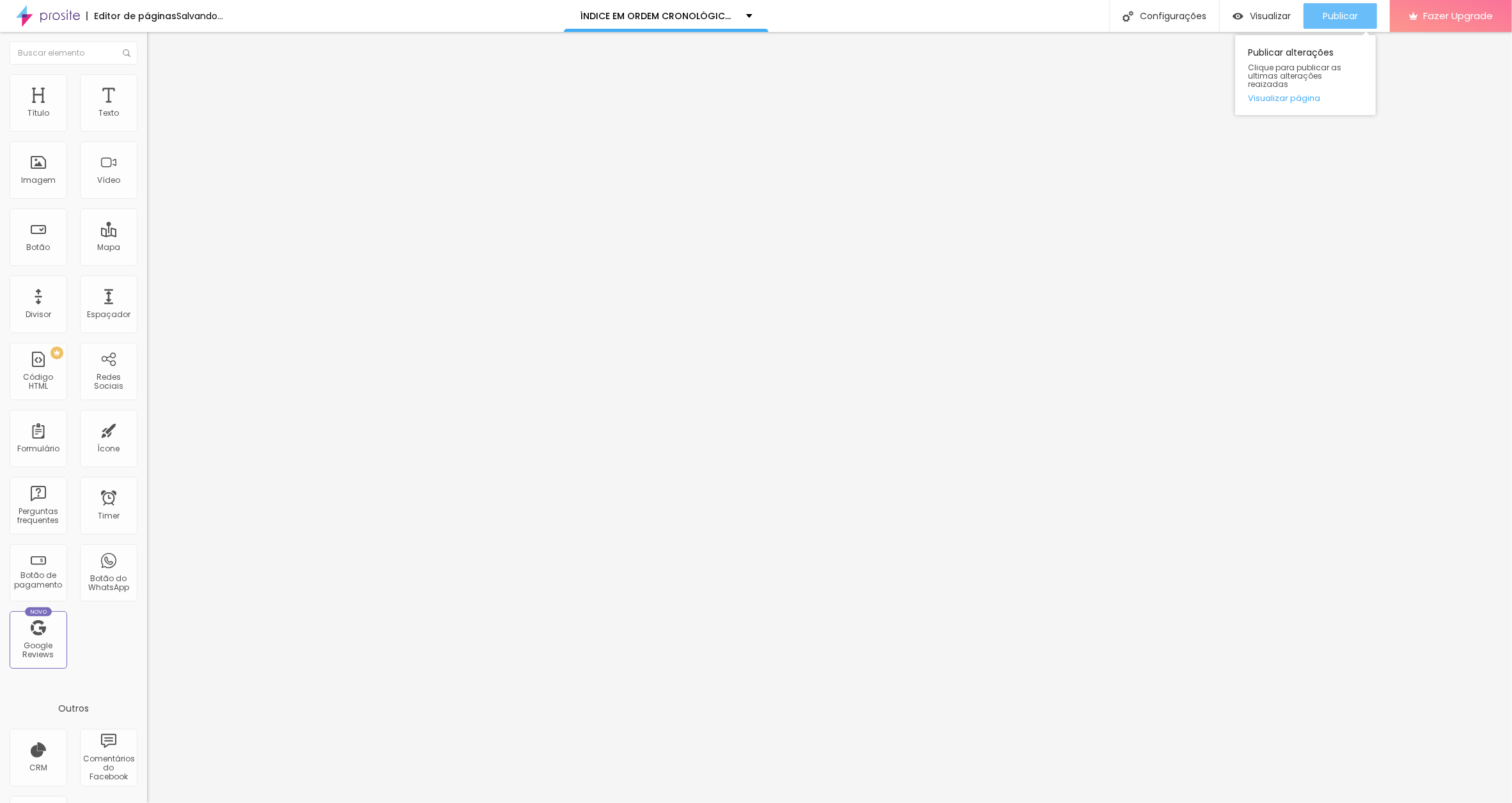
click at [1318, 14] on button "Publicar" at bounding box center [1340, 16] width 73 height 26
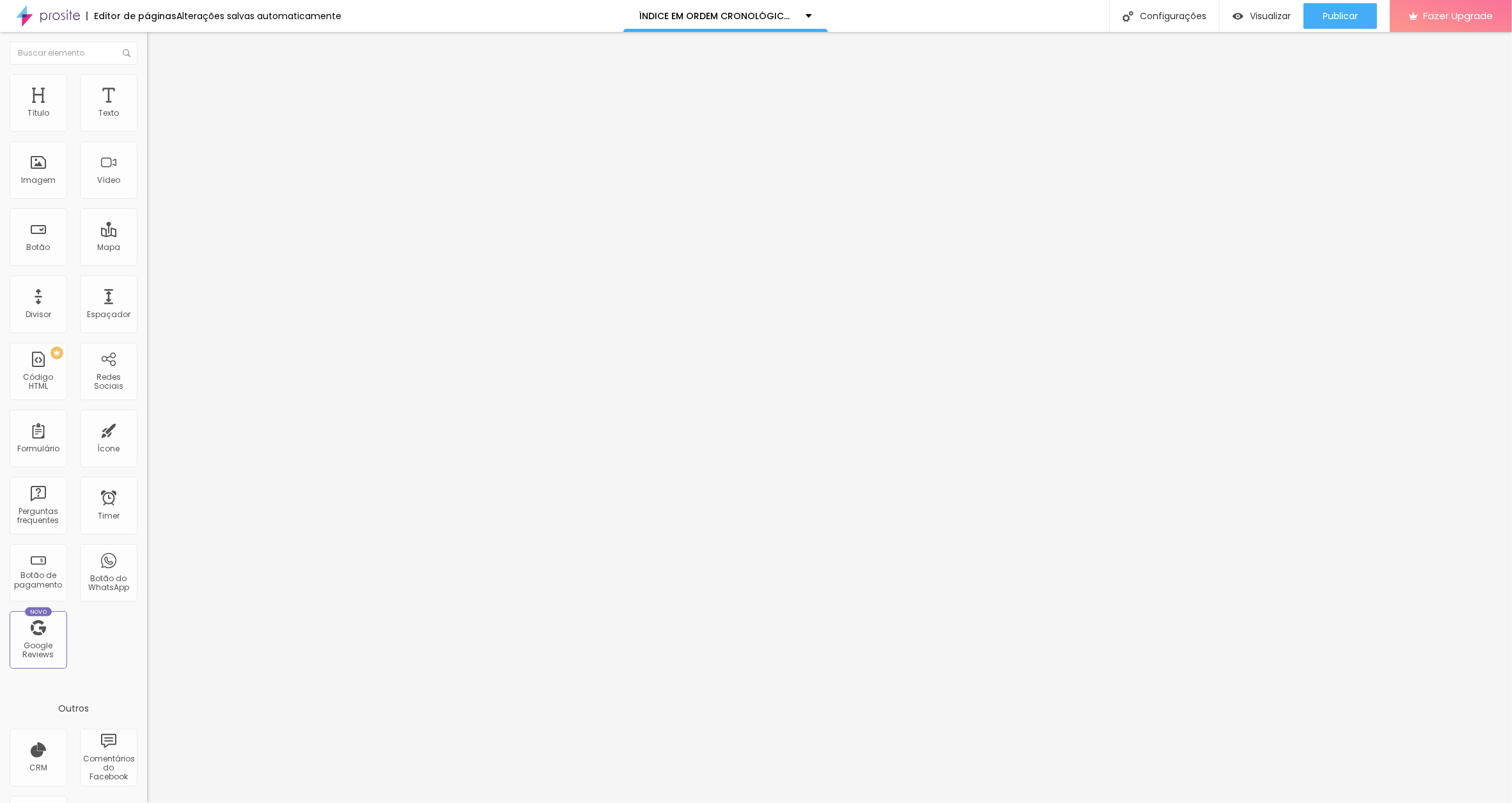
click at [147, 120] on input "O MOLHO DE TOMATE NO BRAÇO" at bounding box center [224, 114] width 154 height 13
paste input "[DATE]"
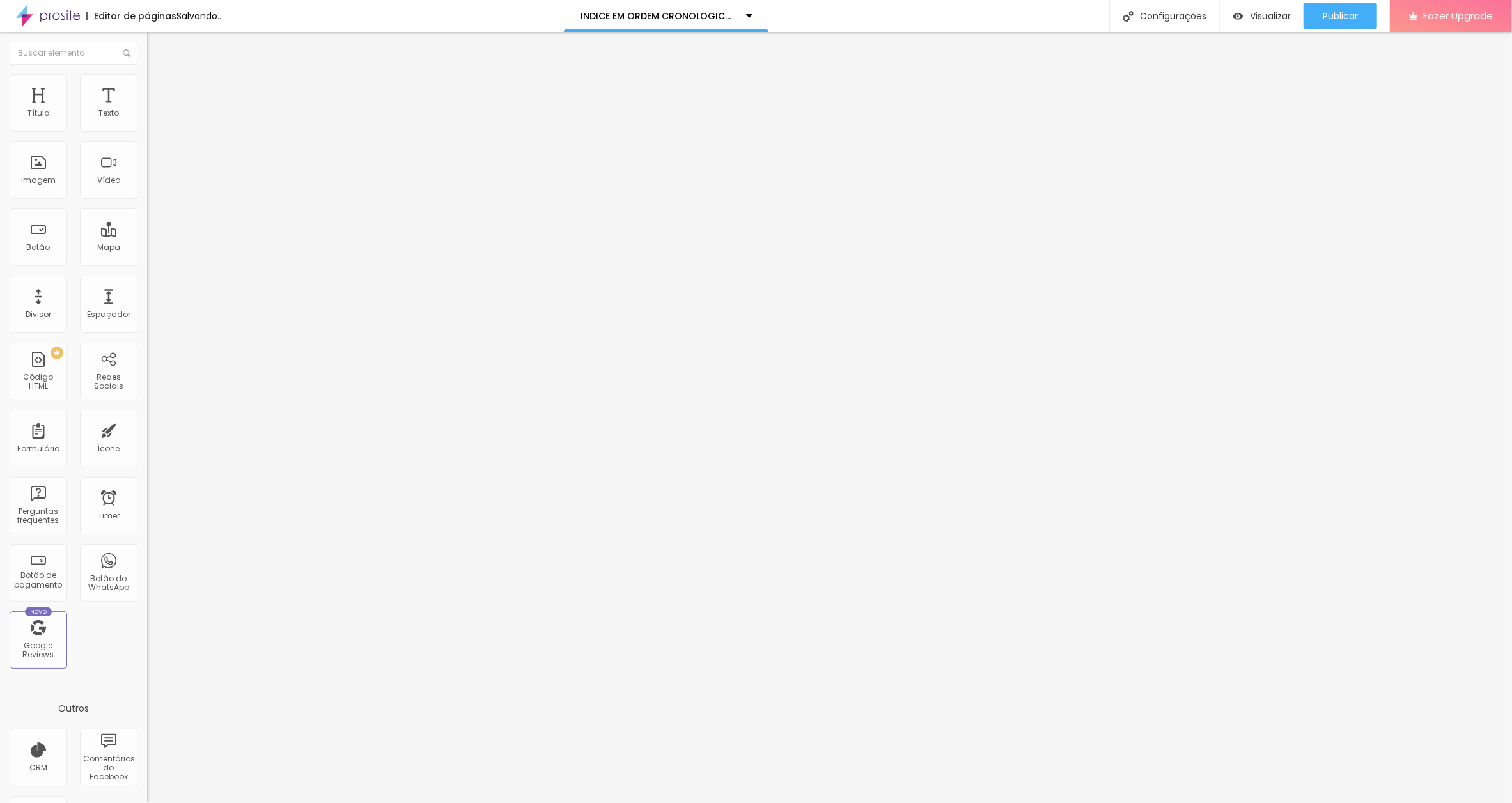
scroll to position [0, 85]
click at [147, 120] on input "O MOLHO DE TOMATE NO BRAÇO[DATE]" at bounding box center [224, 114] width 154 height 13
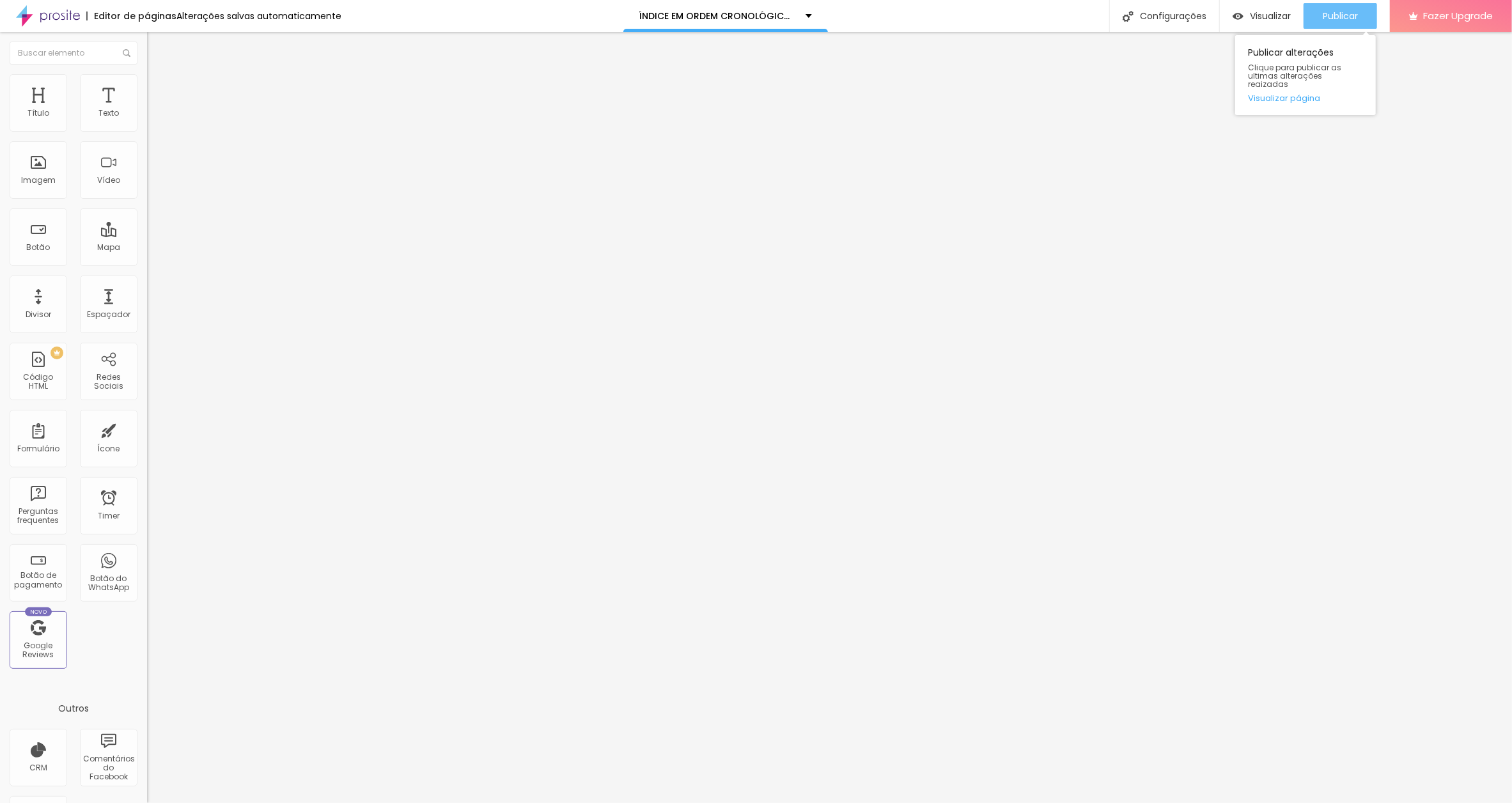
type input "O MOLHO DE TOMATE NO BRAÇO [DATE]"
click at [1335, 16] on span "Publicar" at bounding box center [1340, 16] width 35 height 10
click at [147, 120] on input "A PESSOA PODE SER ELA MESMA" at bounding box center [224, 114] width 154 height 13
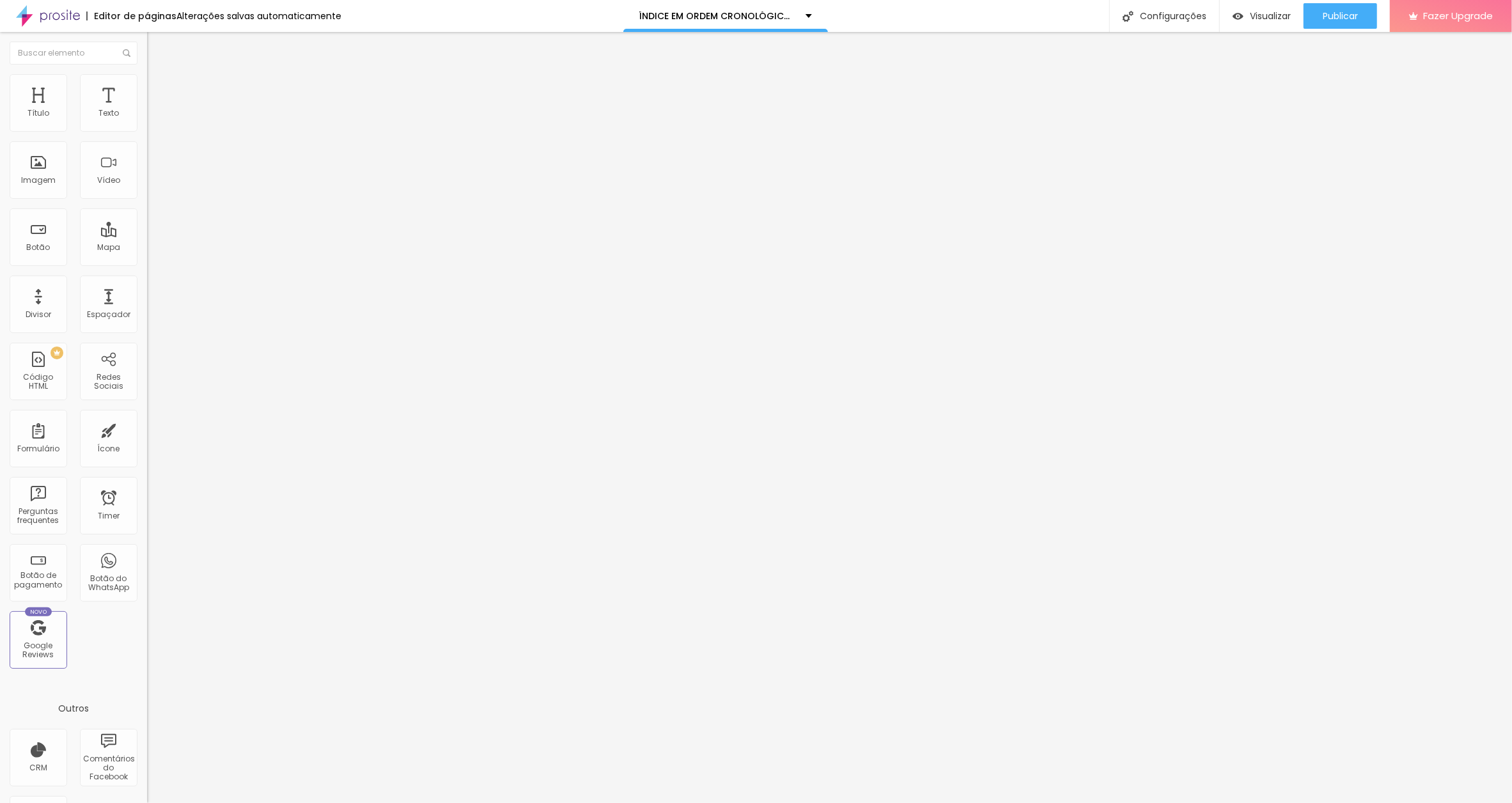
click at [147, 120] on input "A PESSOA PODE SER ELA MESMA" at bounding box center [224, 114] width 154 height 13
paste input "[DATE]"
click at [147, 120] on input "A PESSOA PODE SER ELA MESMA[DATE]" at bounding box center [224, 114] width 154 height 13
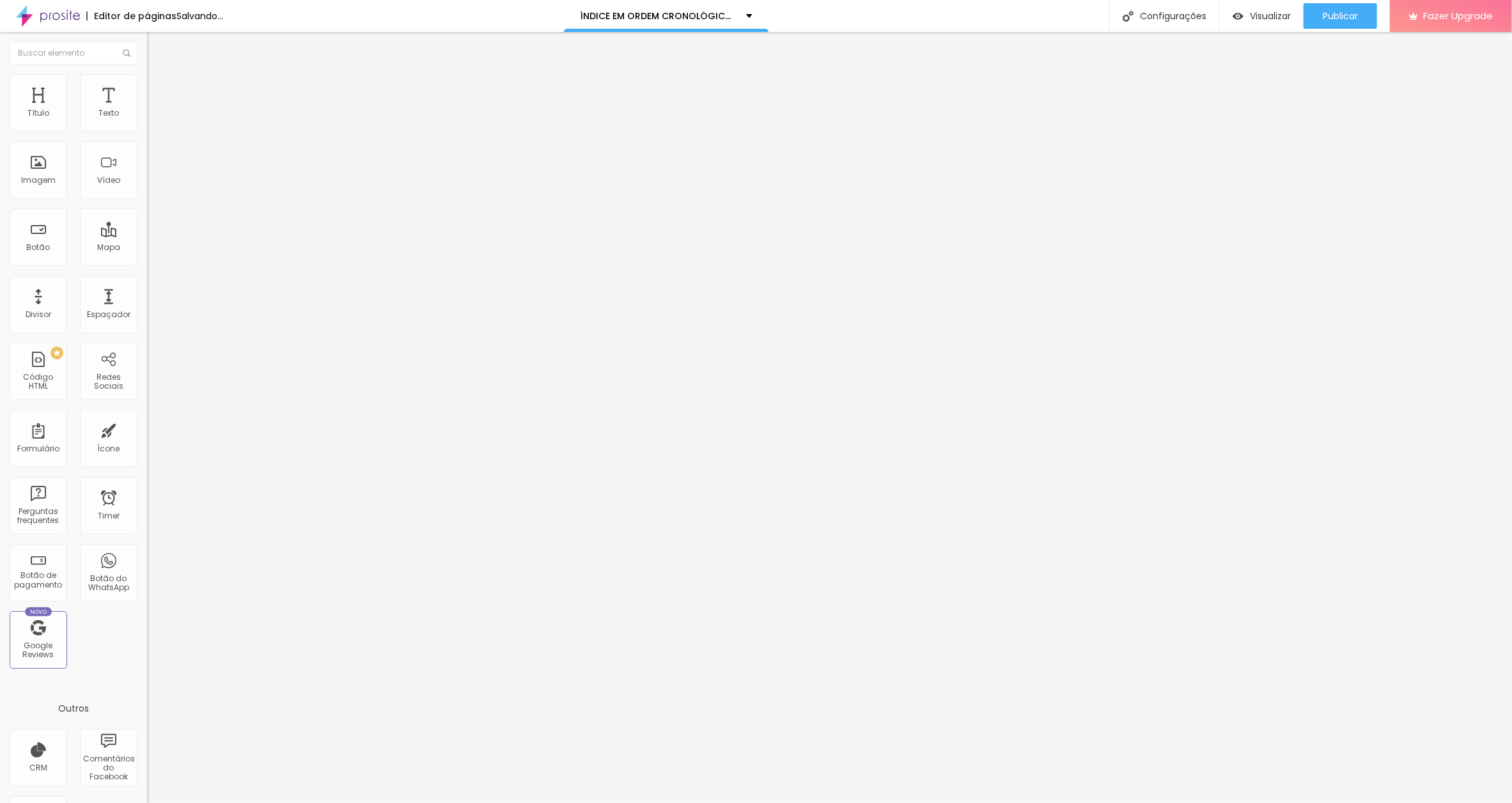
type input "A PESSOA PODE SER ELA MESMA [DATE]"
click at [147, 120] on input "OS SAPATOS DOURADOS E O VULCÃO" at bounding box center [224, 114] width 154 height 13
paste input "[DATE]"
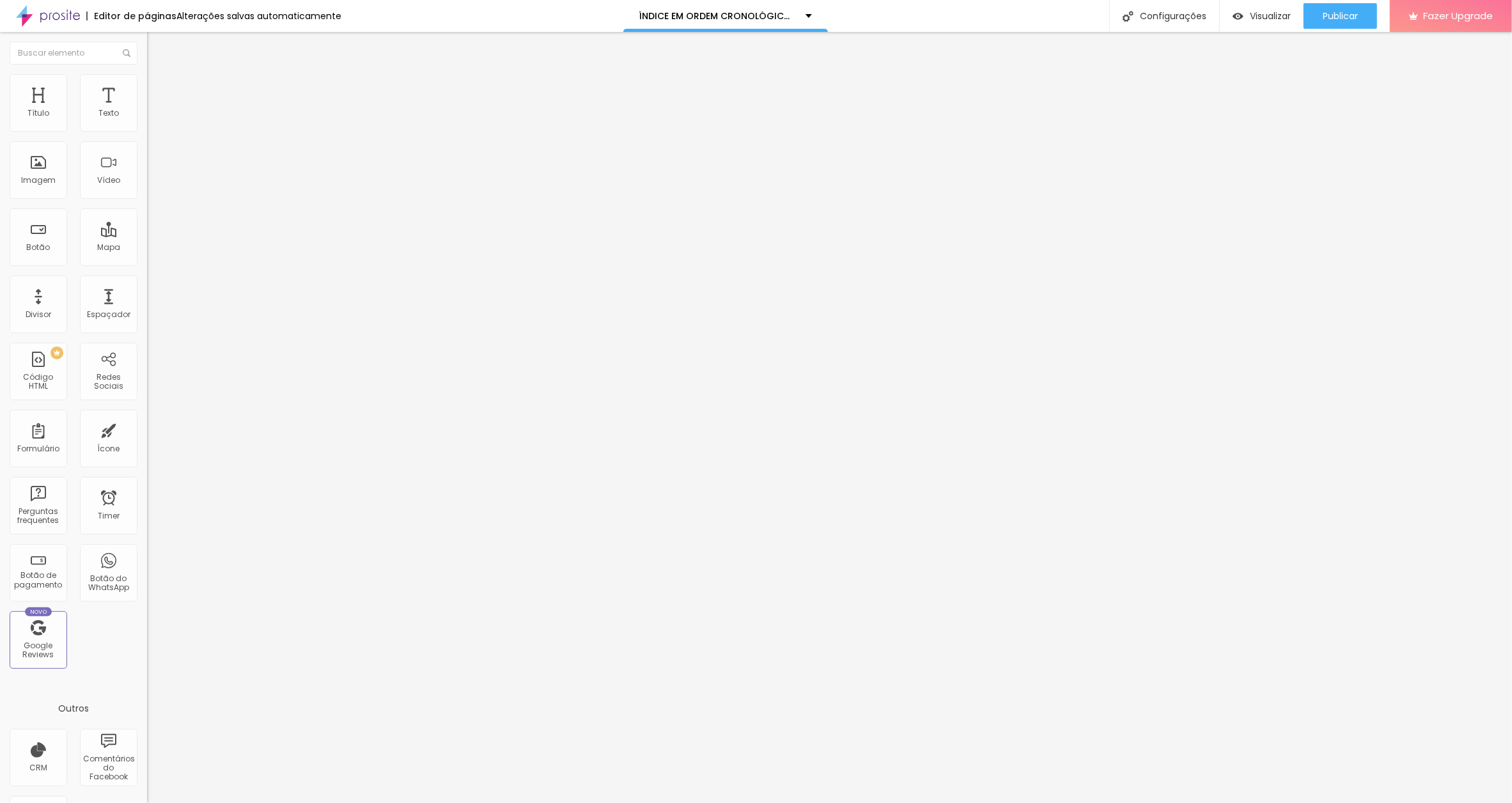
scroll to position [0, 105]
click at [147, 120] on input "OS SAPATOS DOURADOS E O VULCÃO[DATE]" at bounding box center [224, 114] width 154 height 13
type input "OS SAPATOS DOURADOS E O VULCÃO [DATE]"
click at [1323, 14] on span "Publicar" at bounding box center [1340, 16] width 35 height 10
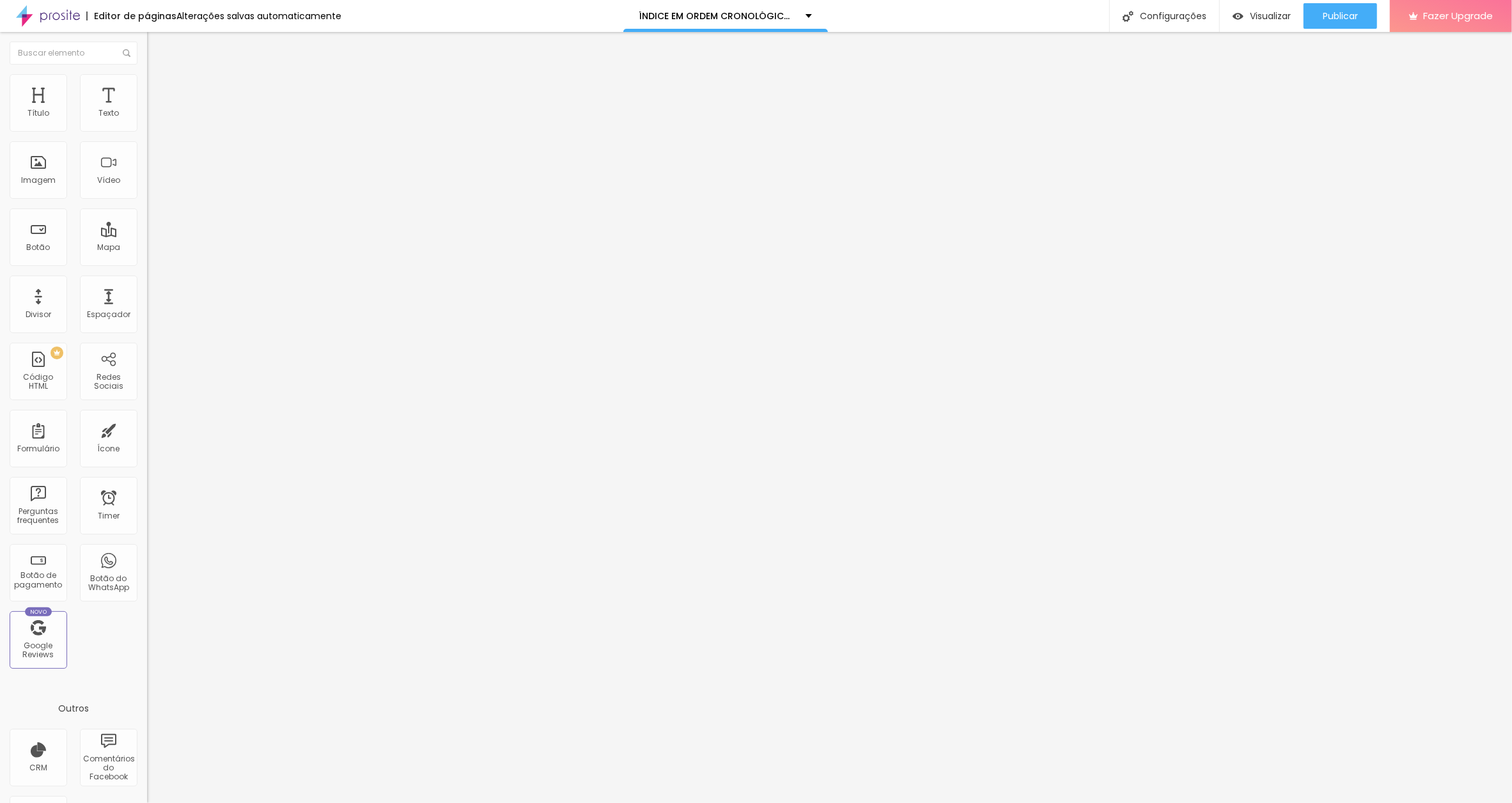
click at [147, 120] on input "MAS VOU MORAR NUM LUGAR ONDE ACONTECEU ESSA DESGRAÇA?" at bounding box center [224, 114] width 154 height 13
paste input "[DATE]"
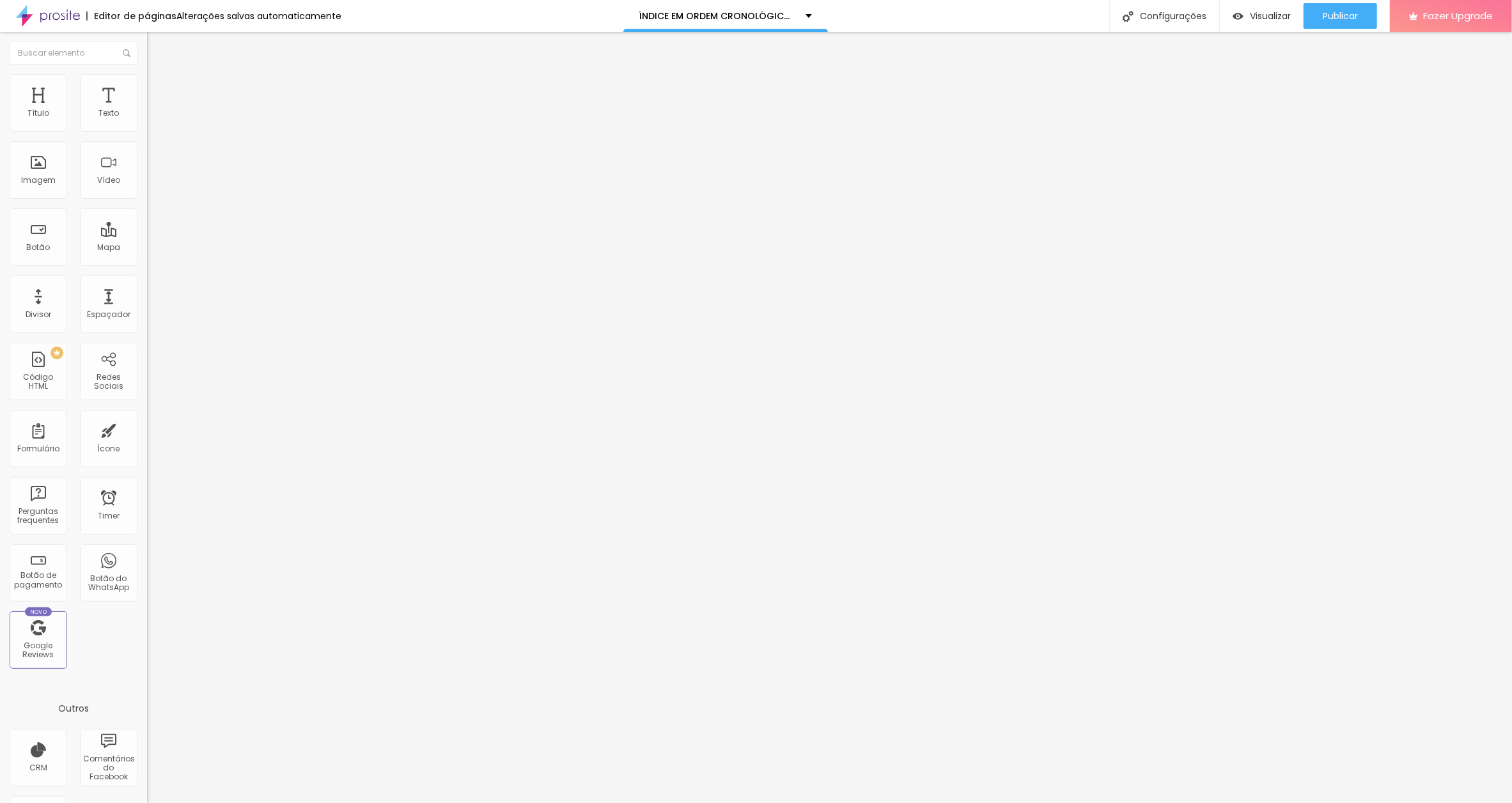
click at [147, 120] on input "MAS VOU MORAR NUM LUGAR ONDE ACONTECEU ESSA DESGRAÇA?[DATE]" at bounding box center [224, 114] width 154 height 13
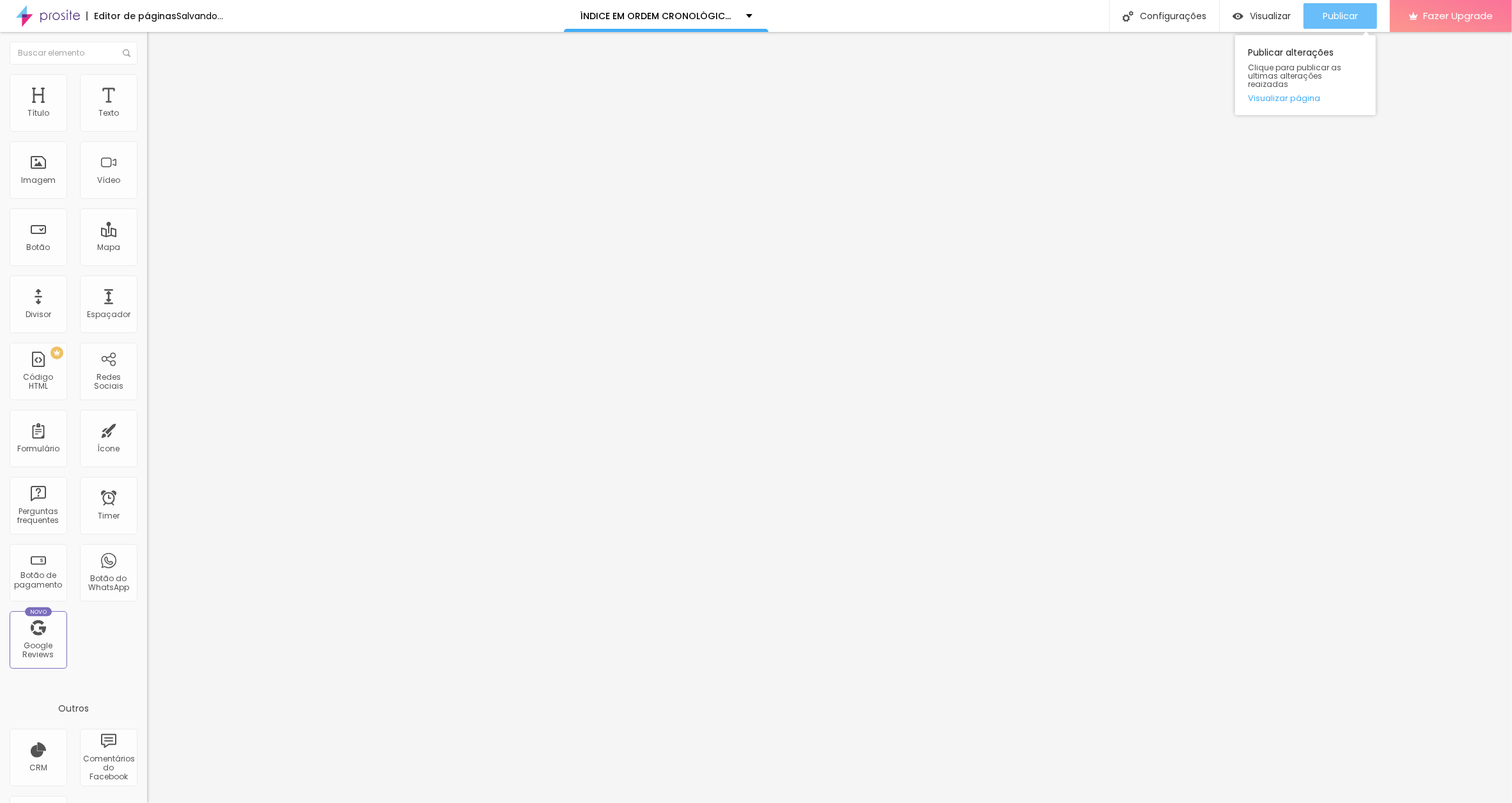
type input "MAS VOU MORAR NUM LUGAR ONDE ACONTECEU ESSA DESGRAÇA? [DATE]"
click at [1333, 15] on span "Publicar" at bounding box center [1340, 16] width 35 height 10
click at [1338, 14] on span "Publicar" at bounding box center [1340, 16] width 35 height 10
drag, startPoint x: 1342, startPoint y: 14, endPoint x: 1346, endPoint y: 98, distance: 84.1
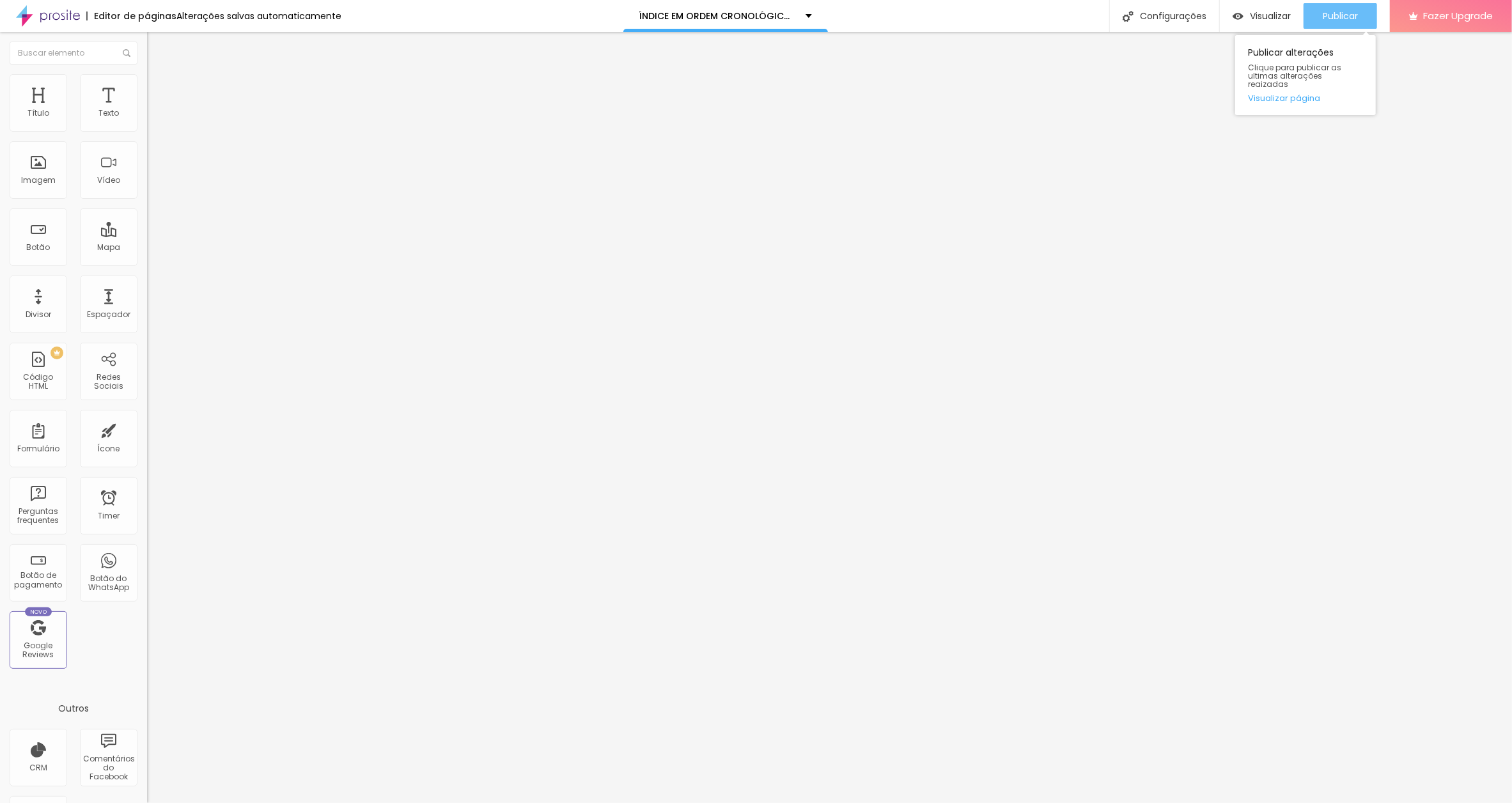
click at [1342, 14] on span "Publicar" at bounding box center [1340, 16] width 35 height 10
click at [147, 120] on input "SETE DE OUROS" at bounding box center [224, 114] width 154 height 13
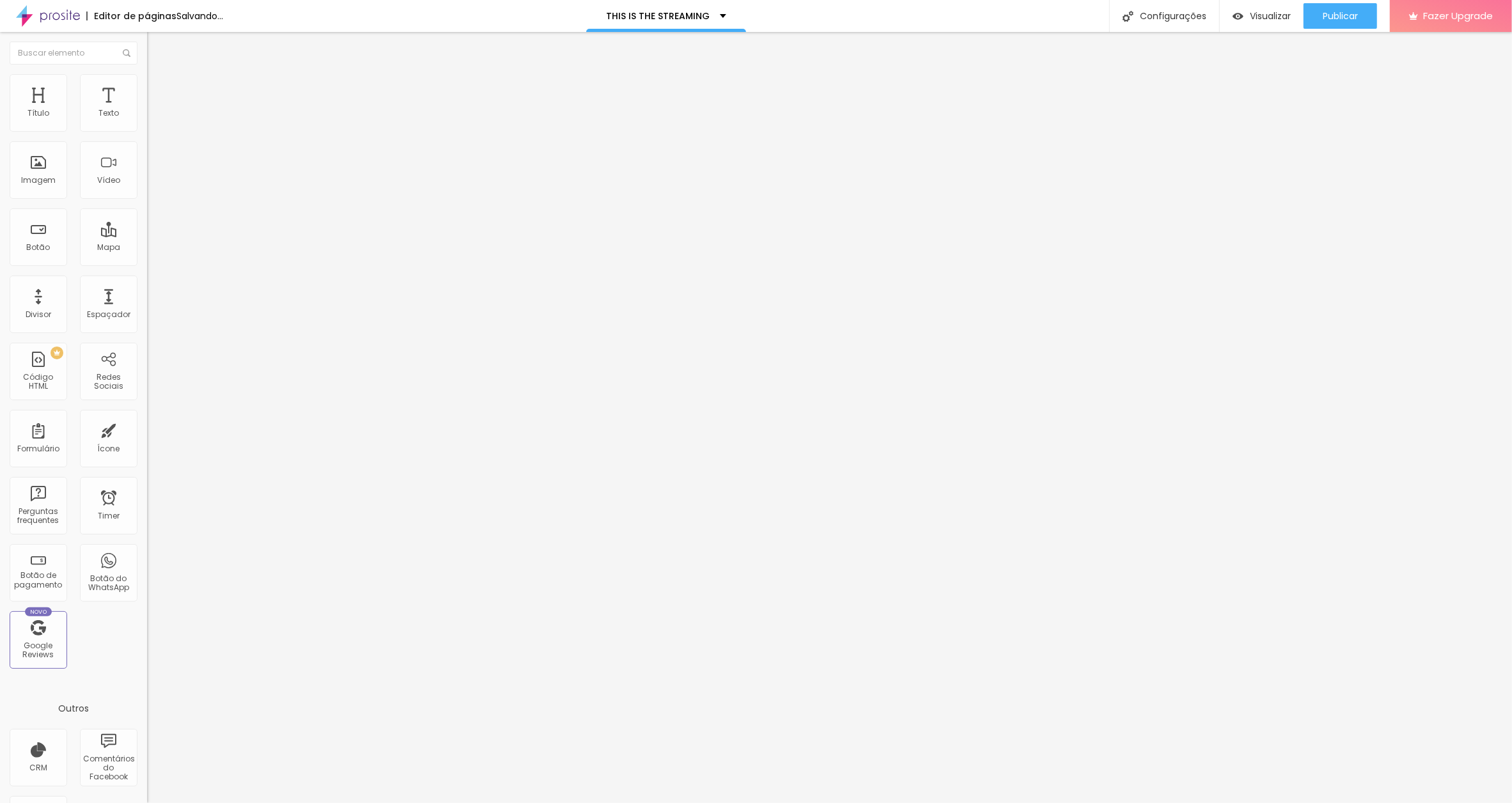
type input "SETE DE OURO"
click at [147, 384] on div "Editar Botão Conteúdo Estilo Avançado Texto SETE DE OURO Alinhamento Tamanho No…" at bounding box center [221, 417] width 147 height 771
click at [147, 263] on input "[URL][DOMAIN_NAME]" at bounding box center [224, 257] width 154 height 13
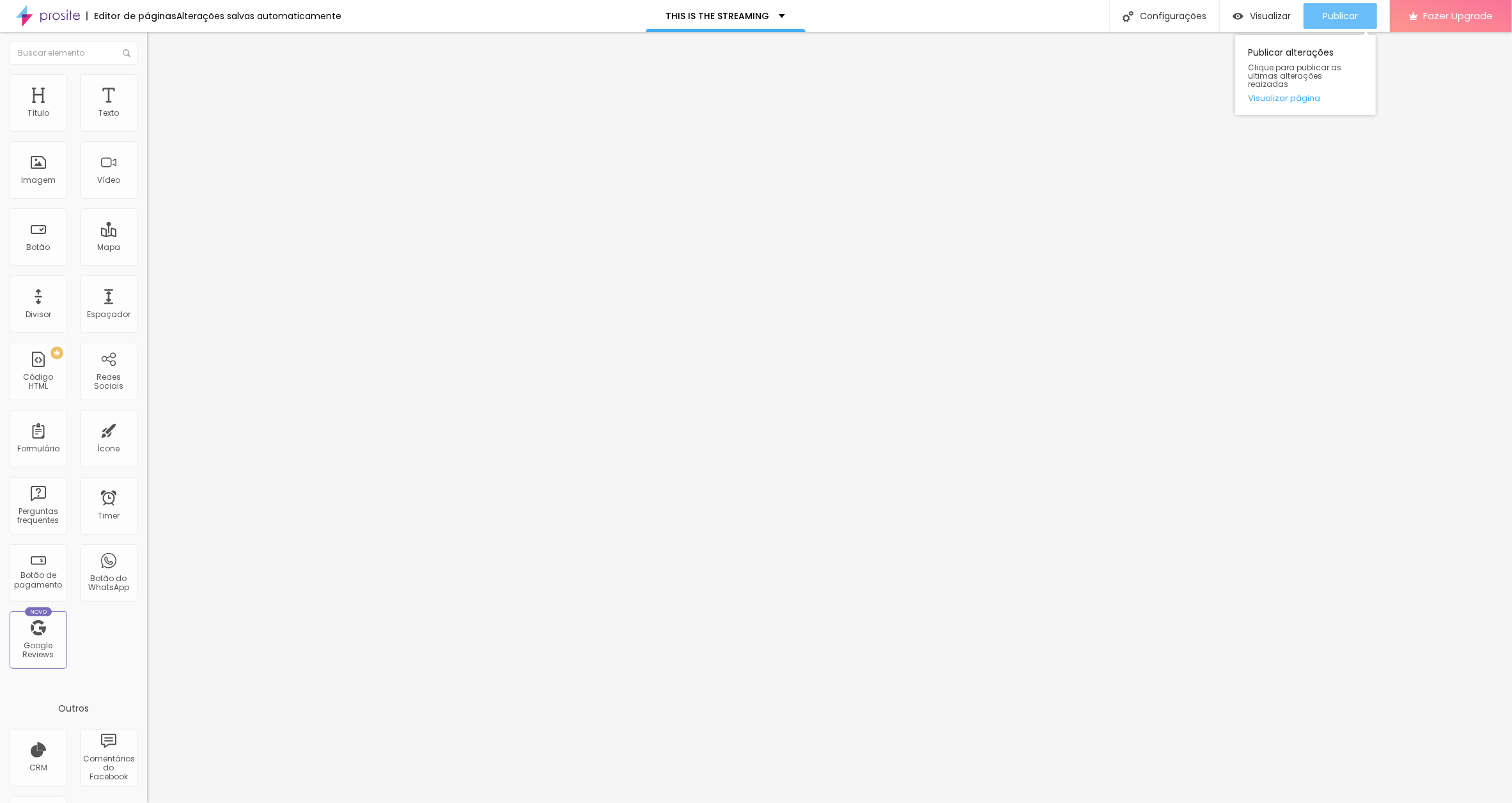
click at [1337, 14] on span "Publicar" at bounding box center [1340, 16] width 35 height 10
